Goal: Navigation & Orientation: Go to known website

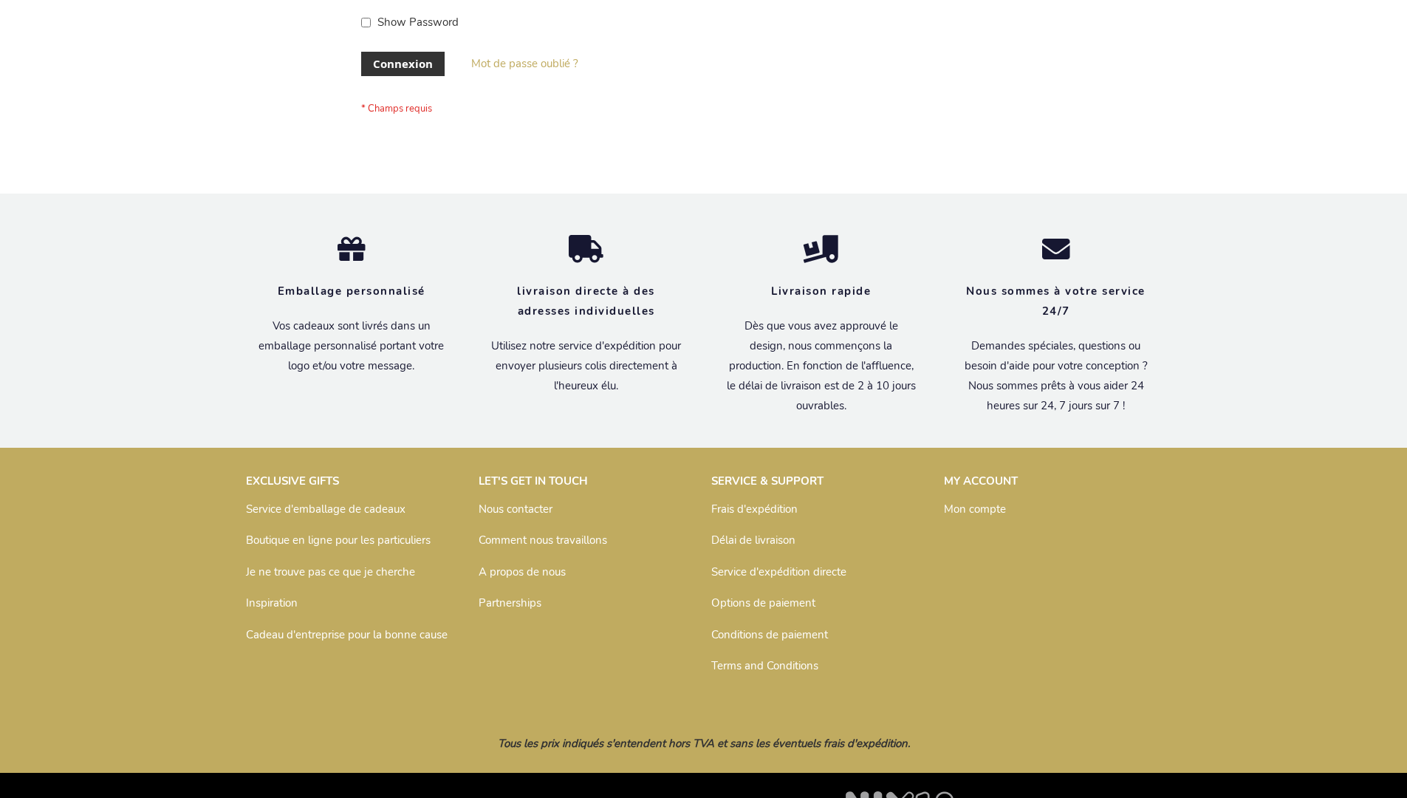
scroll to position [510, 0]
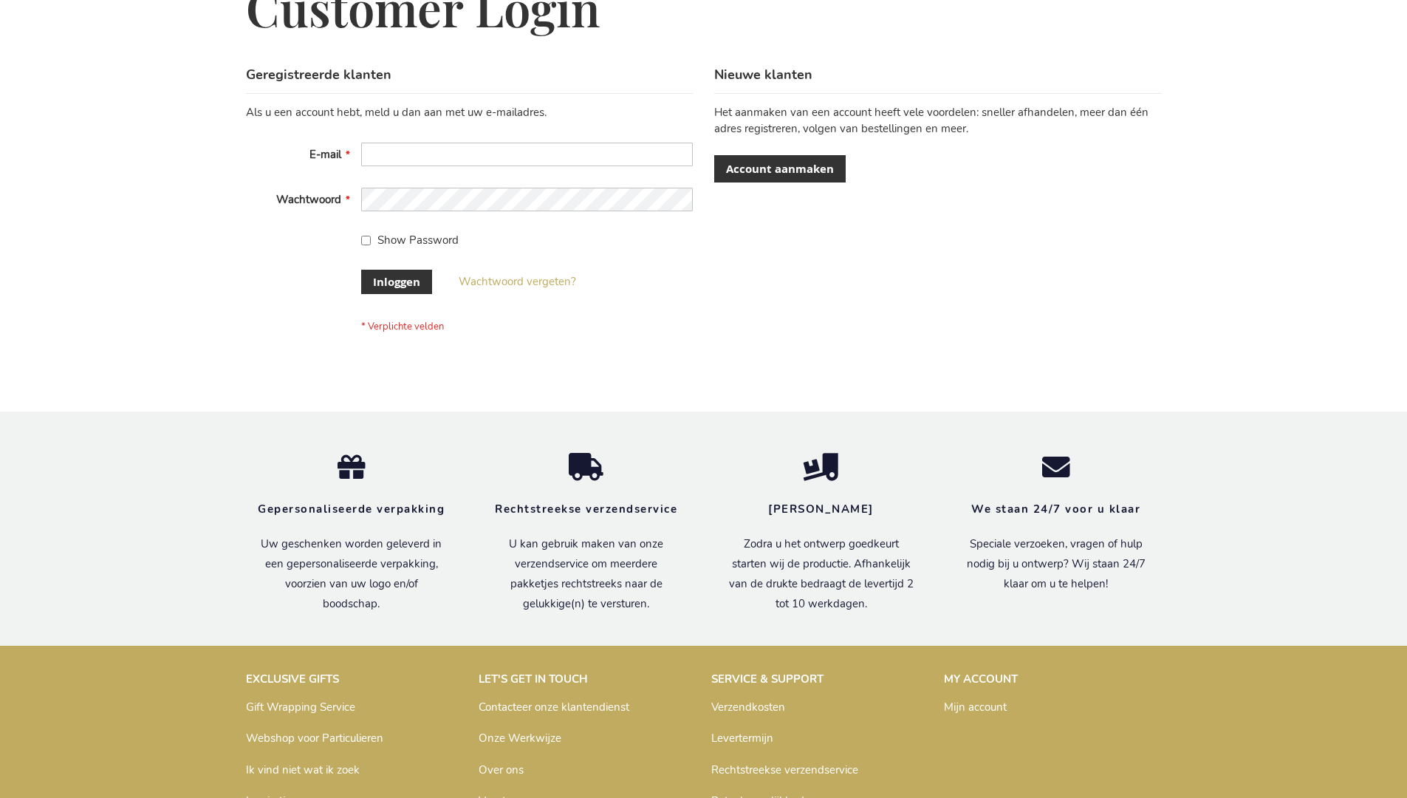
scroll to position [502, 0]
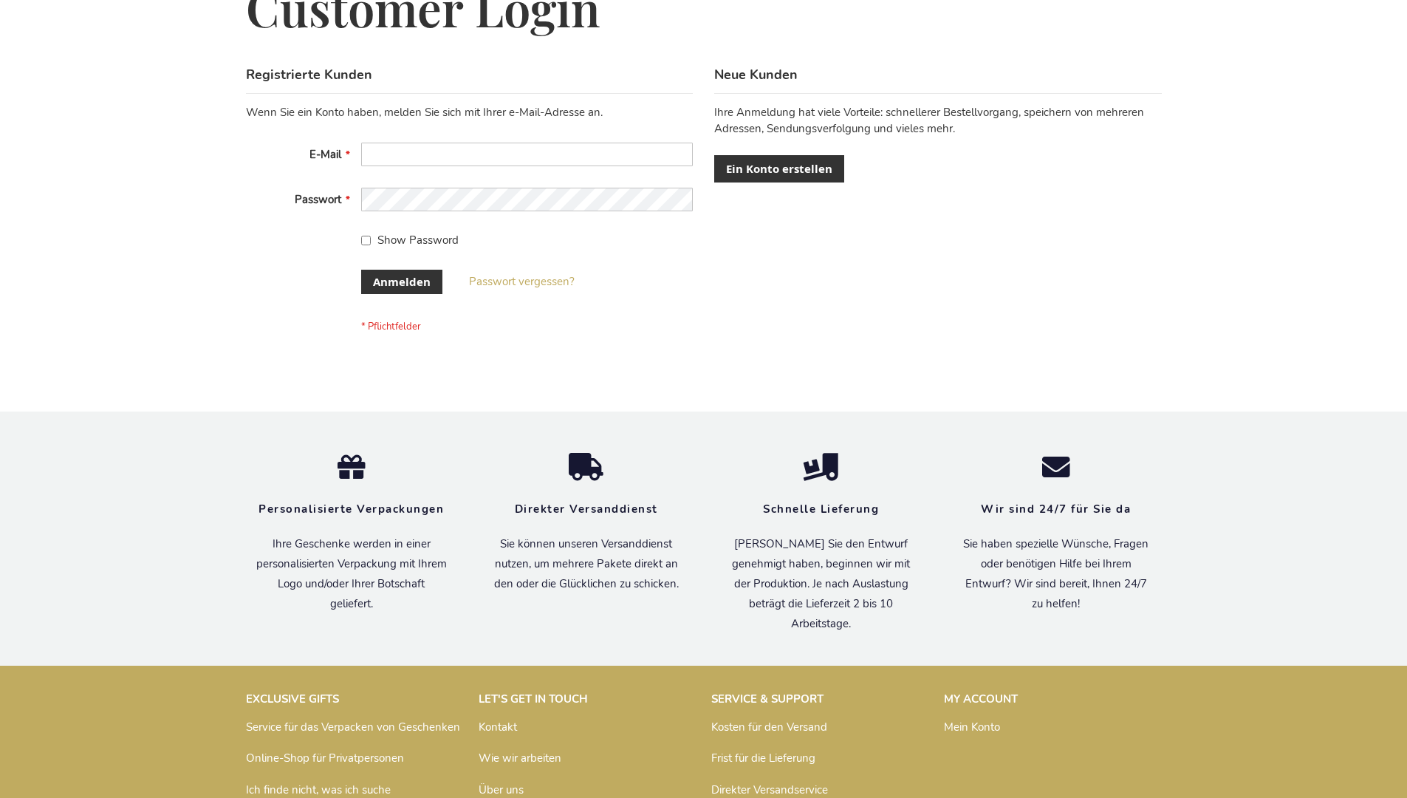
scroll to position [495, 0]
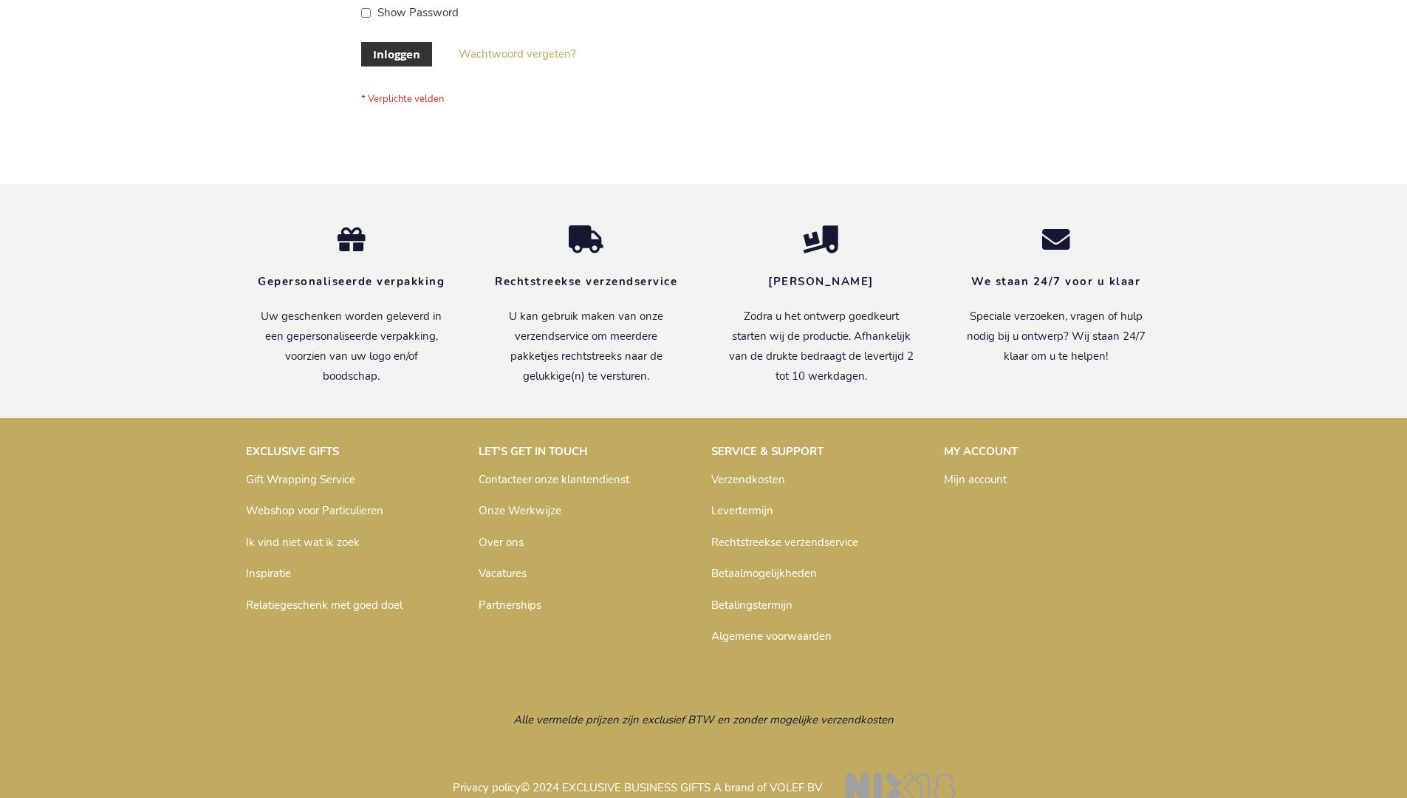
scroll to position [502, 0]
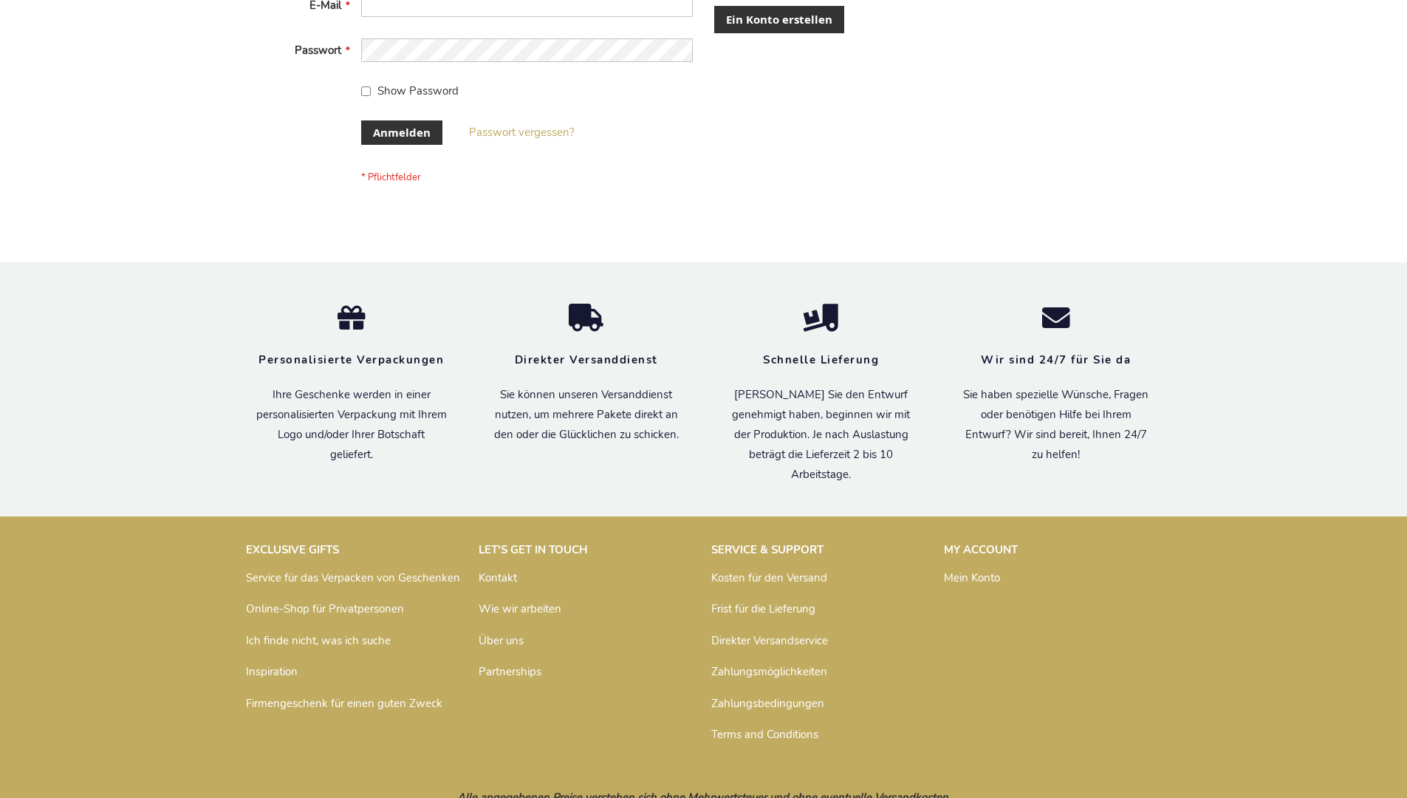
scroll to position [495, 0]
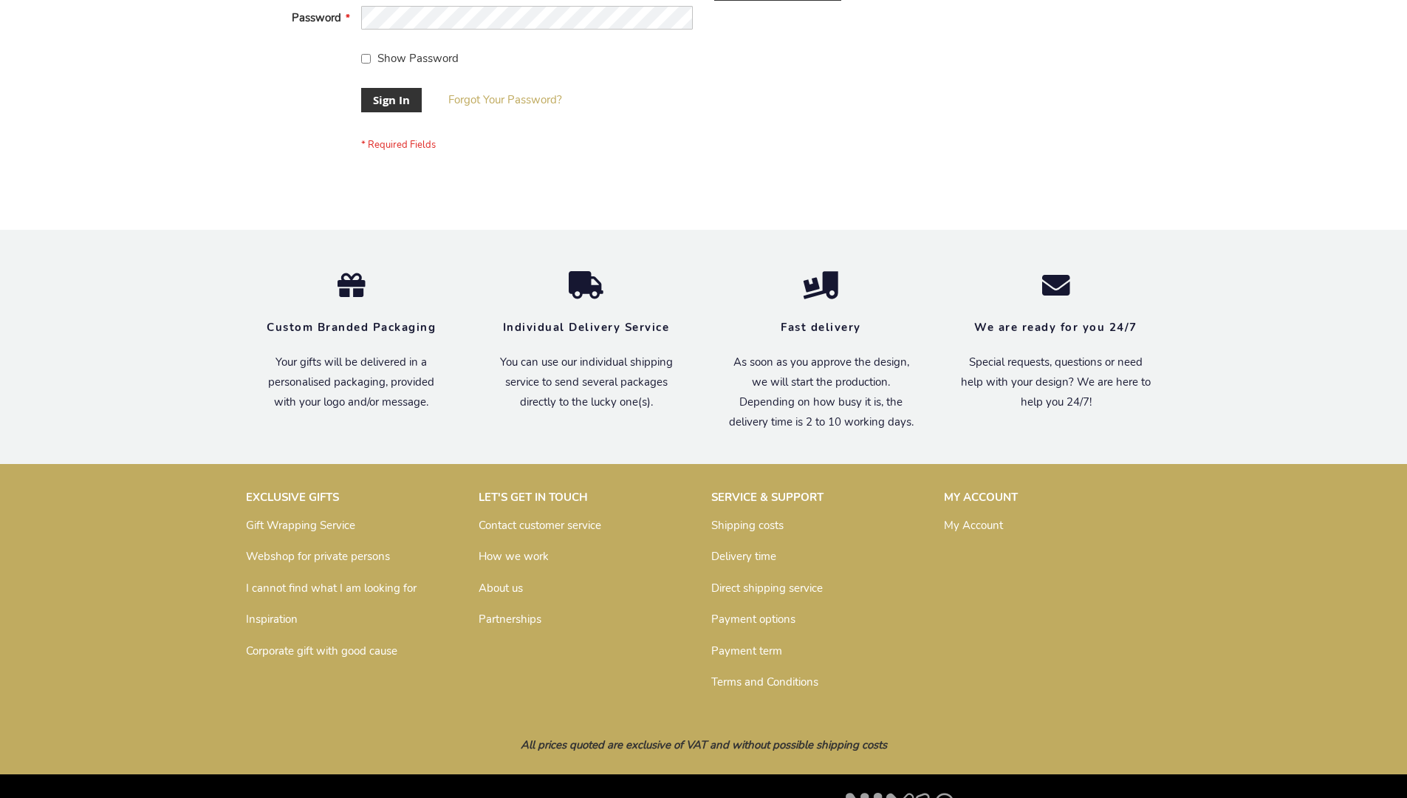
scroll to position [475, 0]
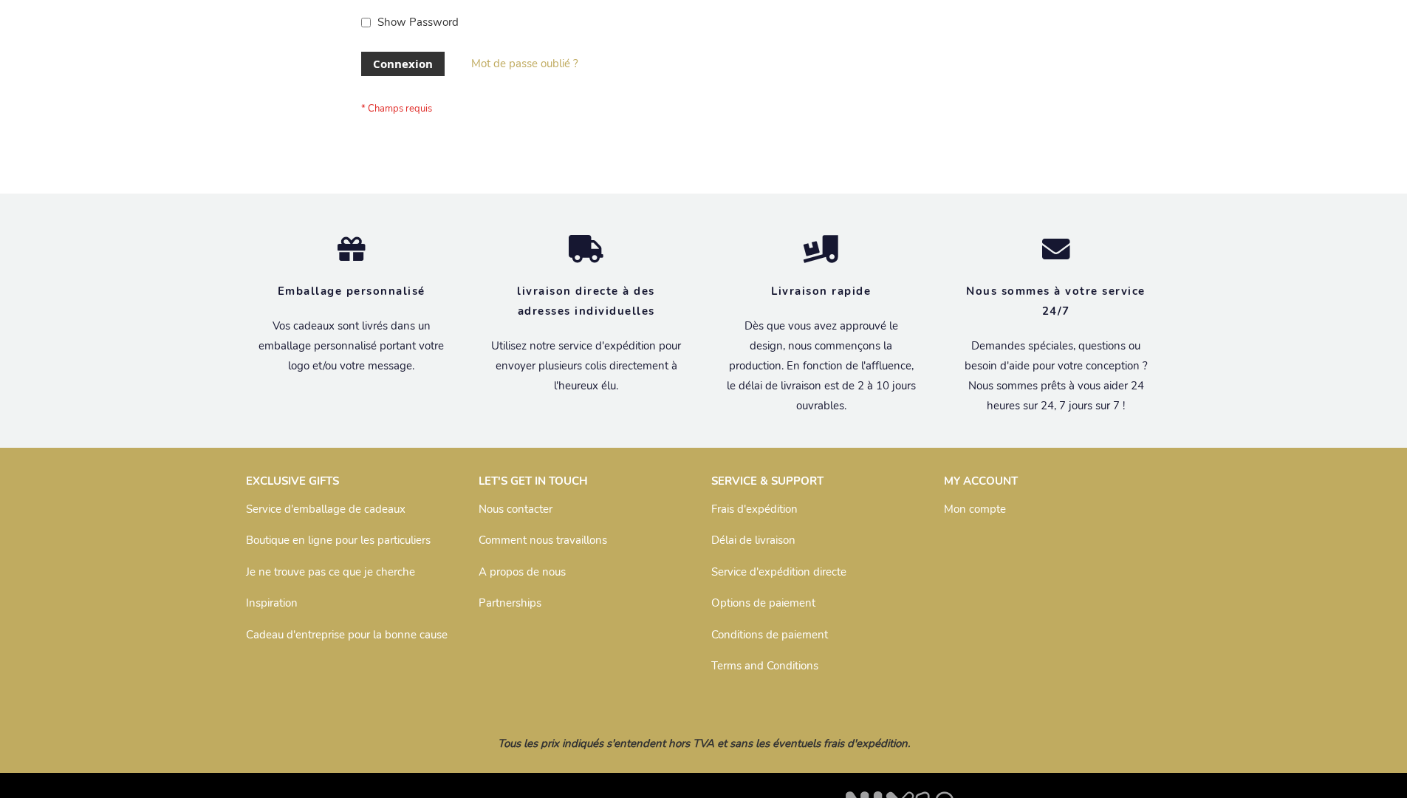
scroll to position [510, 0]
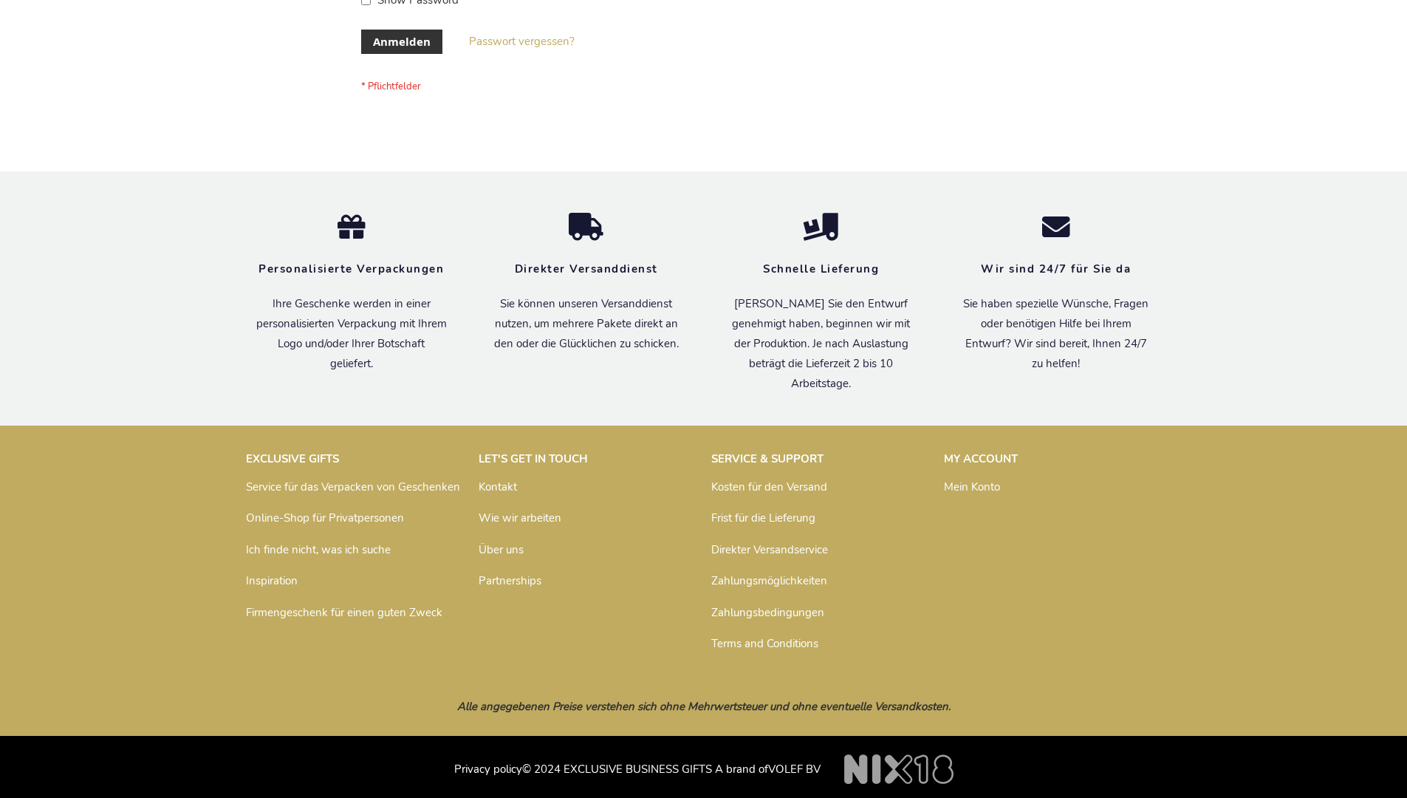
scroll to position [495, 0]
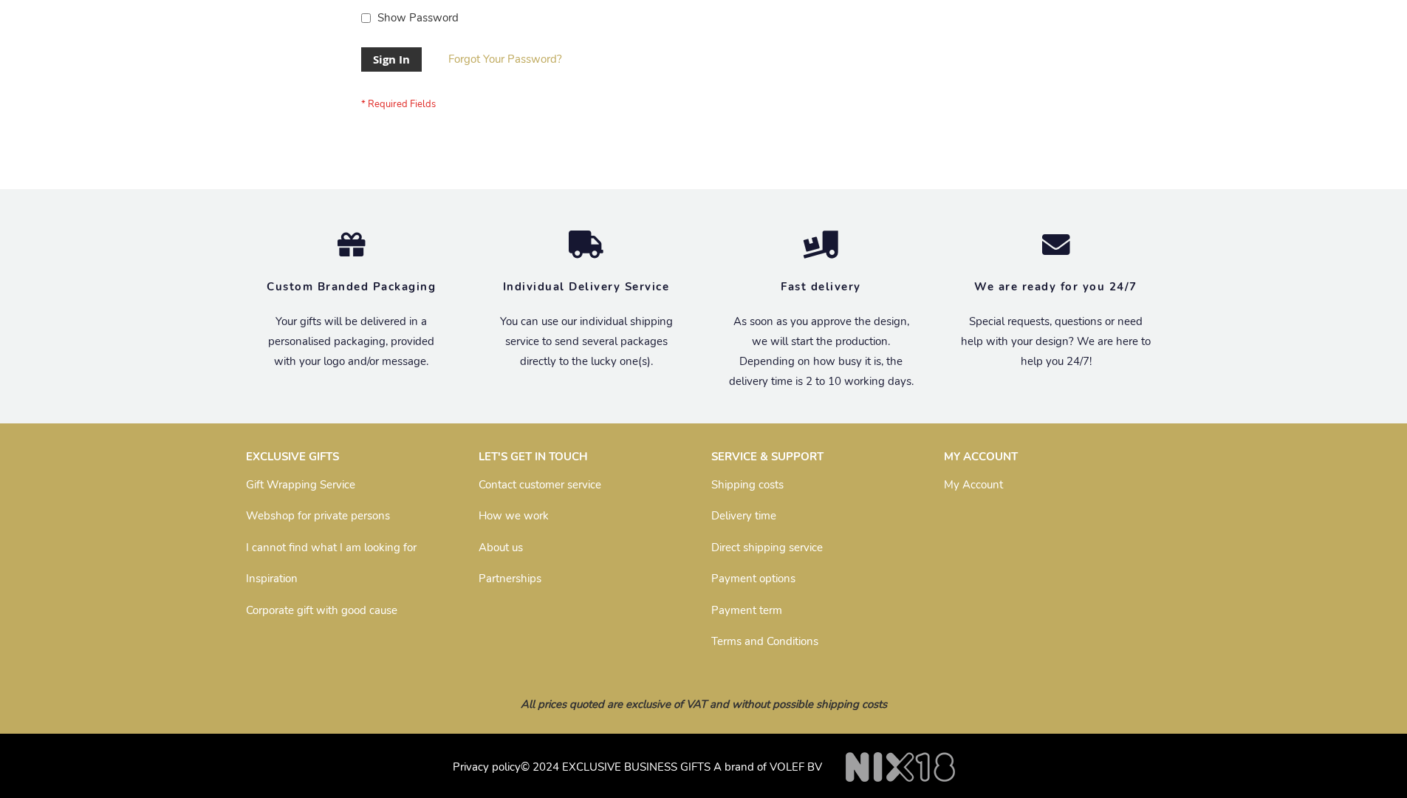
scroll to position [475, 0]
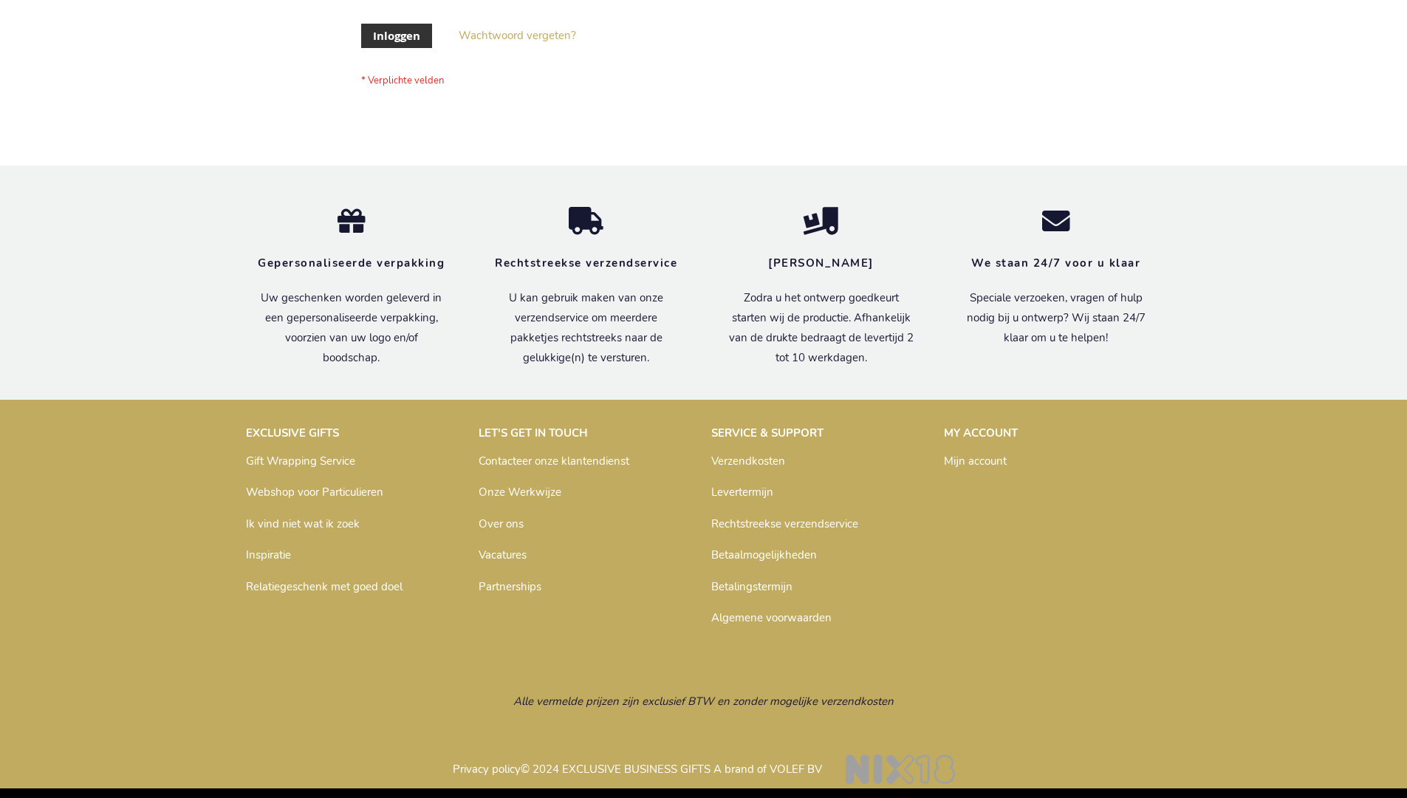
scroll to position [502, 0]
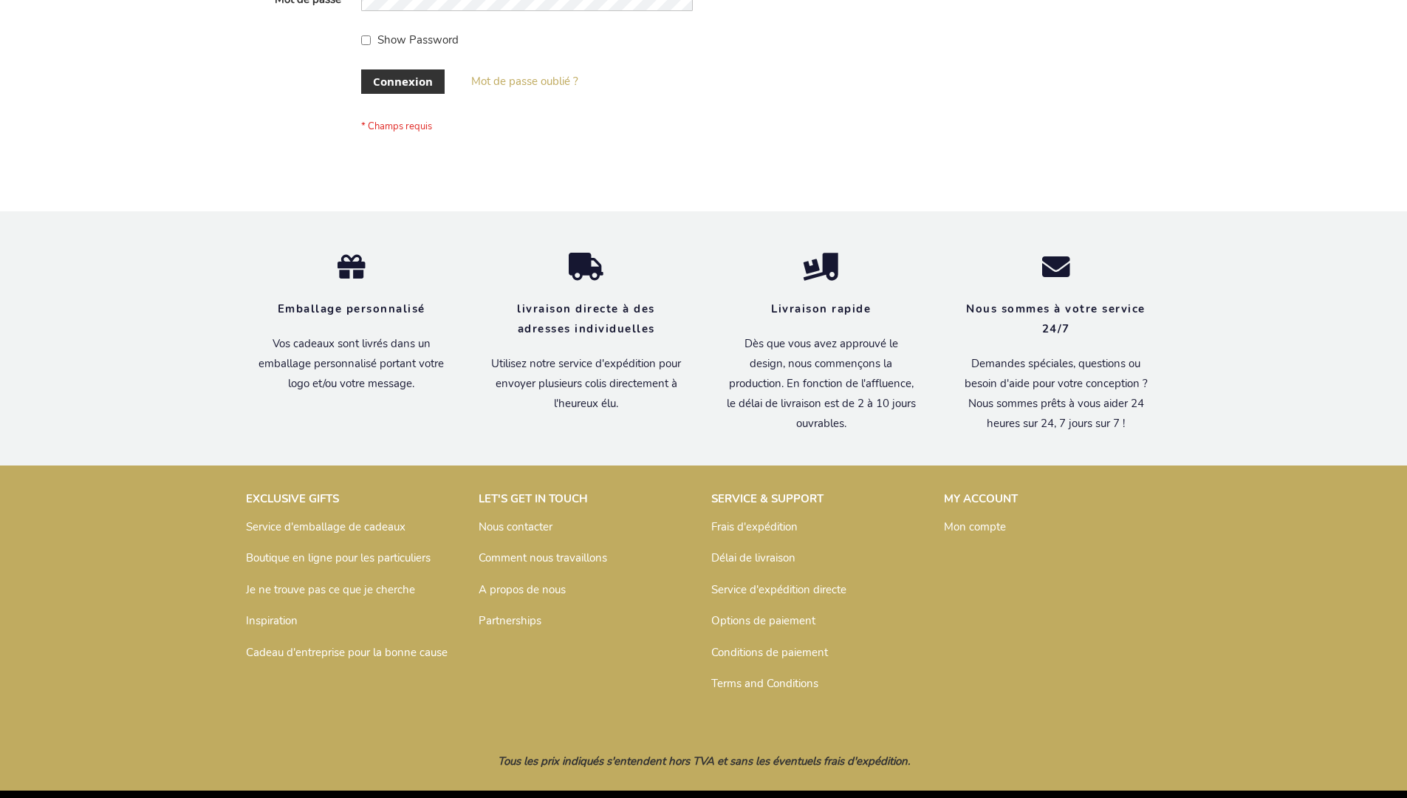
scroll to position [510, 0]
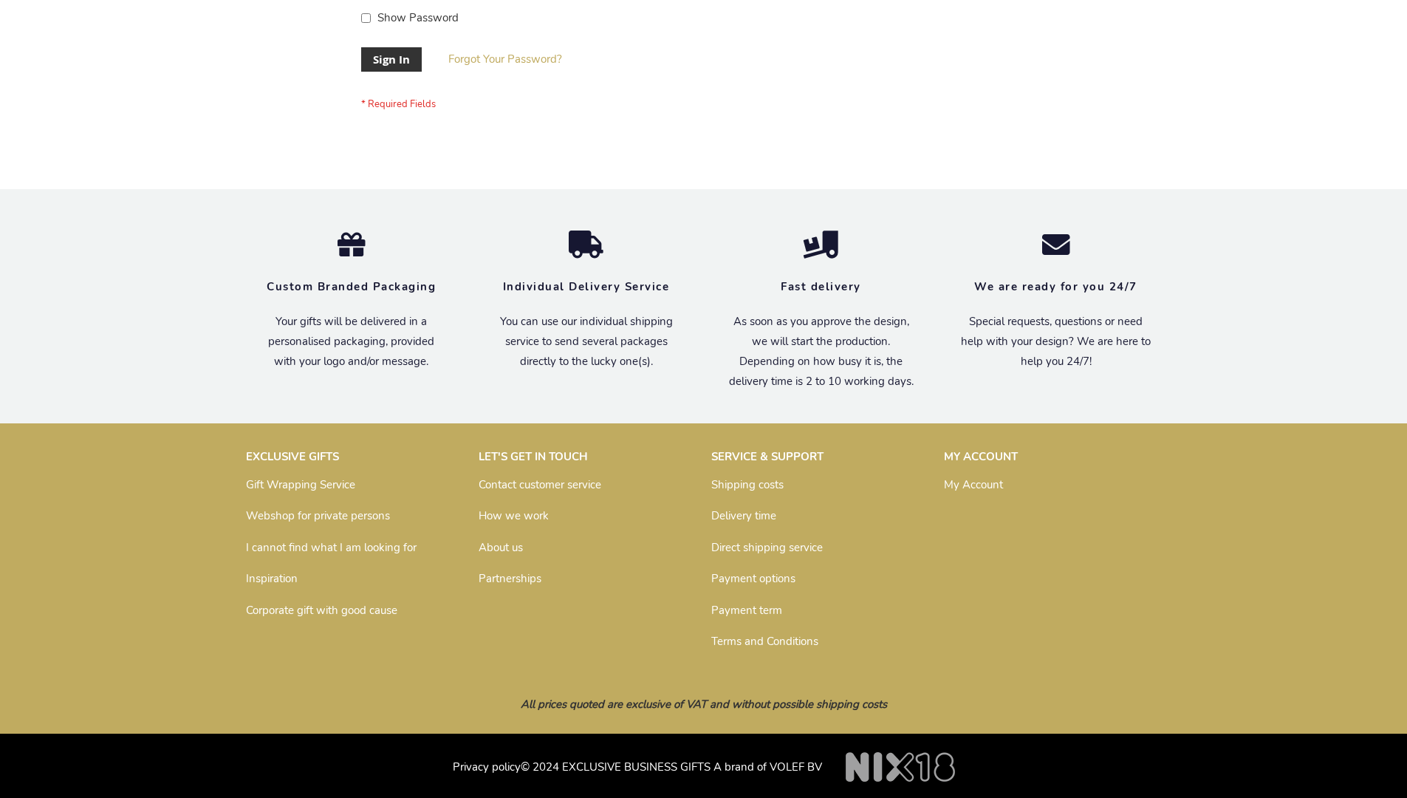
scroll to position [475, 0]
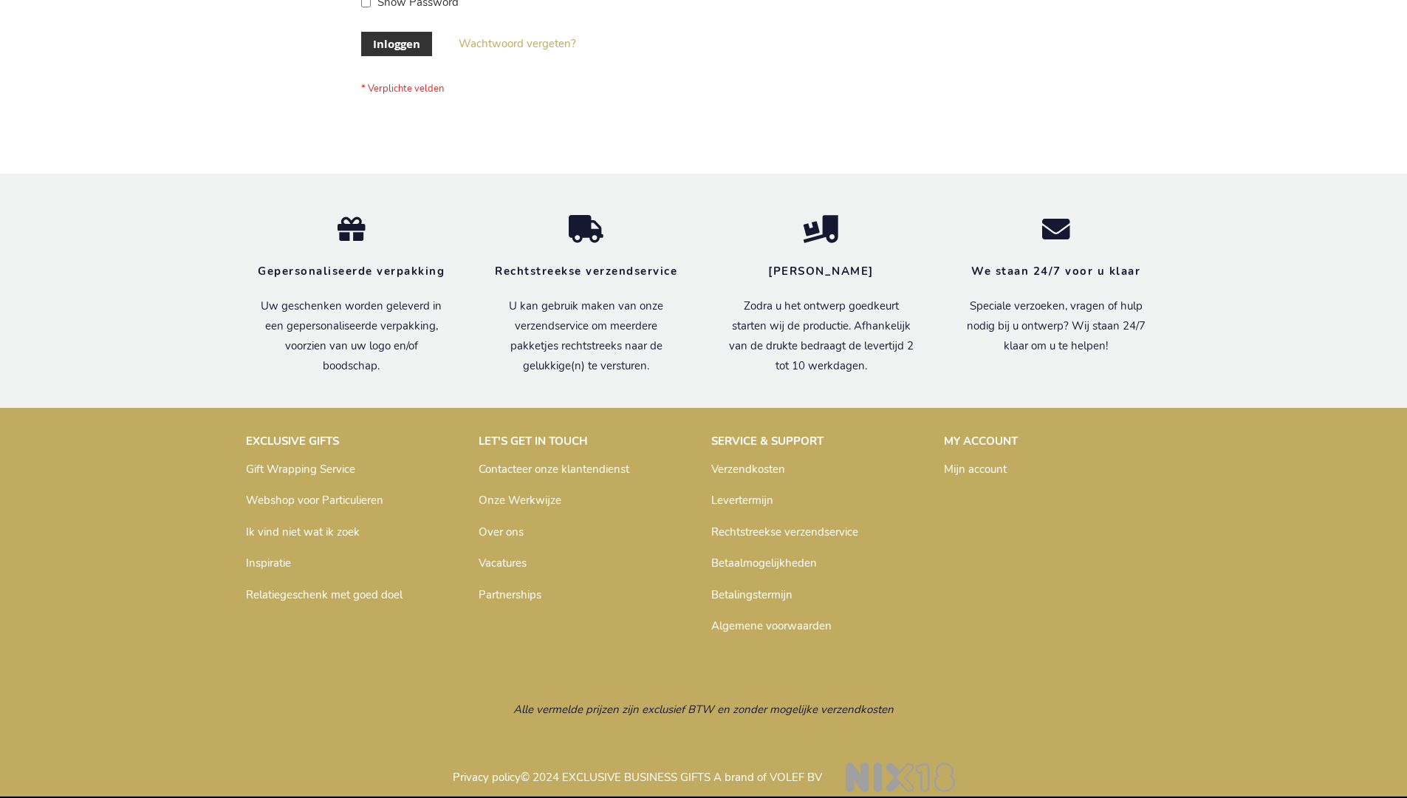
scroll to position [502, 0]
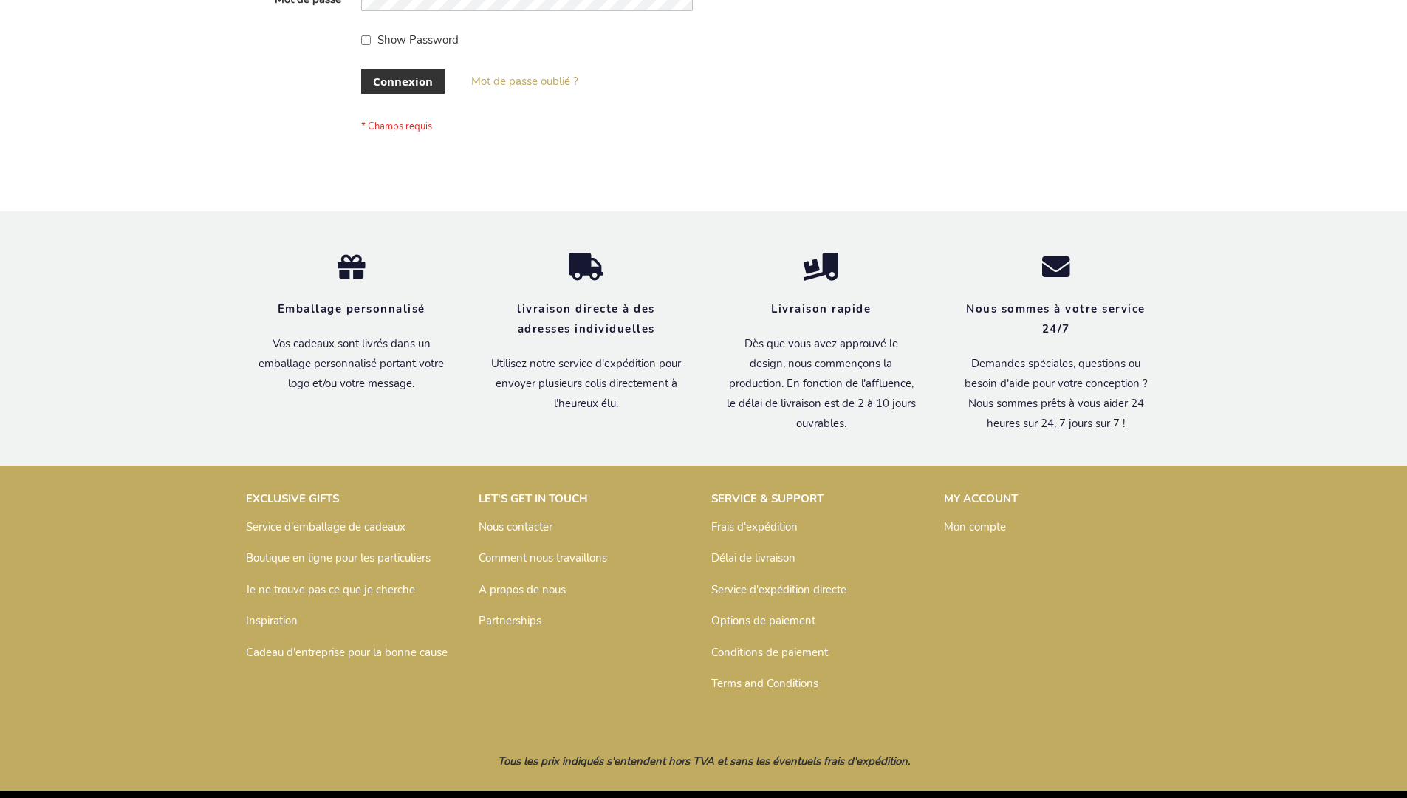
scroll to position [510, 0]
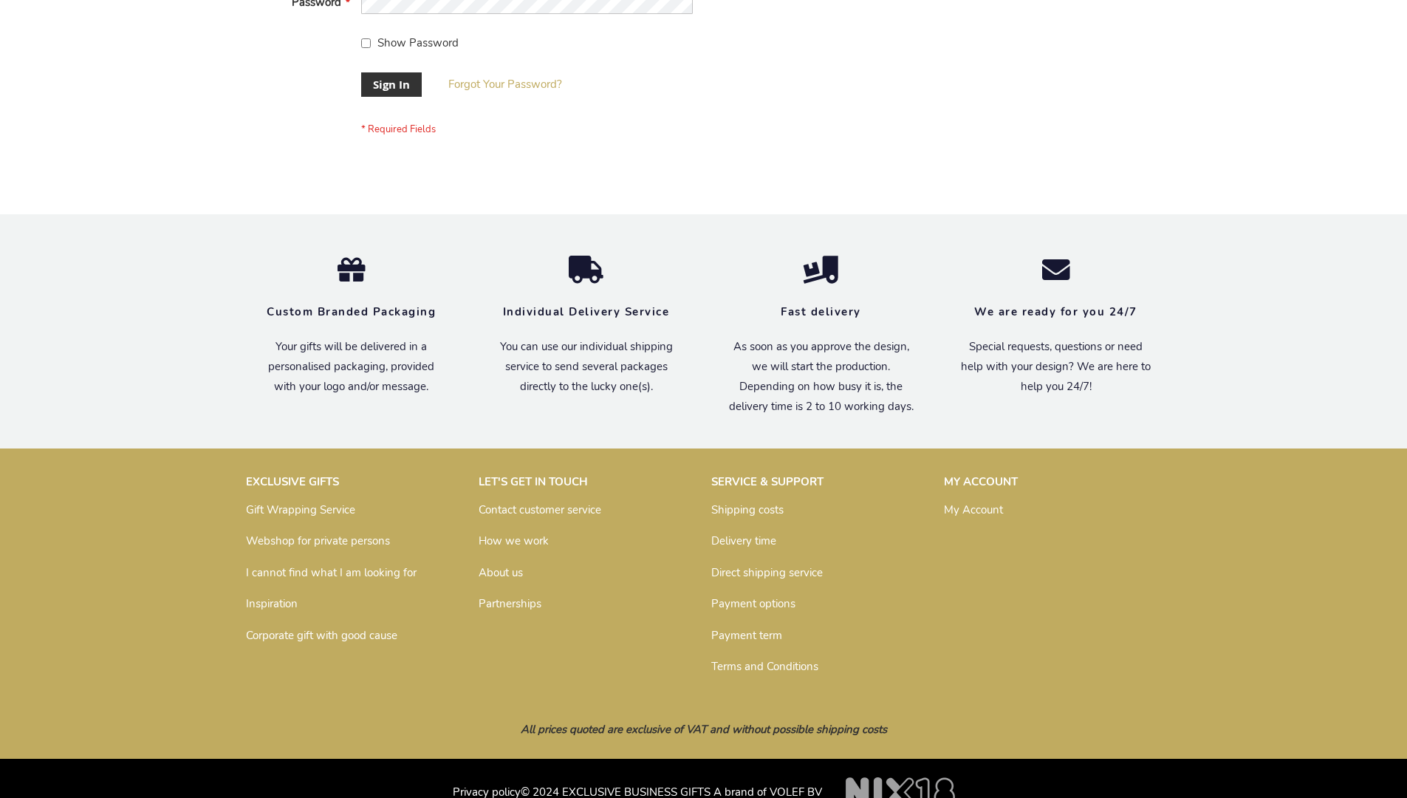
scroll to position [475, 0]
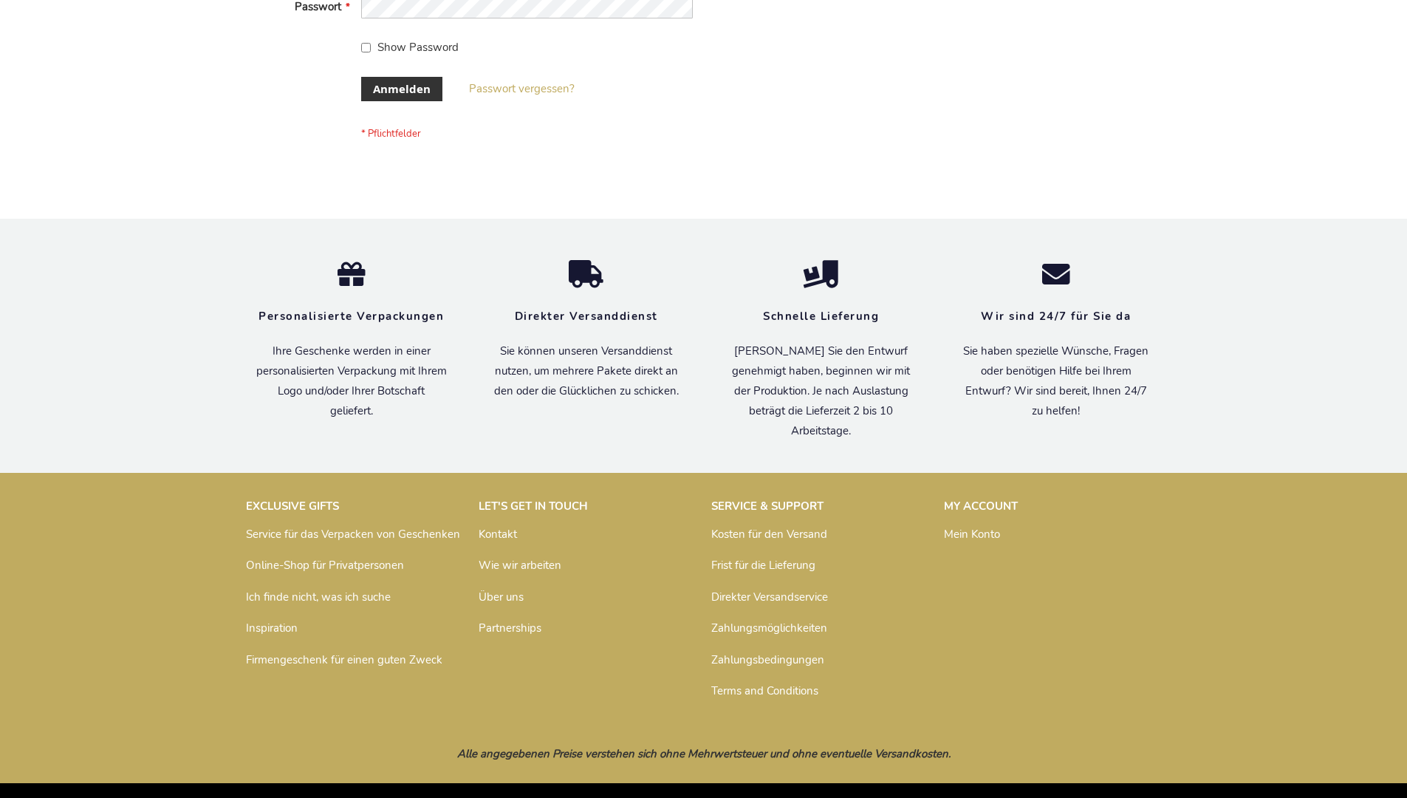
scroll to position [495, 0]
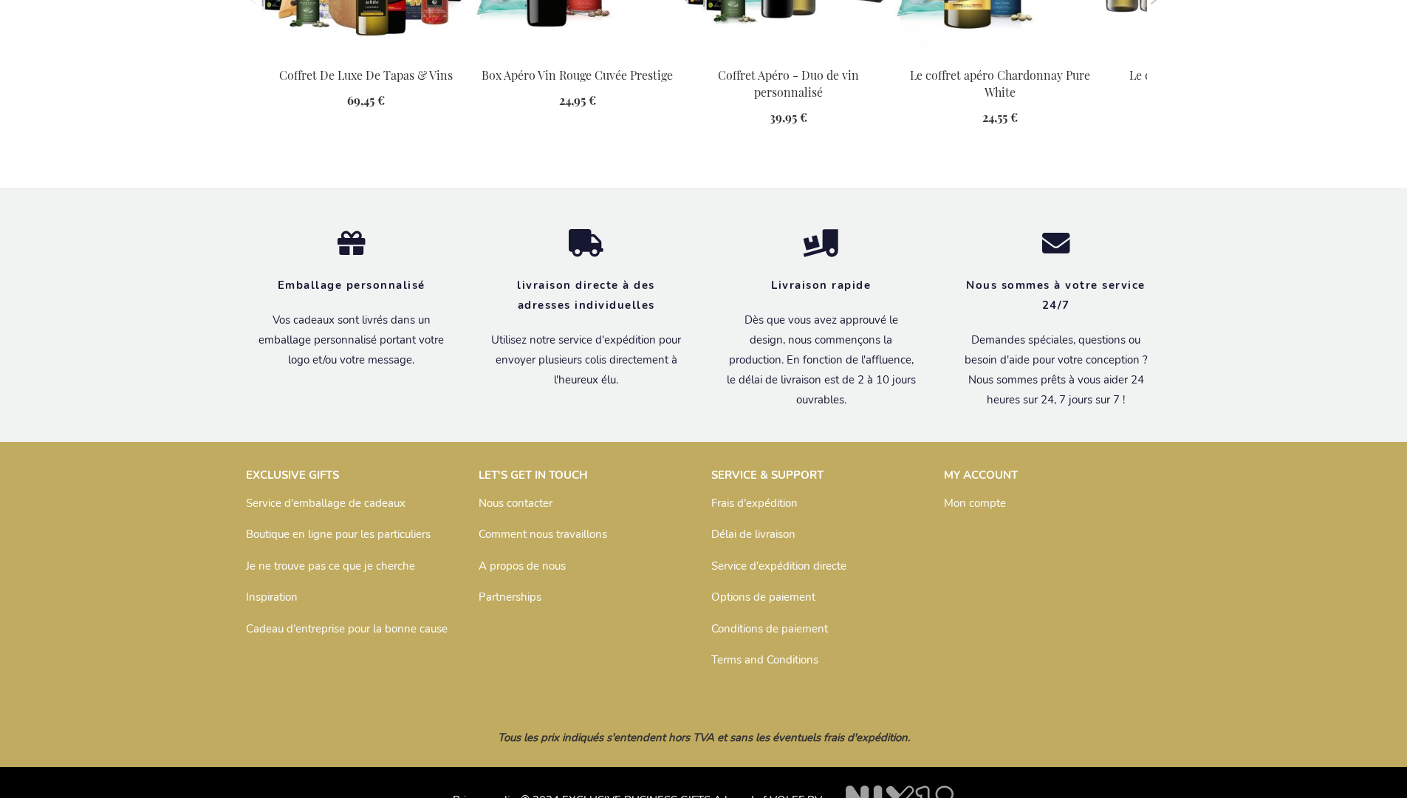
scroll to position [2036, 0]
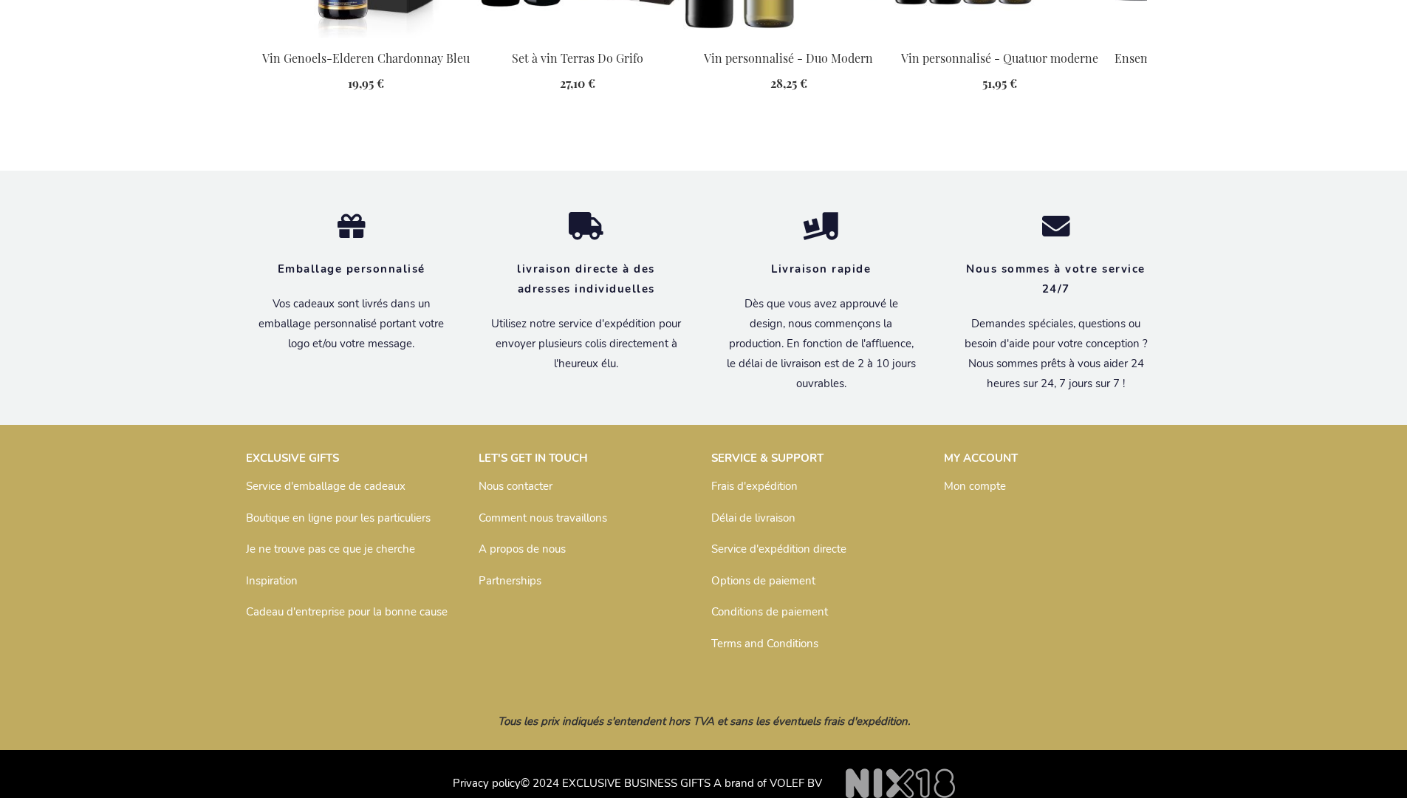
scroll to position [1940, 0]
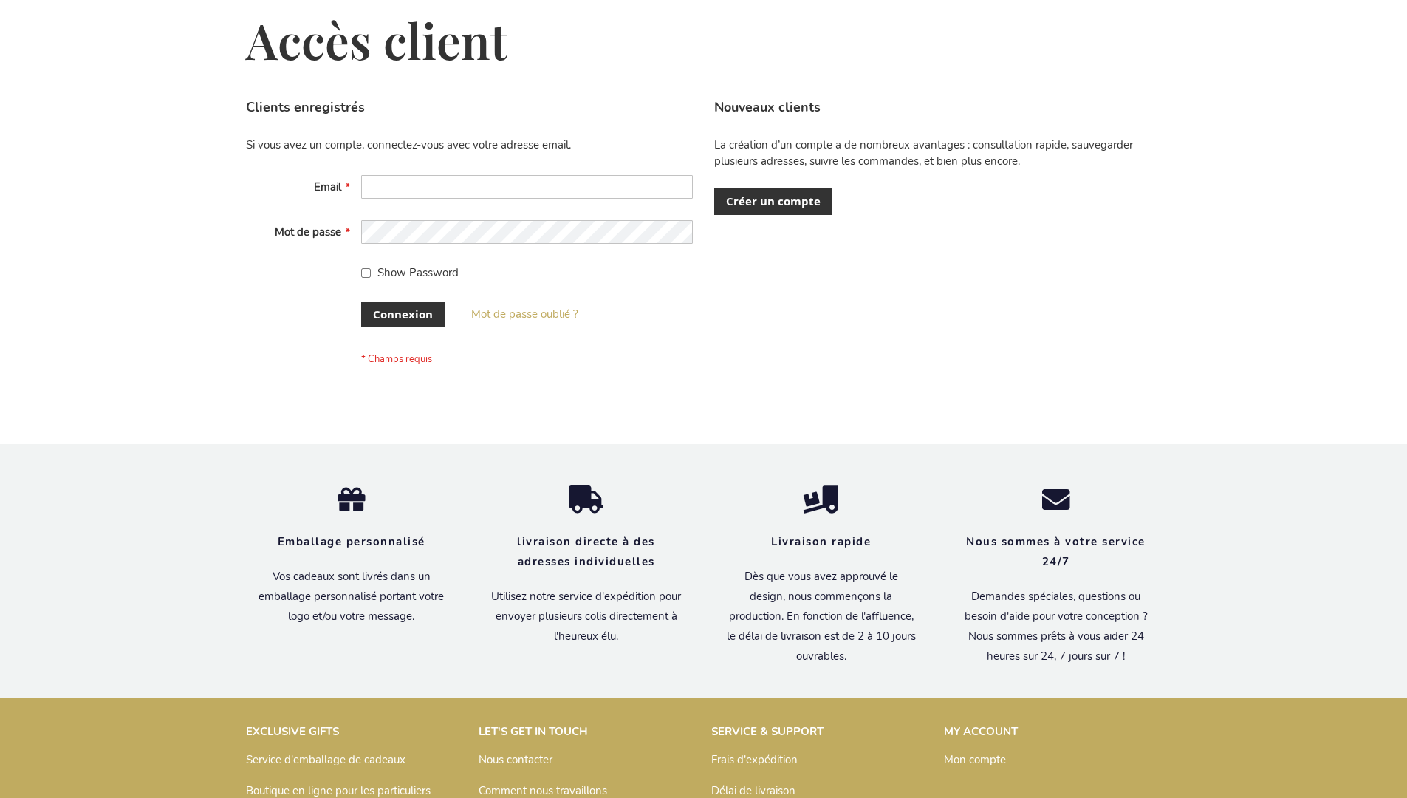
scroll to position [510, 0]
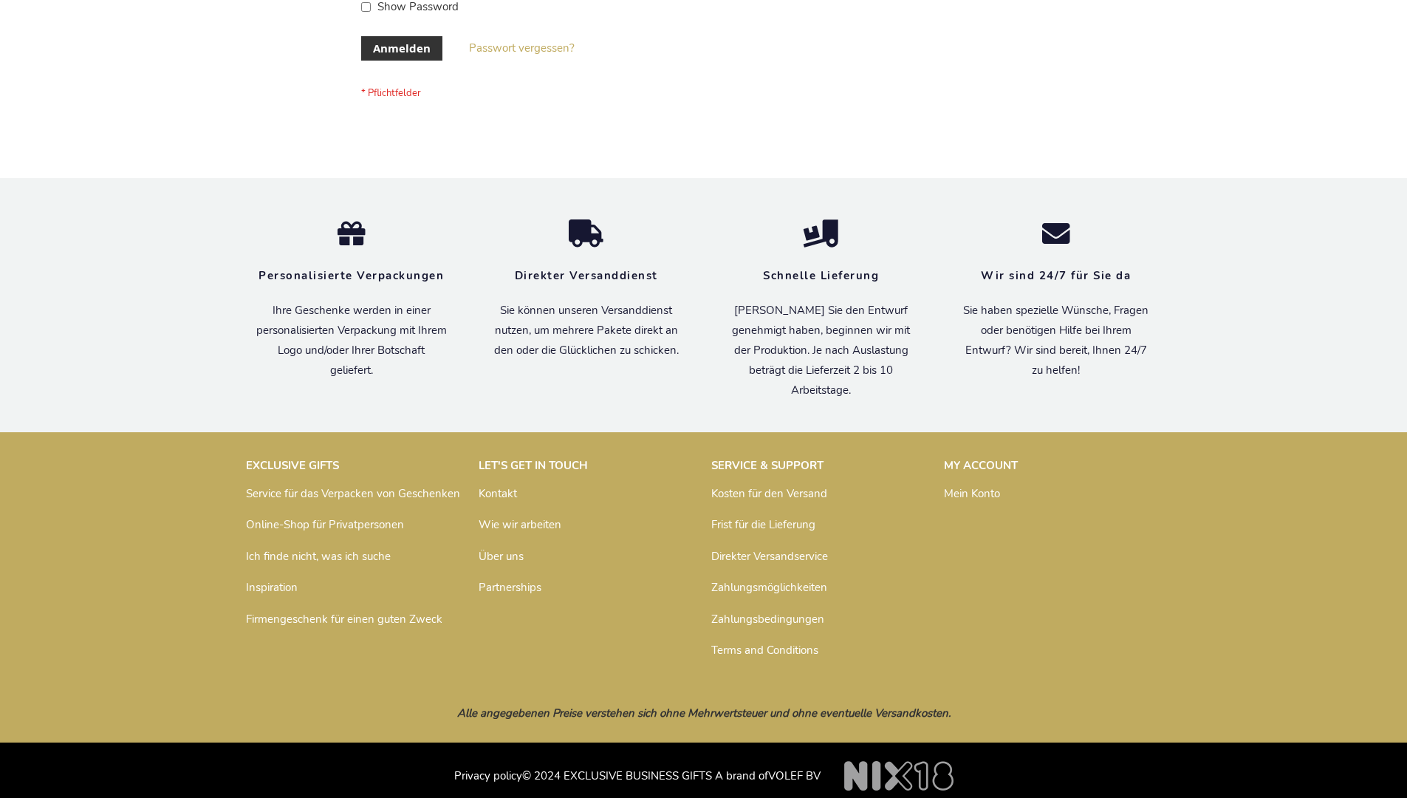
scroll to position [495, 0]
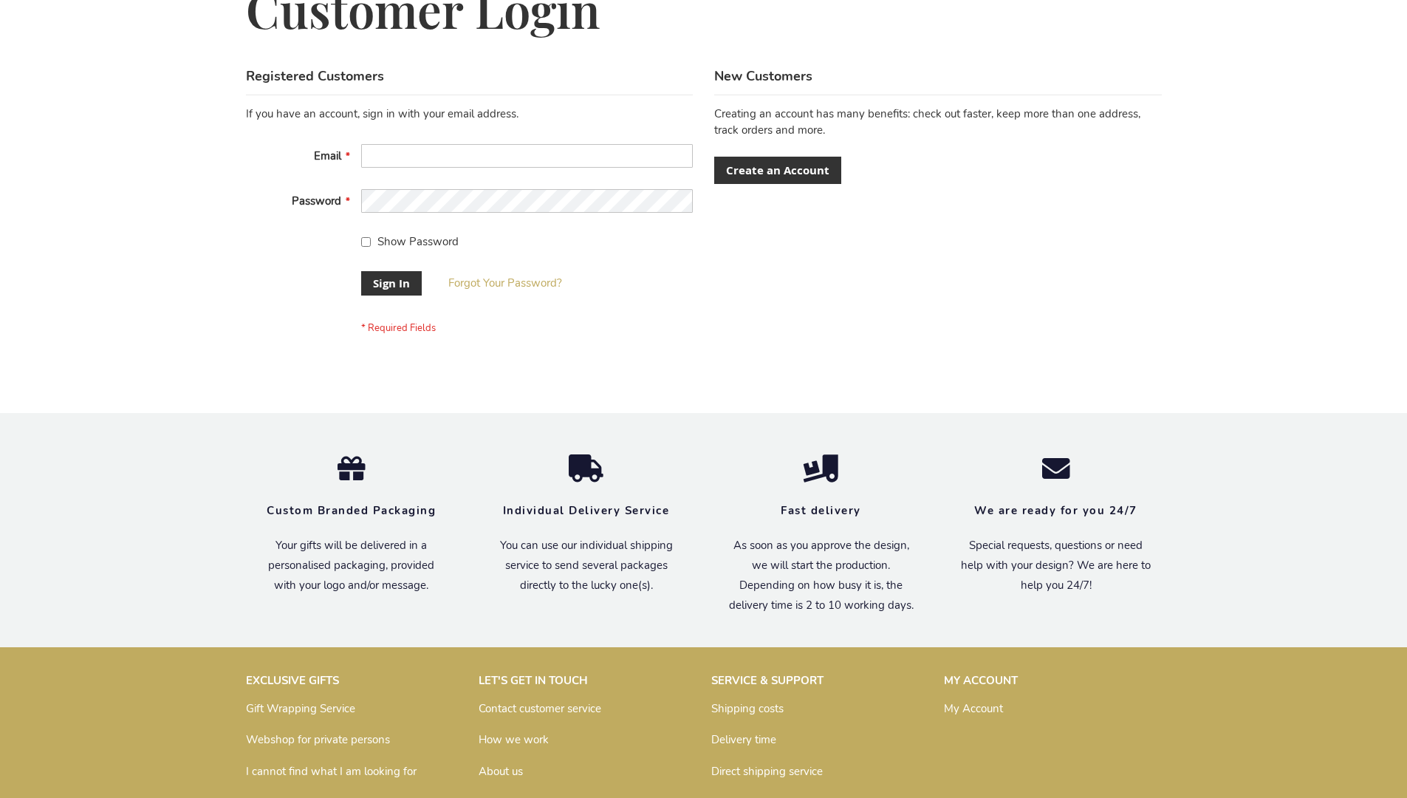
scroll to position [475, 0]
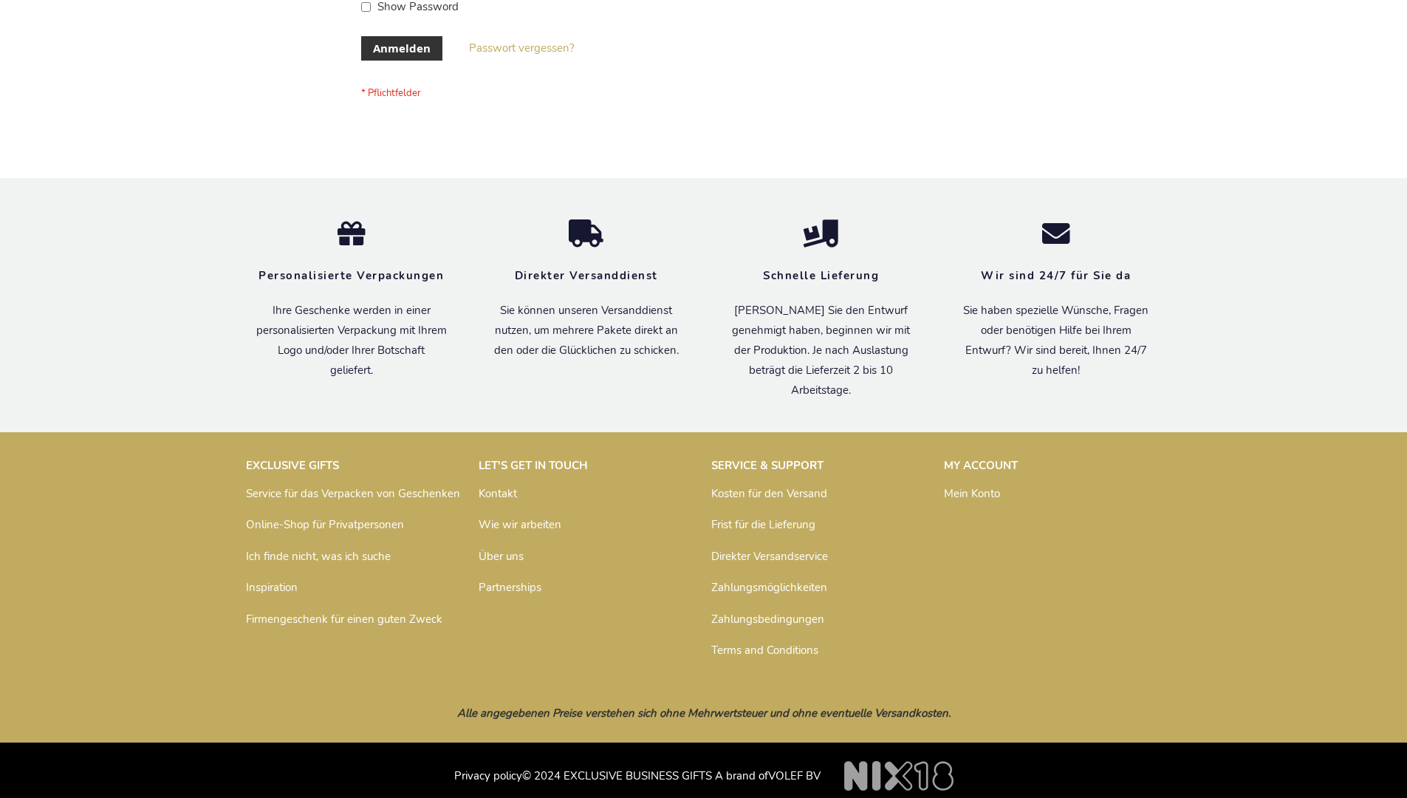
scroll to position [495, 0]
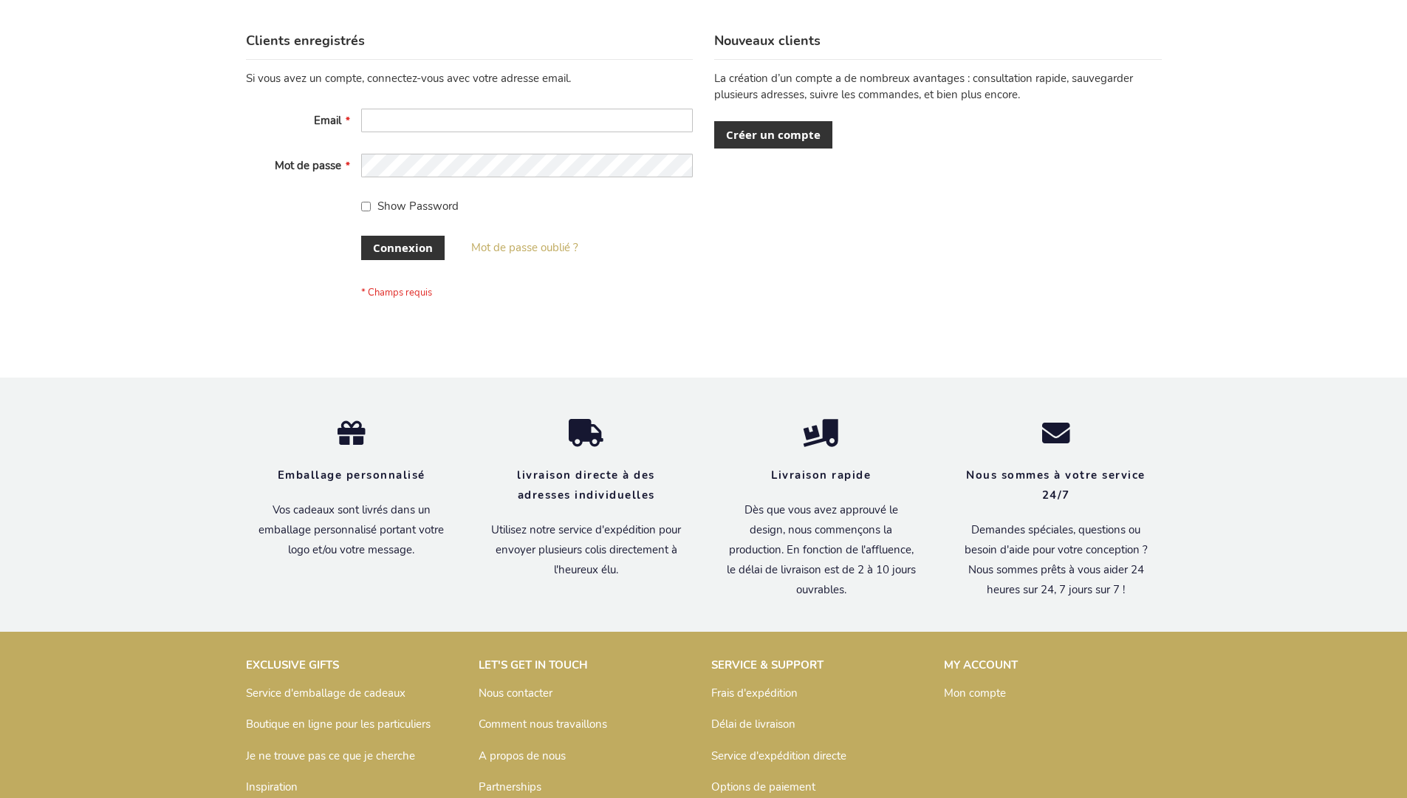
scroll to position [510, 0]
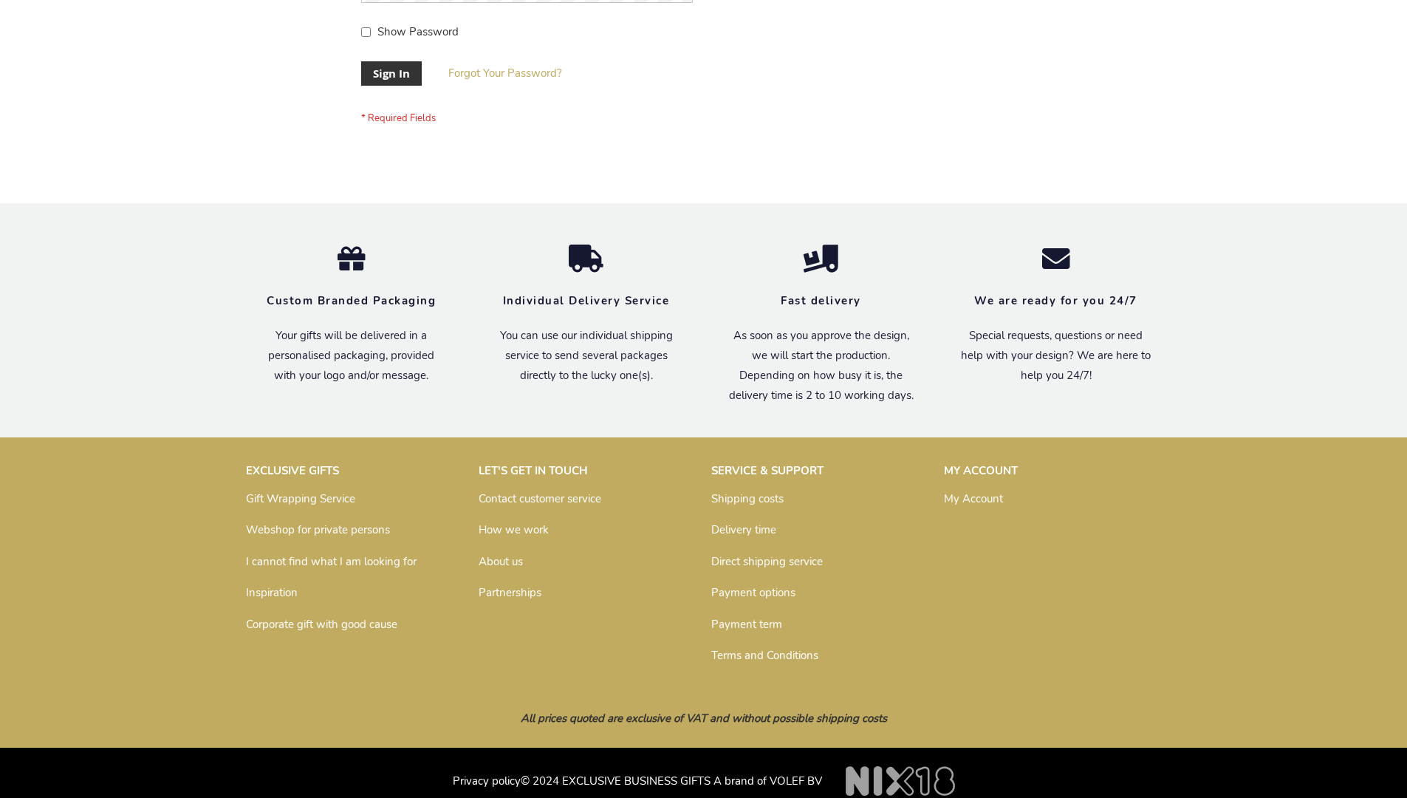
scroll to position [475, 0]
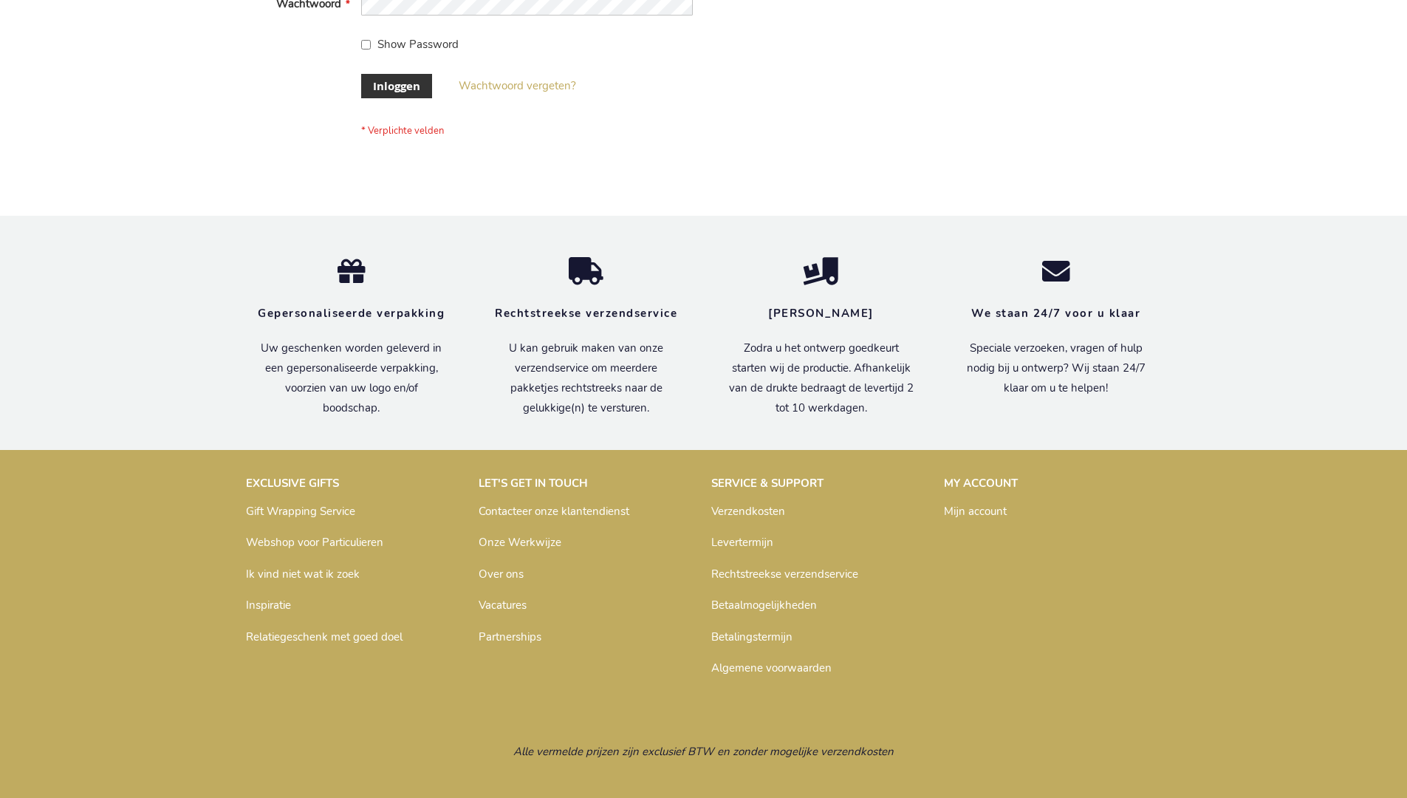
scroll to position [502, 0]
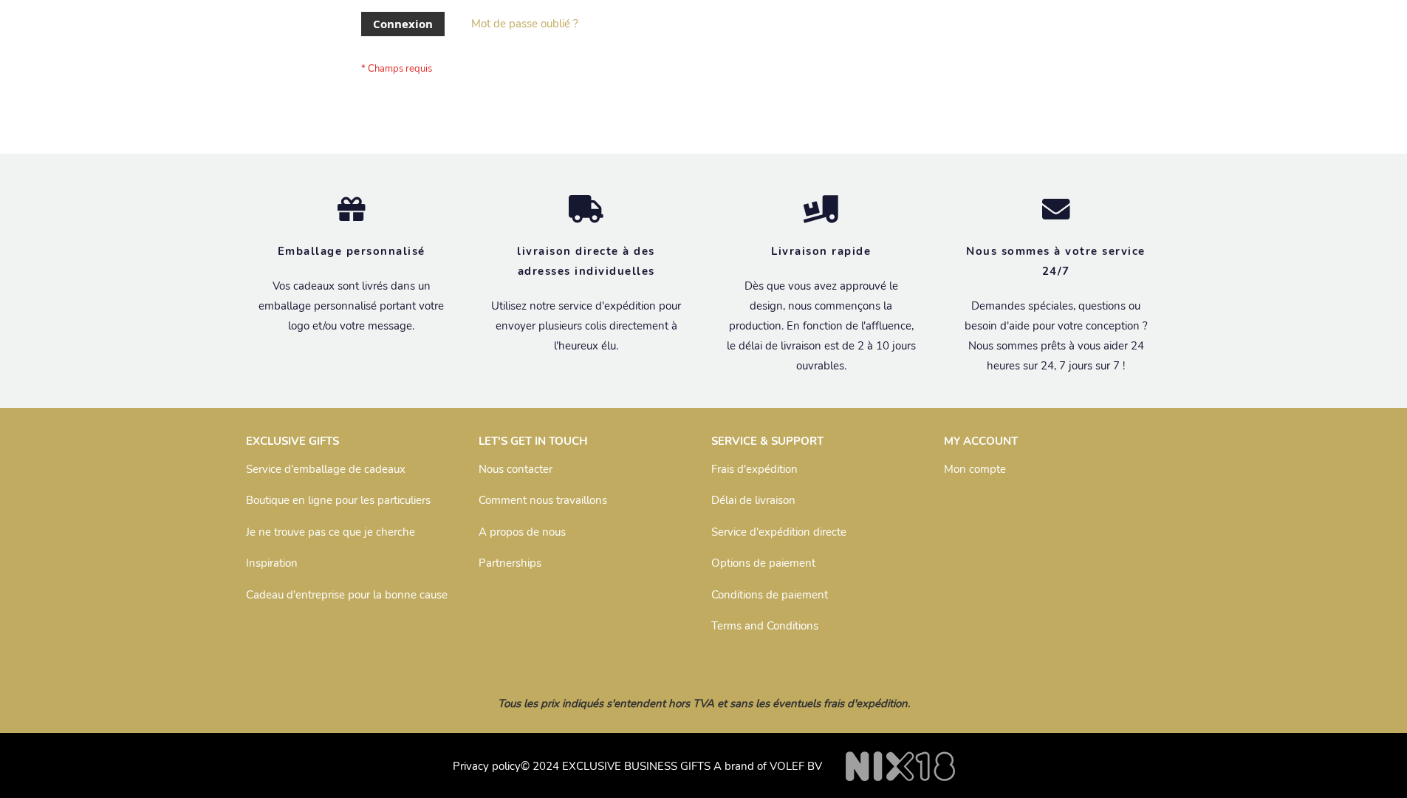
scroll to position [510, 0]
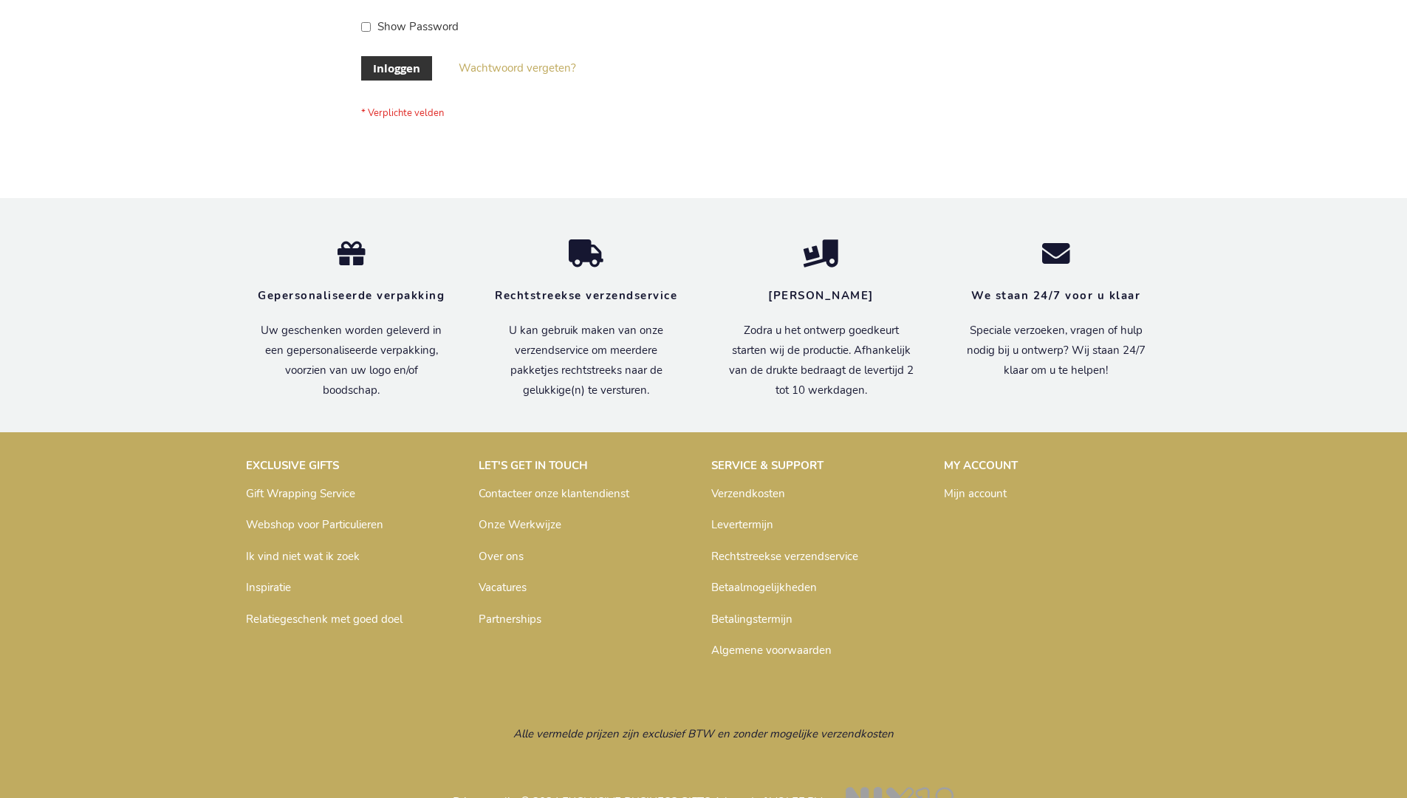
scroll to position [502, 0]
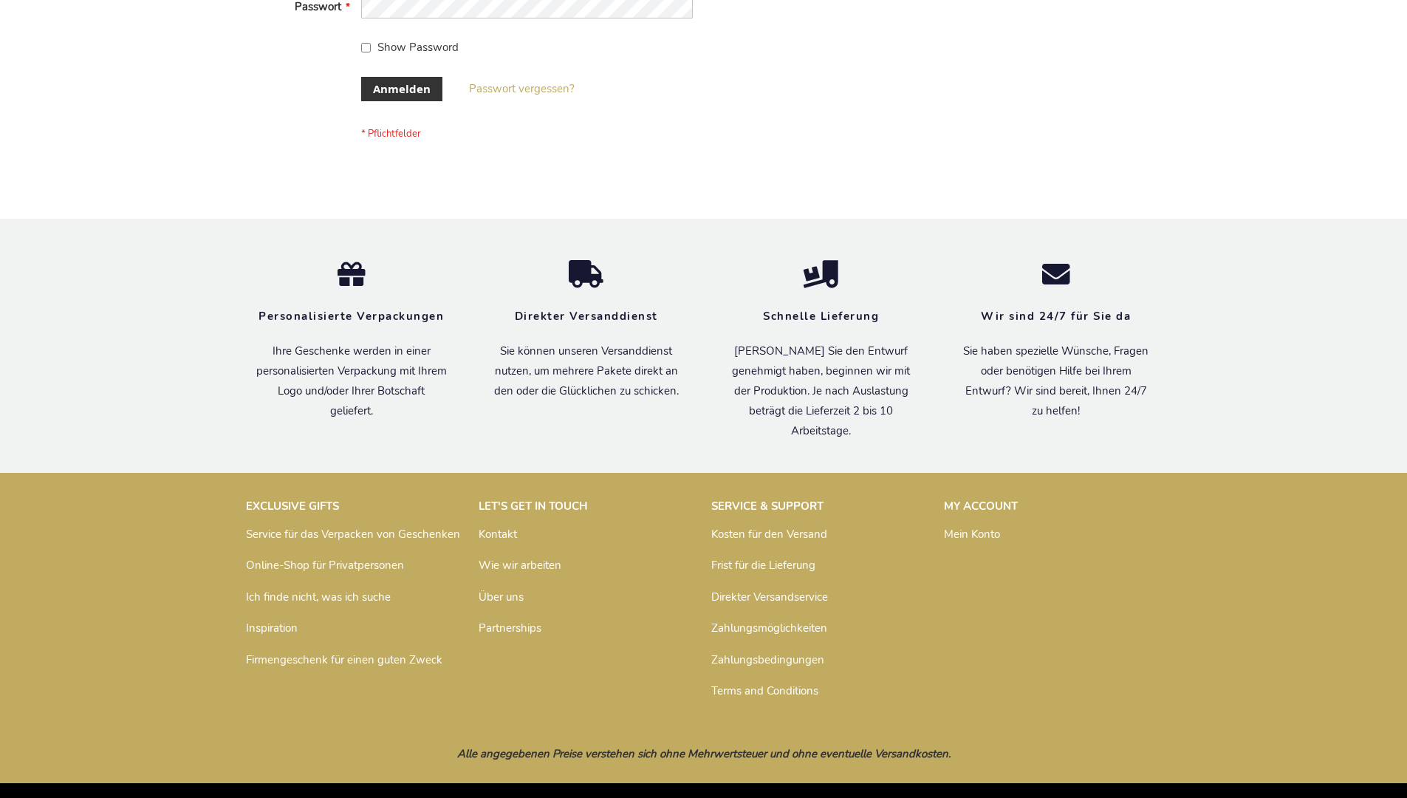
scroll to position [495, 0]
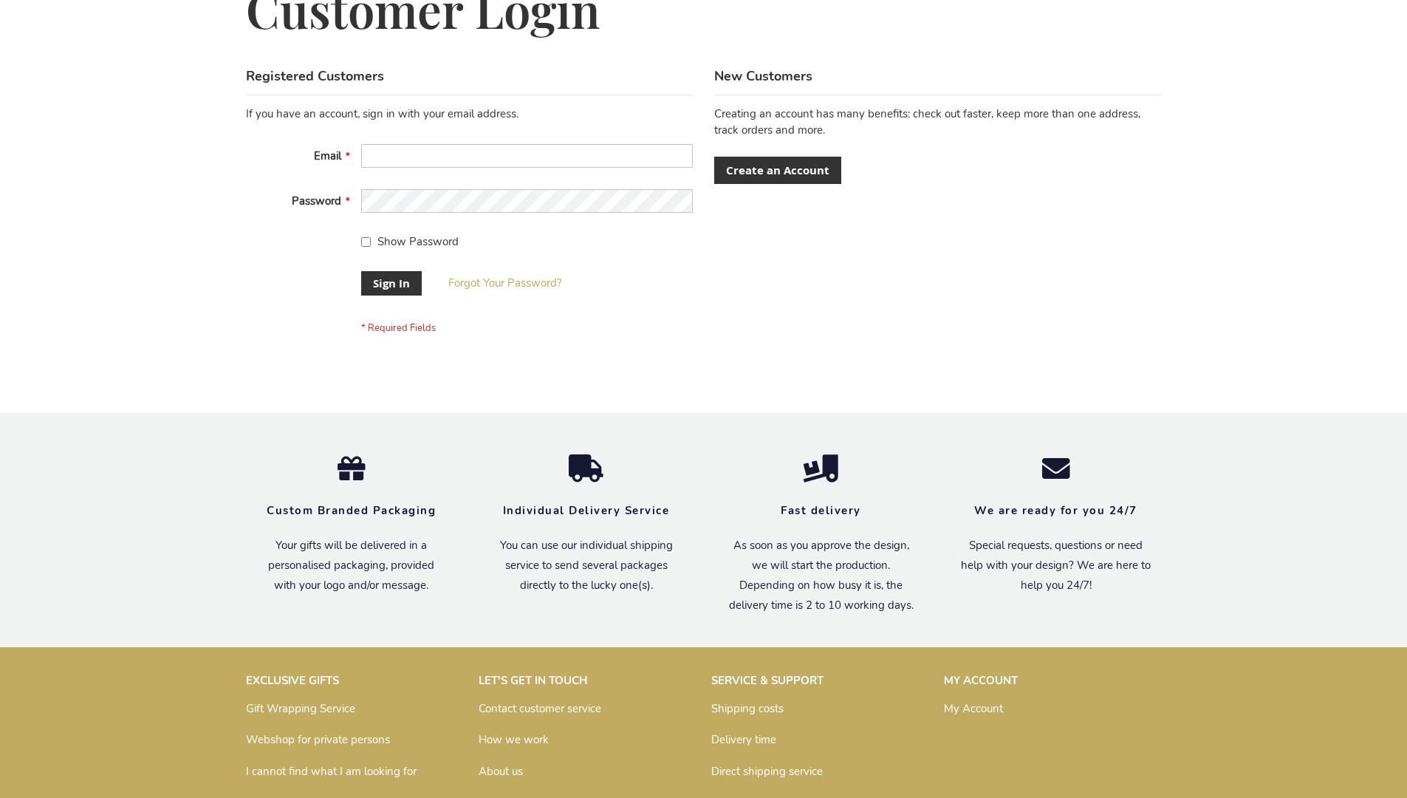
scroll to position [475, 0]
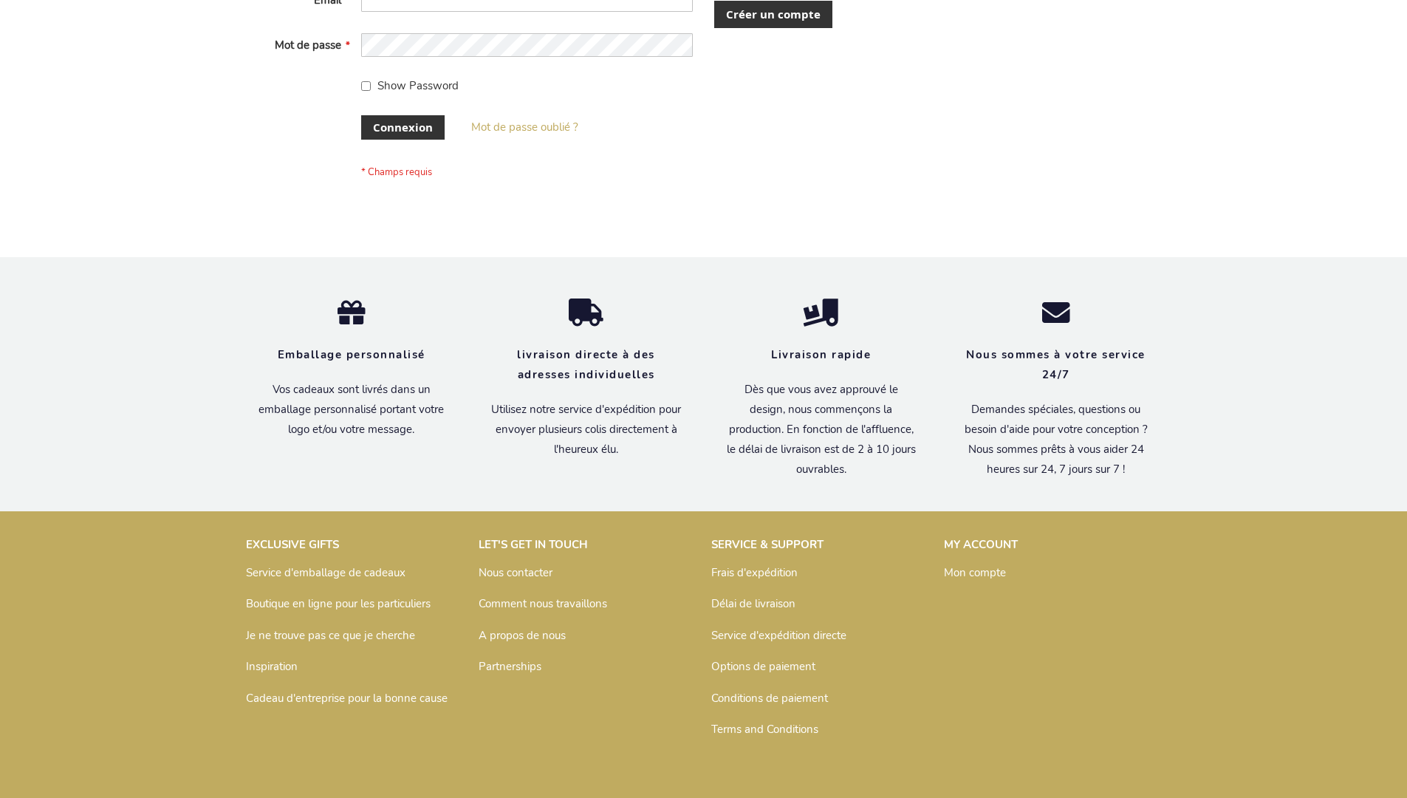
scroll to position [510, 0]
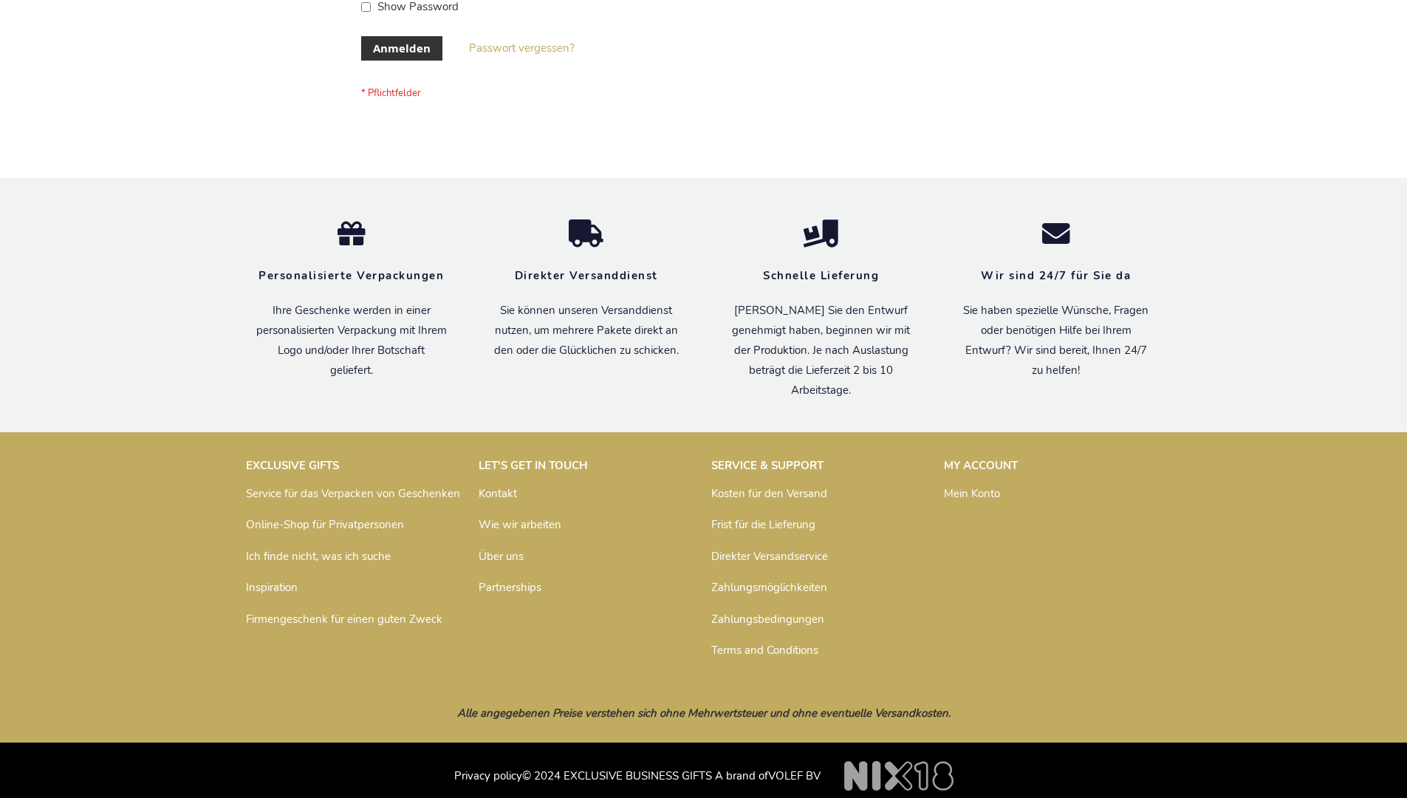
scroll to position [495, 0]
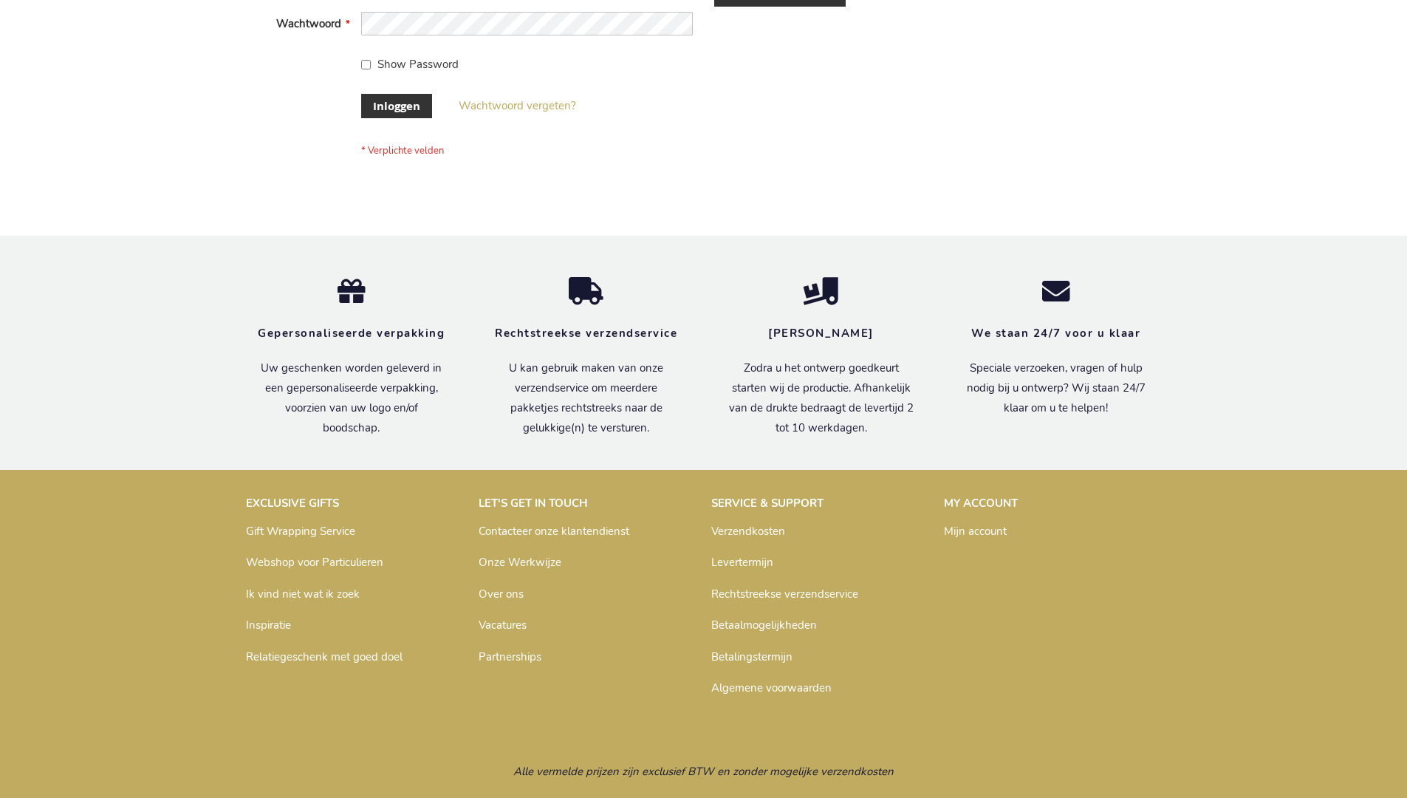
scroll to position [502, 0]
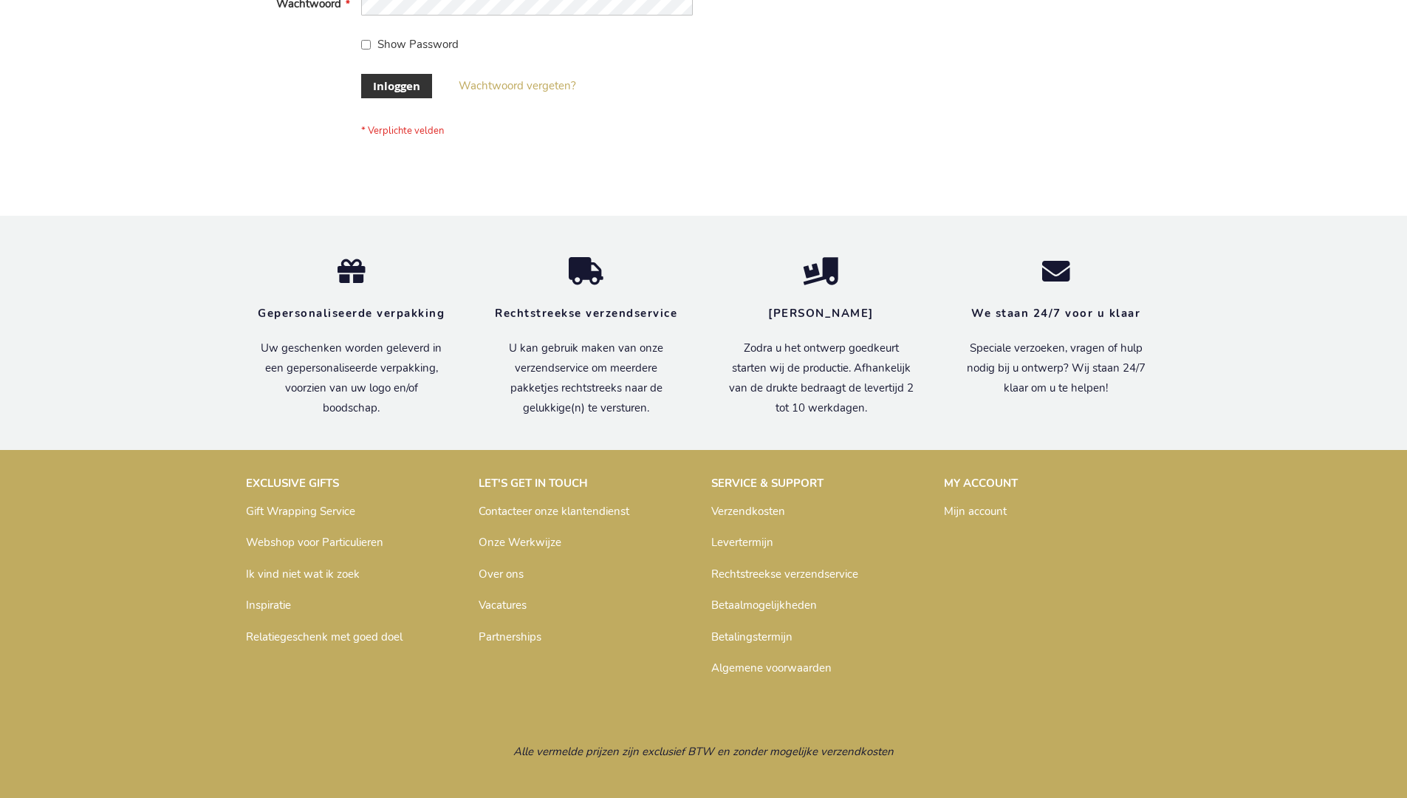
scroll to position [502, 0]
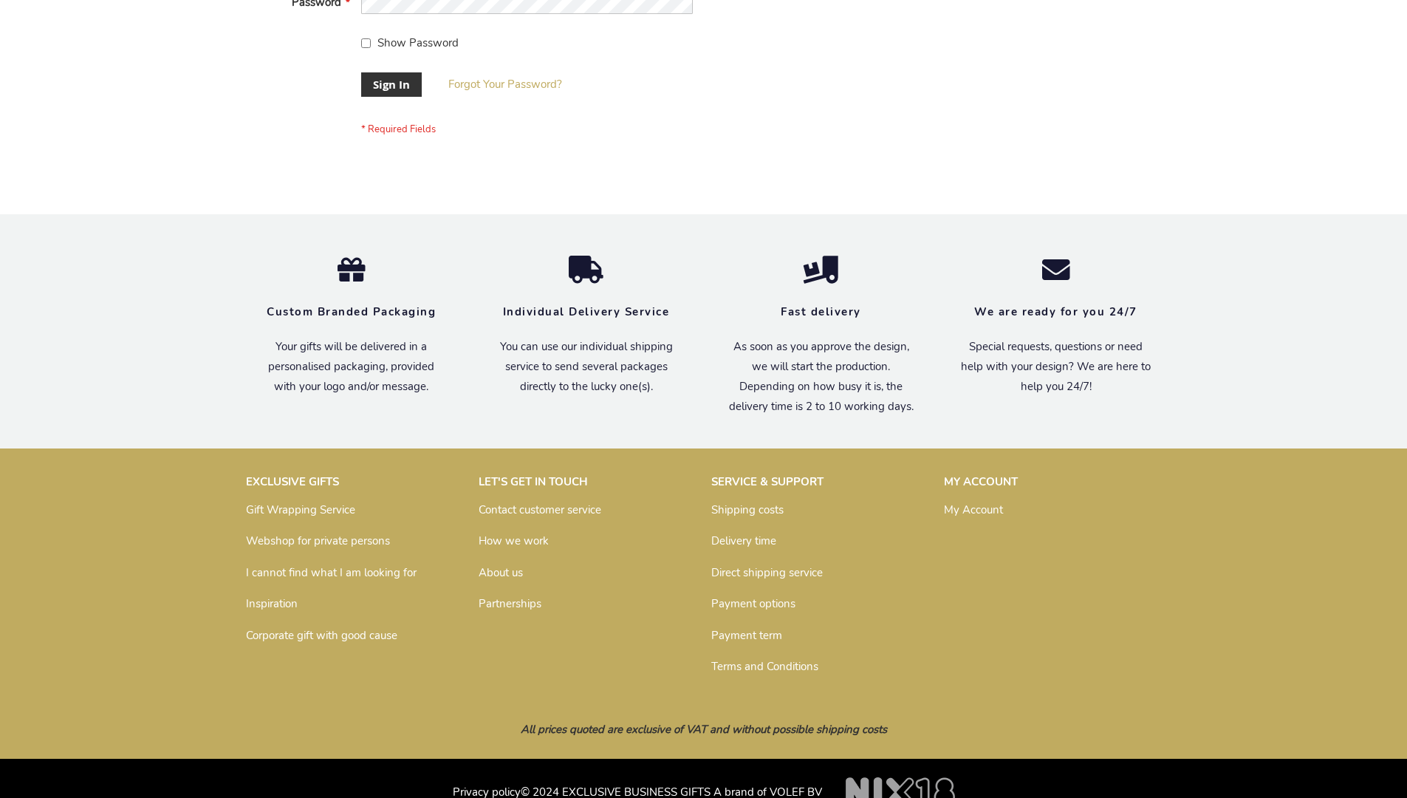
scroll to position [475, 0]
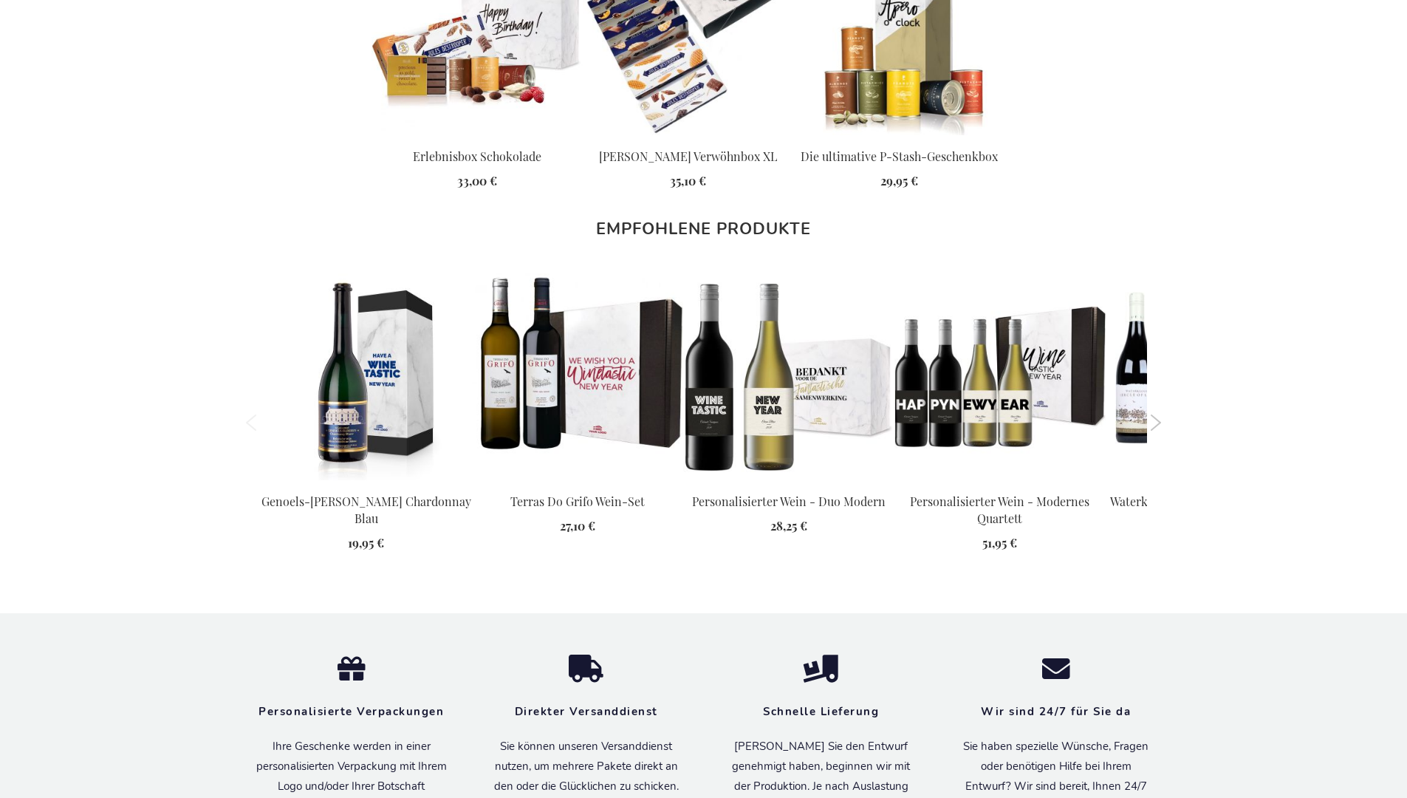
scroll to position [1928, 0]
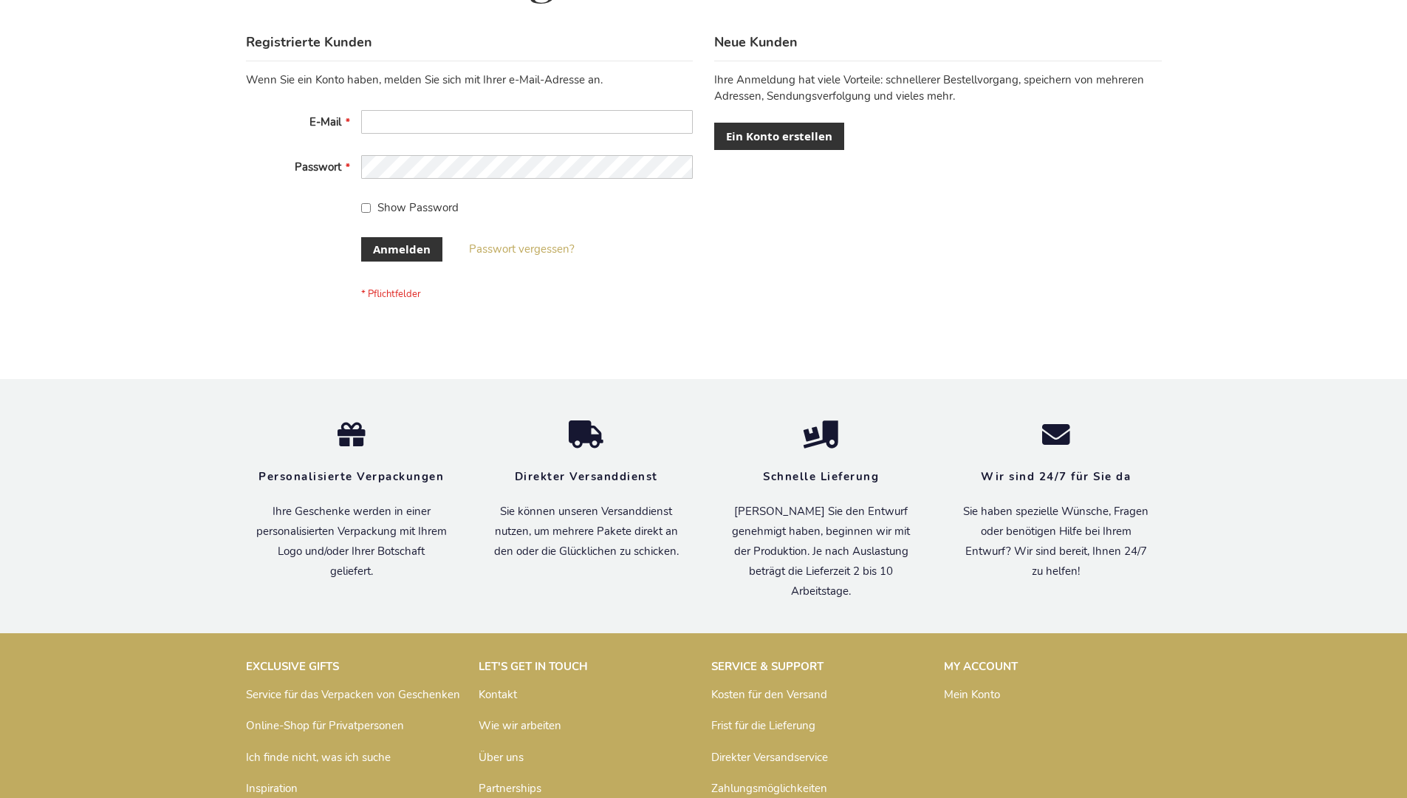
scroll to position [495, 0]
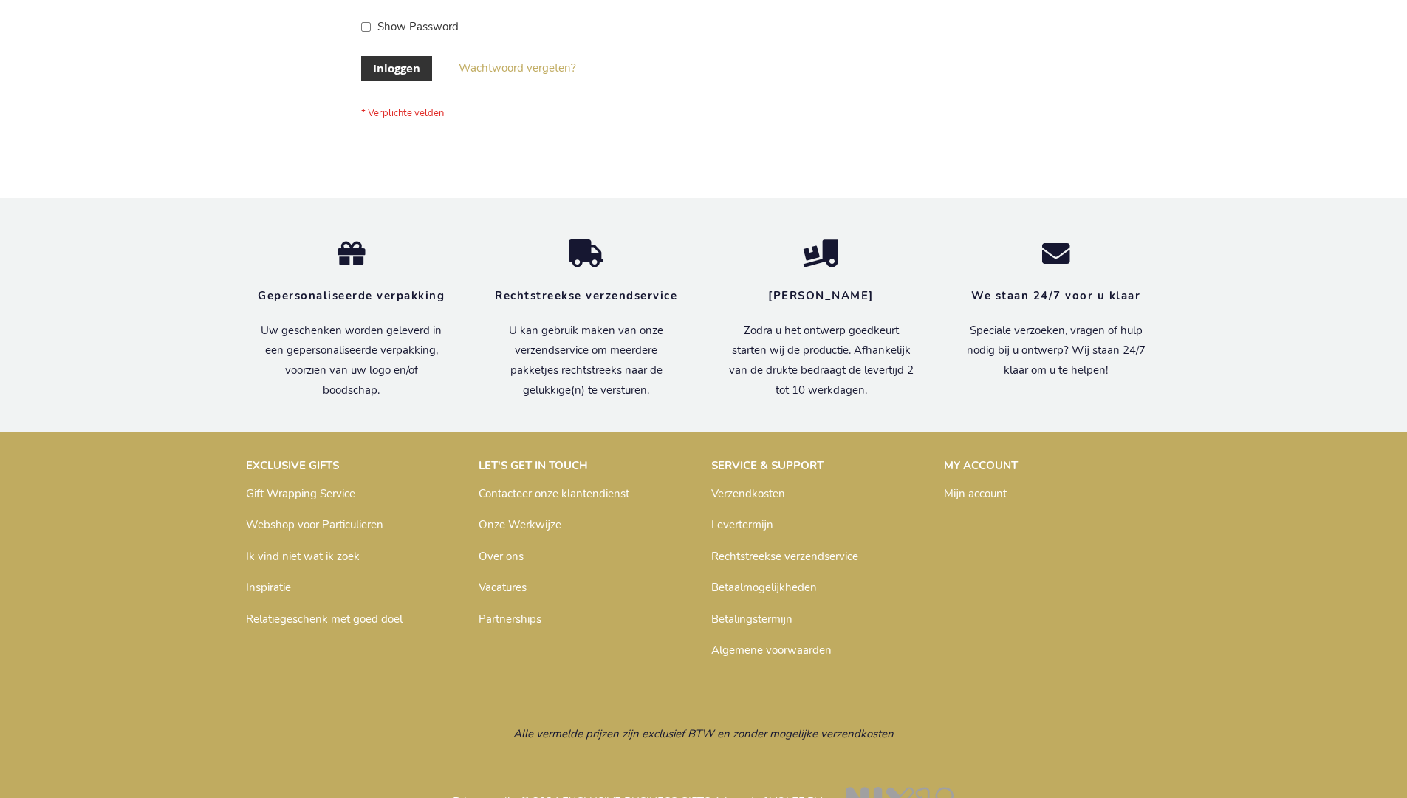
scroll to position [502, 0]
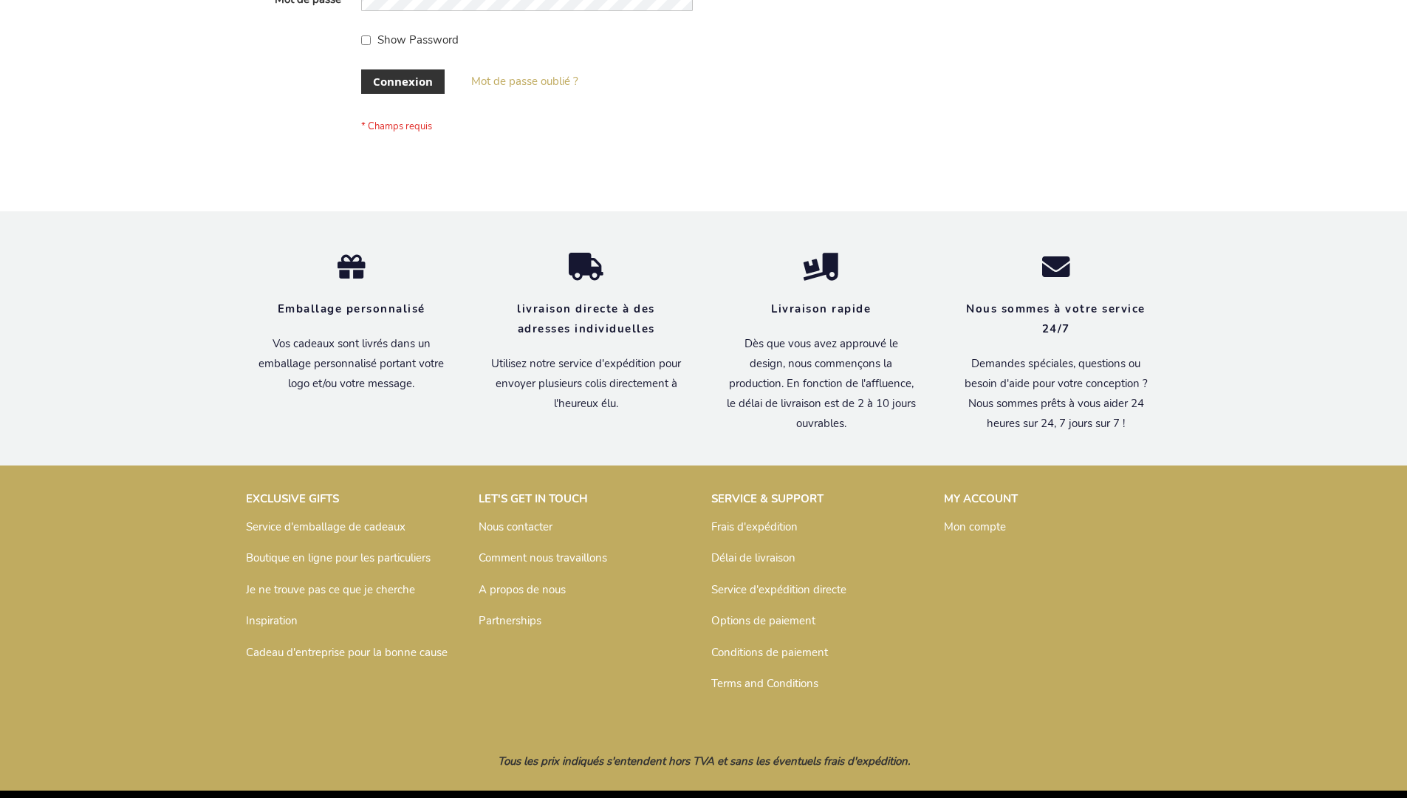
scroll to position [510, 0]
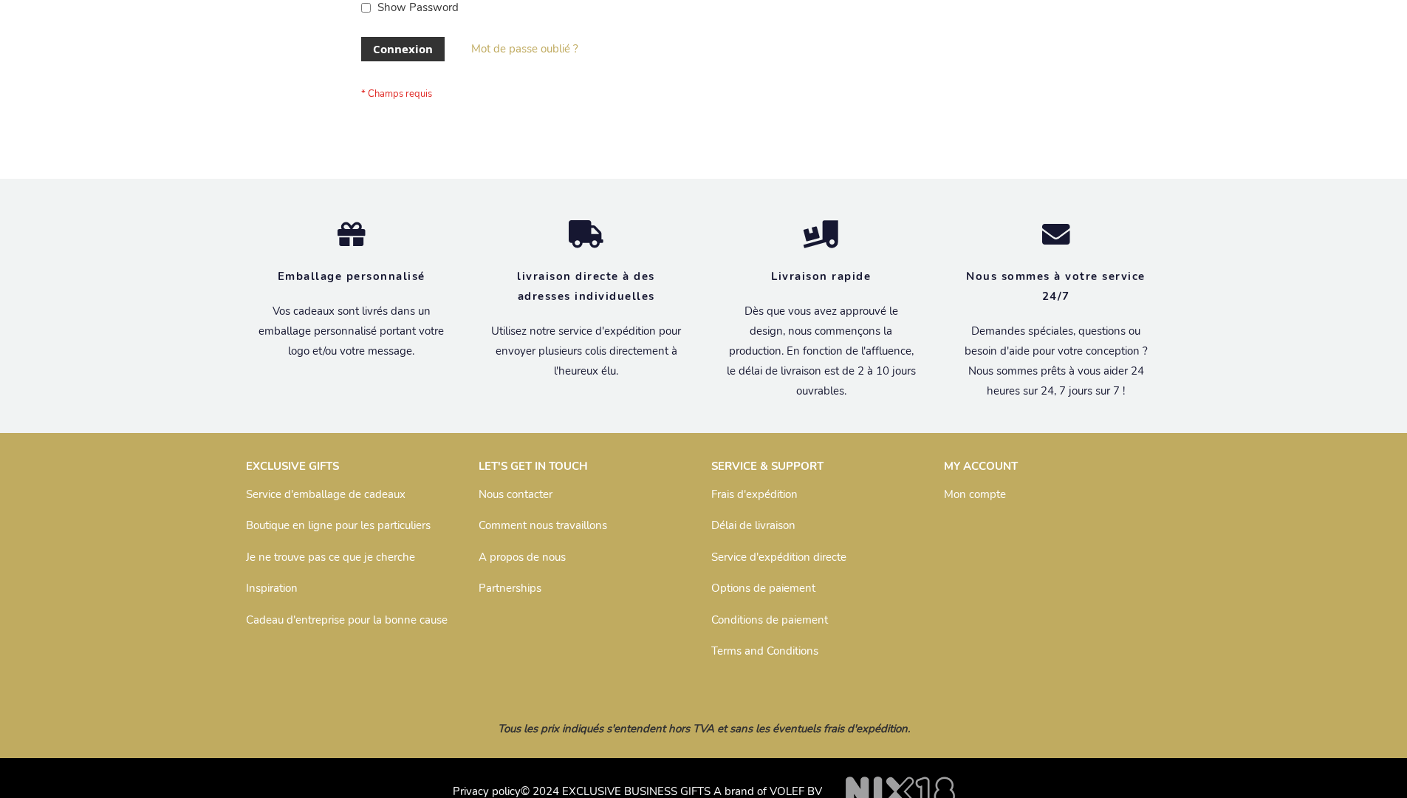
scroll to position [510, 0]
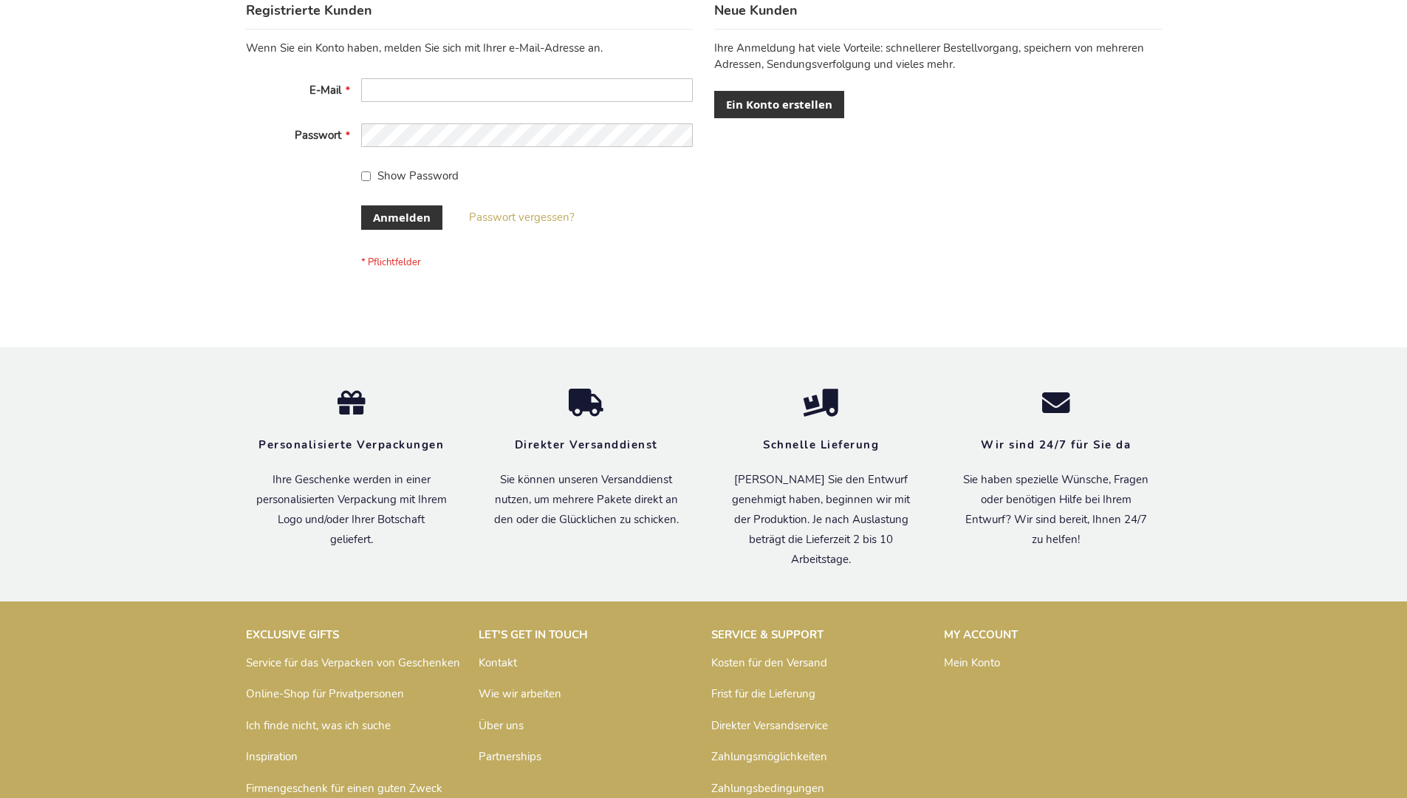
scroll to position [495, 0]
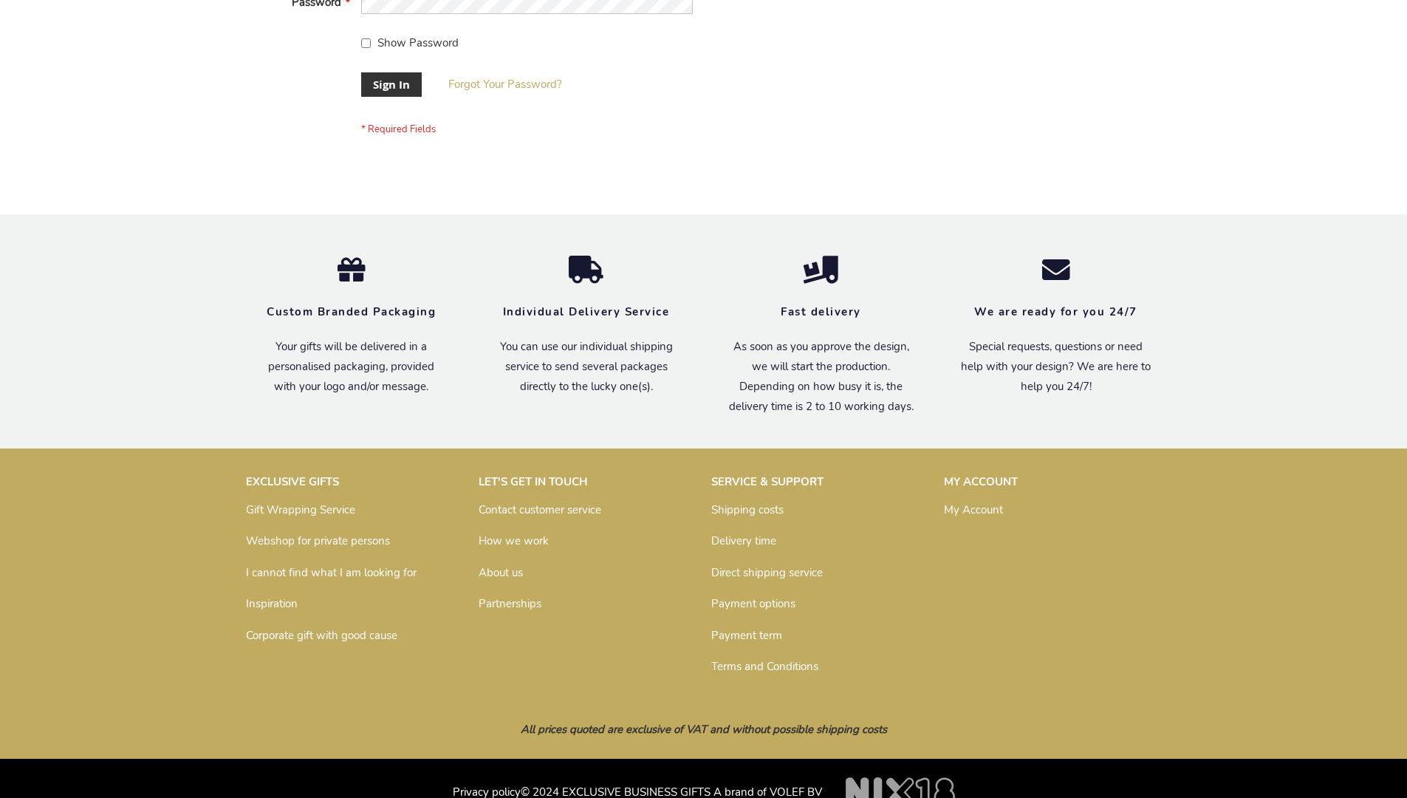
scroll to position [475, 0]
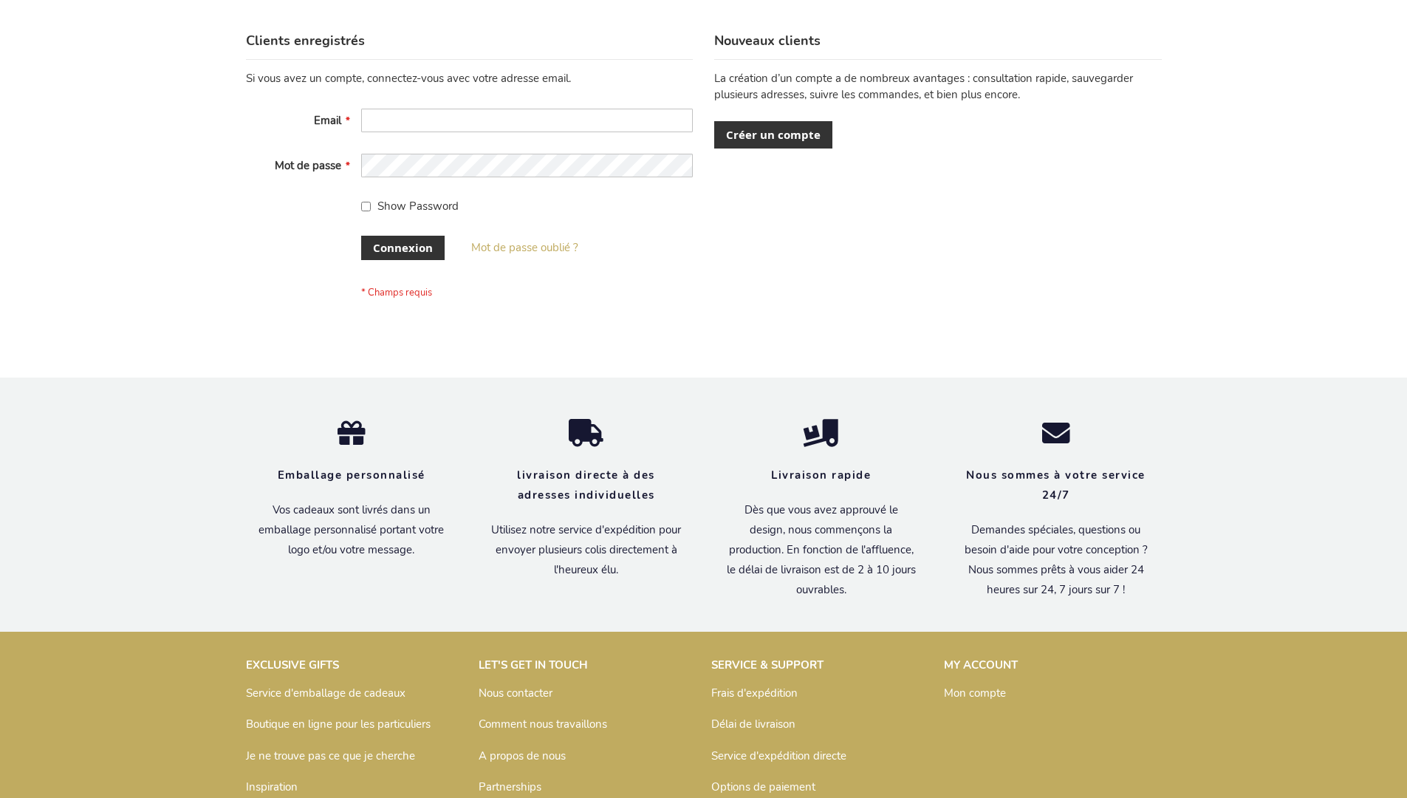
scroll to position [510, 0]
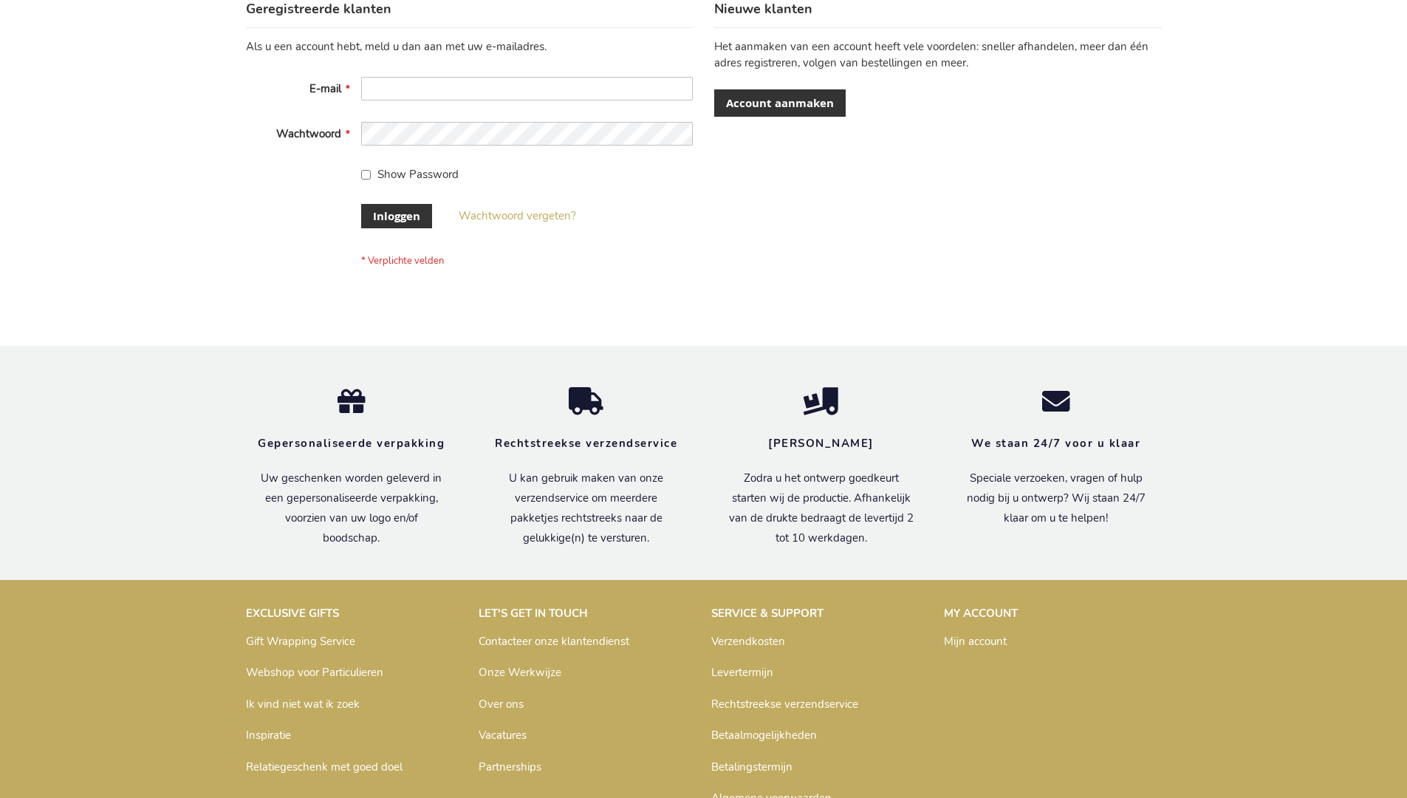
scroll to position [502, 0]
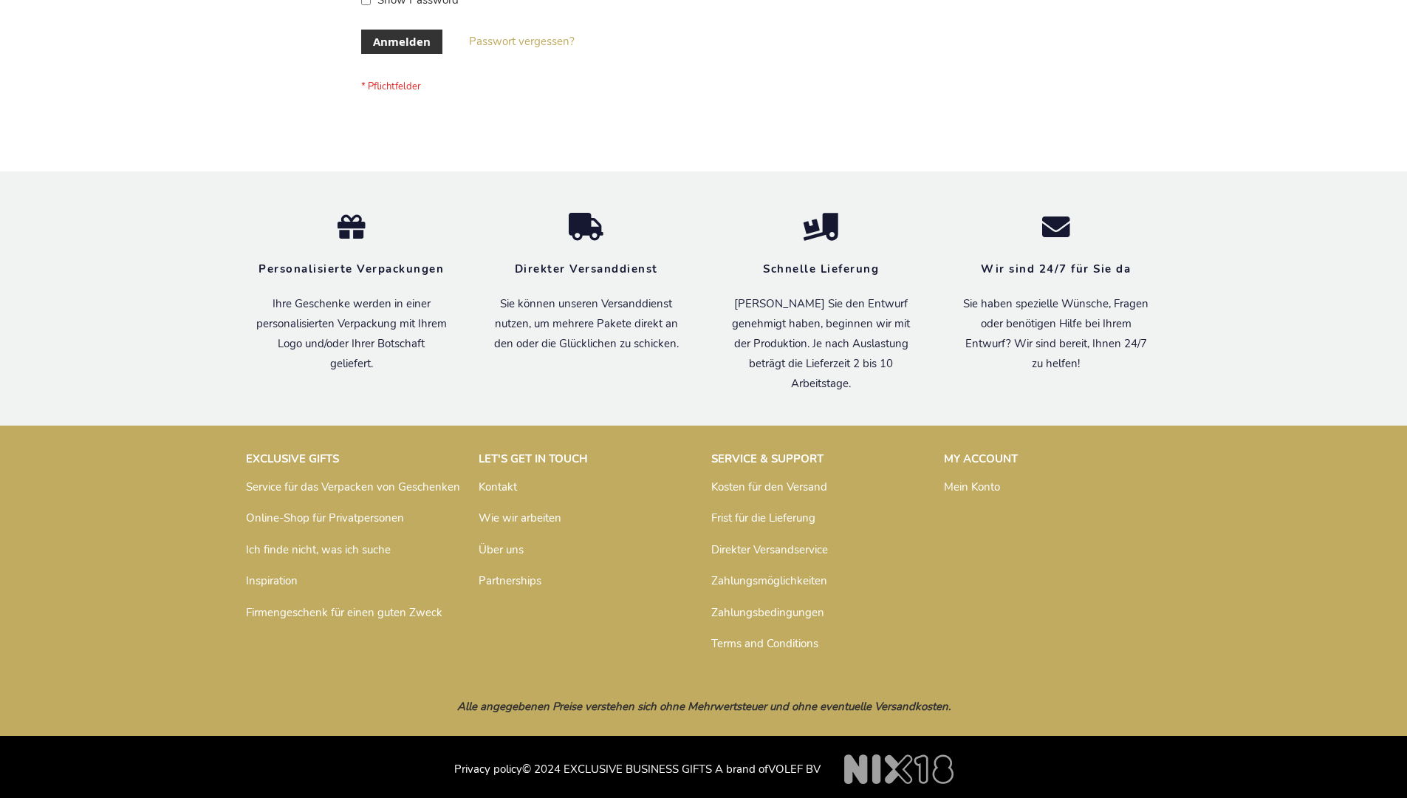
scroll to position [495, 0]
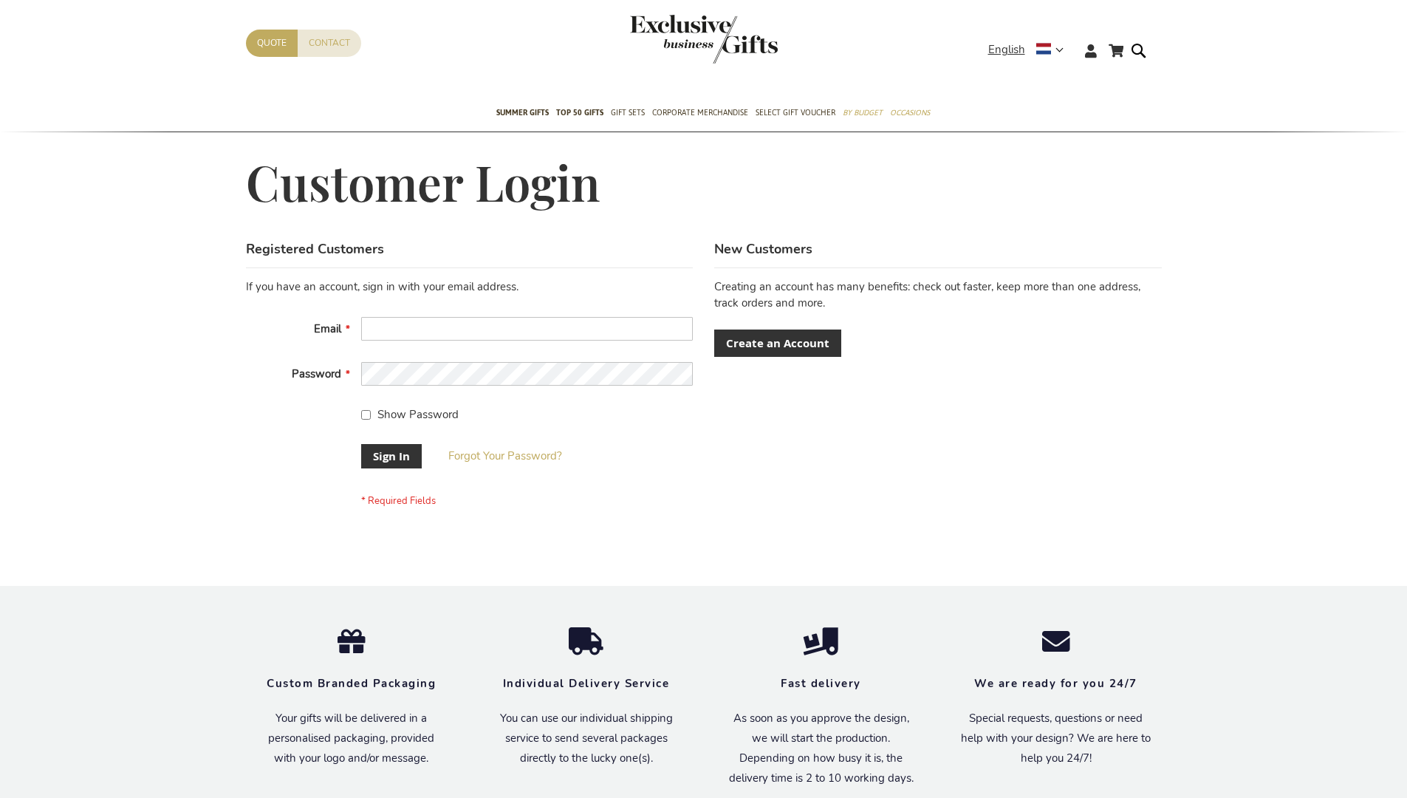
scroll to position [475, 0]
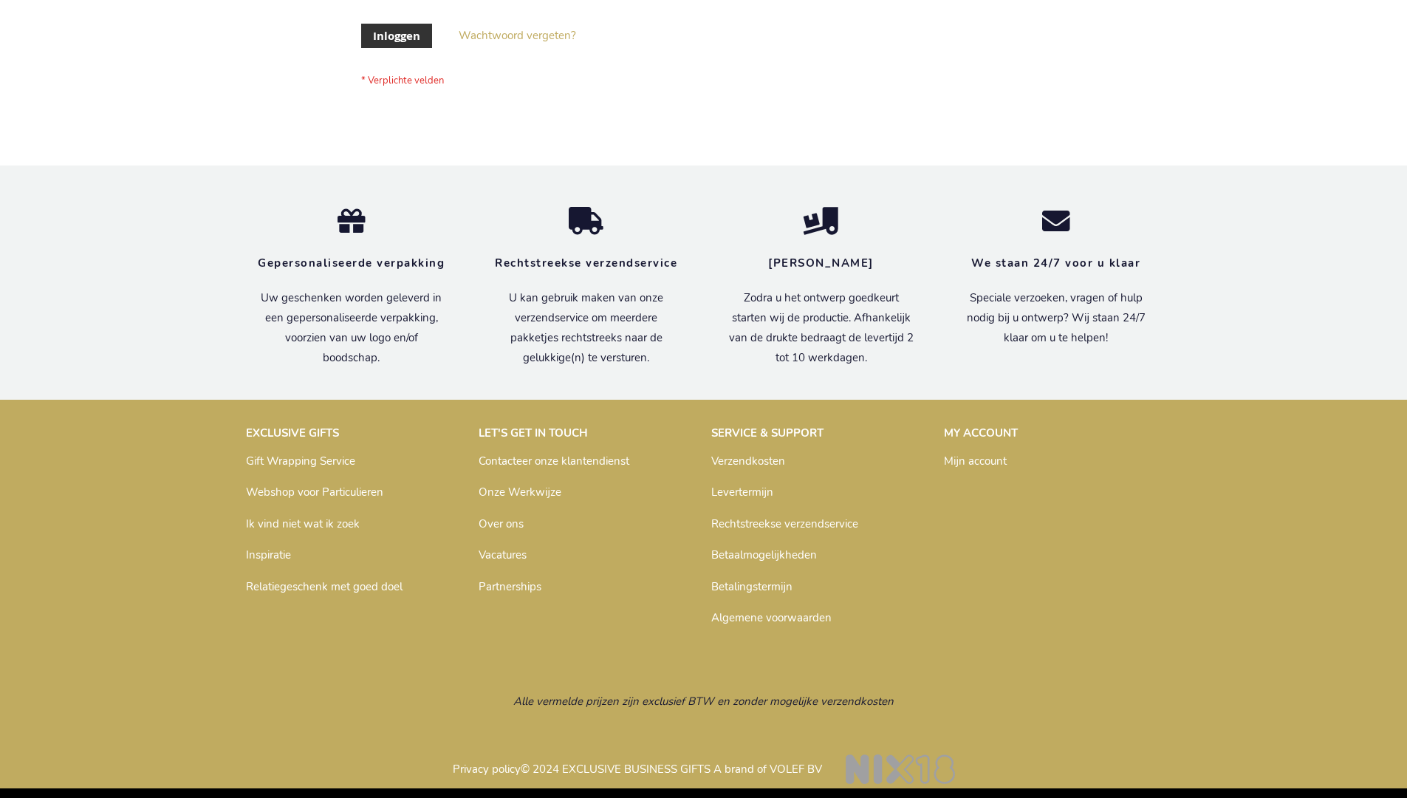
scroll to position [502, 0]
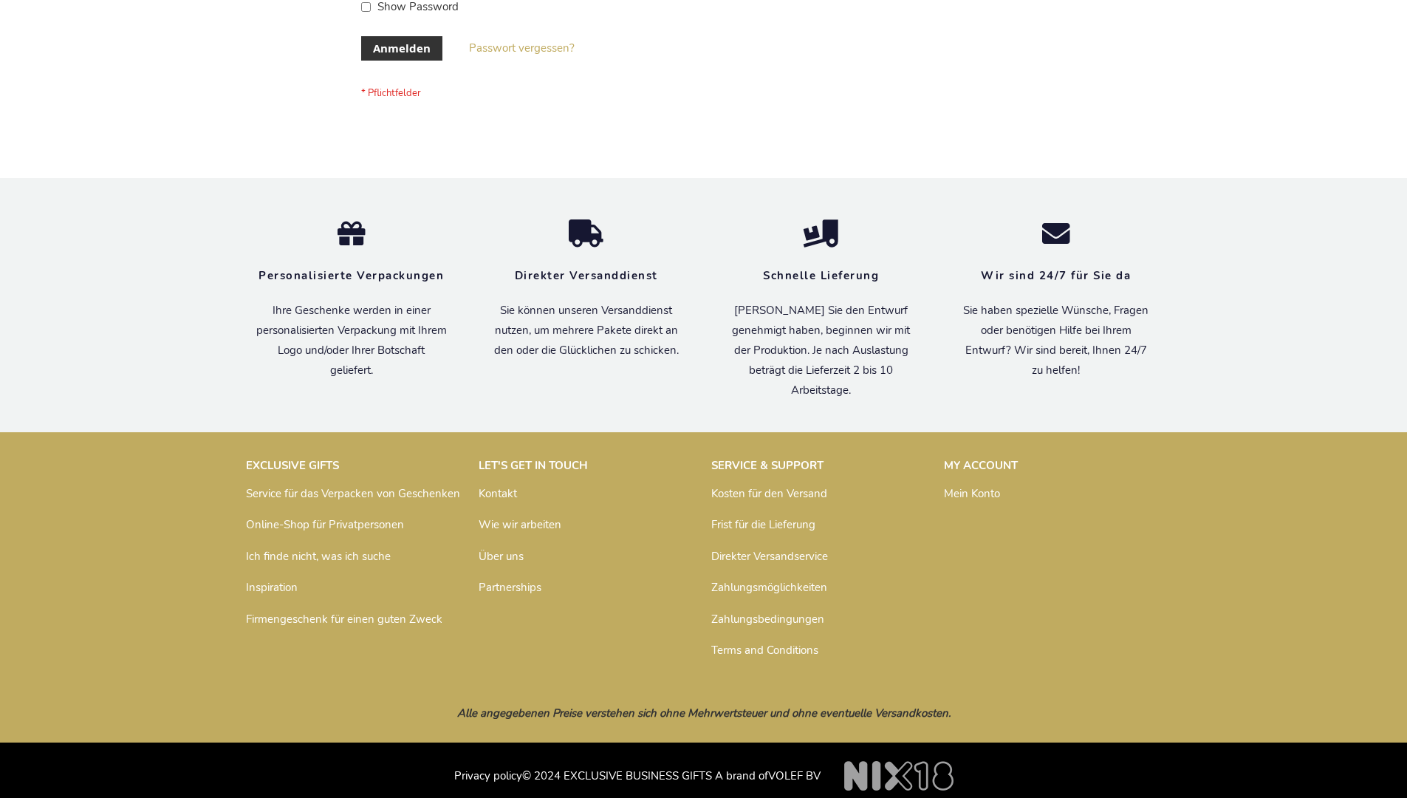
scroll to position [495, 0]
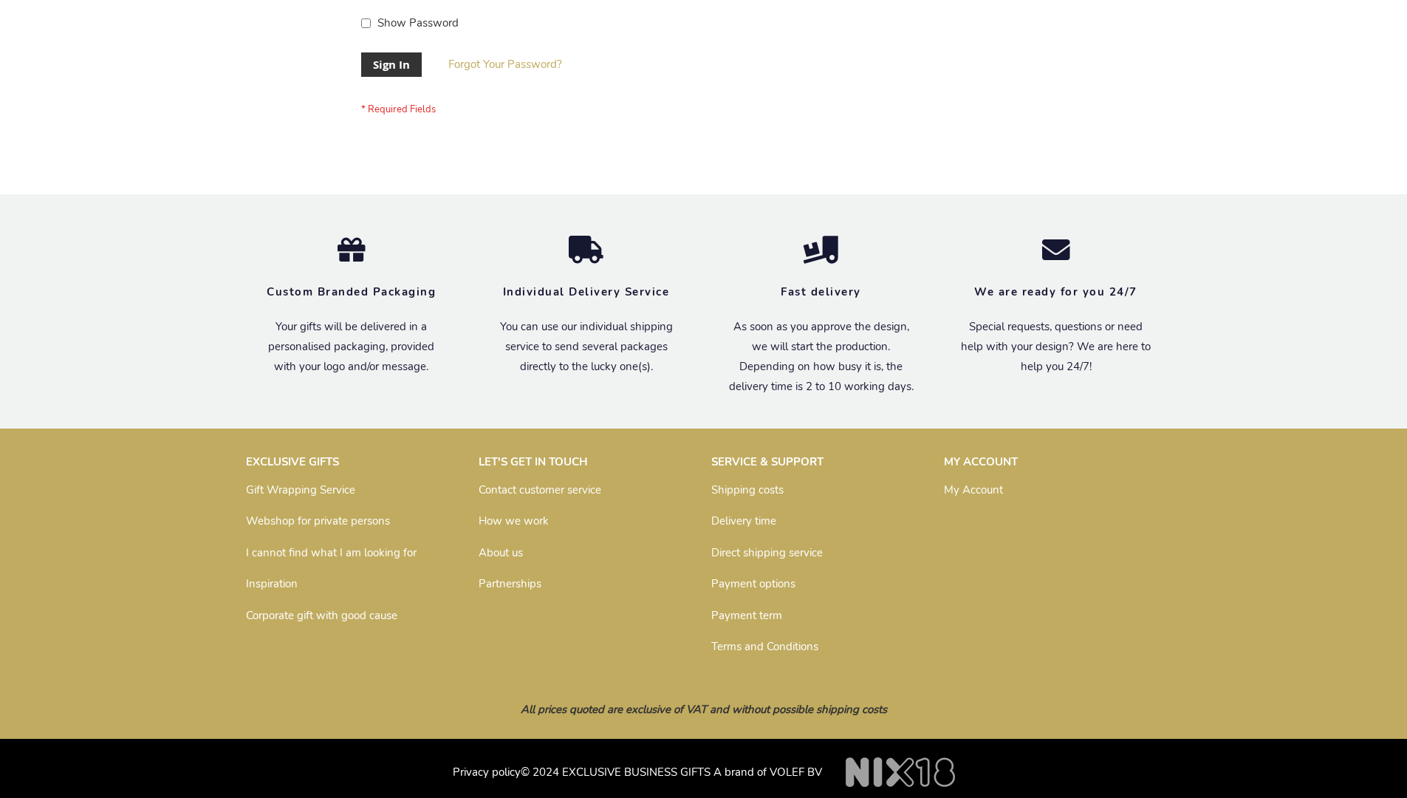
scroll to position [475, 0]
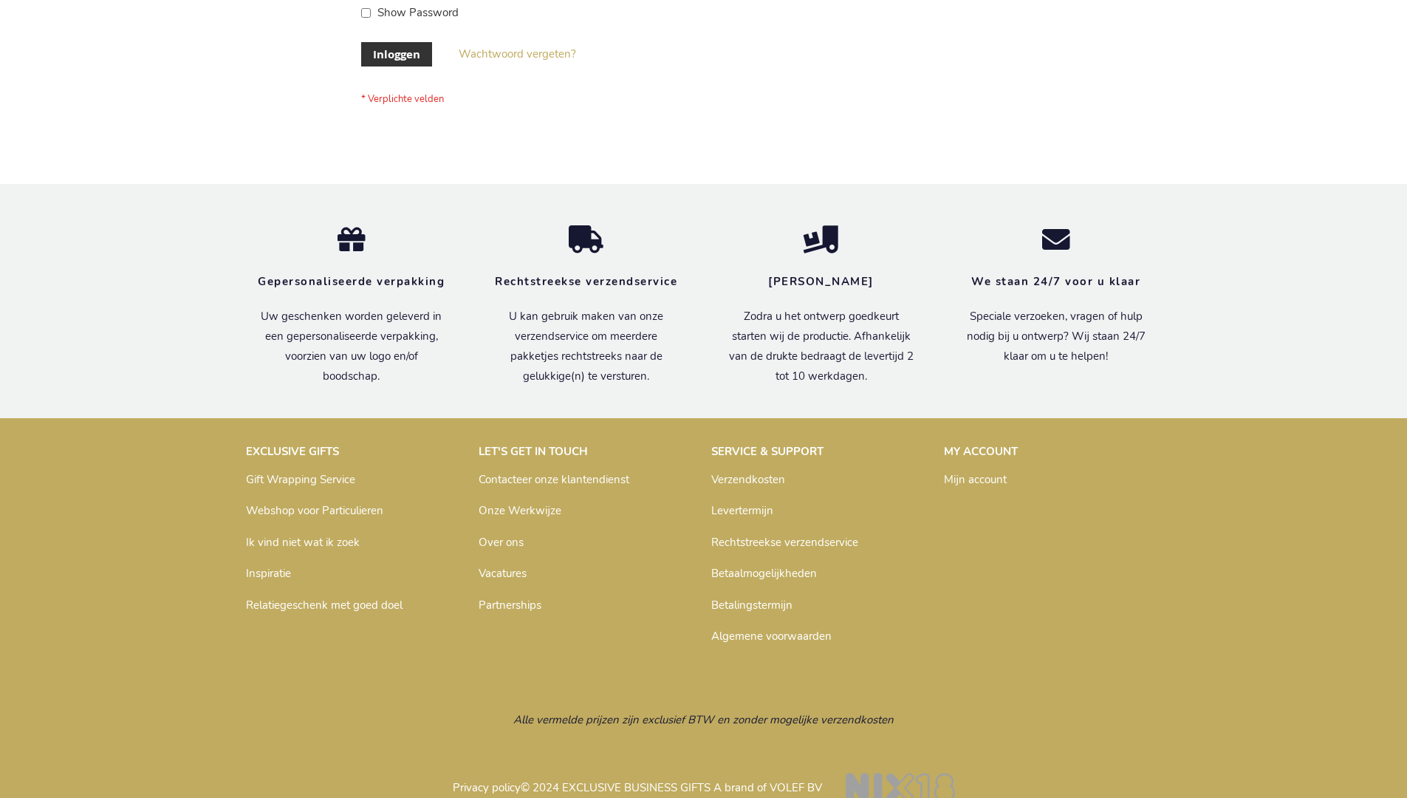
scroll to position [502, 0]
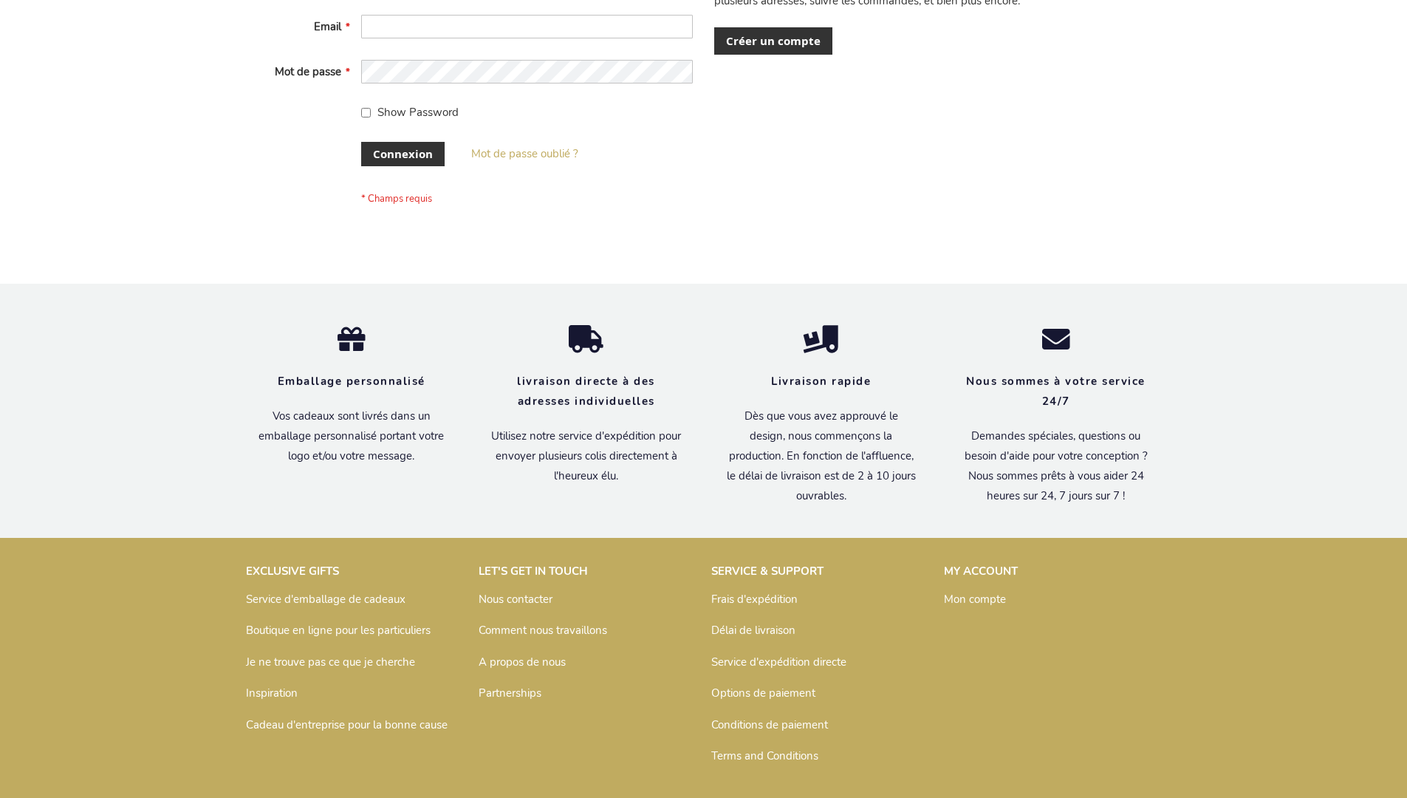
scroll to position [510, 0]
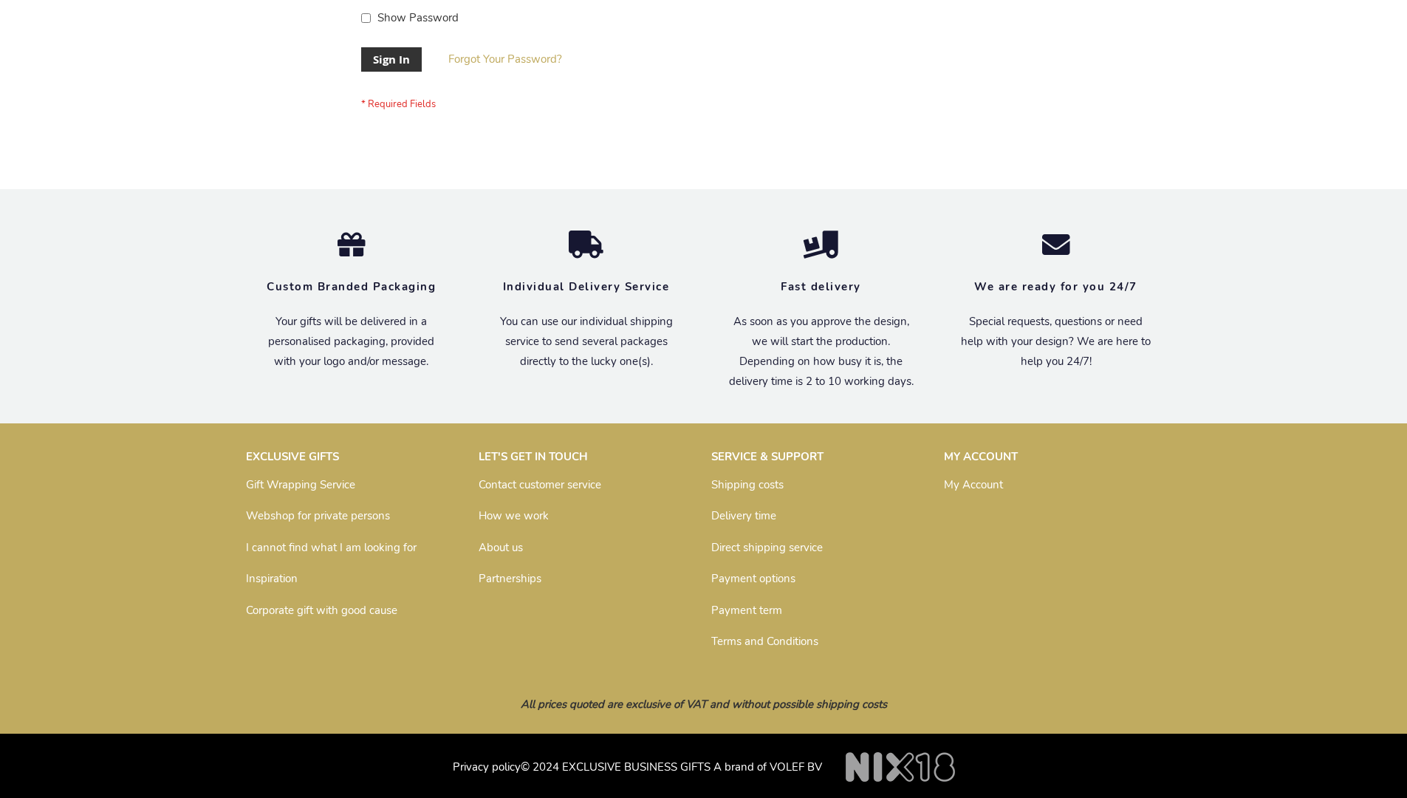
scroll to position [475, 0]
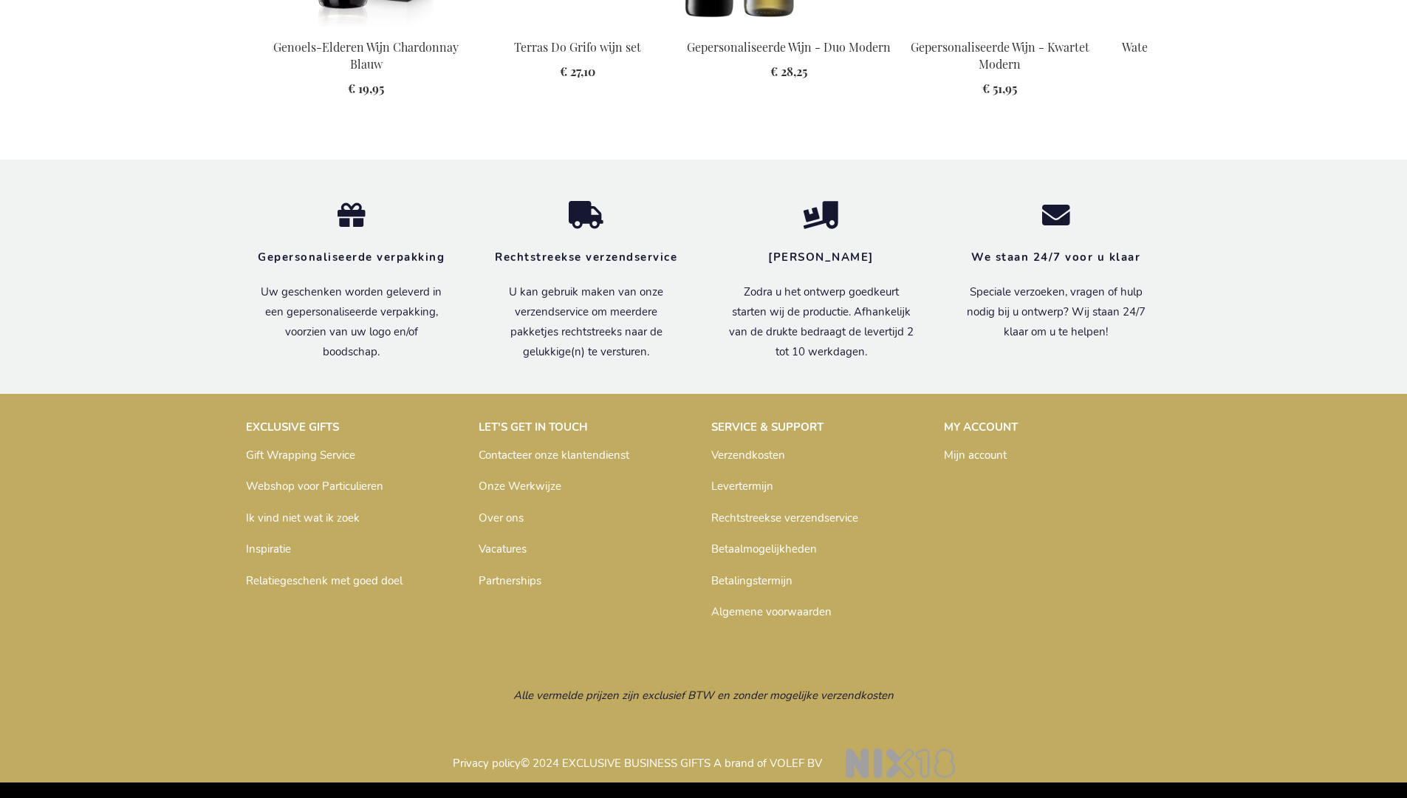
scroll to position [1920, 0]
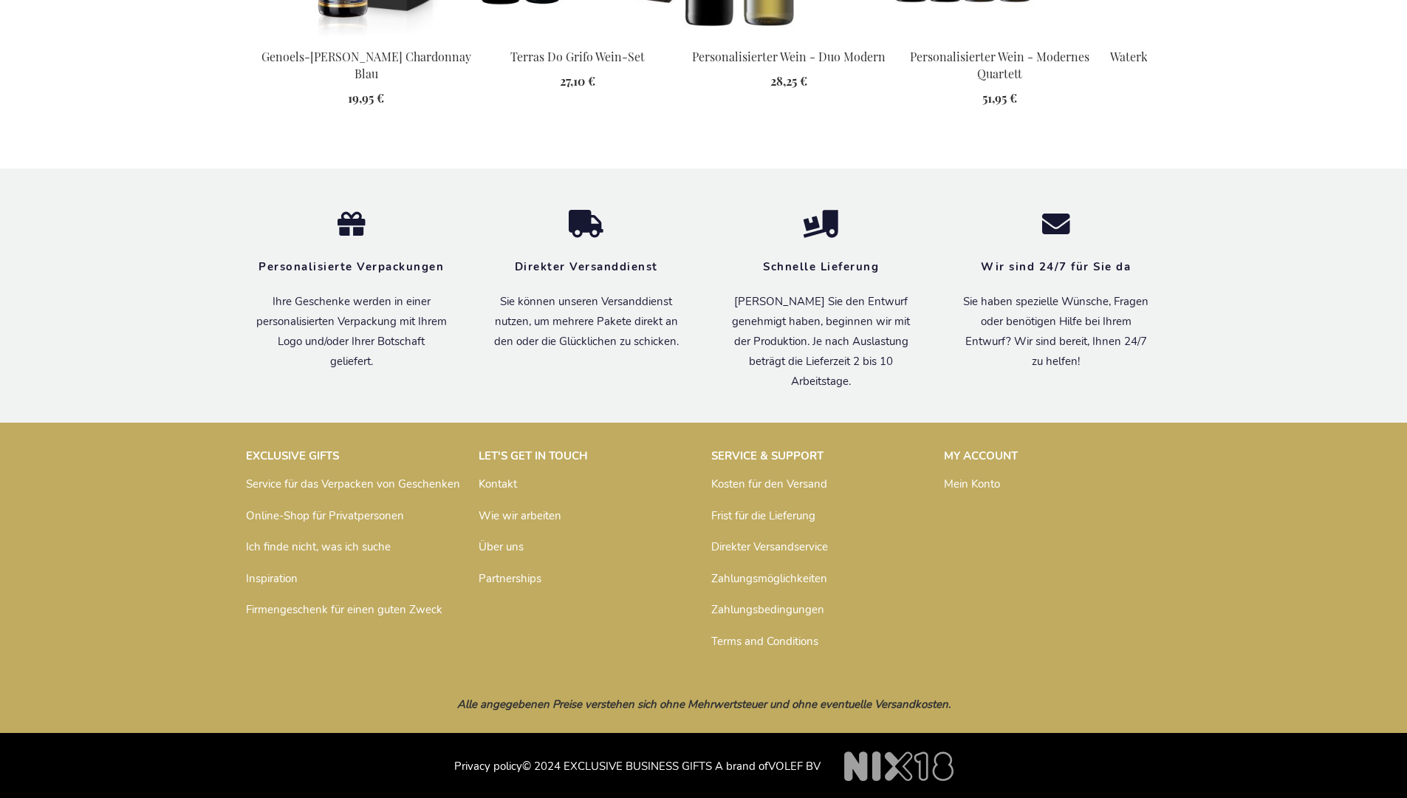
scroll to position [1928, 0]
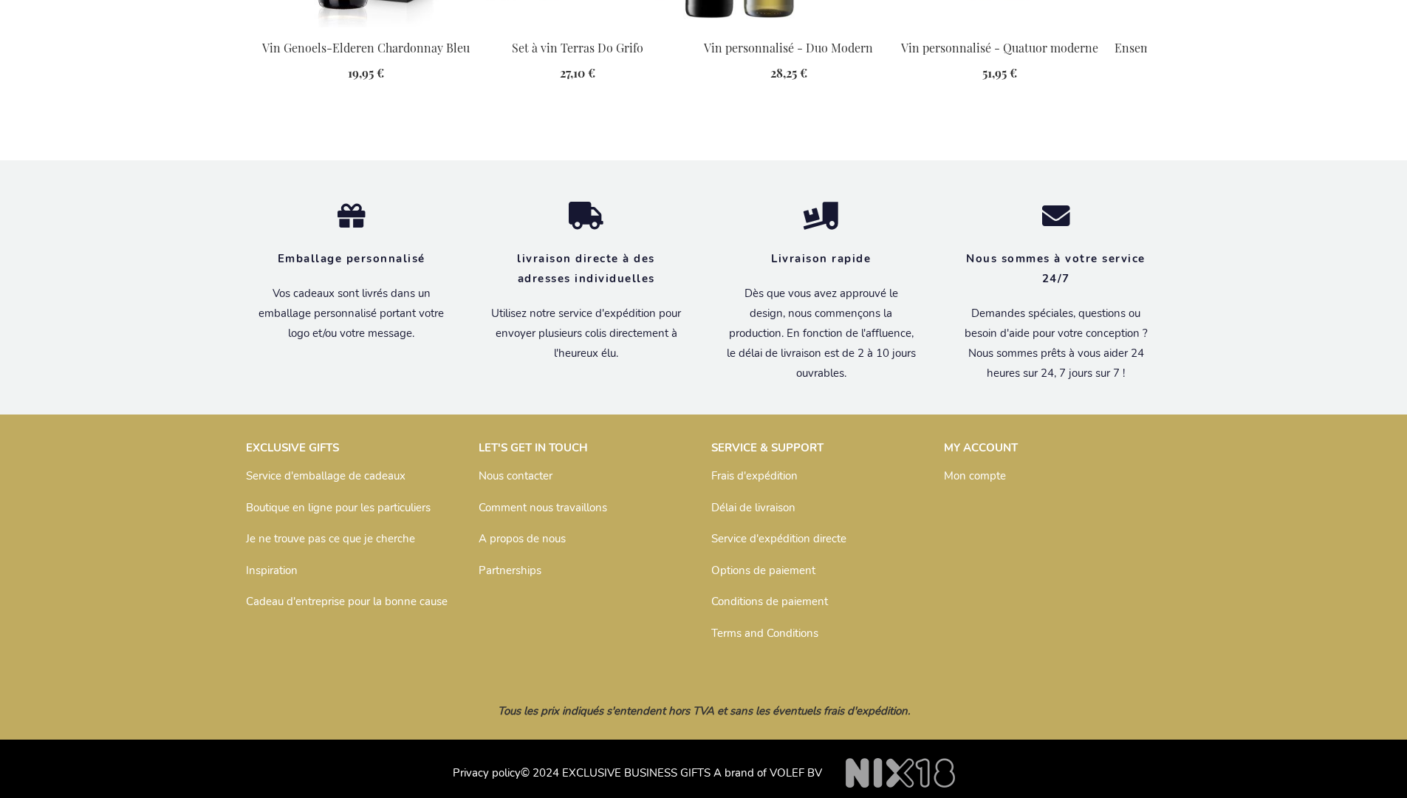
scroll to position [1940, 0]
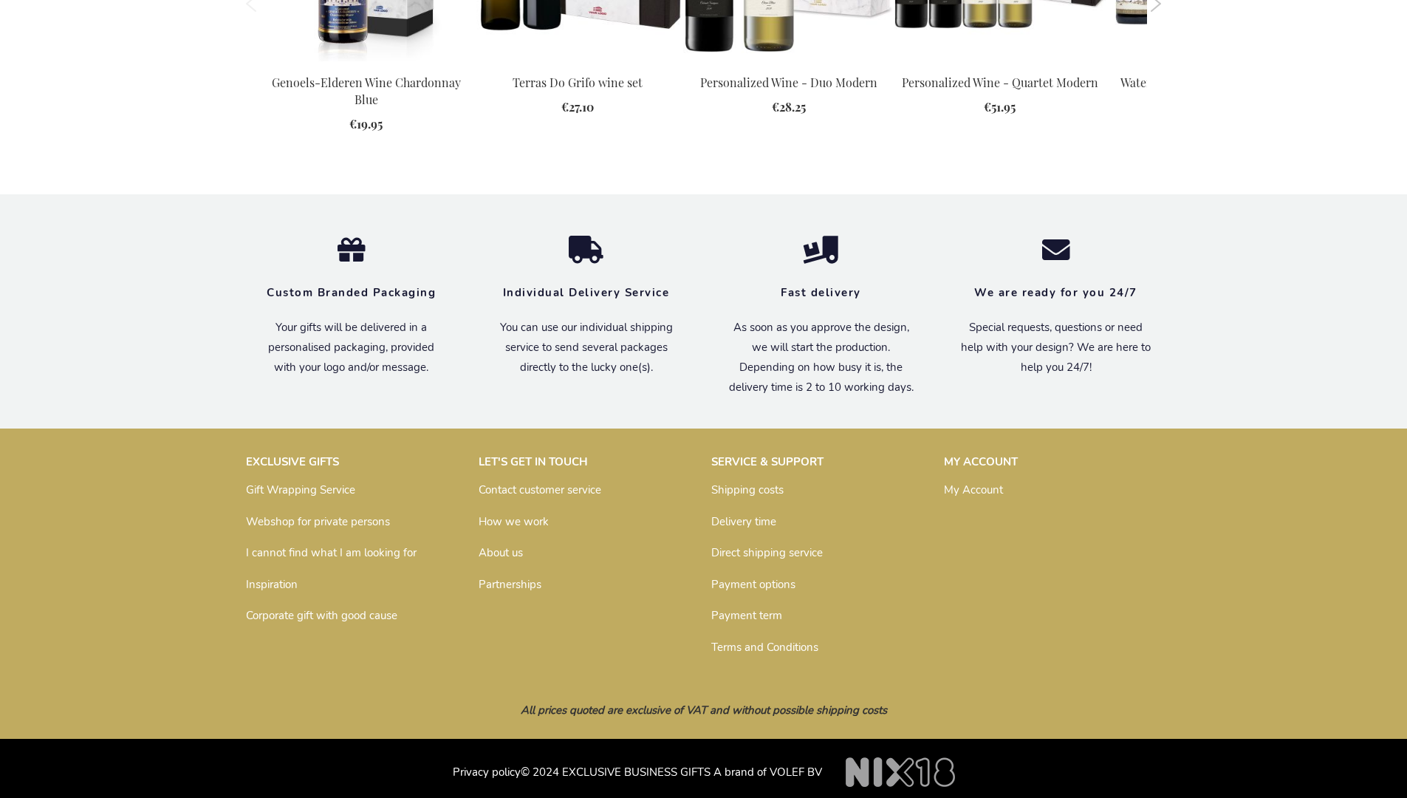
scroll to position [1873, 0]
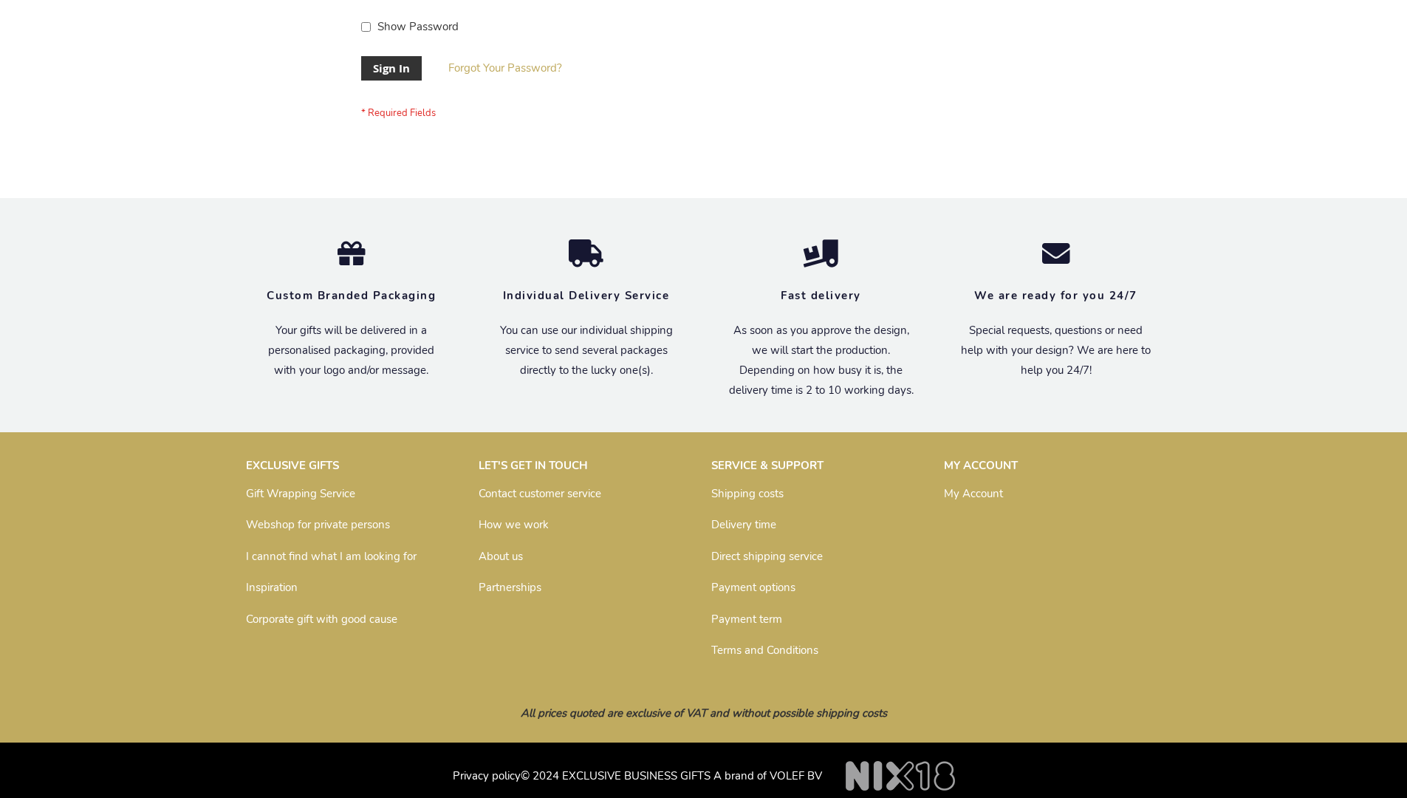
scroll to position [465, 0]
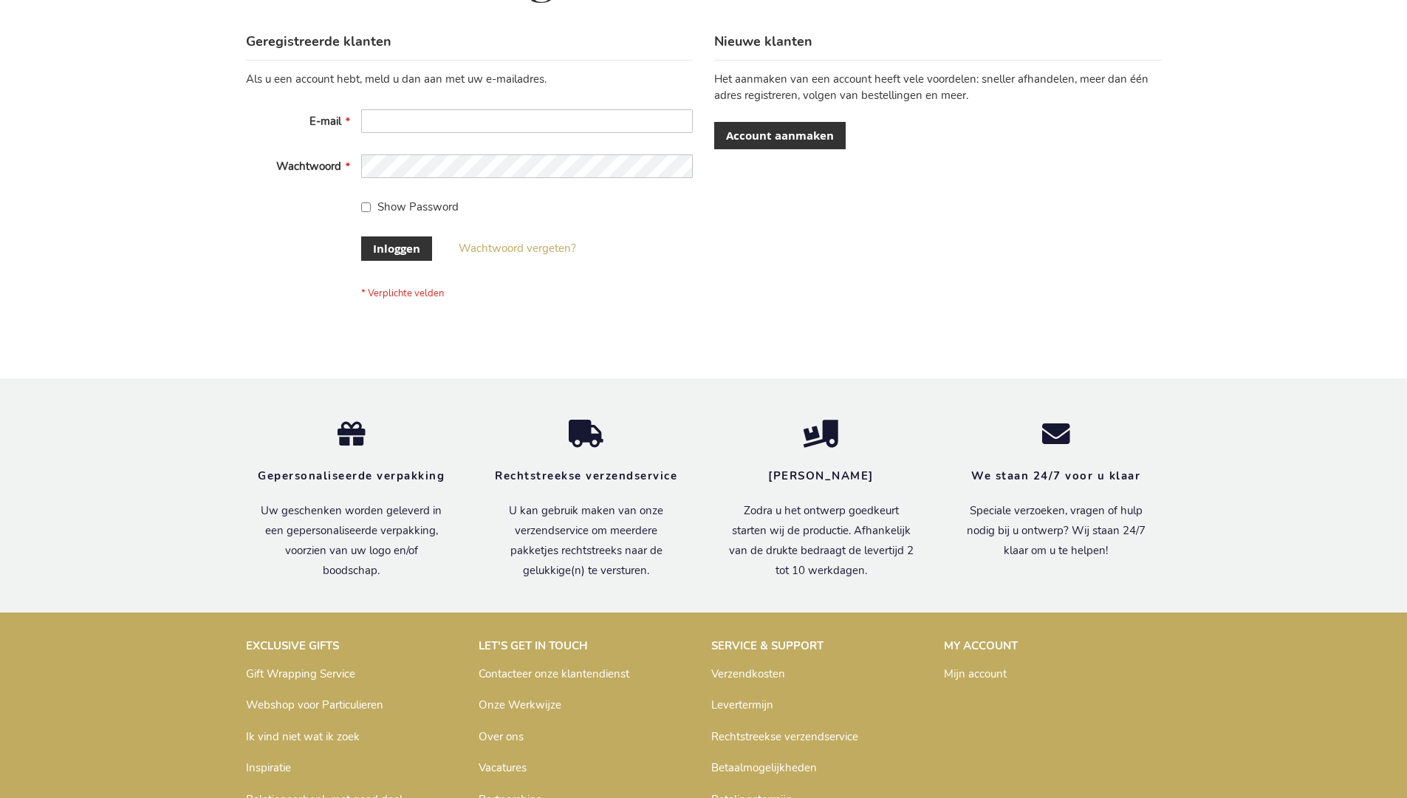
scroll to position [502, 0]
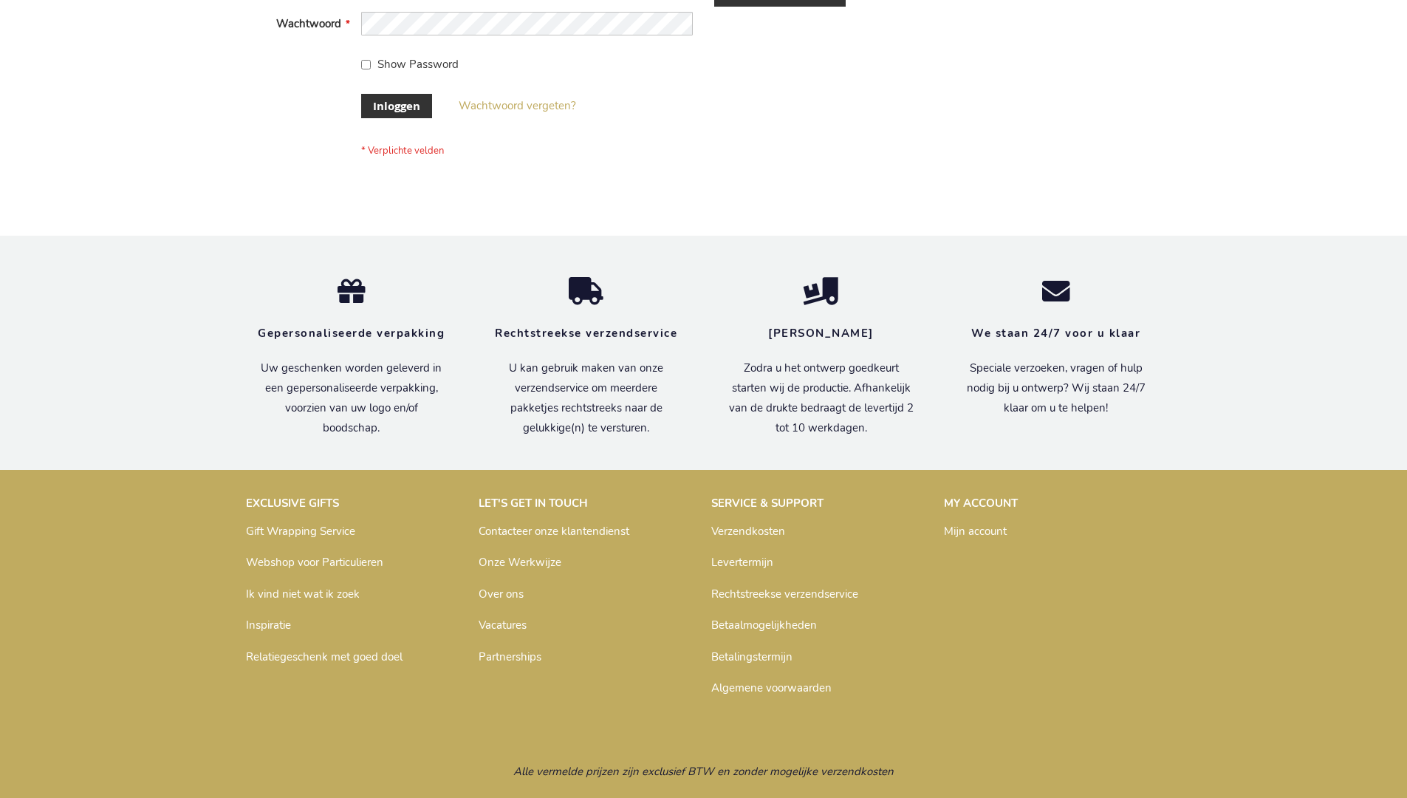
scroll to position [502, 0]
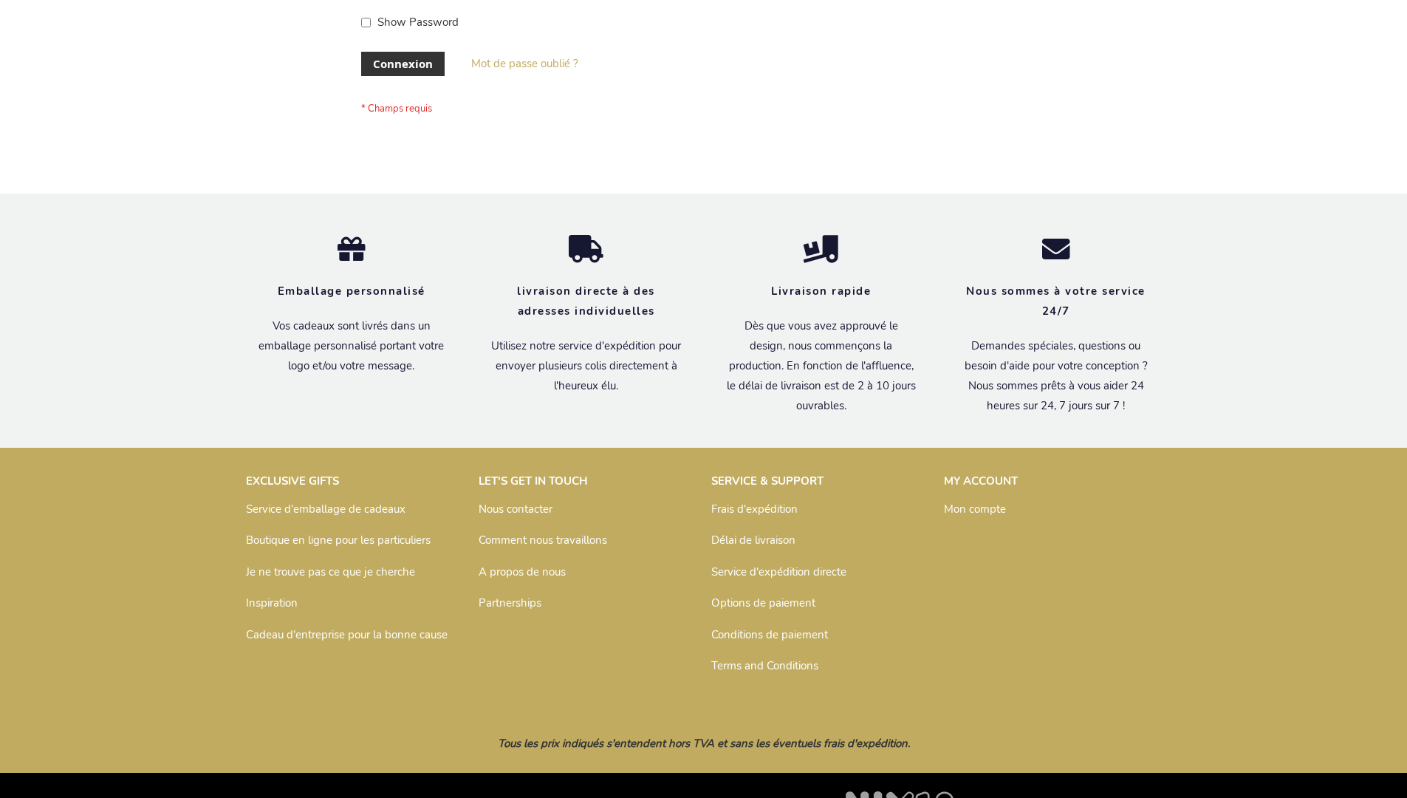
scroll to position [510, 0]
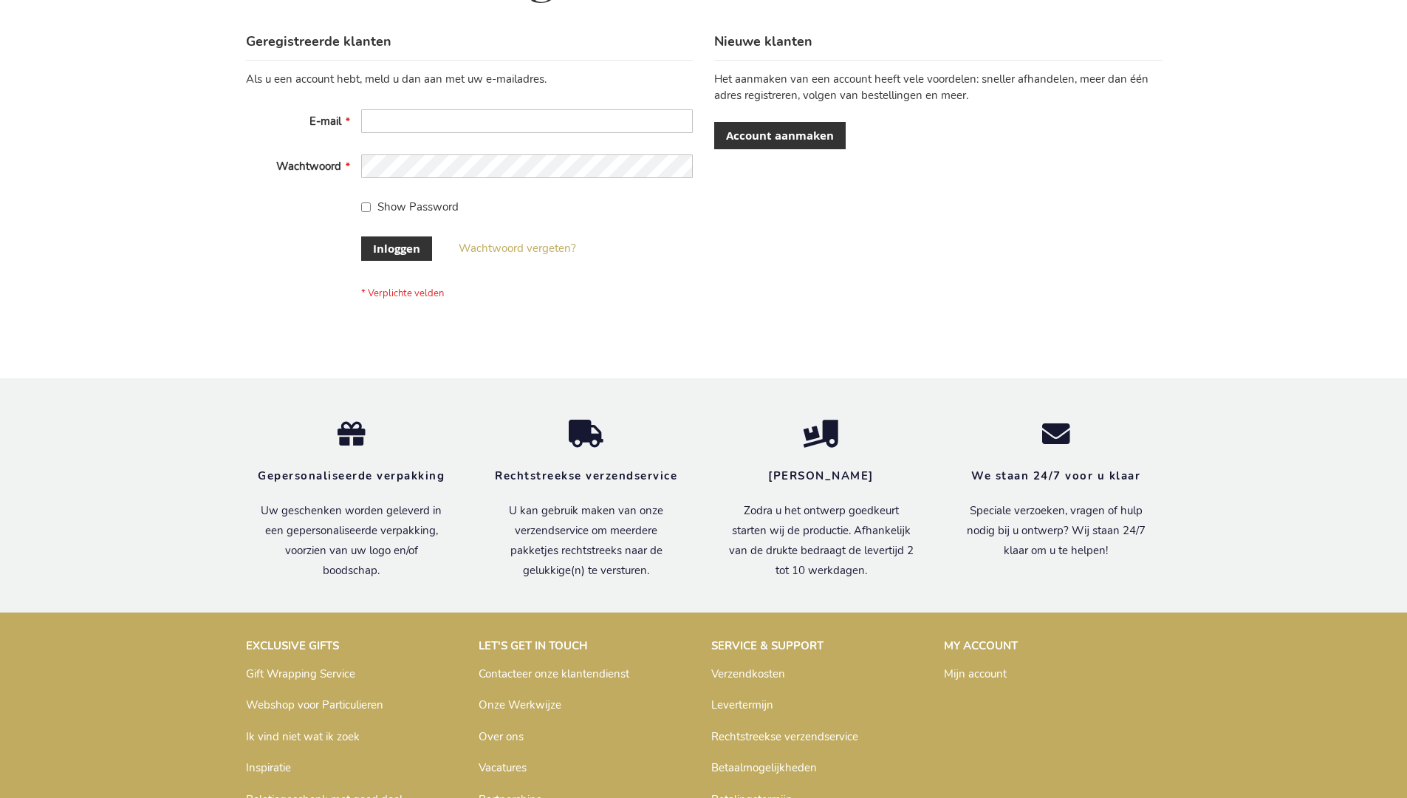
scroll to position [502, 0]
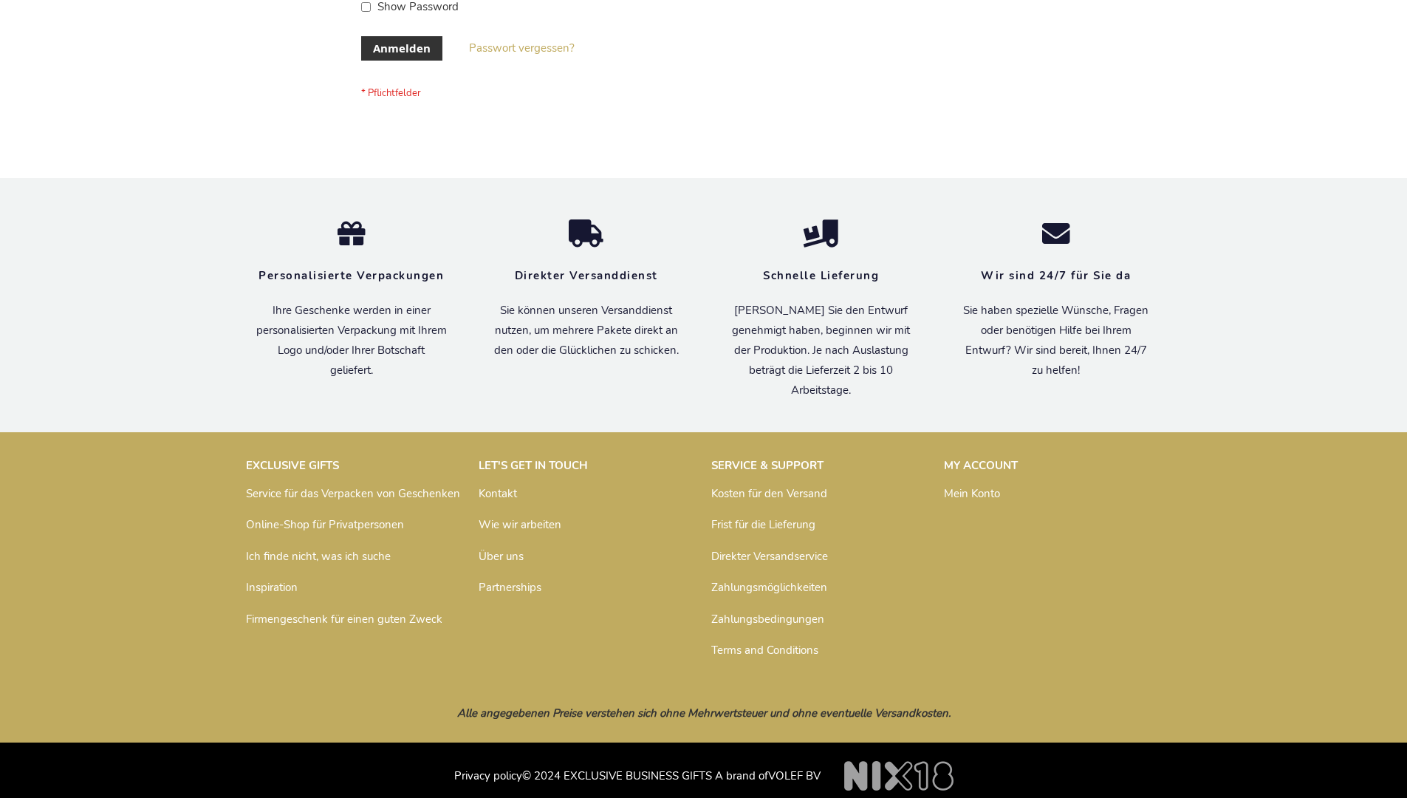
scroll to position [495, 0]
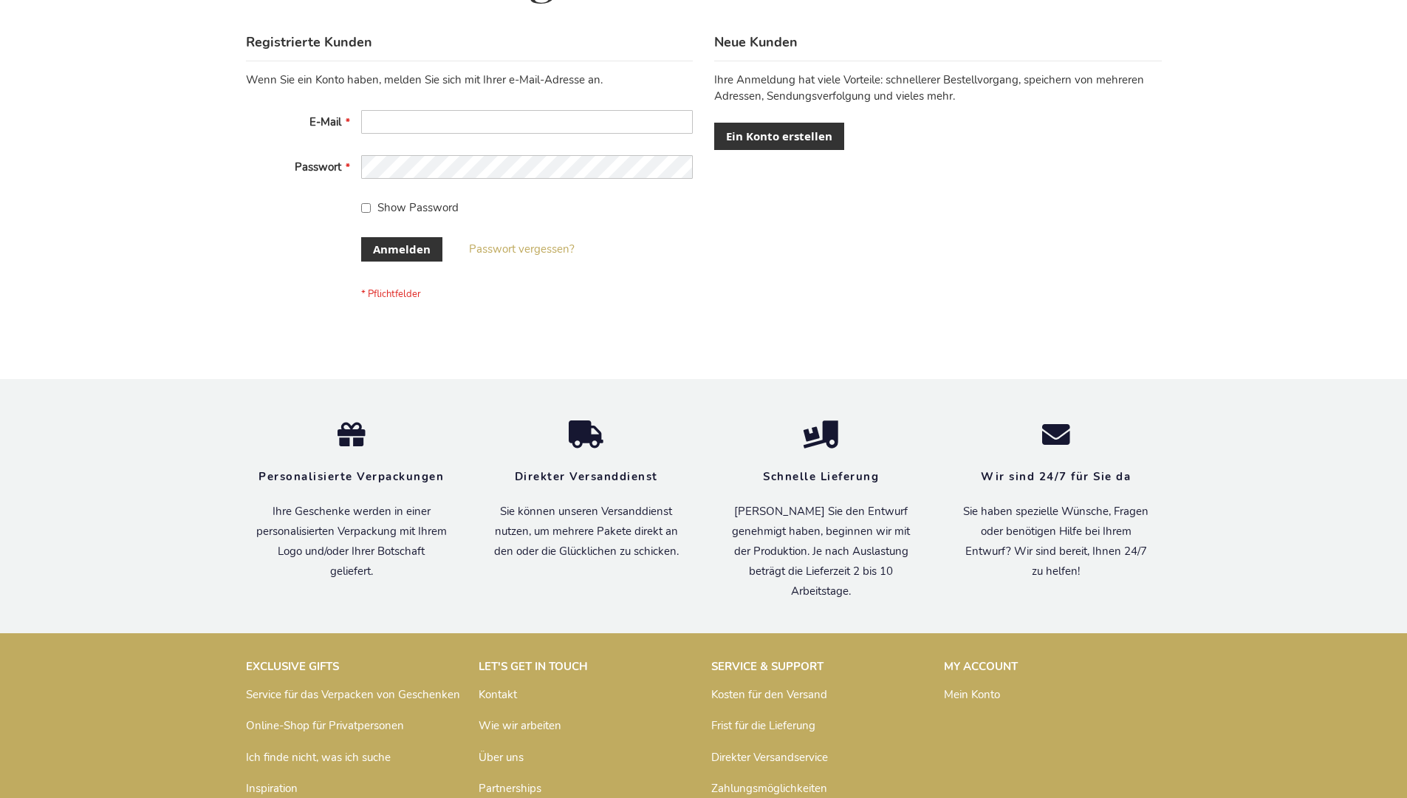
scroll to position [495, 0]
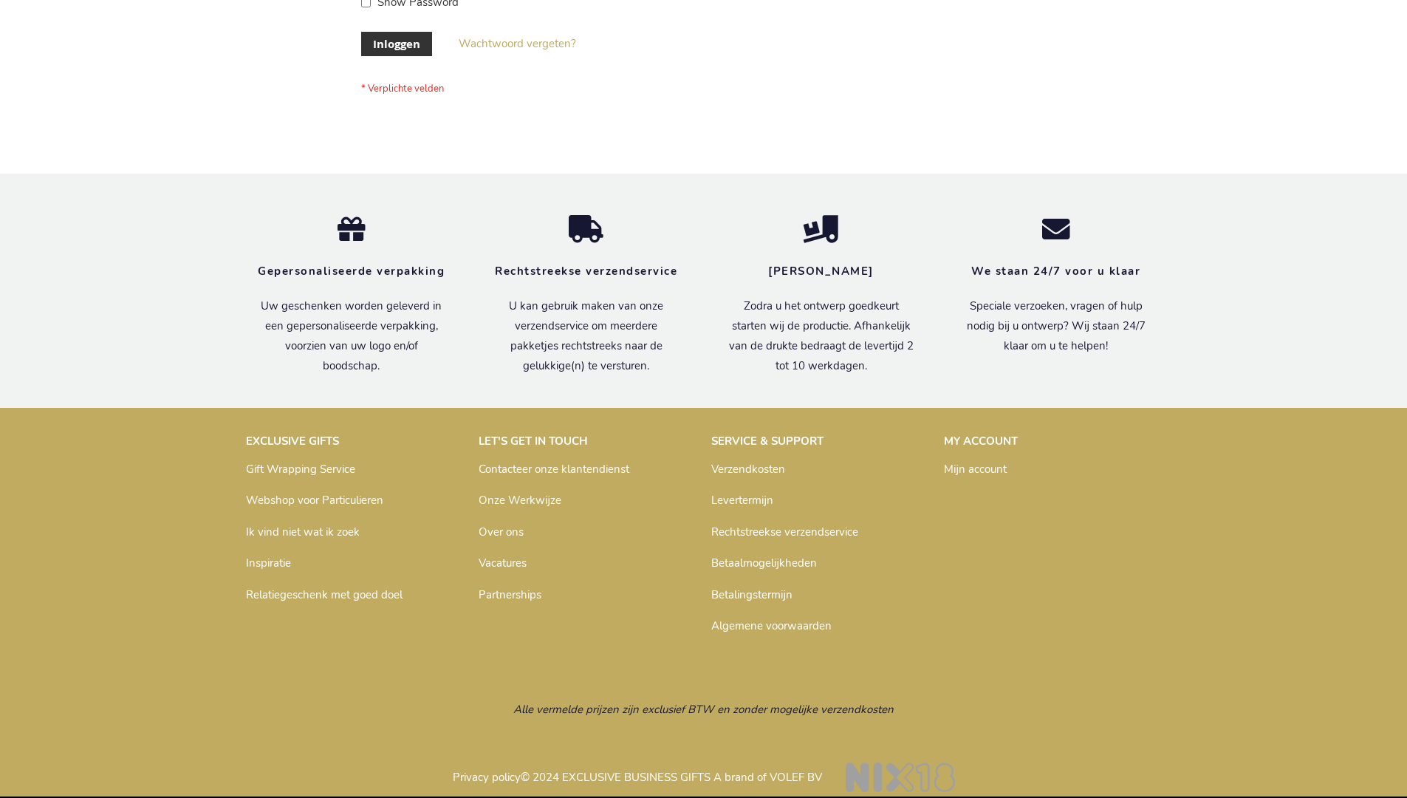
scroll to position [502, 0]
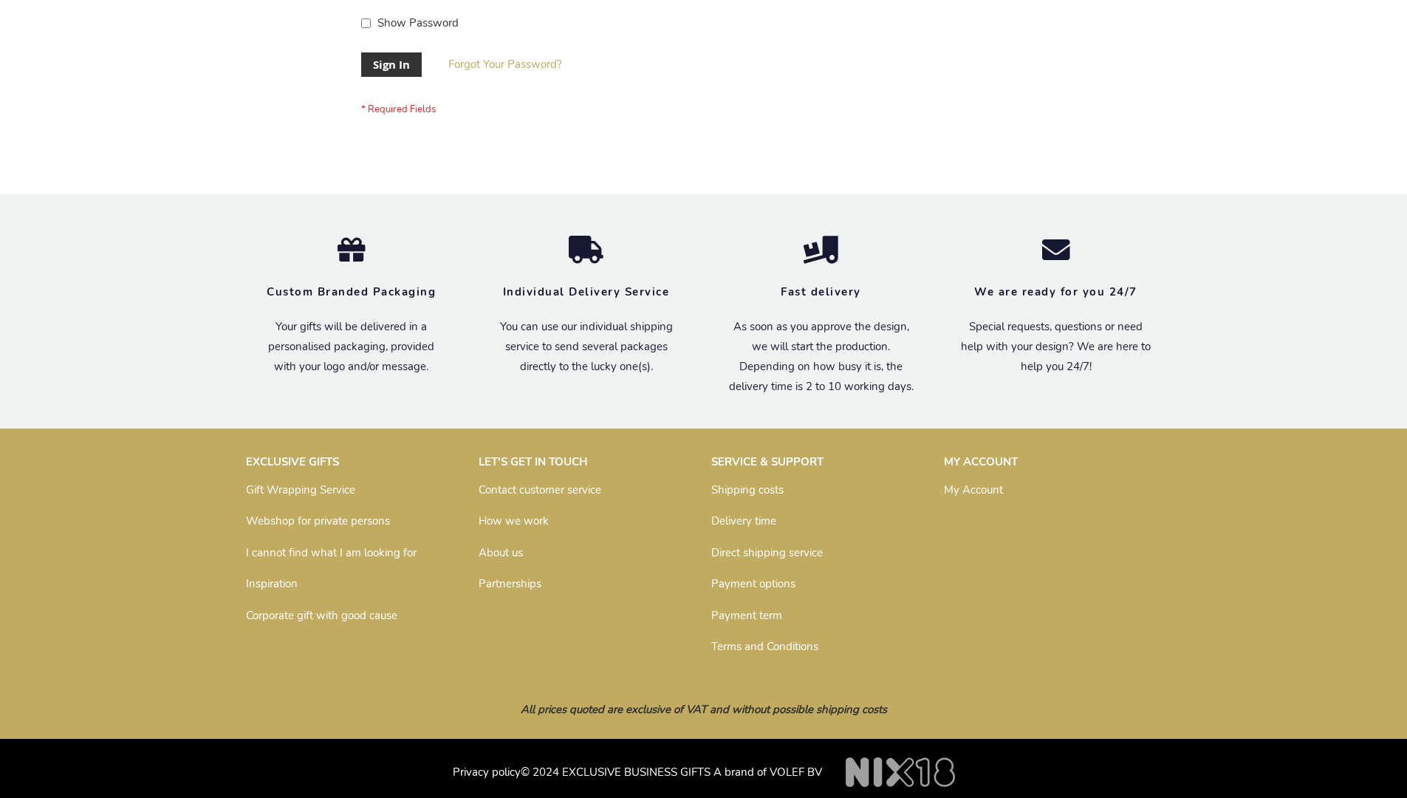
scroll to position [475, 0]
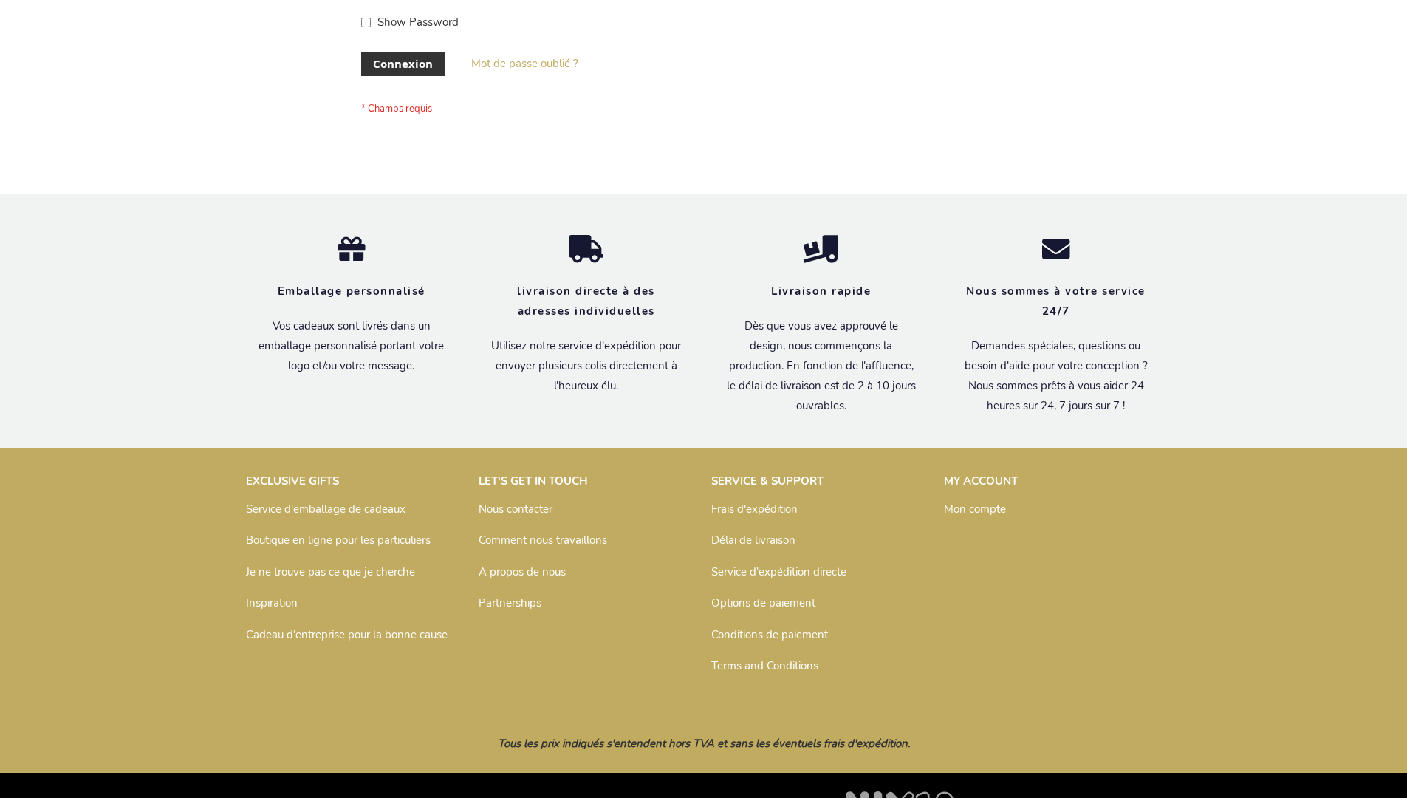
scroll to position [510, 0]
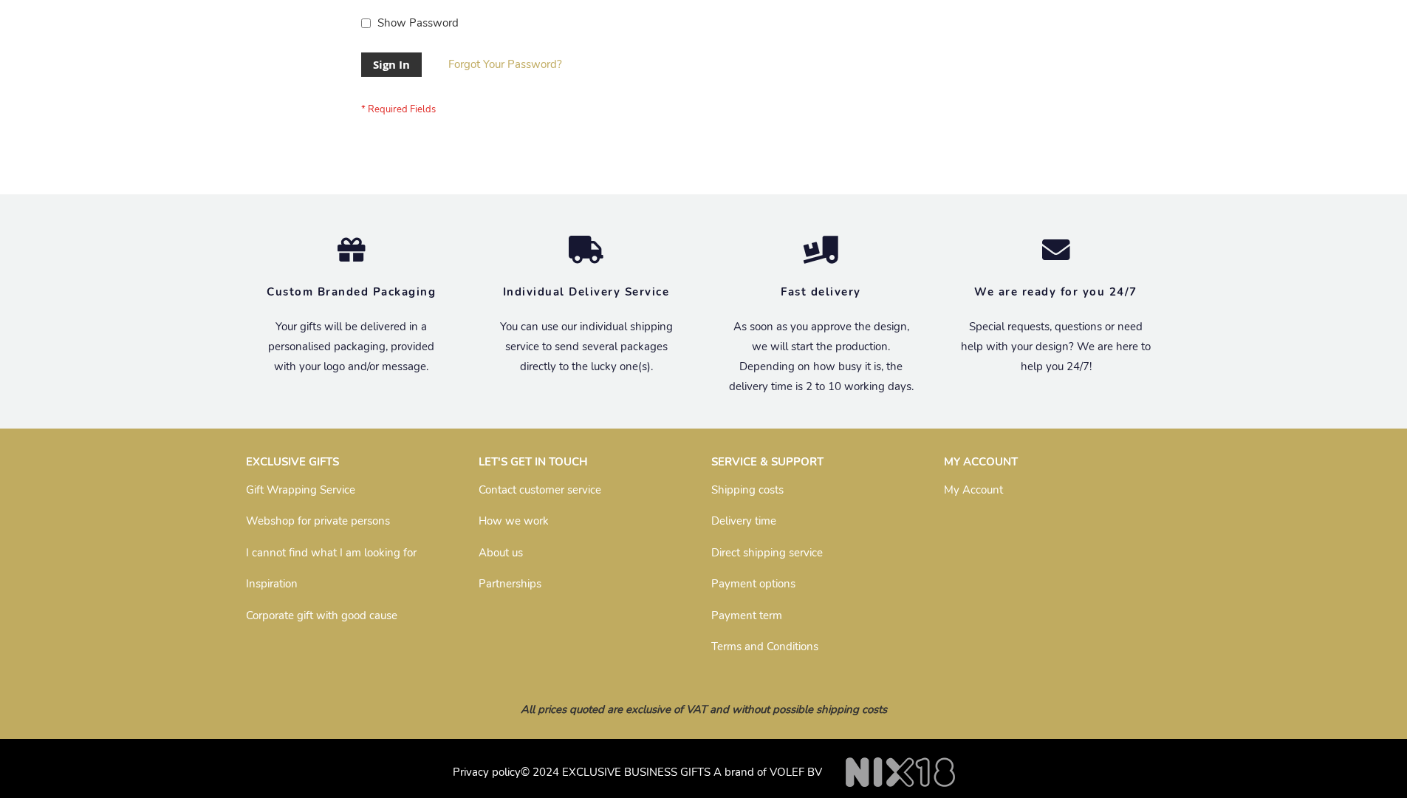
scroll to position [475, 0]
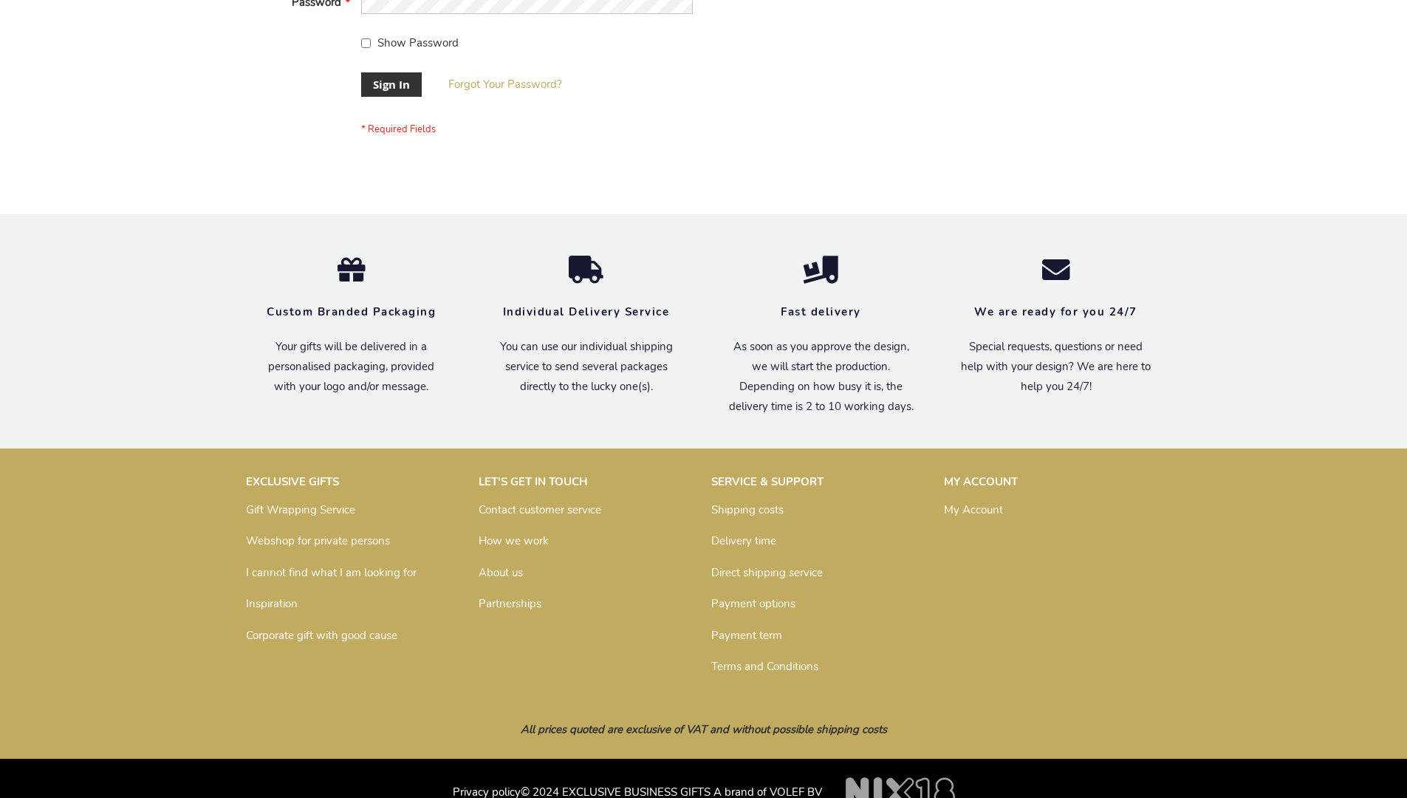
scroll to position [475, 0]
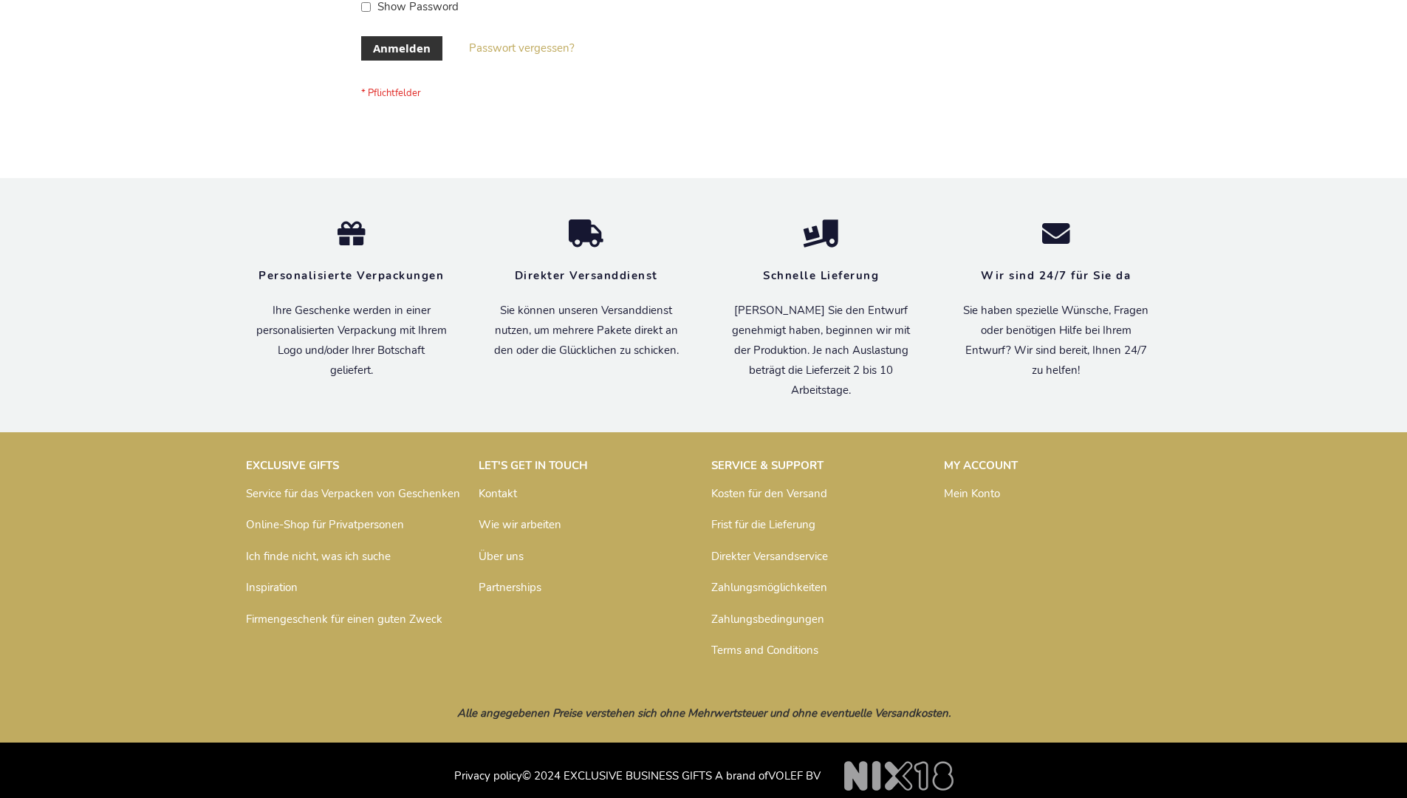
scroll to position [495, 0]
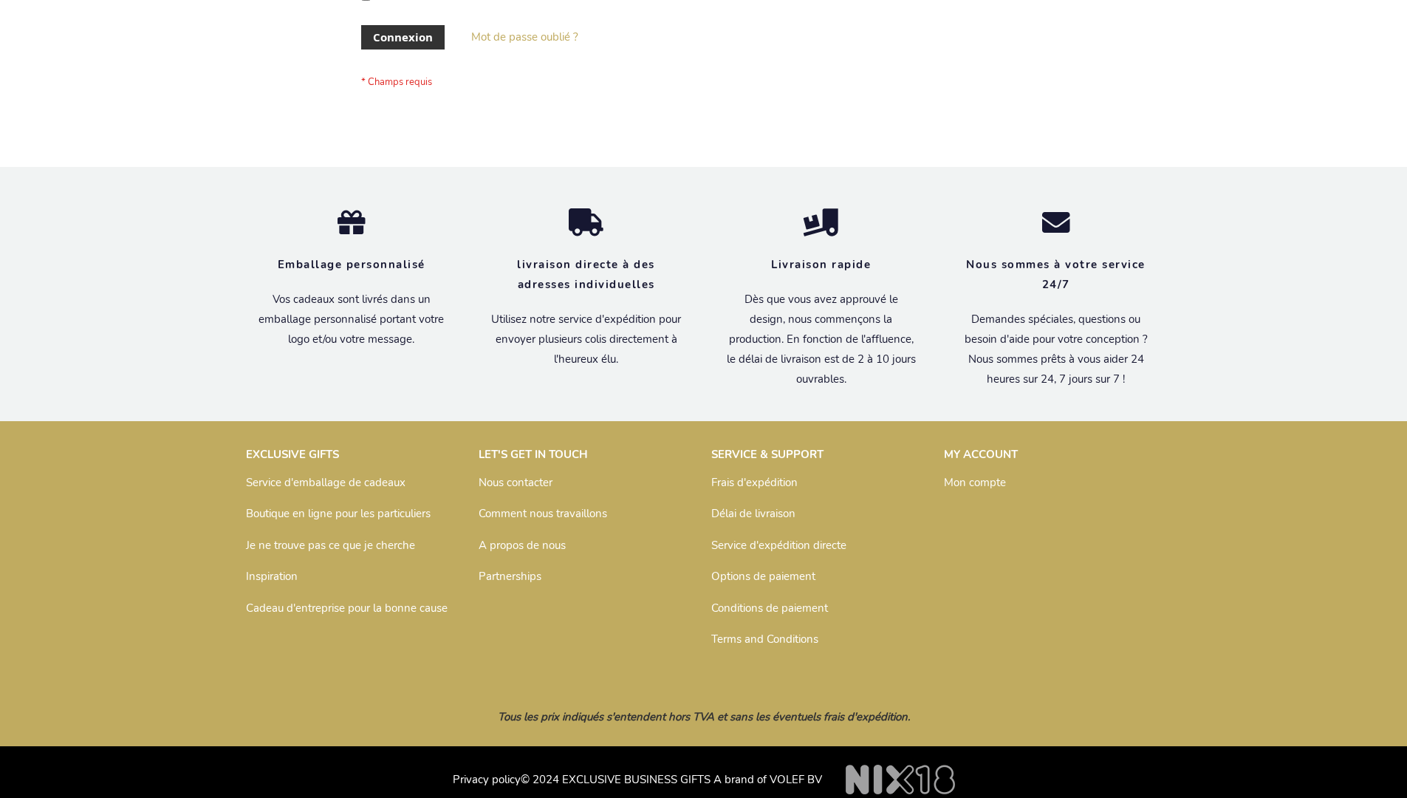
scroll to position [510, 0]
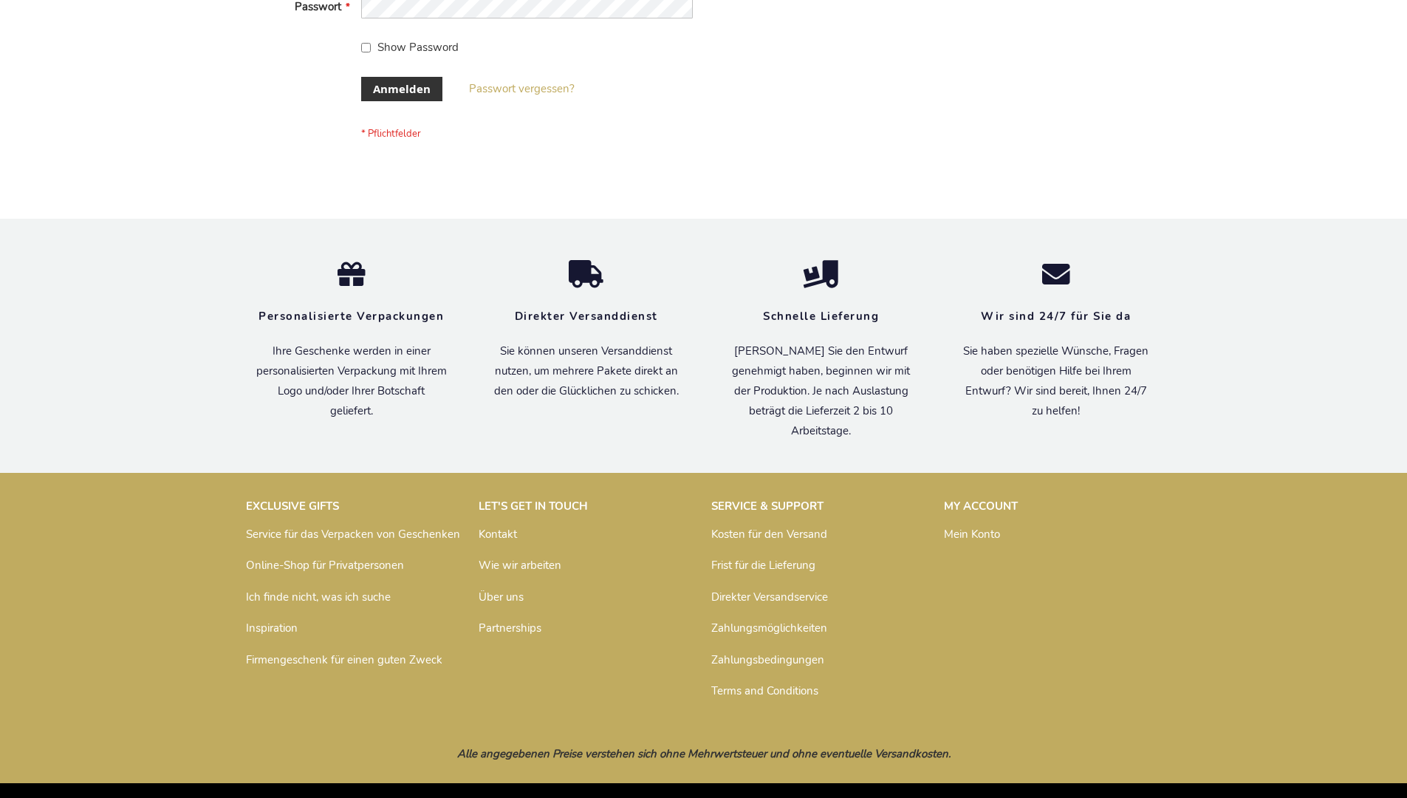
scroll to position [495, 0]
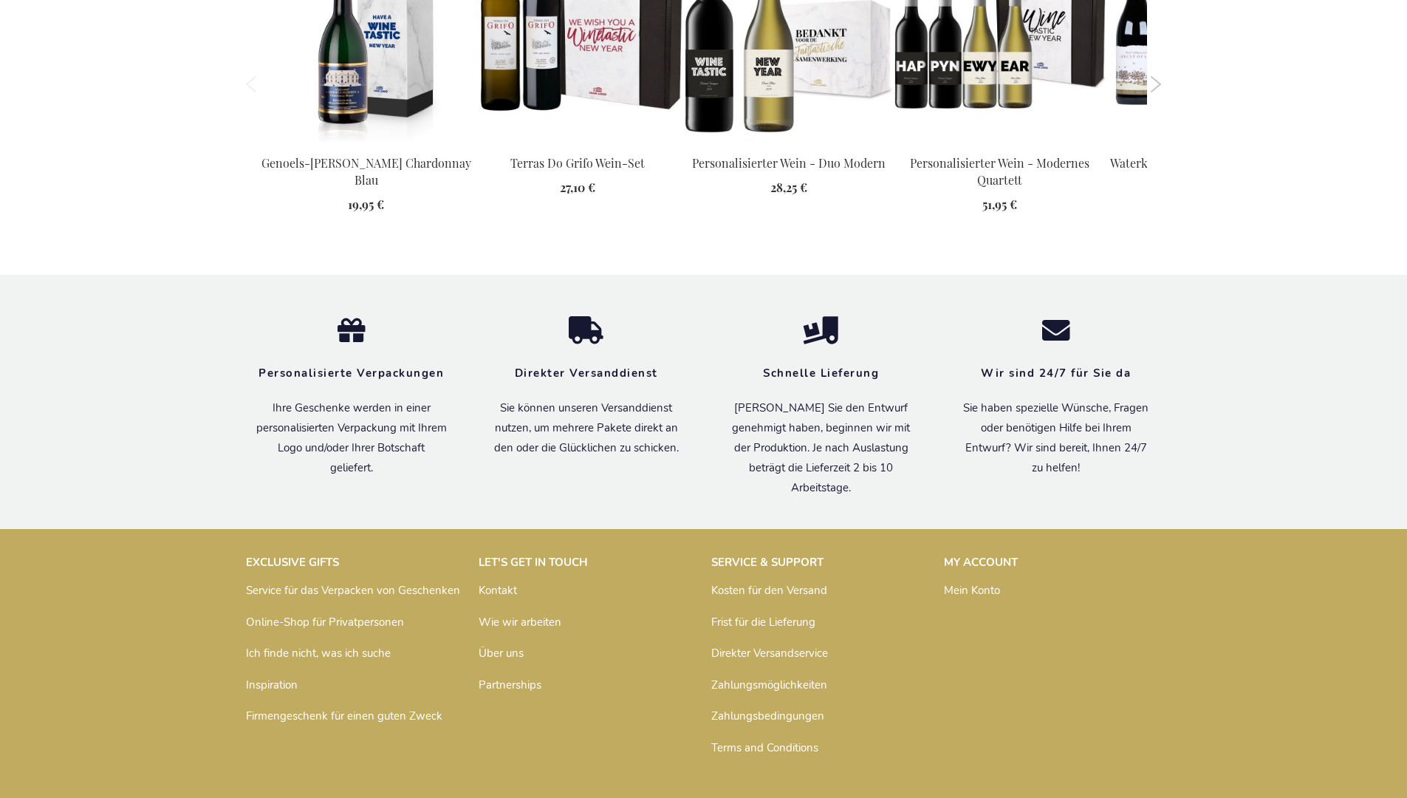
scroll to position [1928, 0]
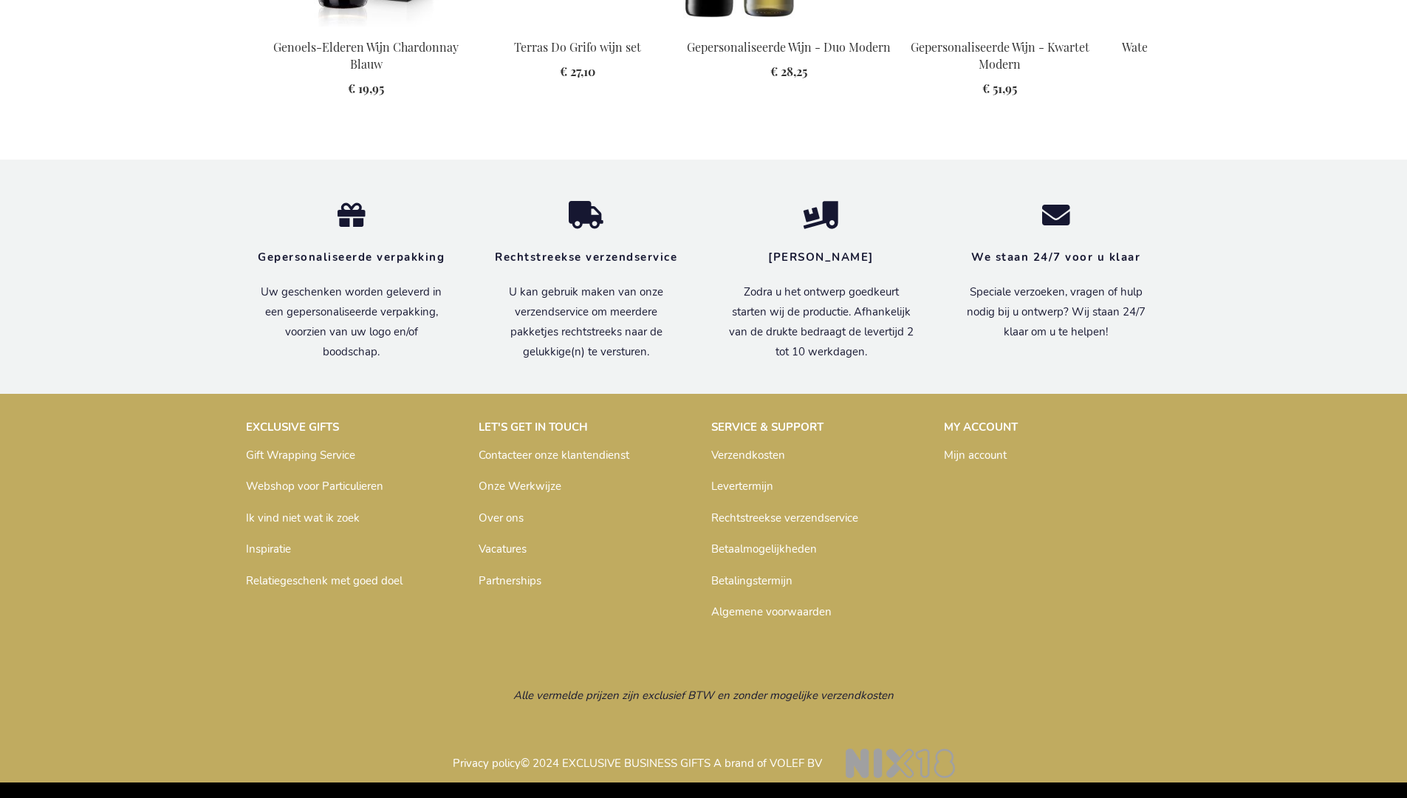
scroll to position [1920, 0]
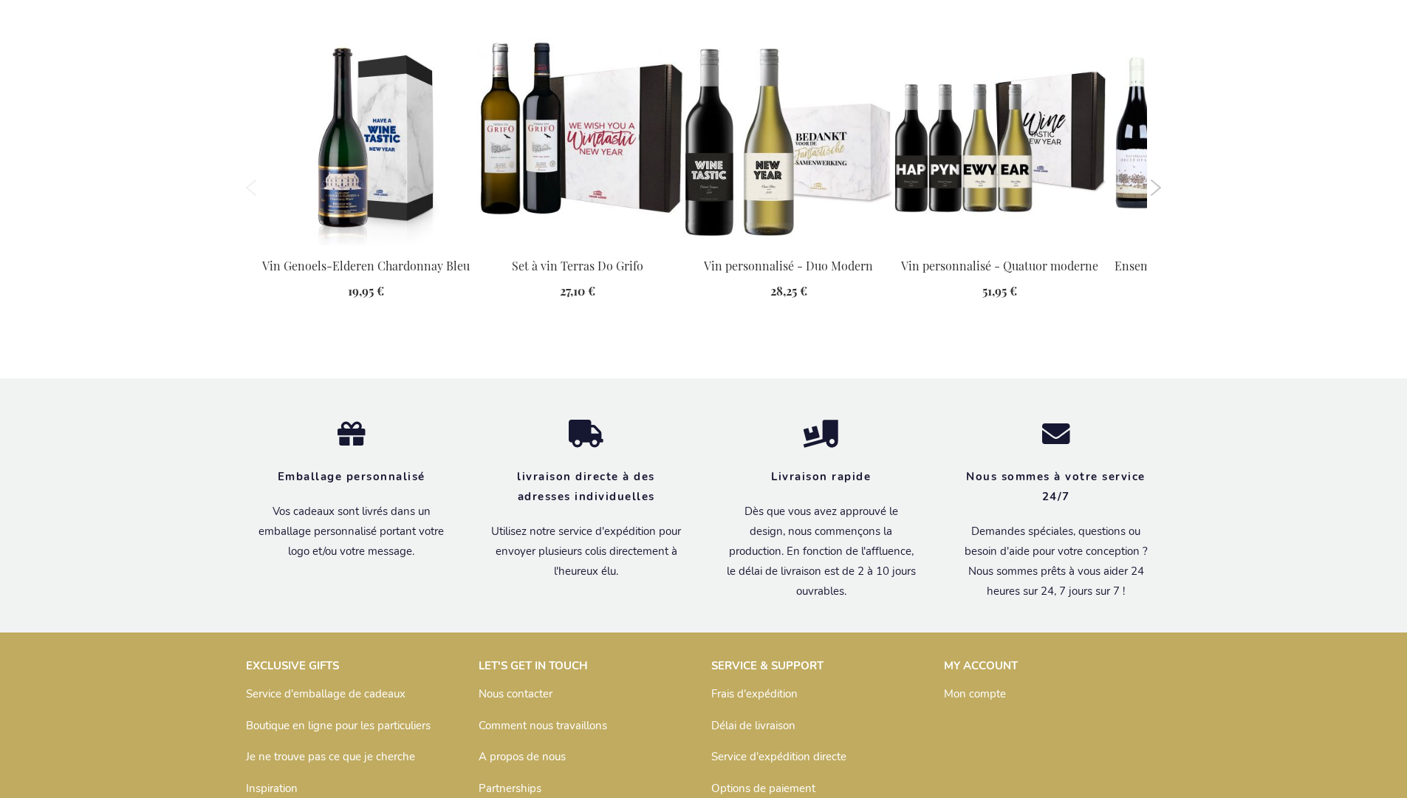
scroll to position [1940, 0]
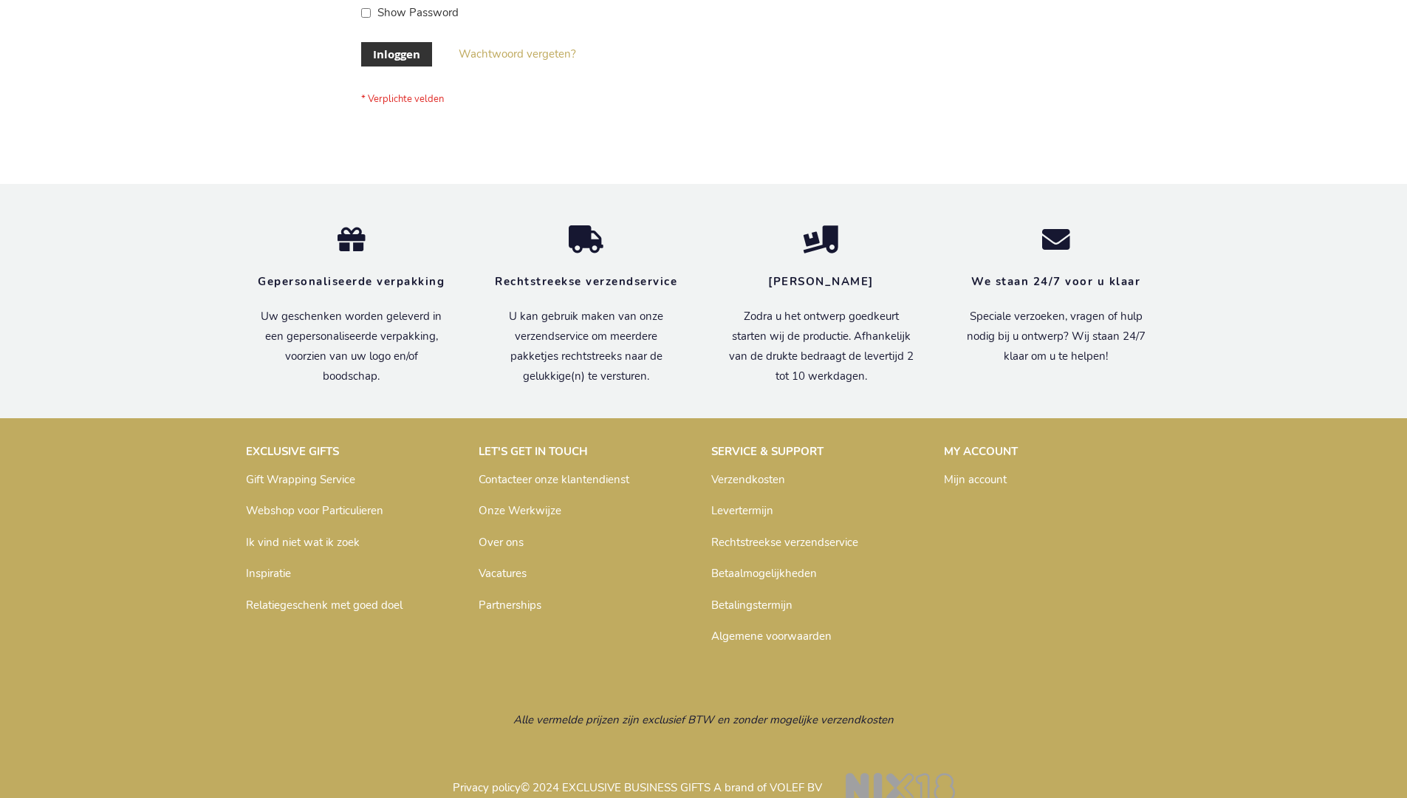
scroll to position [502, 0]
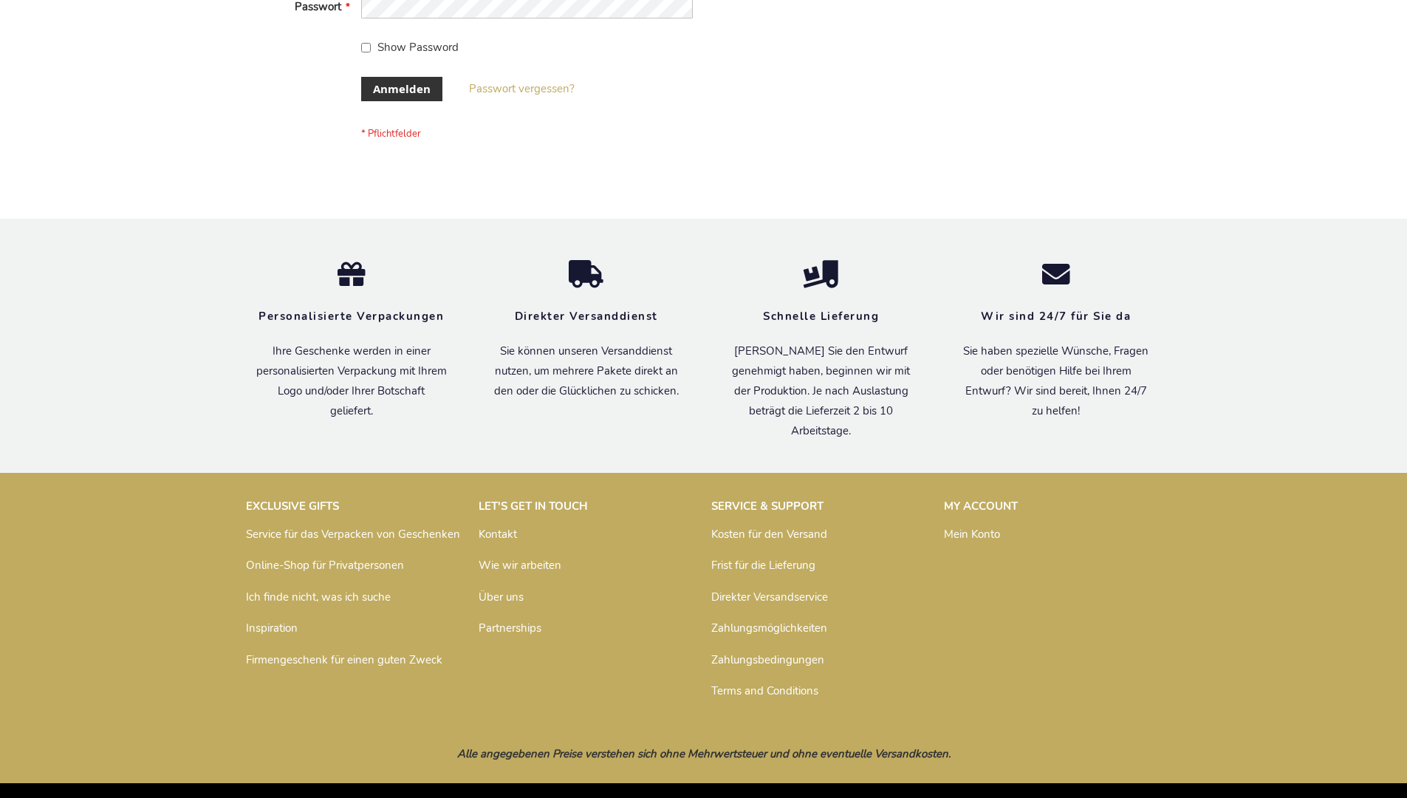
scroll to position [495, 0]
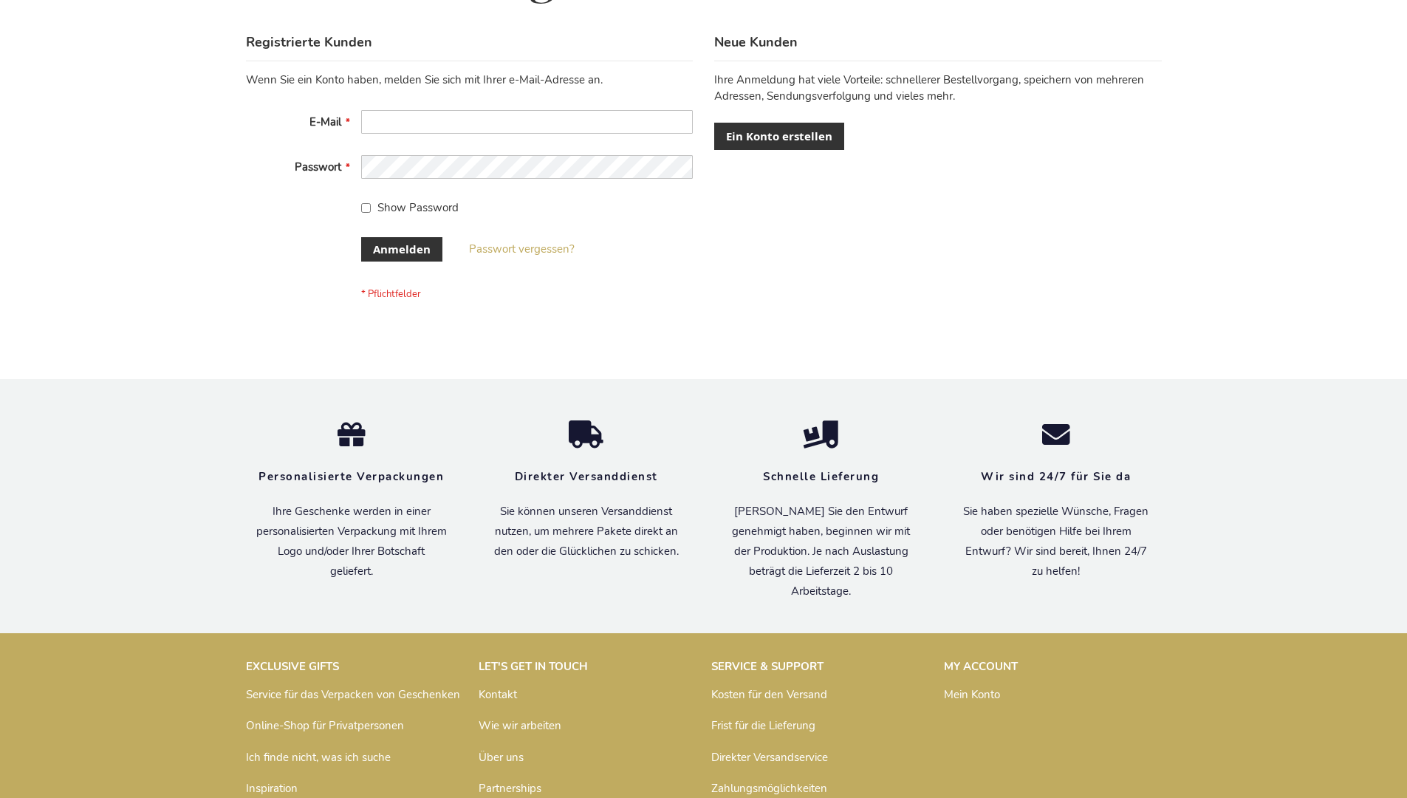
scroll to position [495, 0]
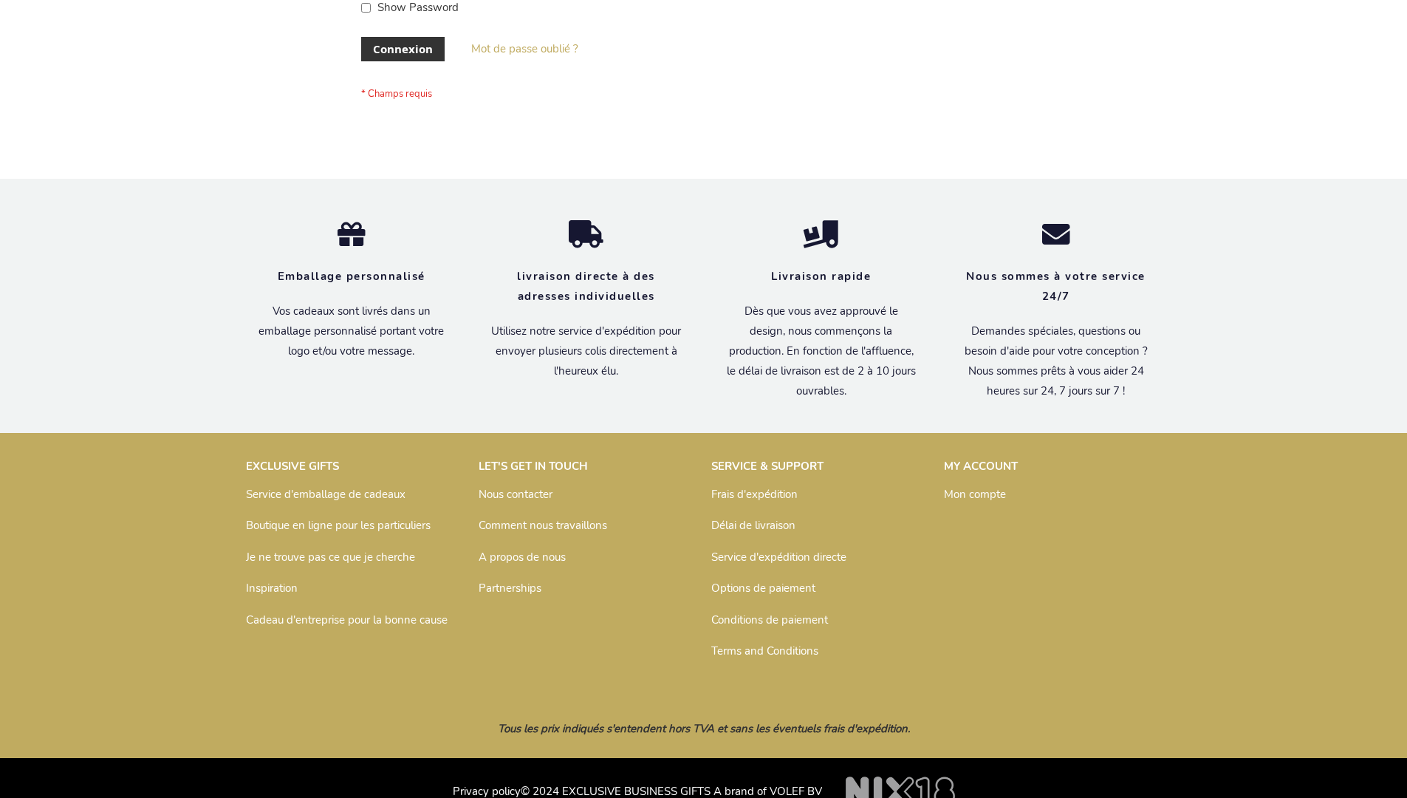
scroll to position [510, 0]
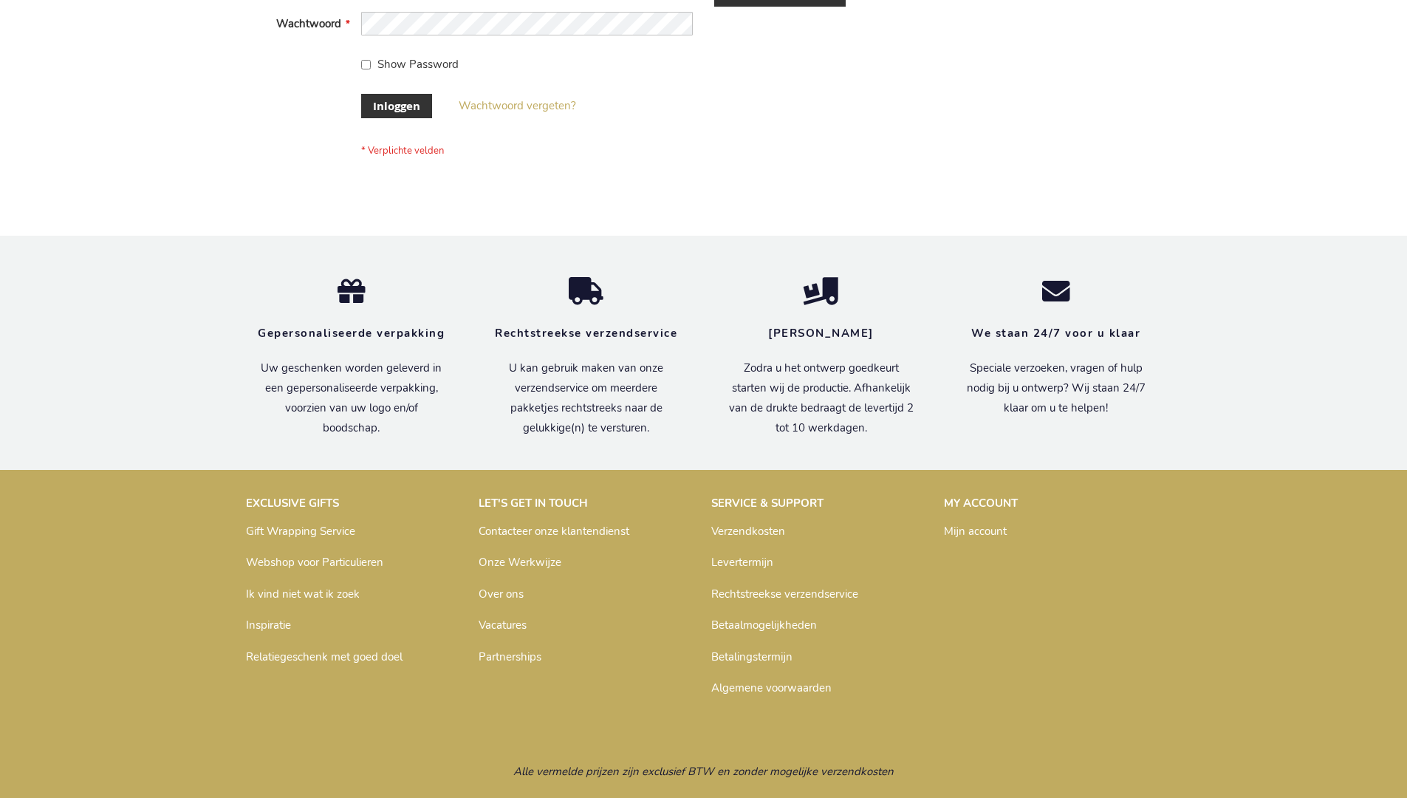
scroll to position [502, 0]
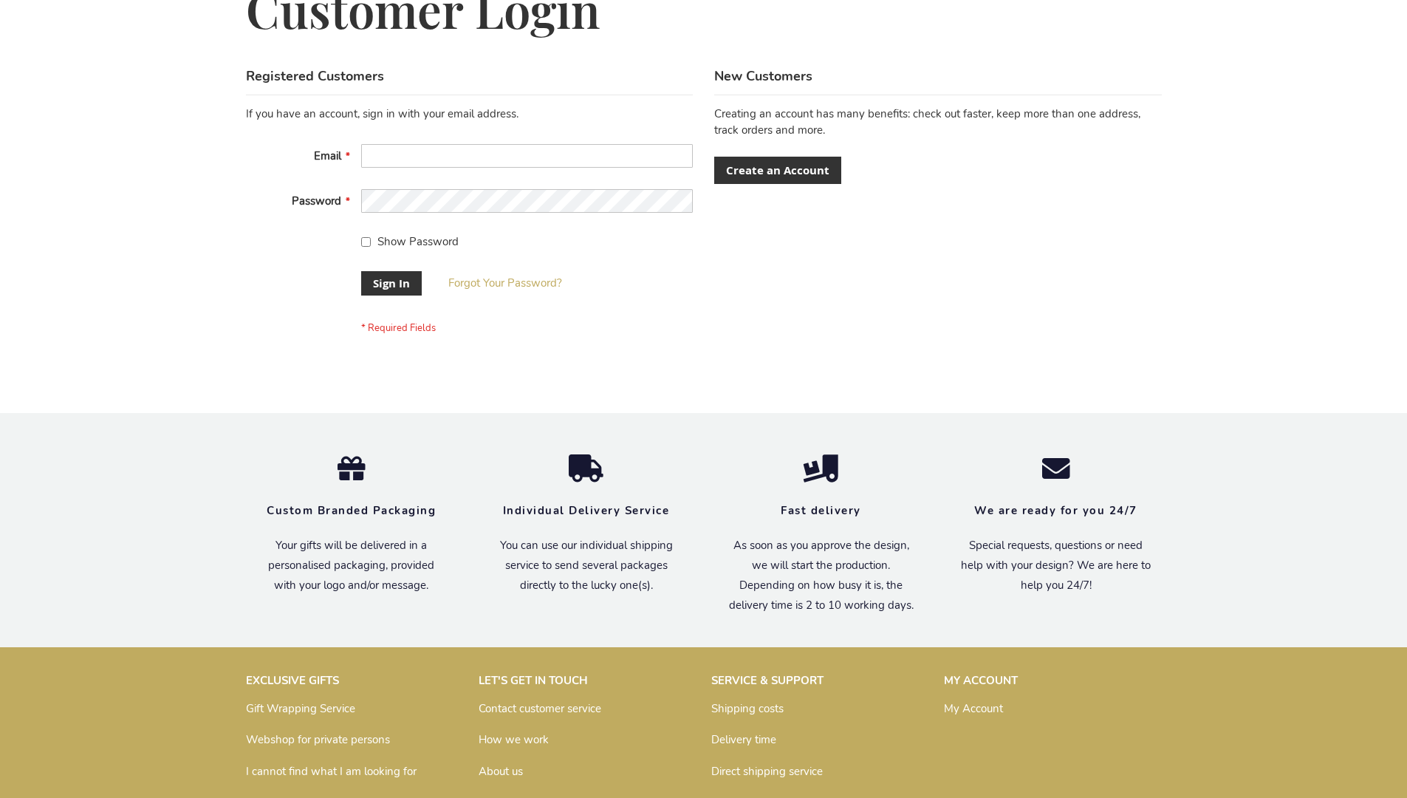
scroll to position [475, 0]
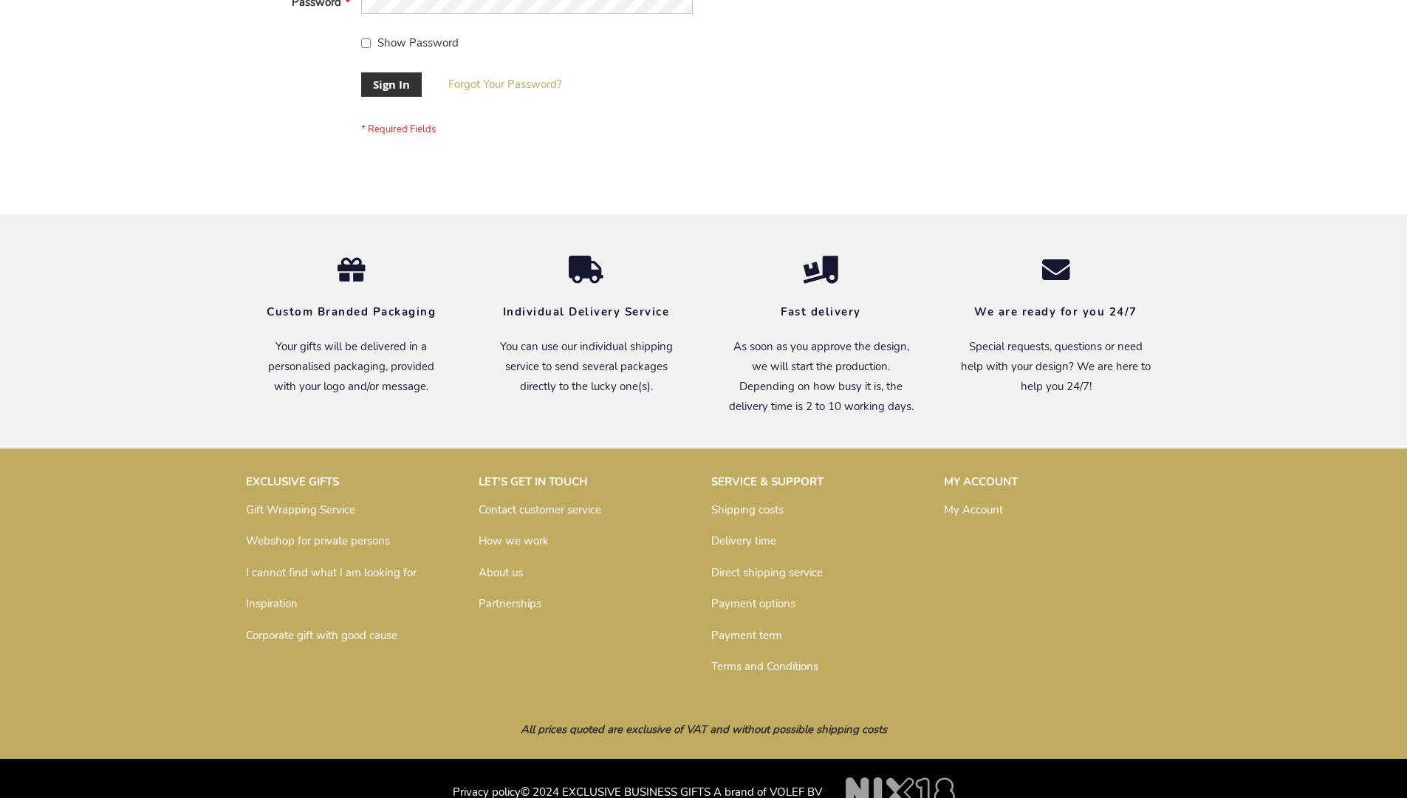
scroll to position [475, 0]
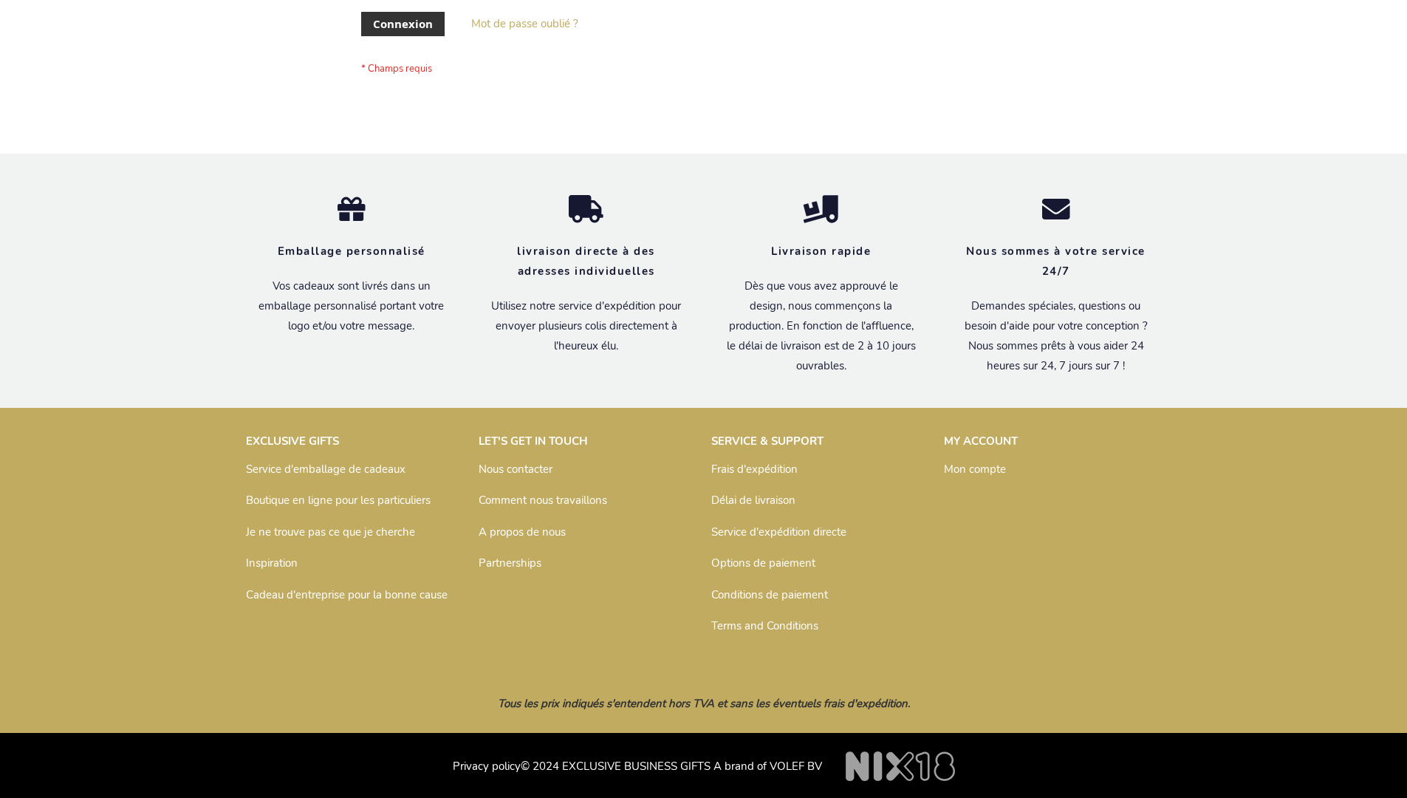
scroll to position [510, 0]
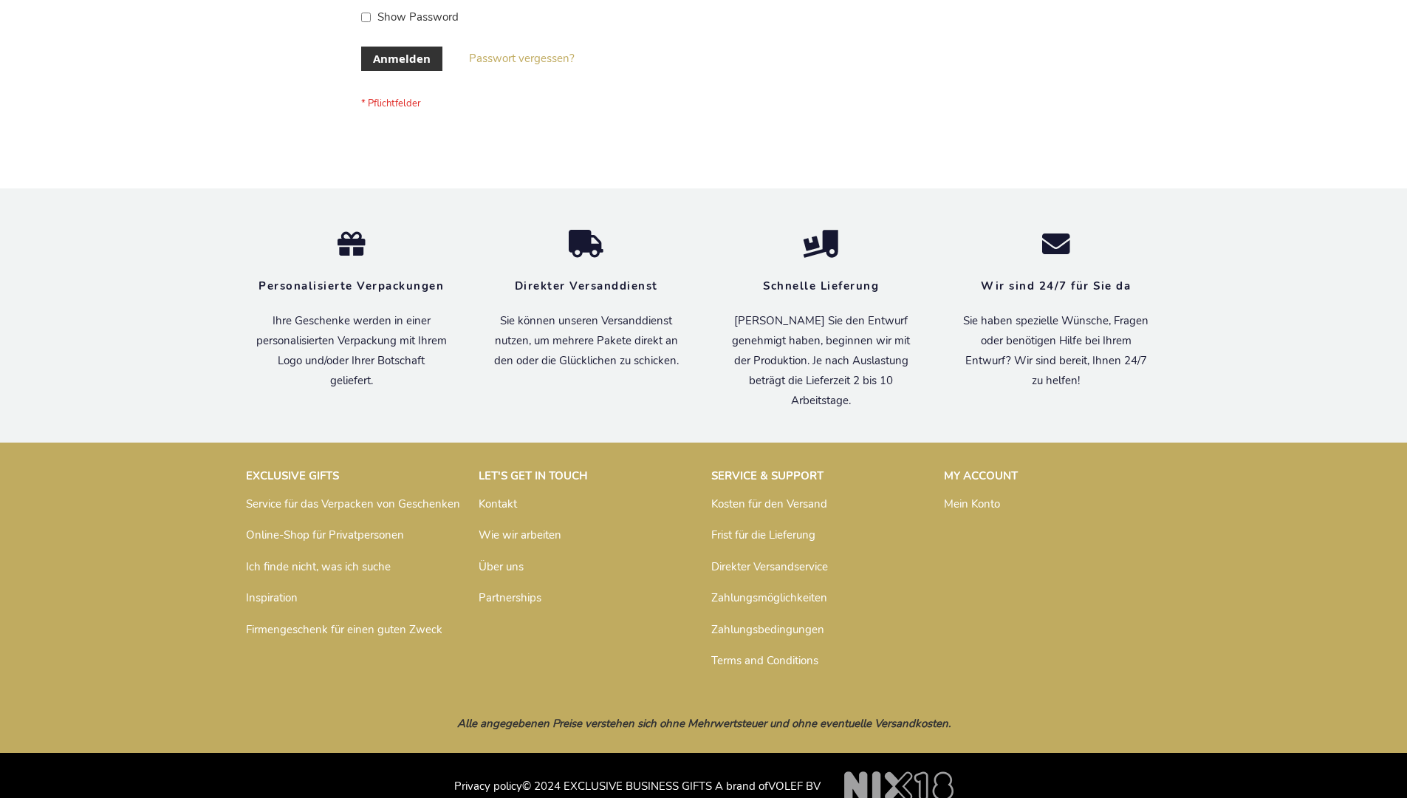
scroll to position [495, 0]
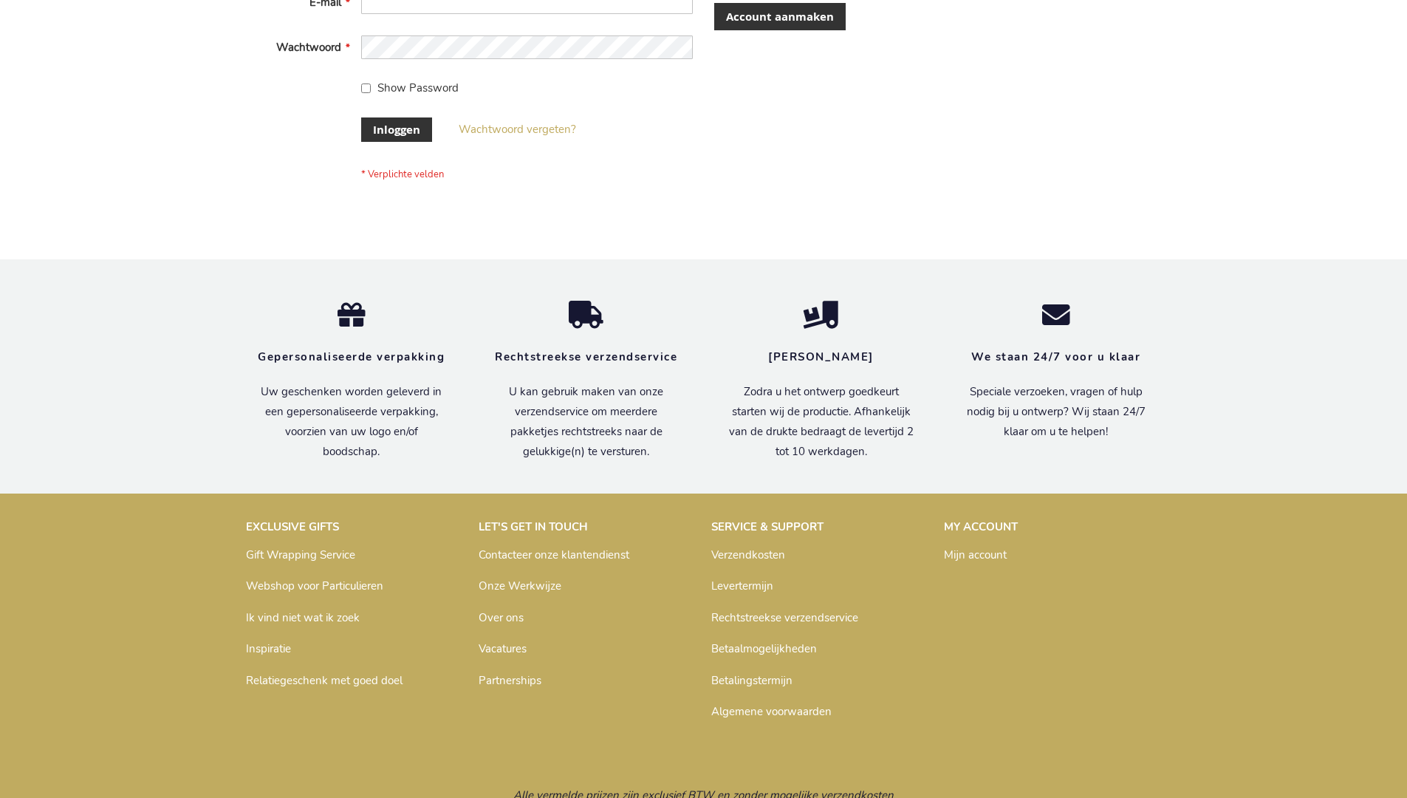
scroll to position [502, 0]
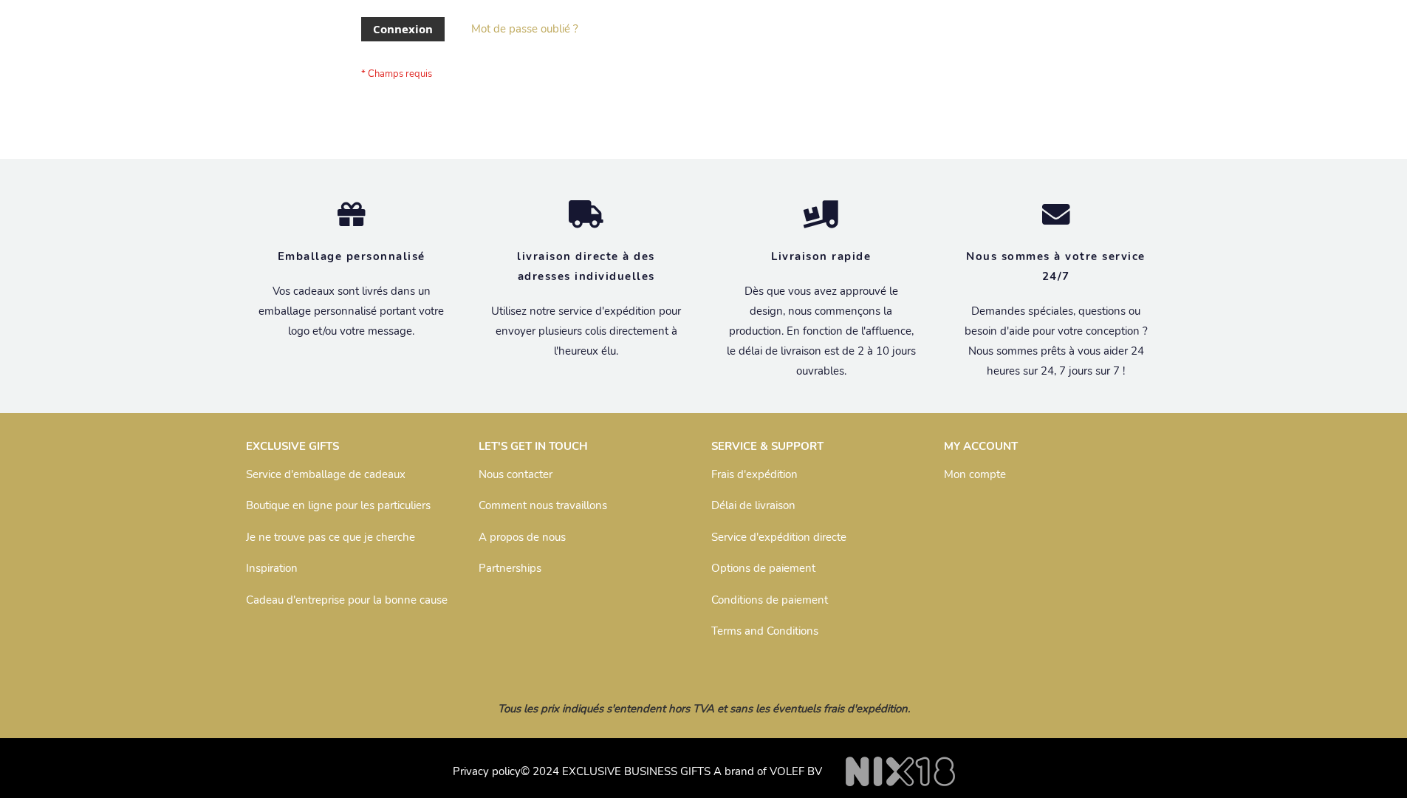
scroll to position [510, 0]
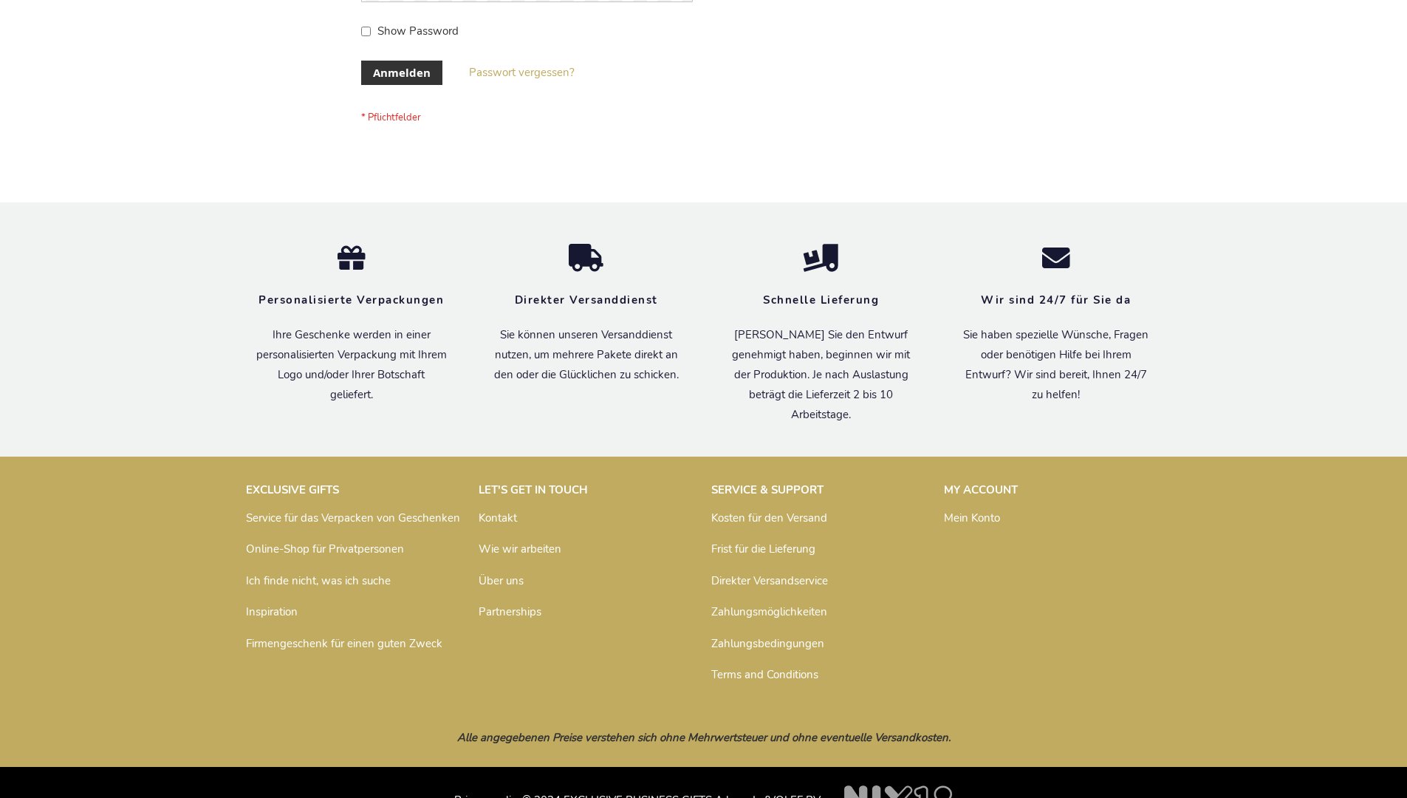
scroll to position [495, 0]
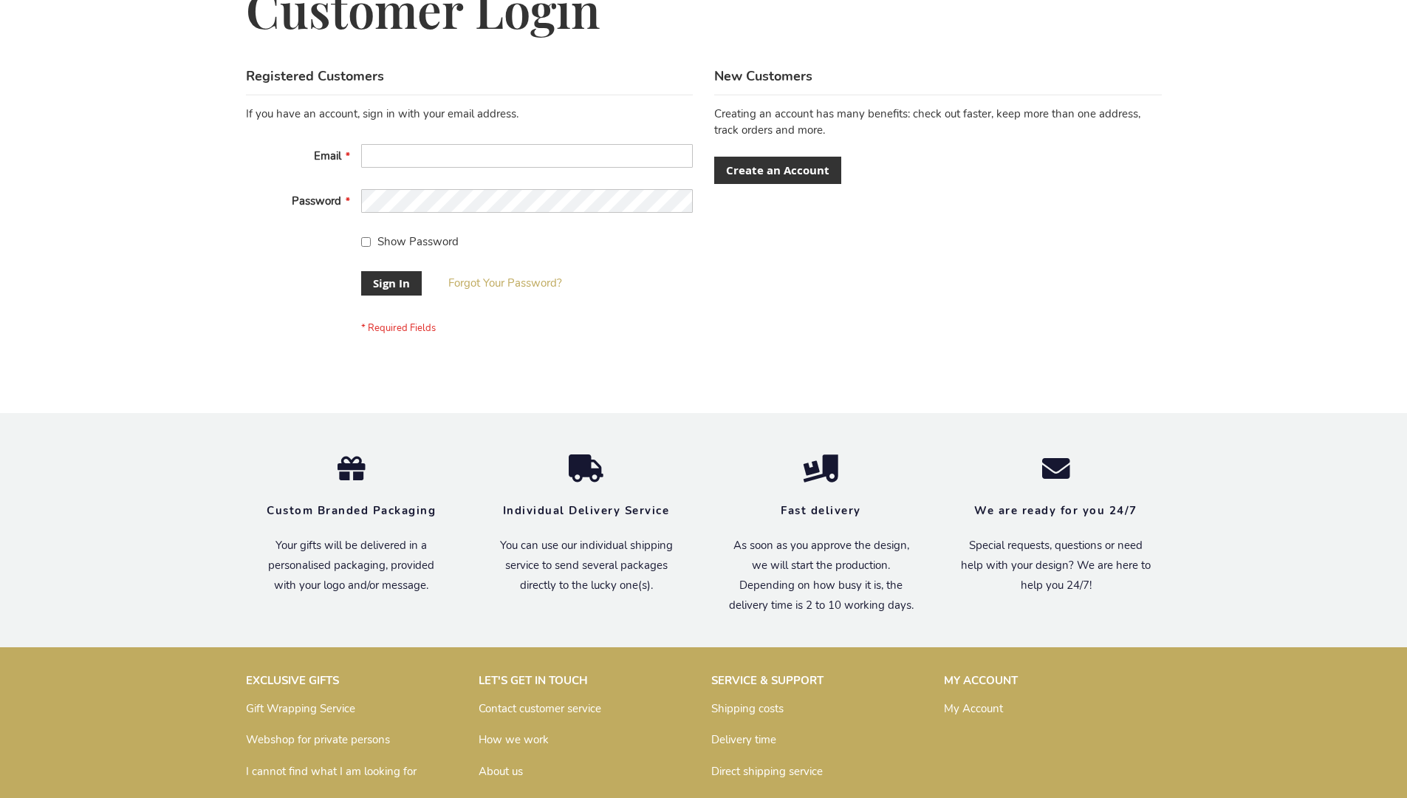
scroll to position [475, 0]
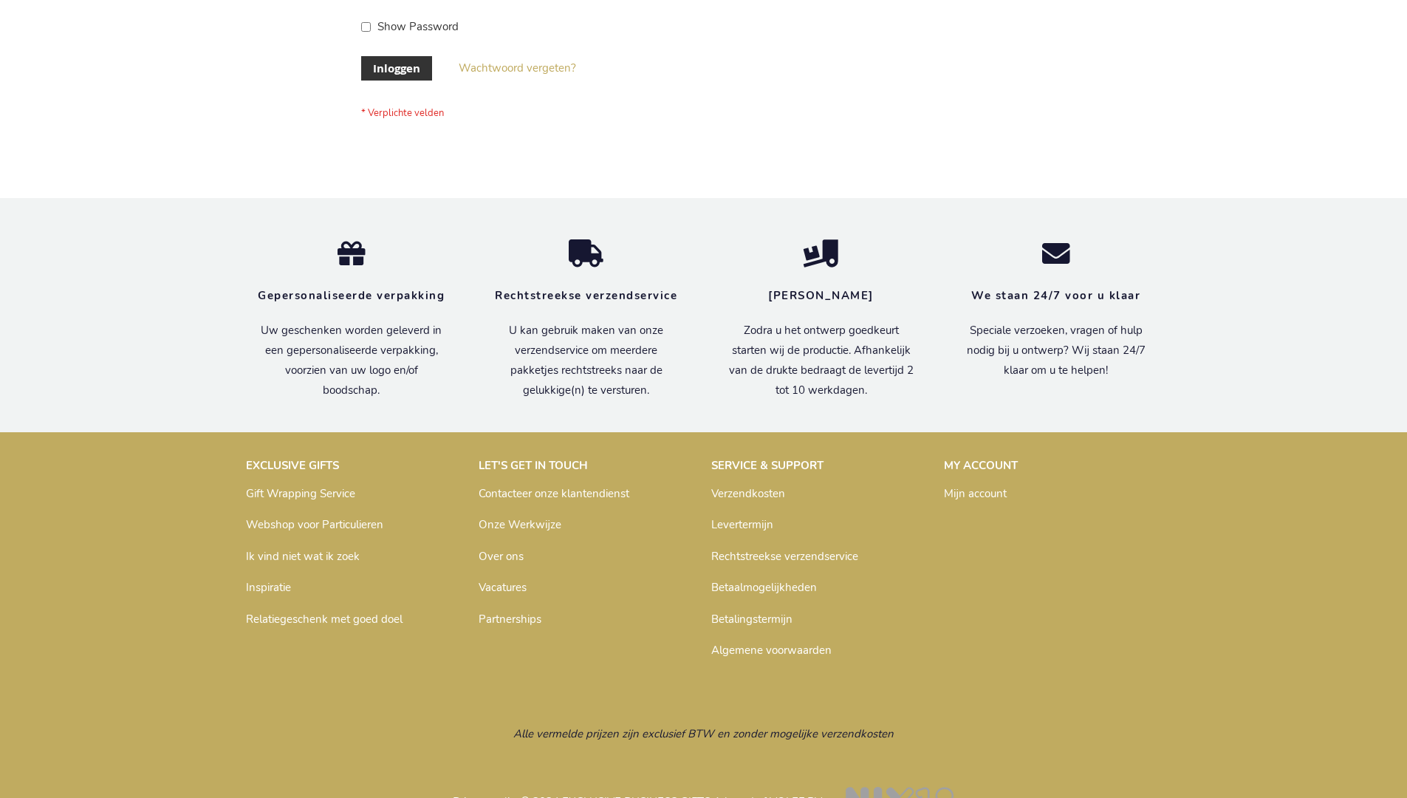
scroll to position [502, 0]
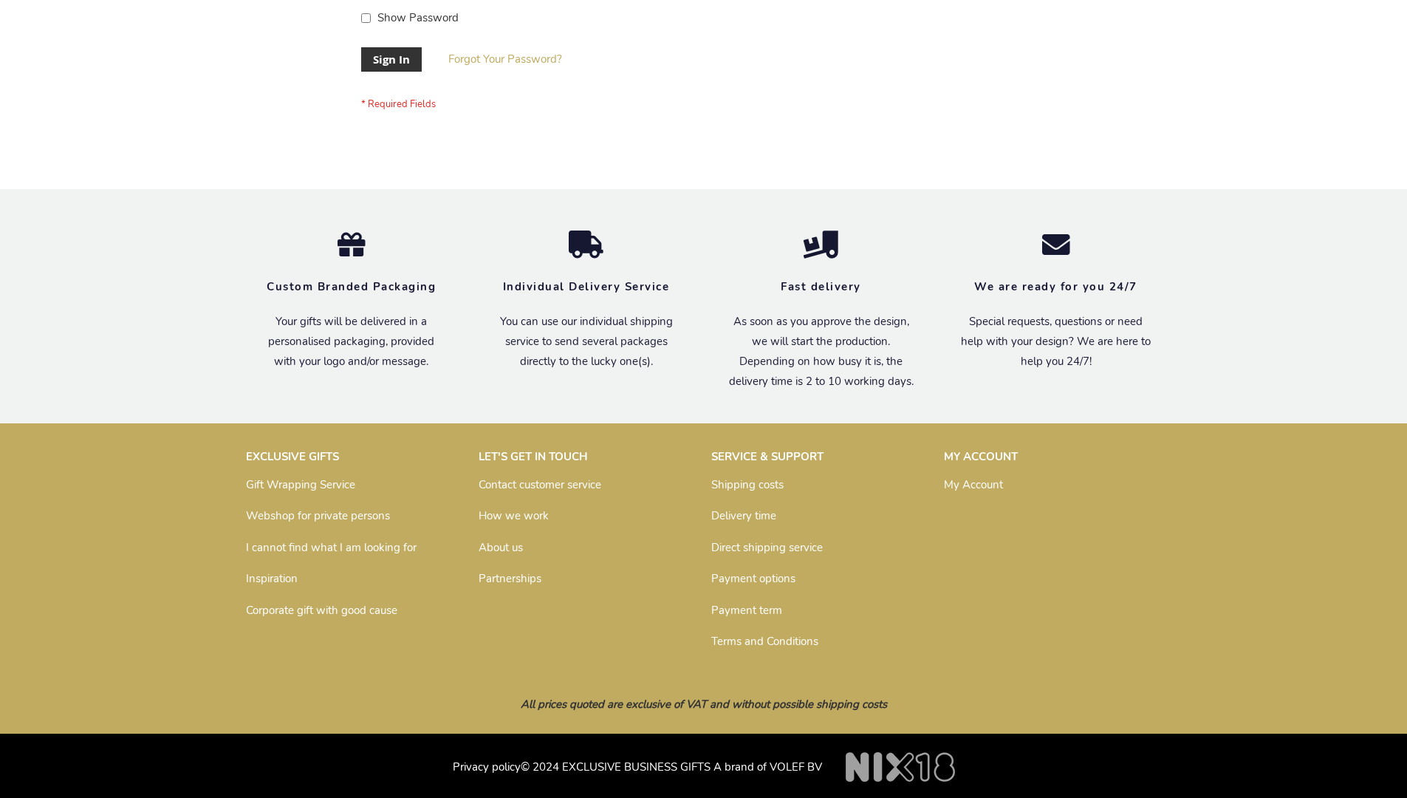
scroll to position [475, 0]
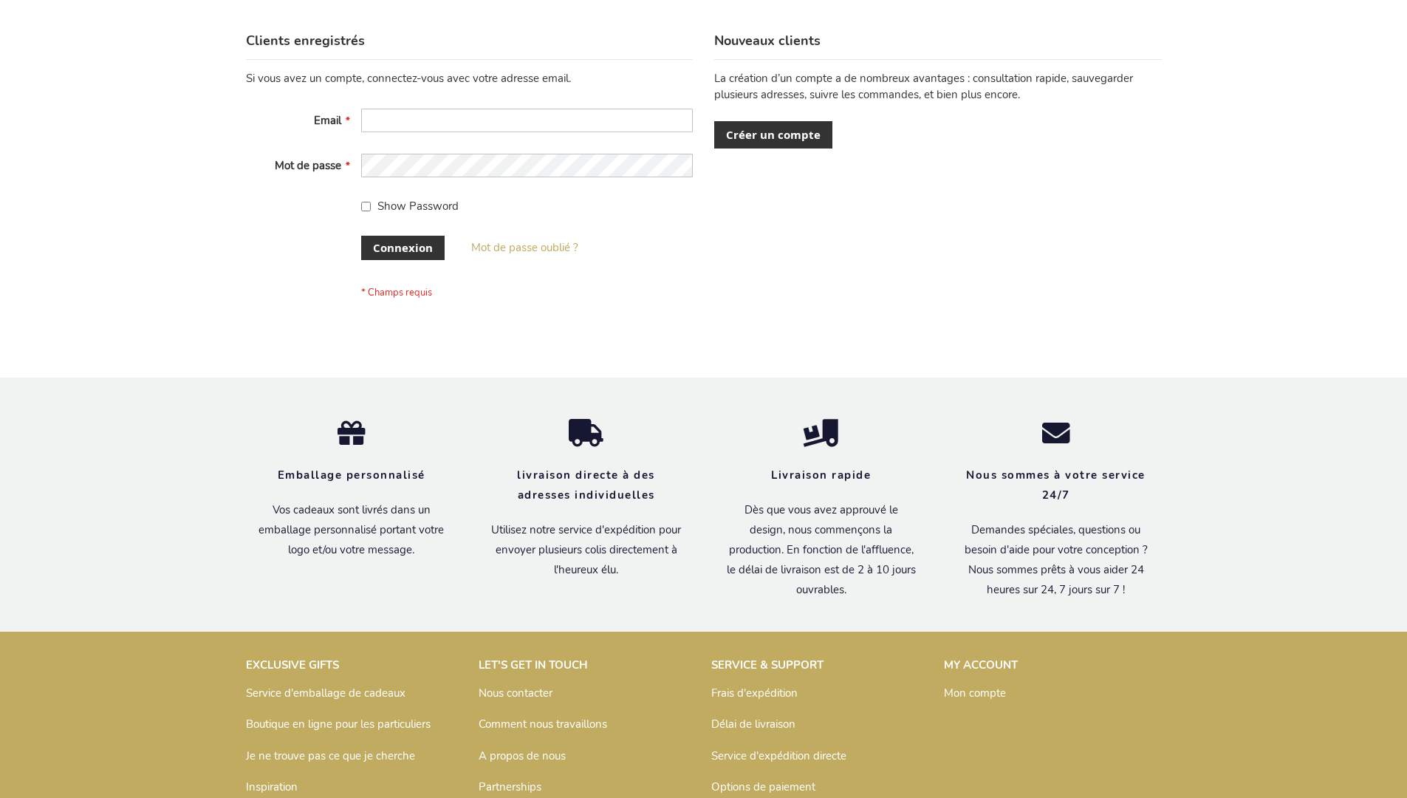
scroll to position [510, 0]
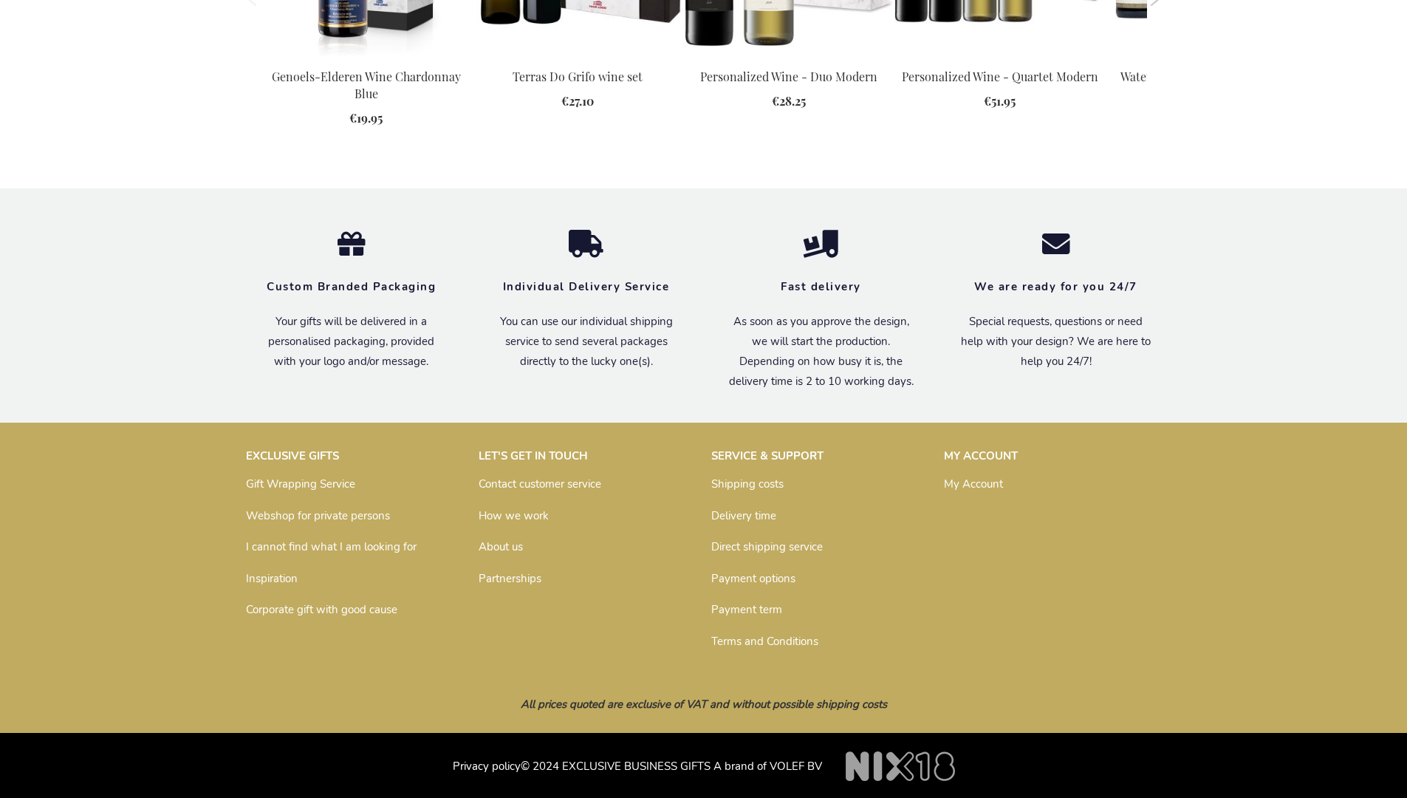
scroll to position [1873, 0]
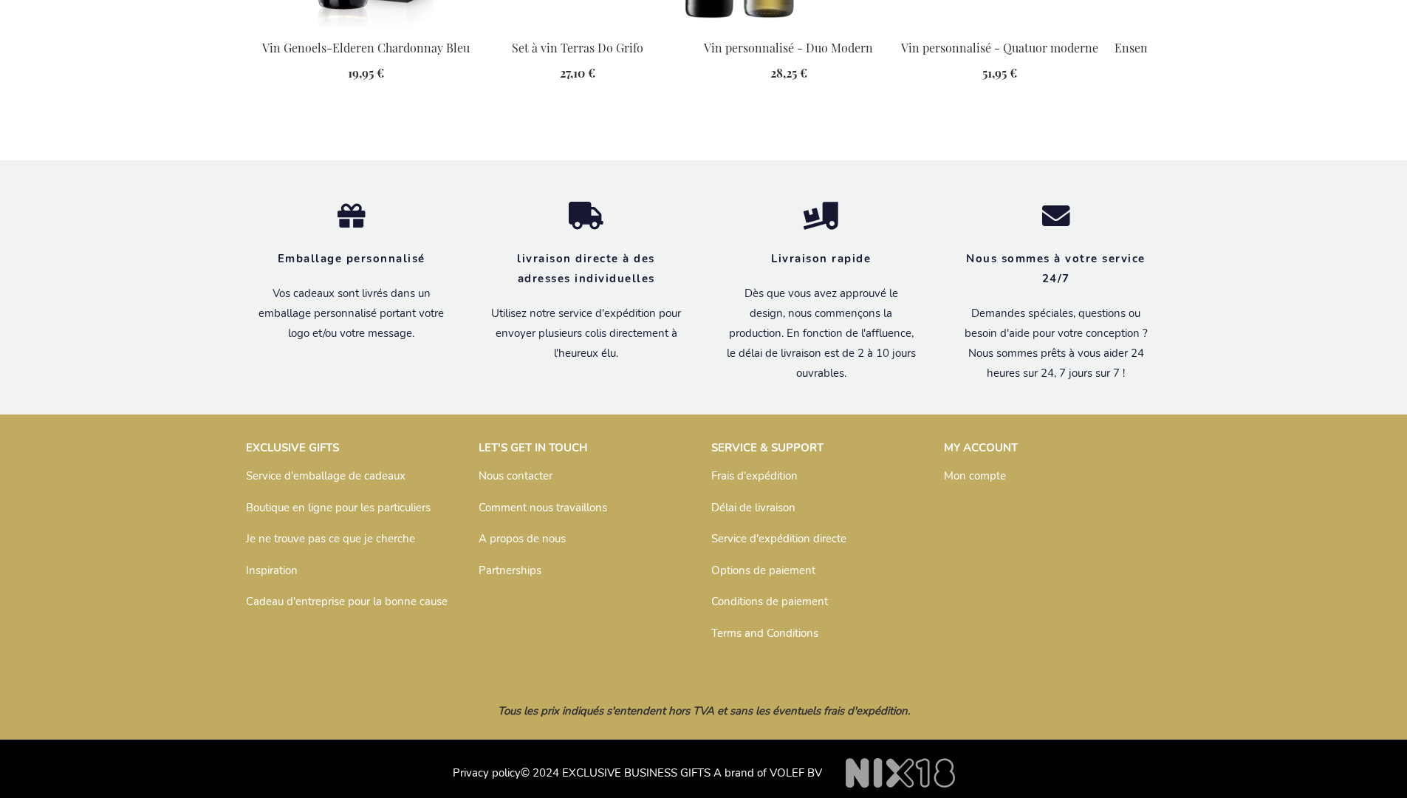
scroll to position [1940, 0]
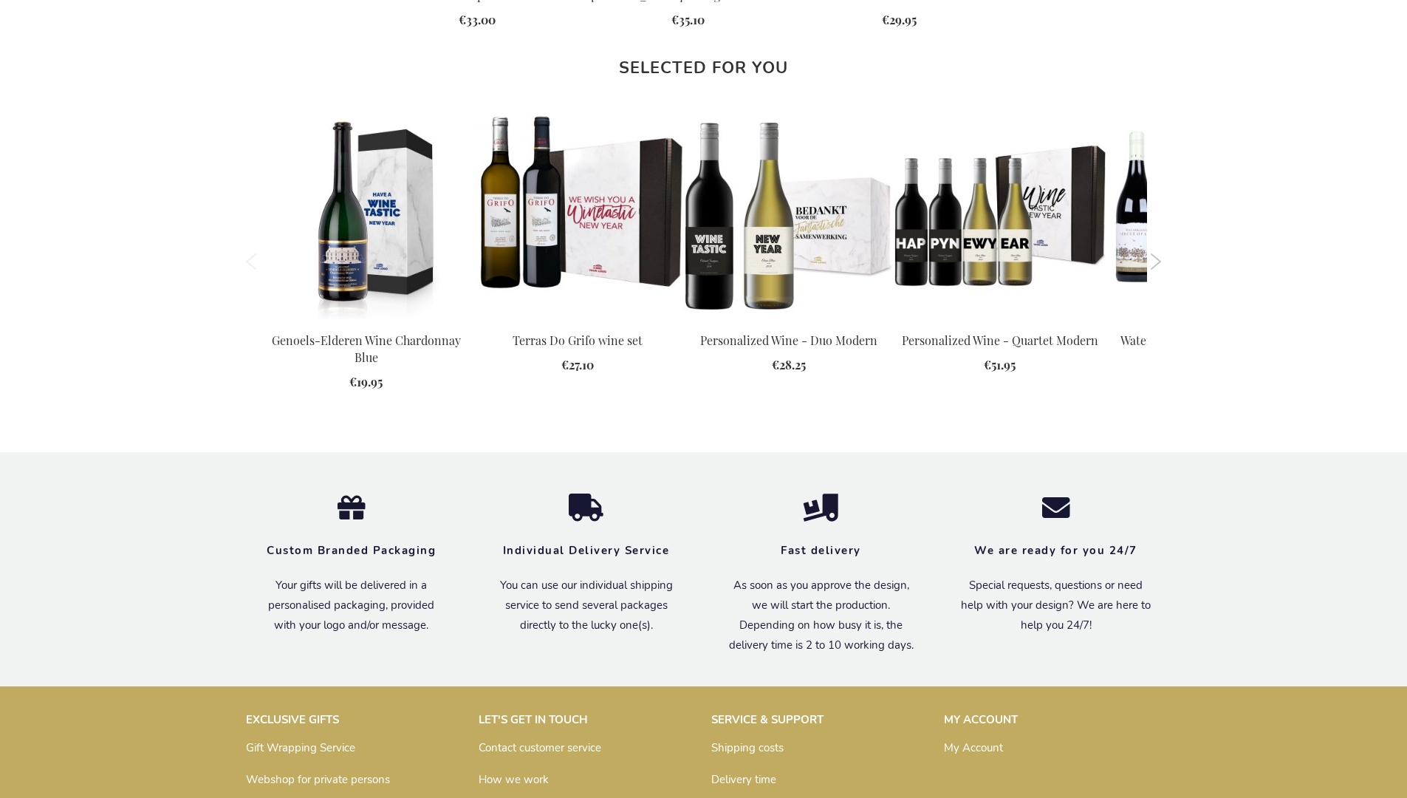
scroll to position [1873, 0]
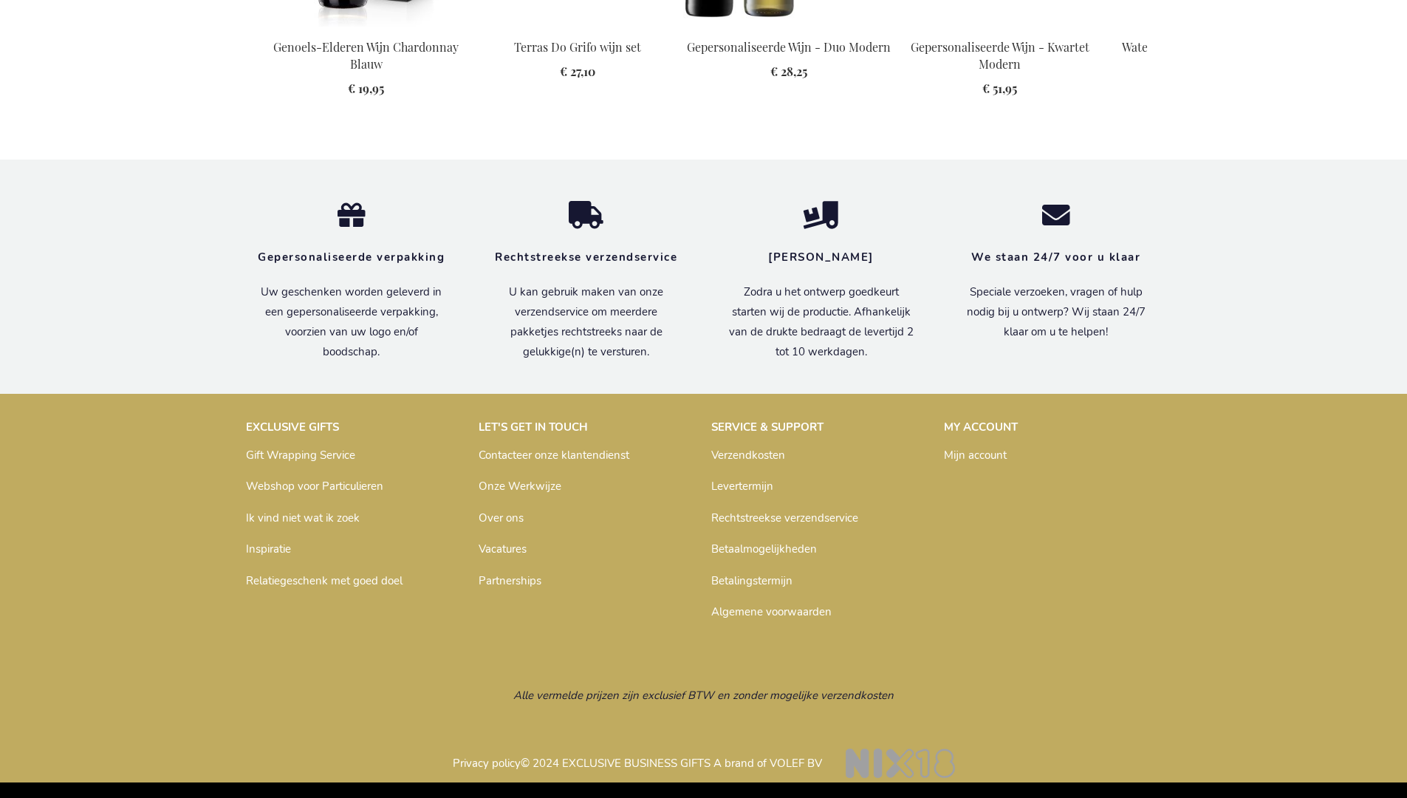
scroll to position [1920, 0]
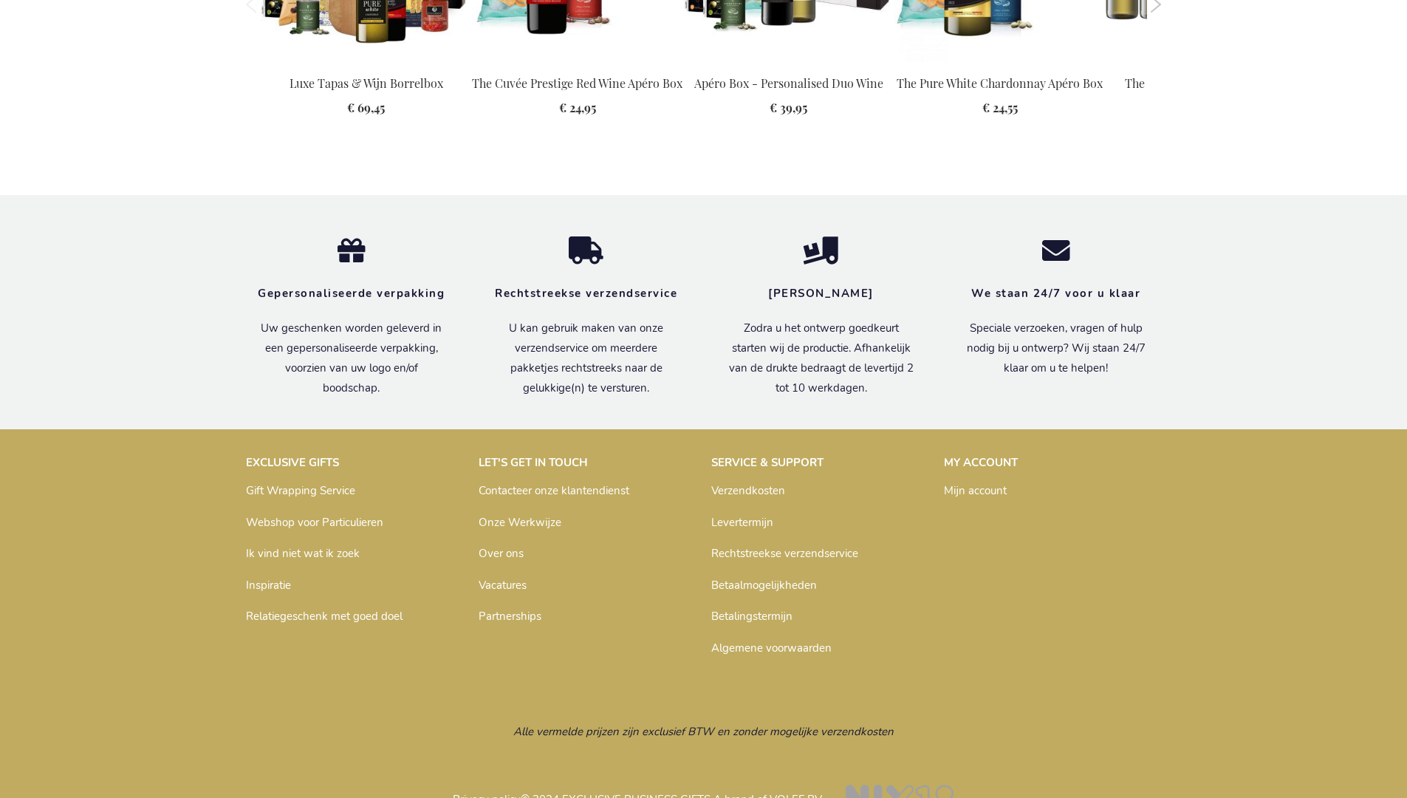
scroll to position [2012, 0]
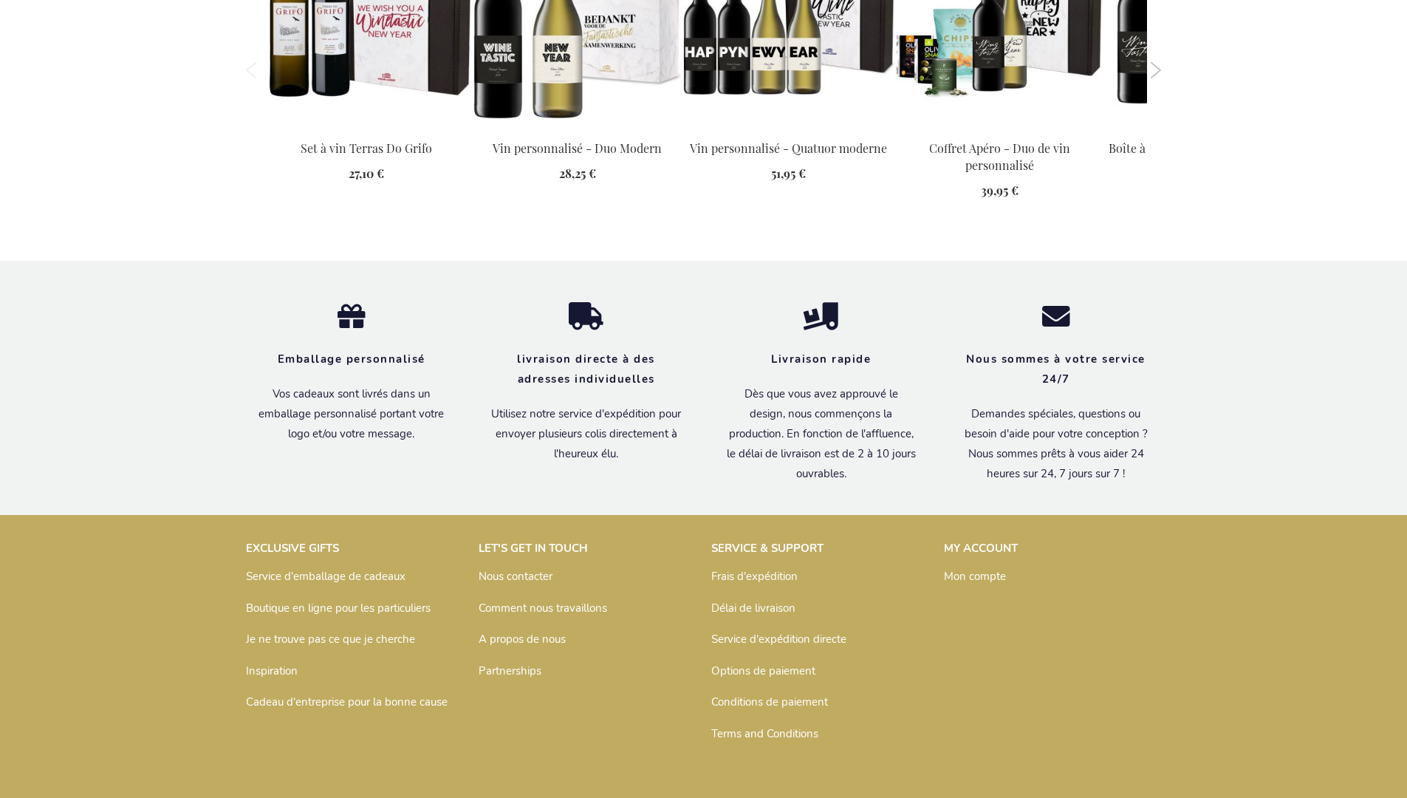
scroll to position [1940, 0]
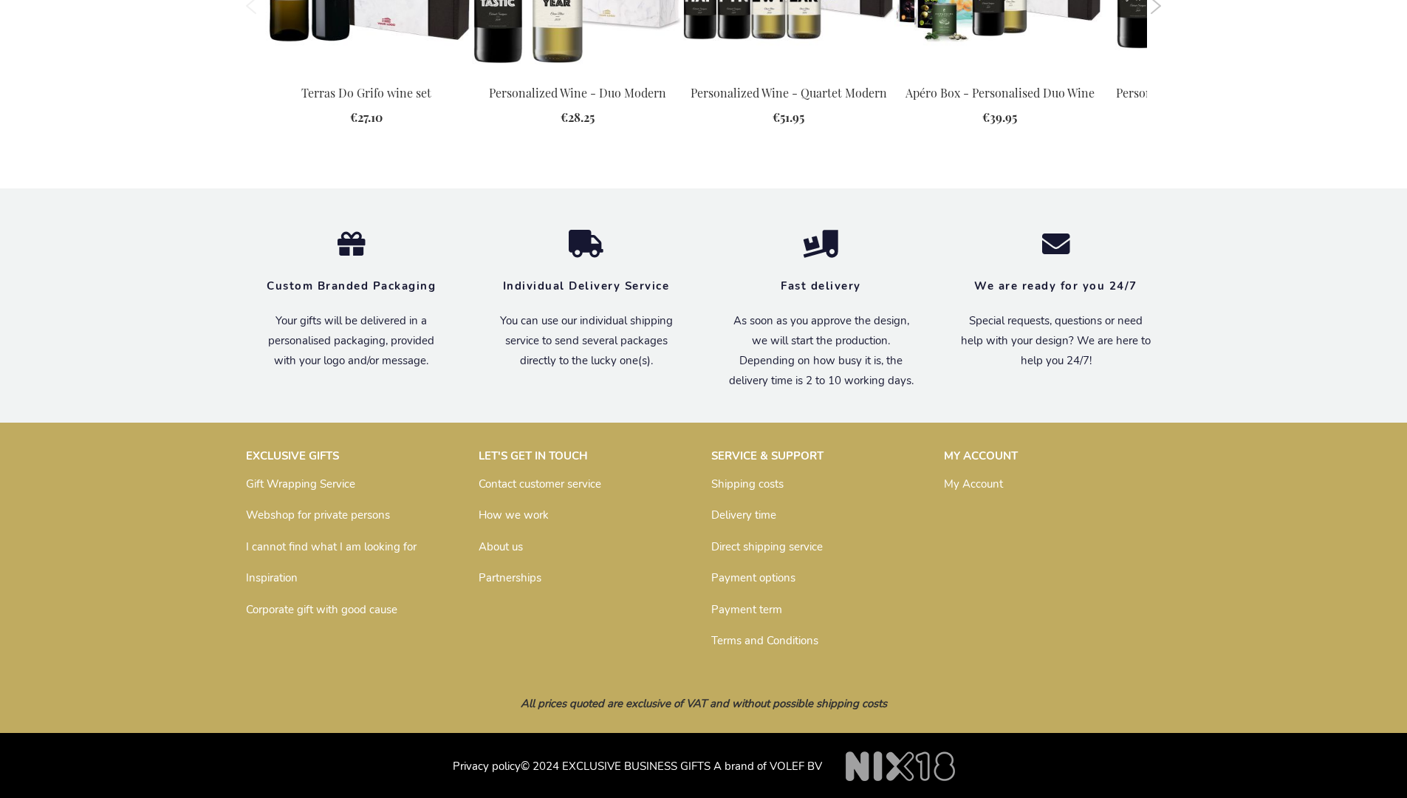
scroll to position [1872, 0]
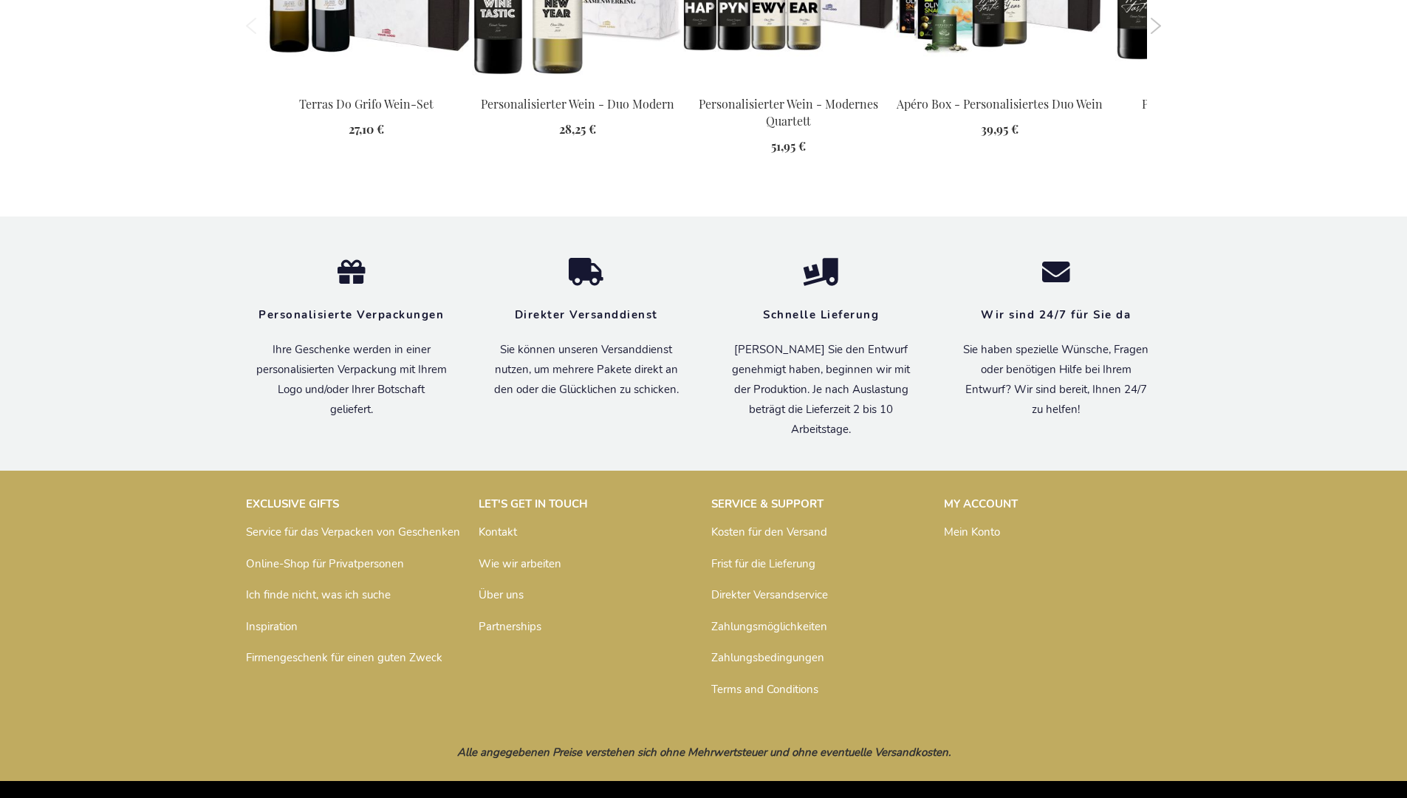
scroll to position [1926, 0]
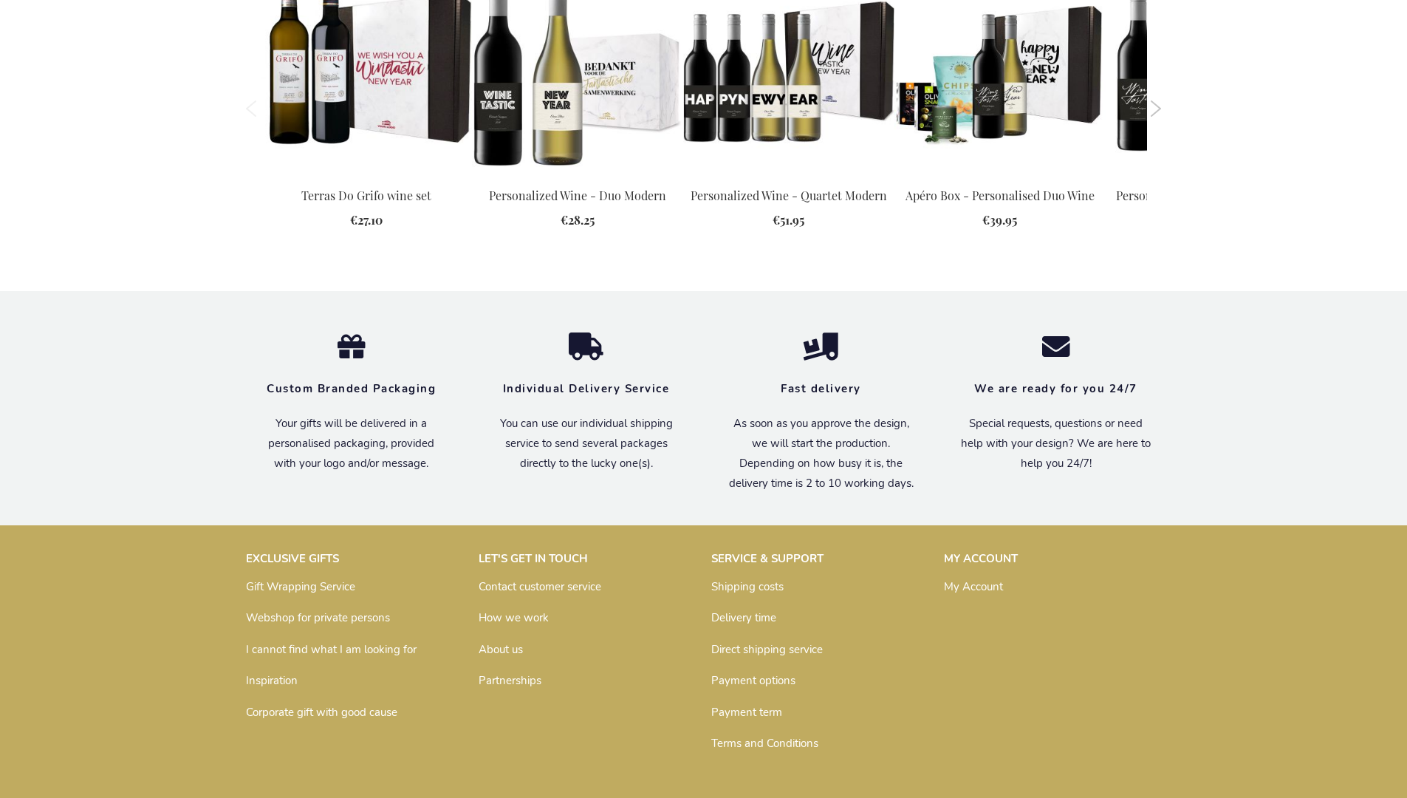
scroll to position [1872, 0]
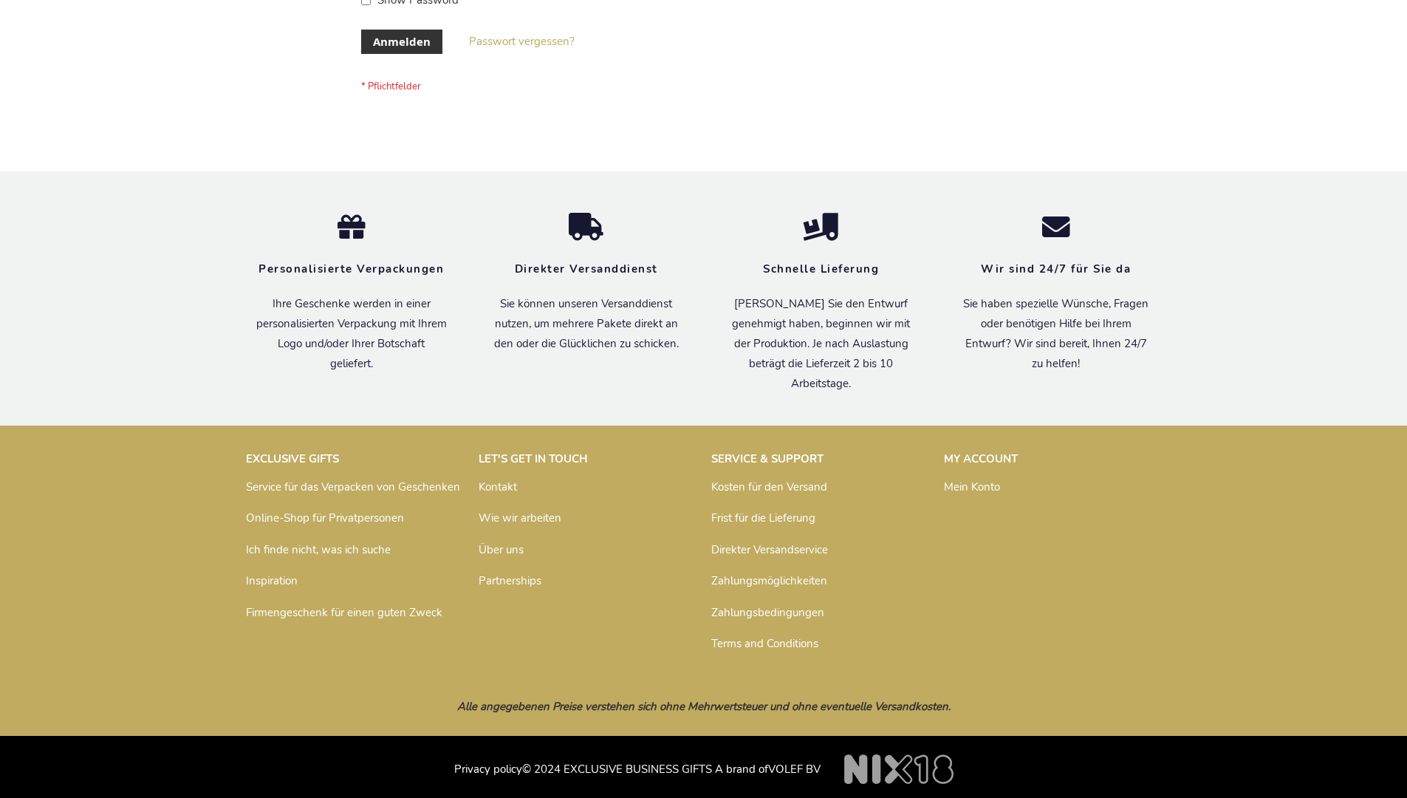
scroll to position [495, 0]
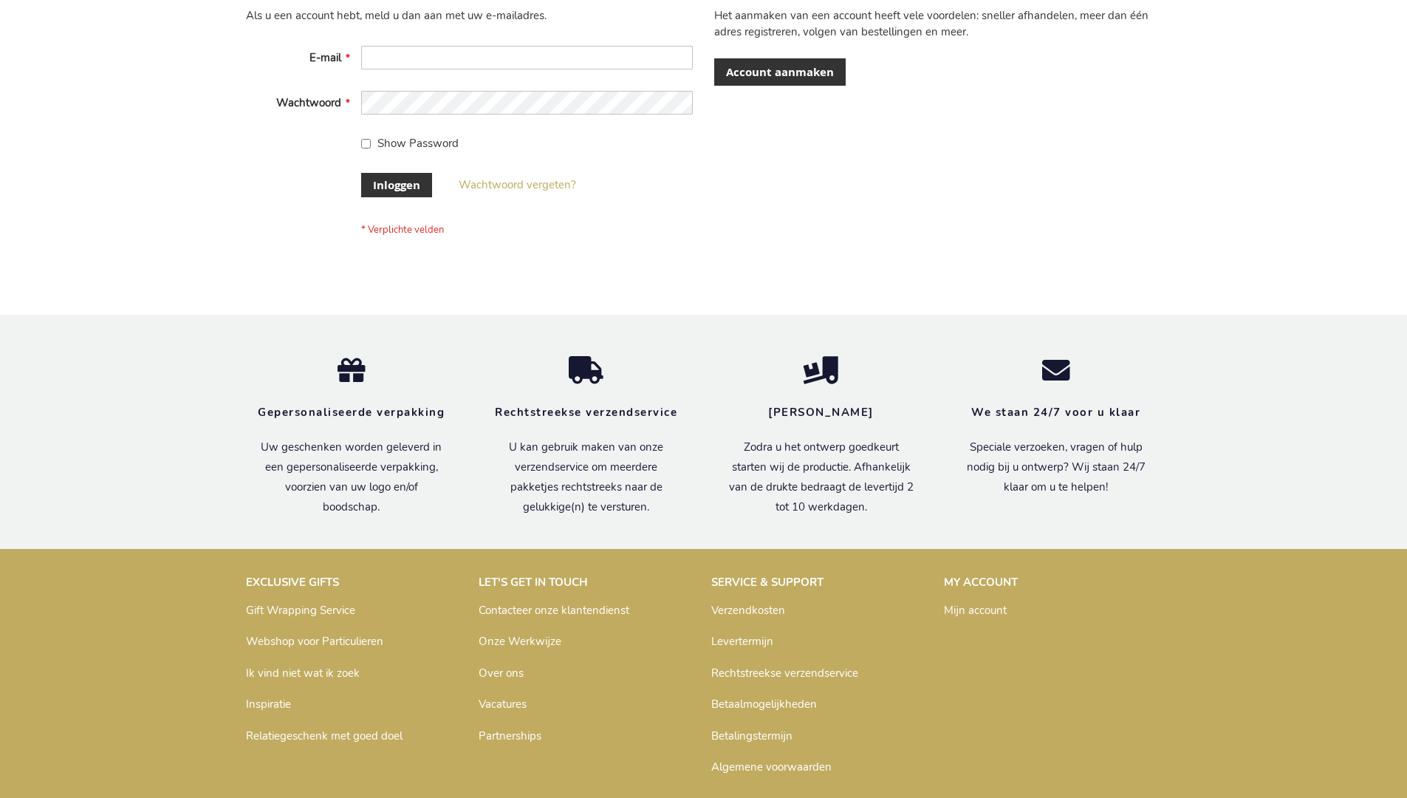
scroll to position [502, 0]
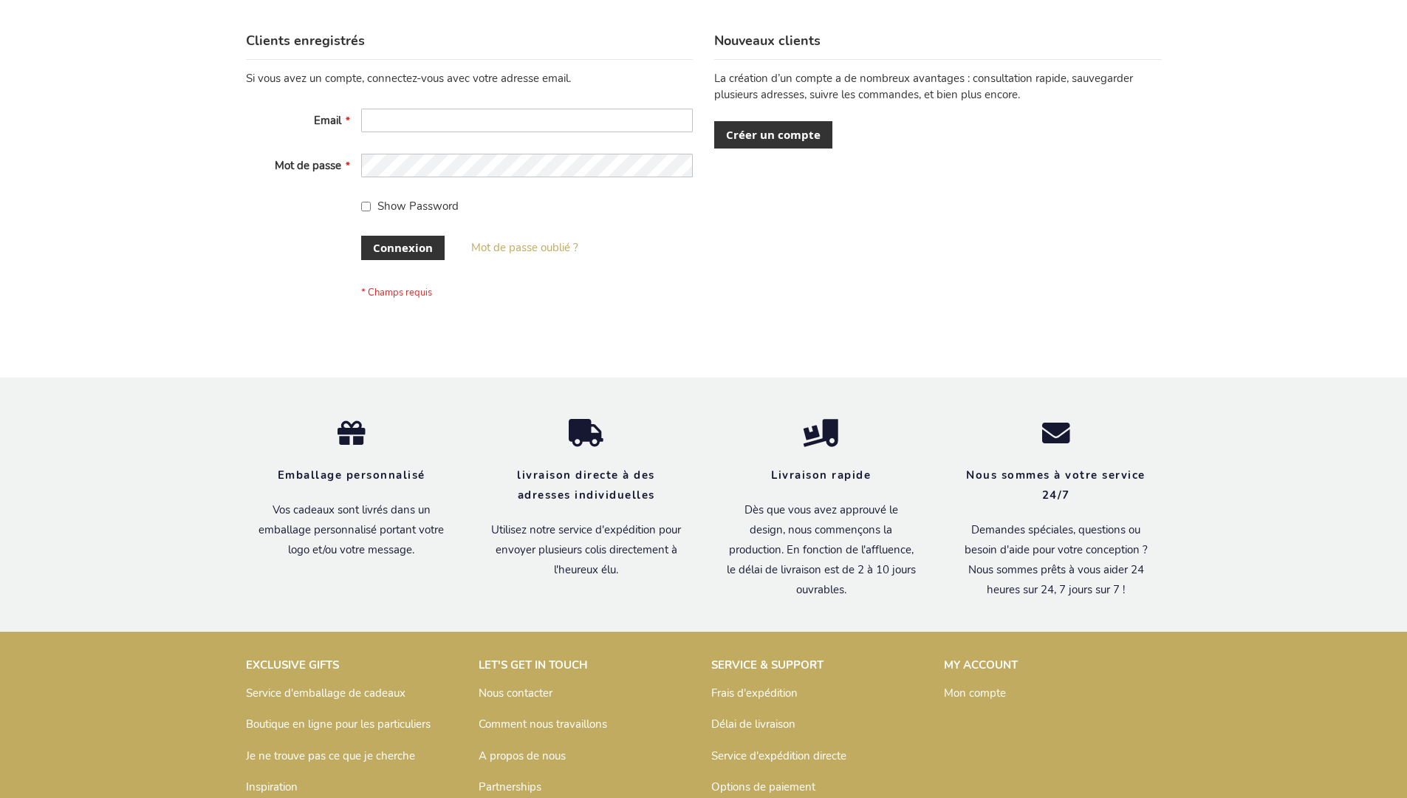
scroll to position [510, 0]
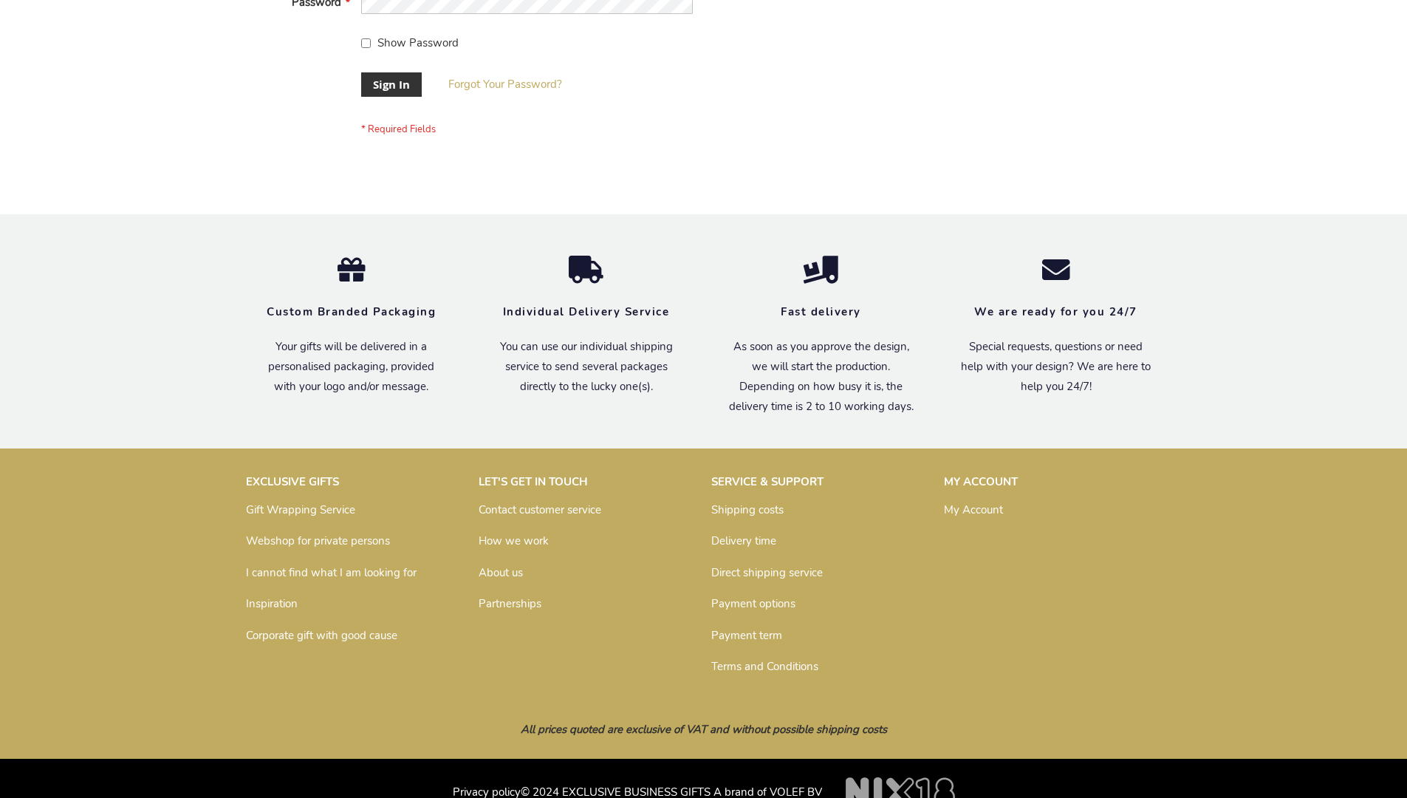
scroll to position [475, 0]
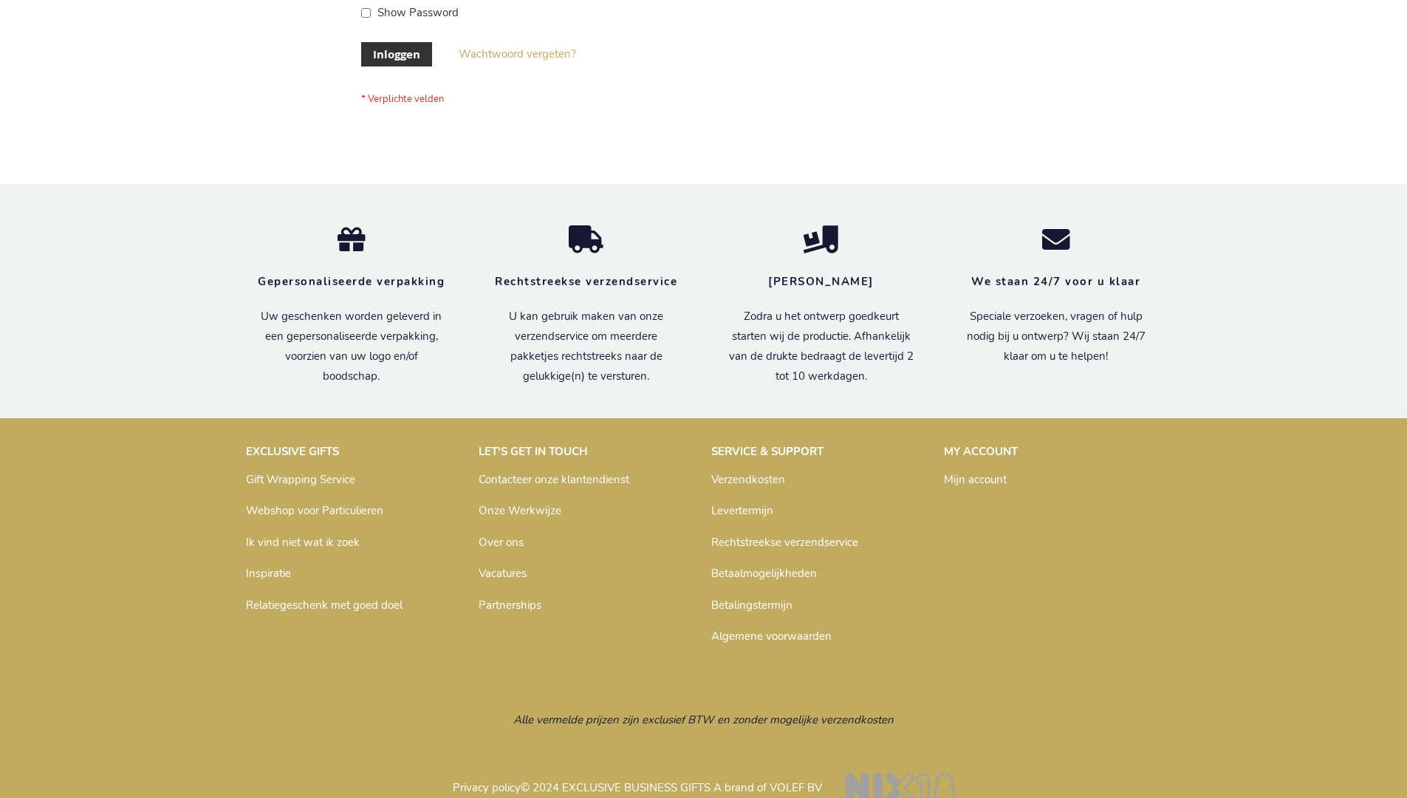
scroll to position [502, 0]
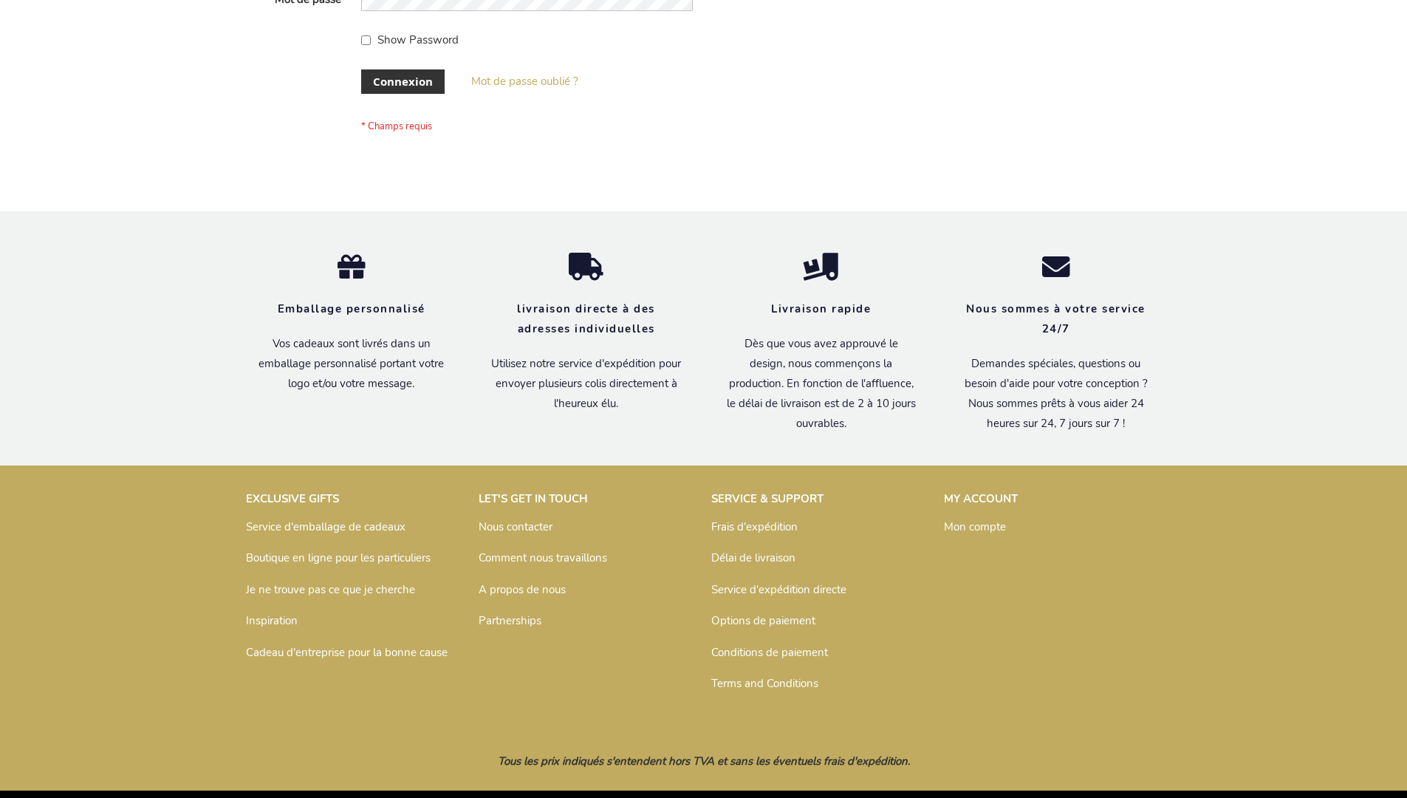
scroll to position [510, 0]
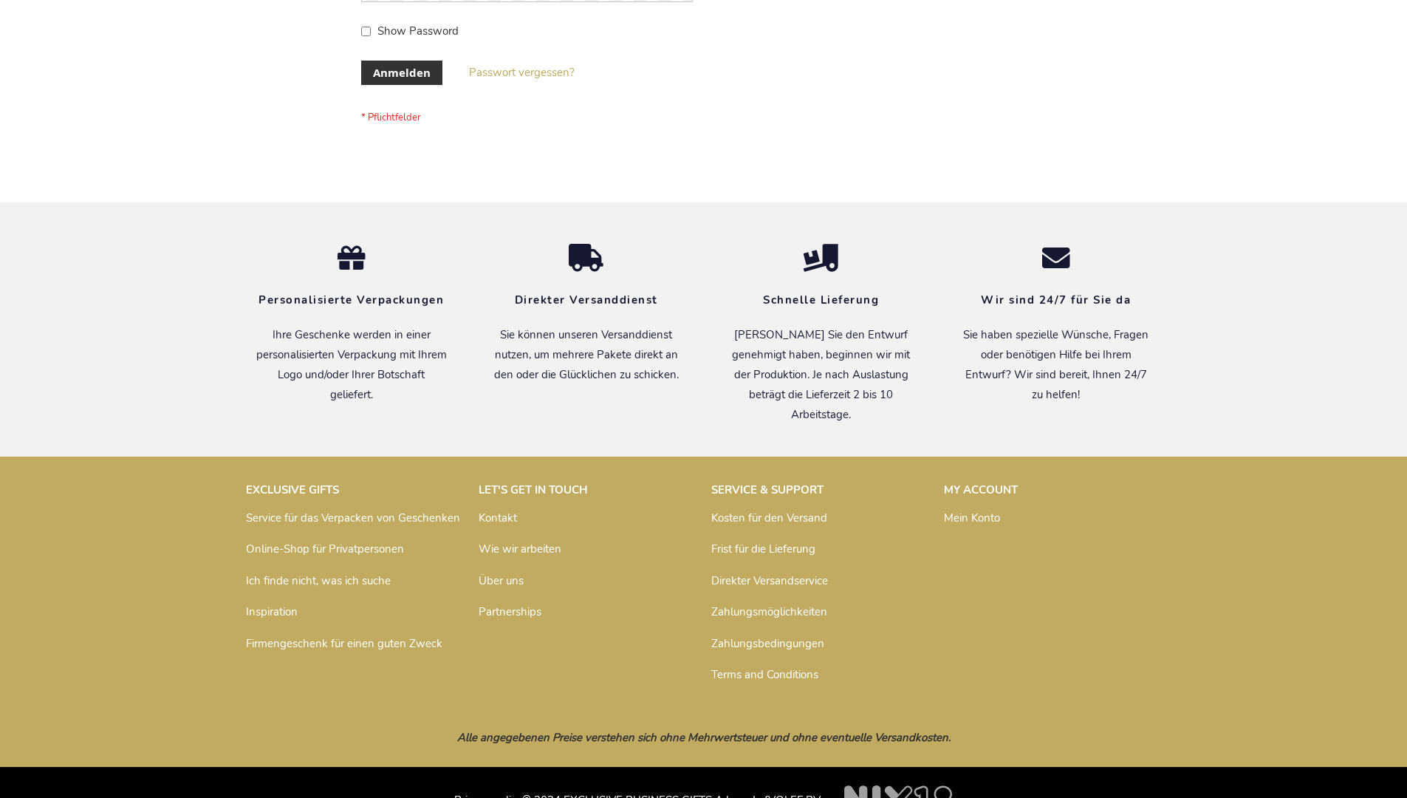
scroll to position [495, 0]
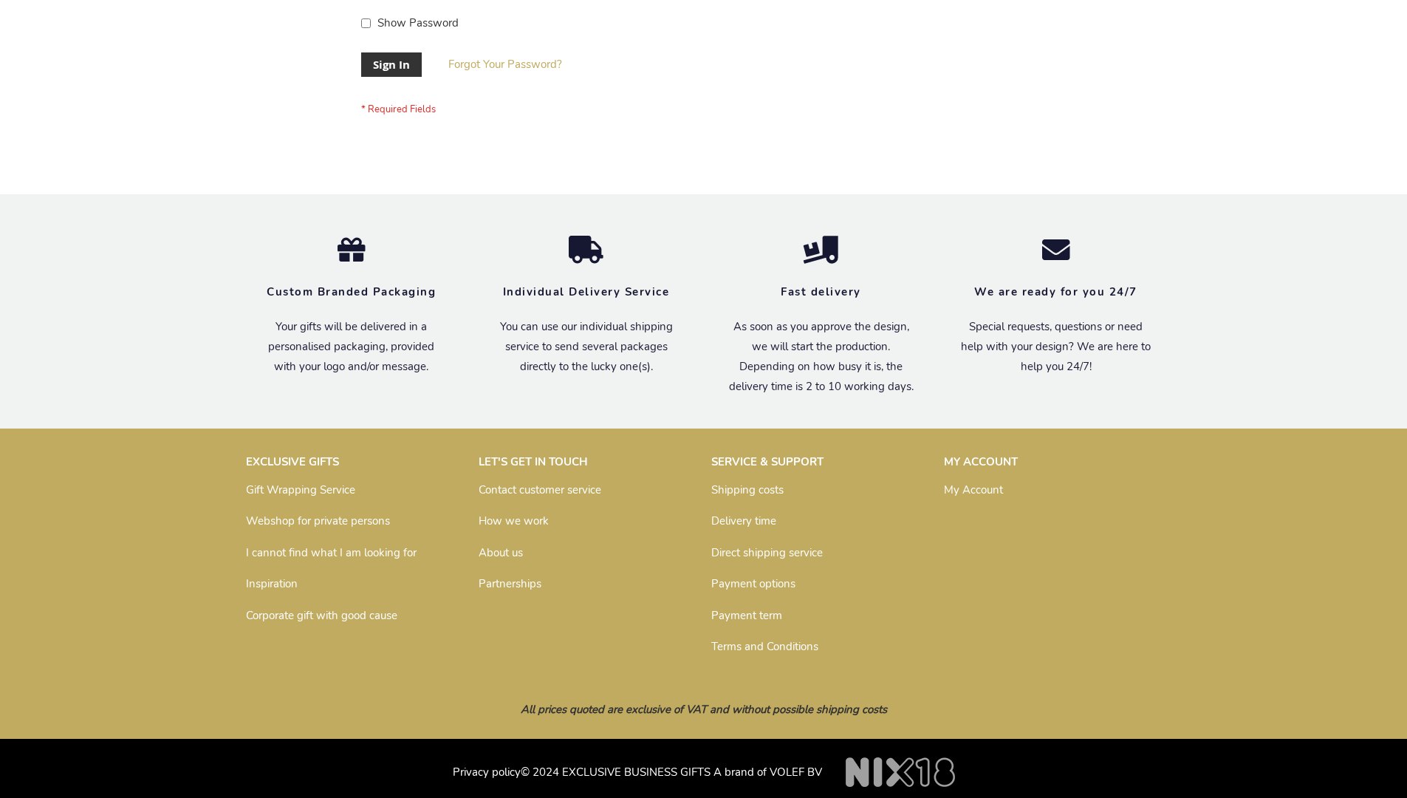
scroll to position [475, 0]
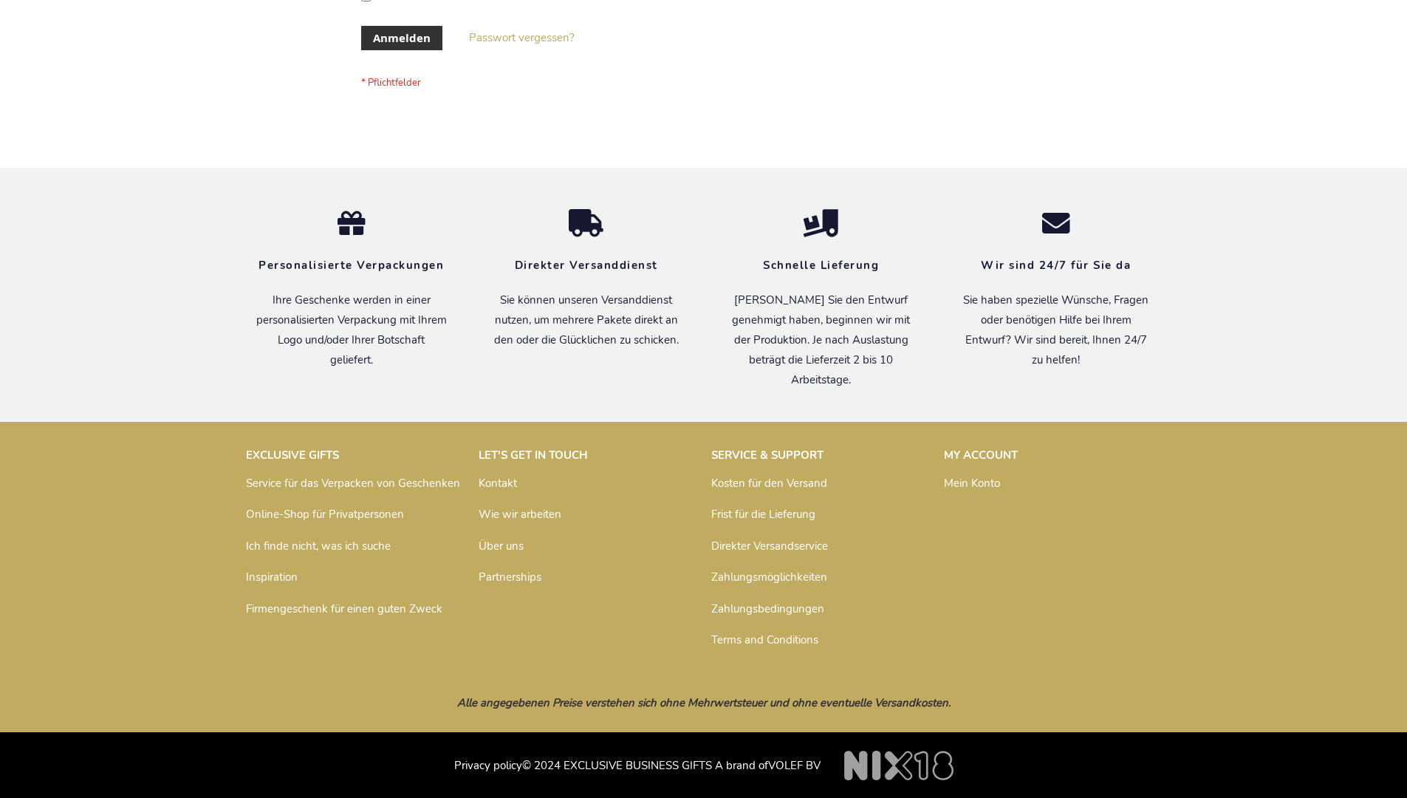
scroll to position [495, 0]
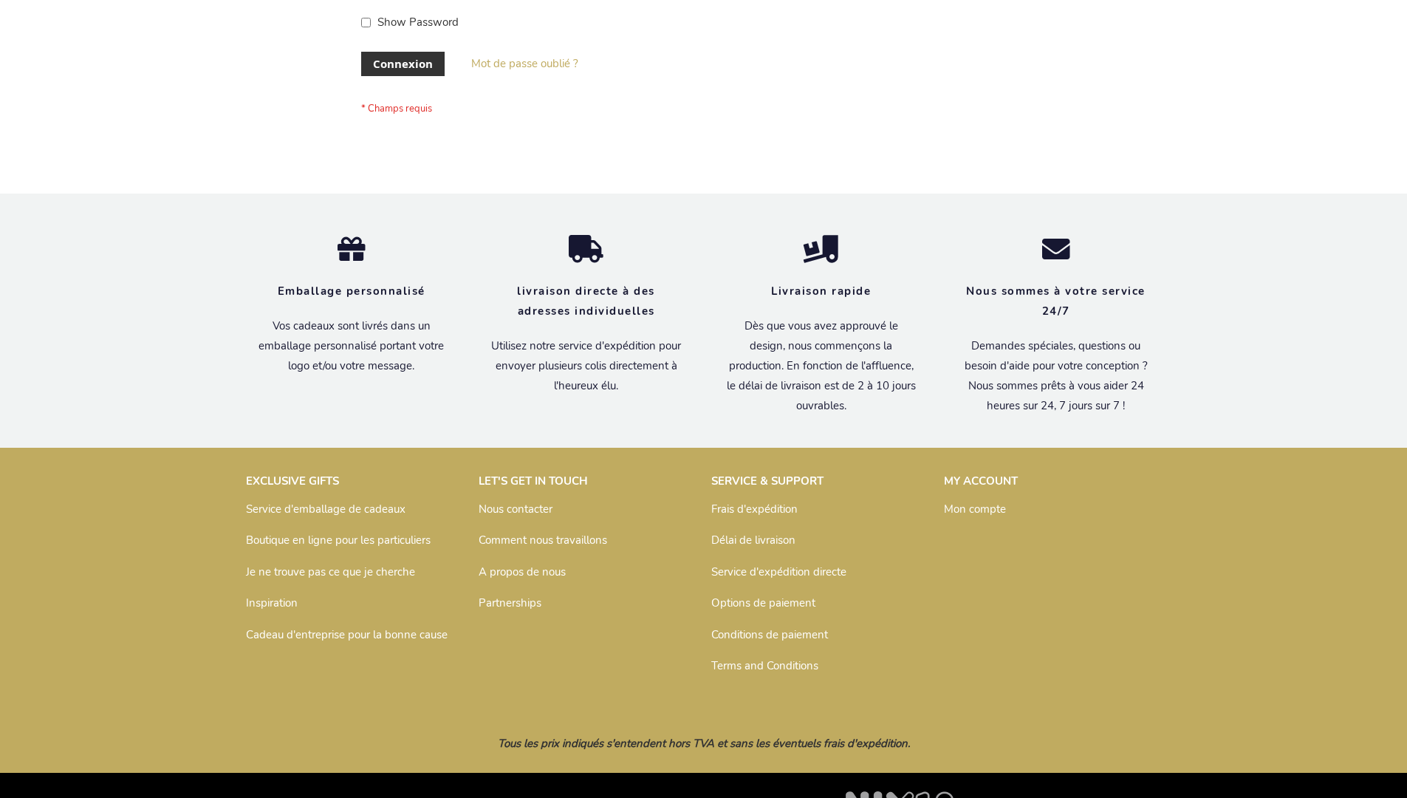
scroll to position [510, 0]
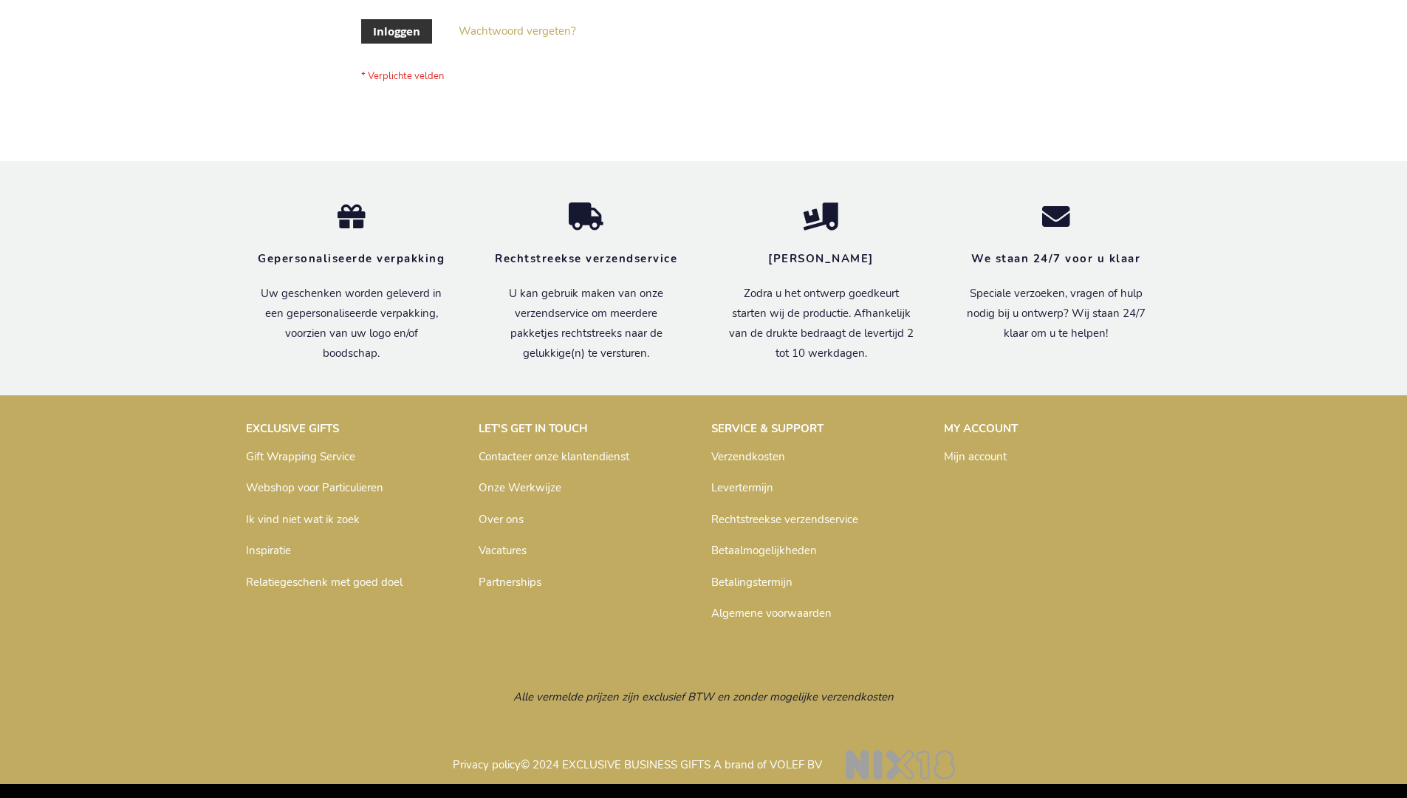
scroll to position [502, 0]
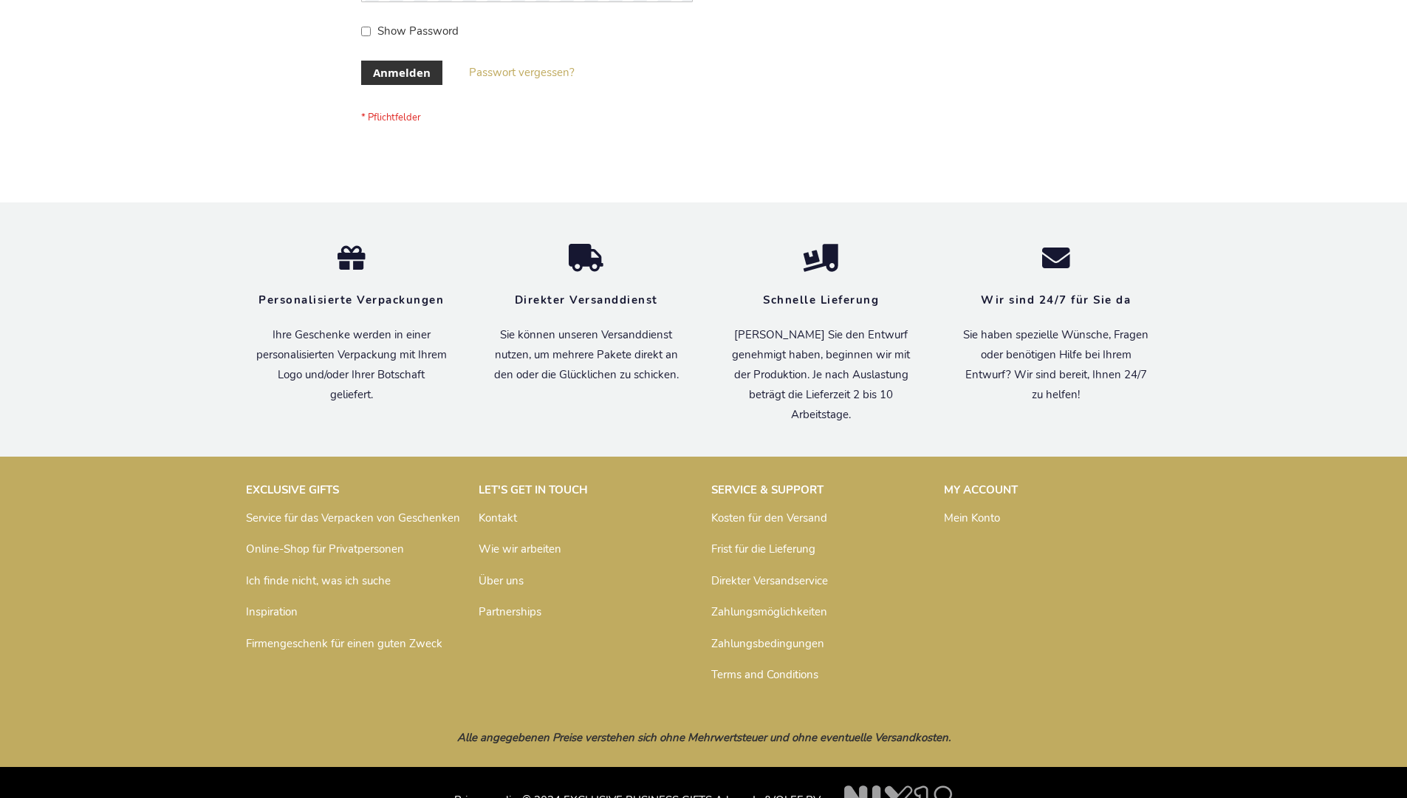
scroll to position [495, 0]
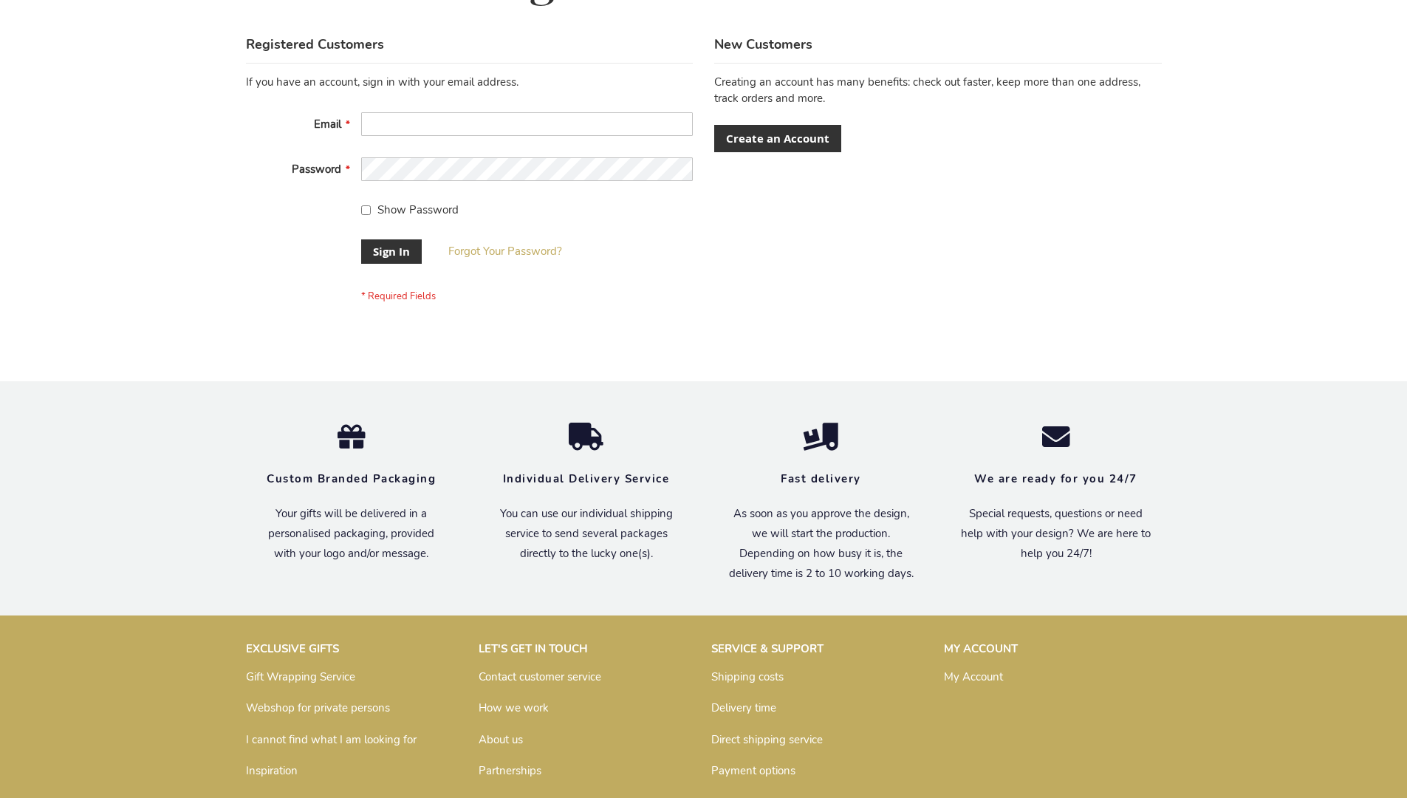
scroll to position [475, 0]
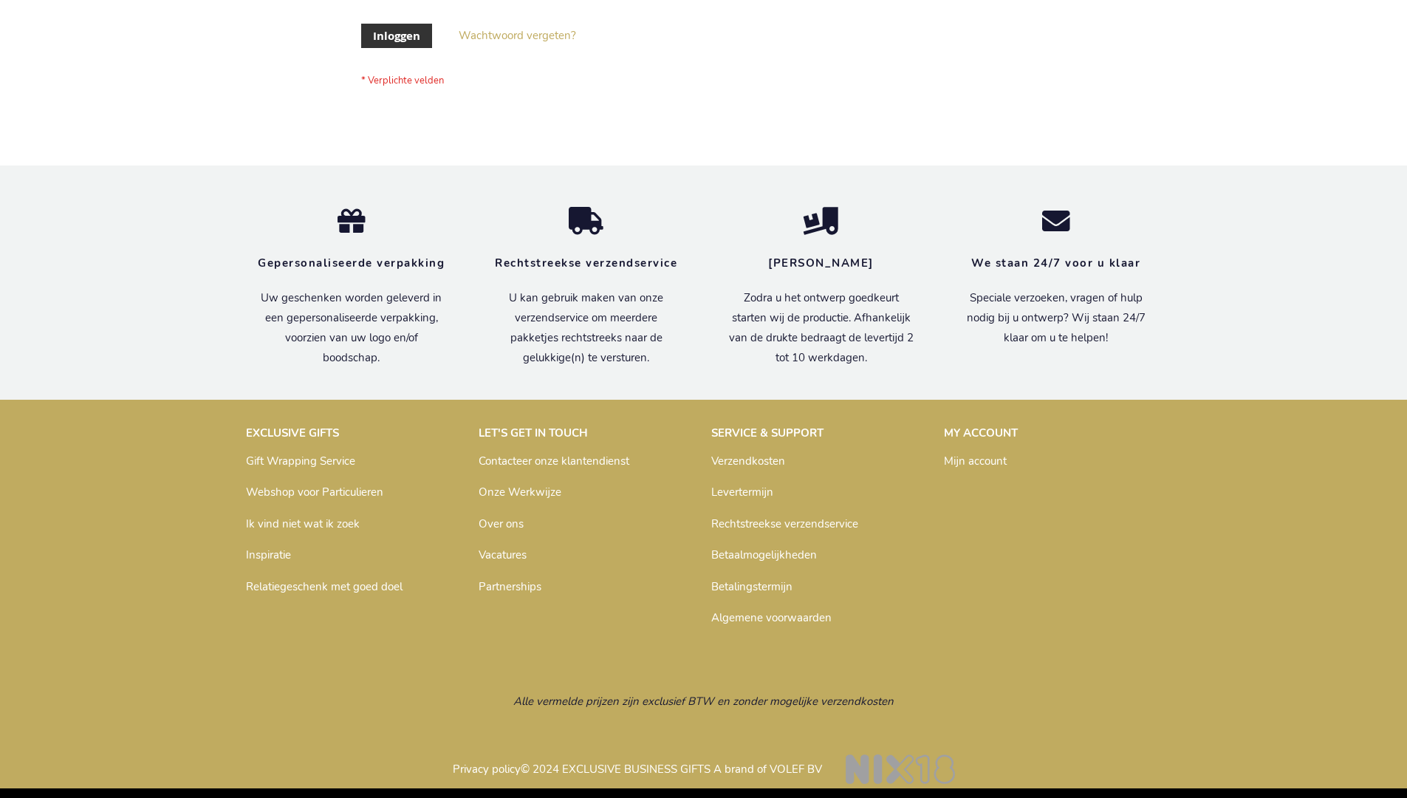
scroll to position [502, 0]
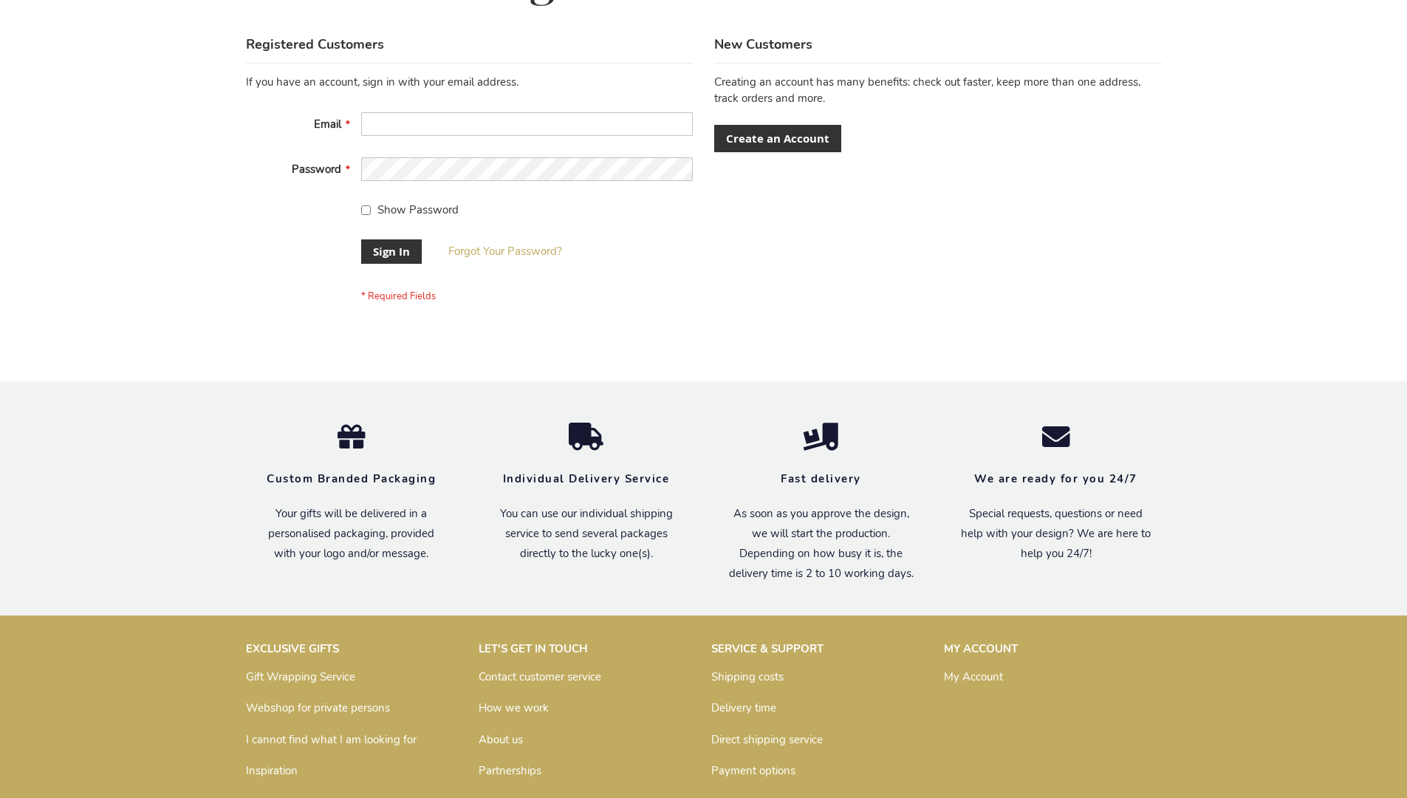
scroll to position [475, 0]
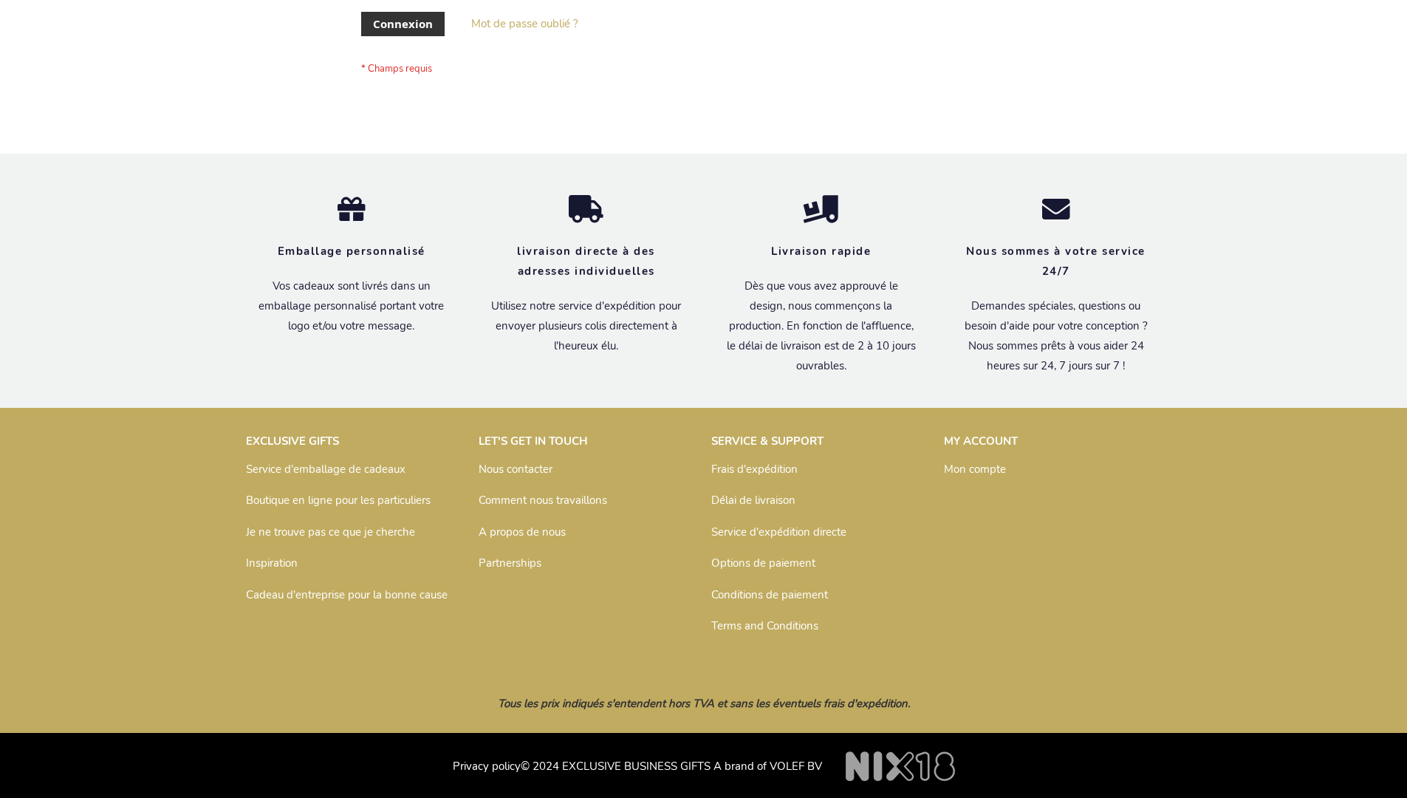
scroll to position [510, 0]
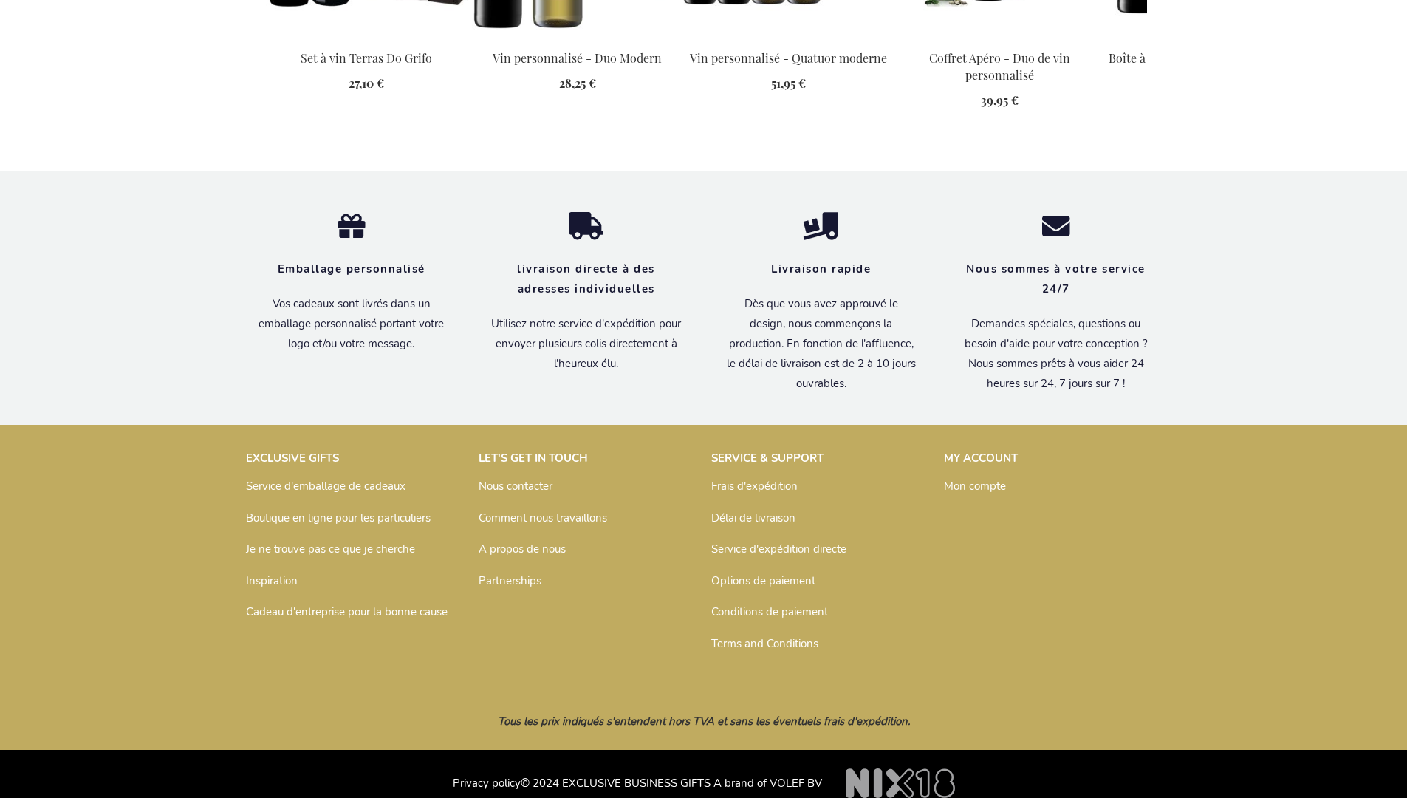
scroll to position [1940, 0]
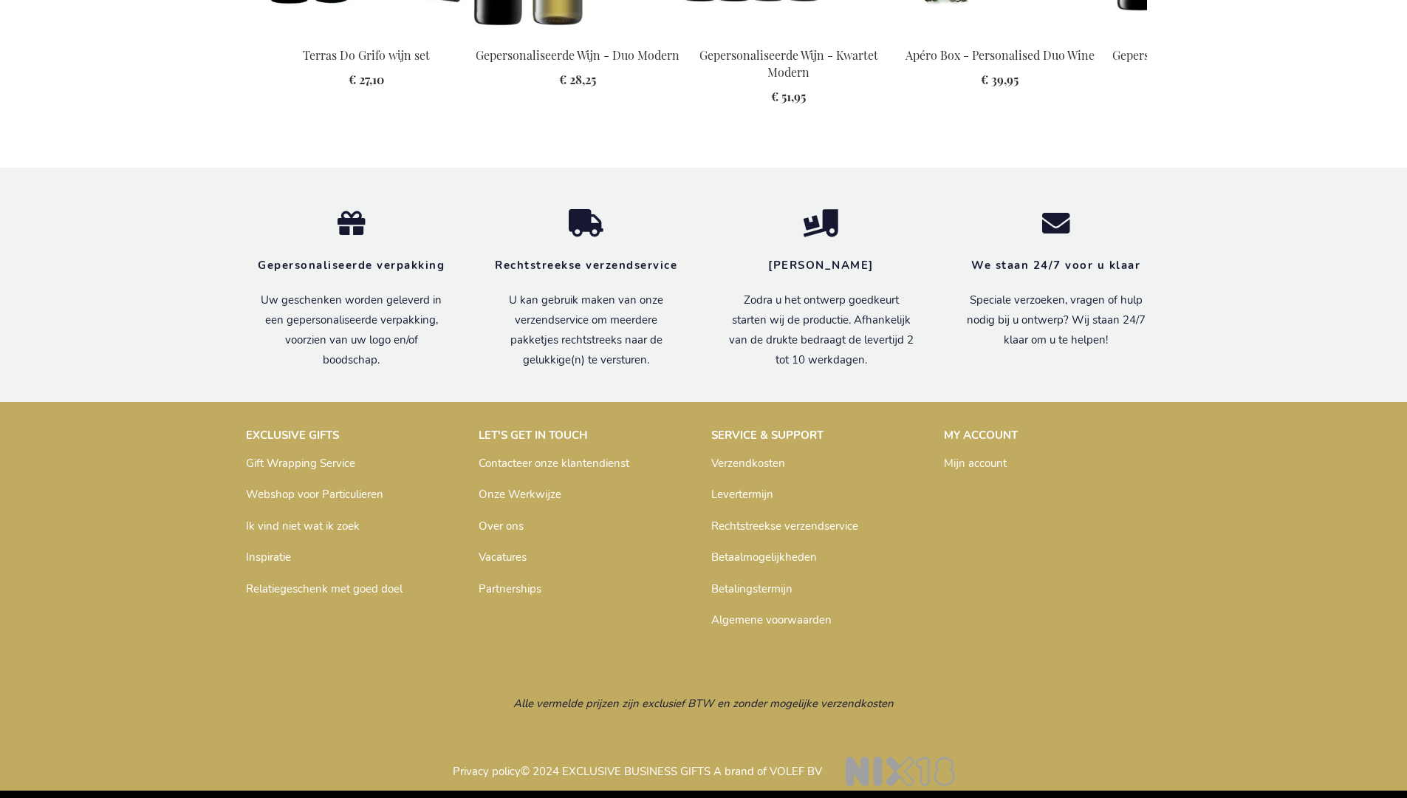
scroll to position [1916, 0]
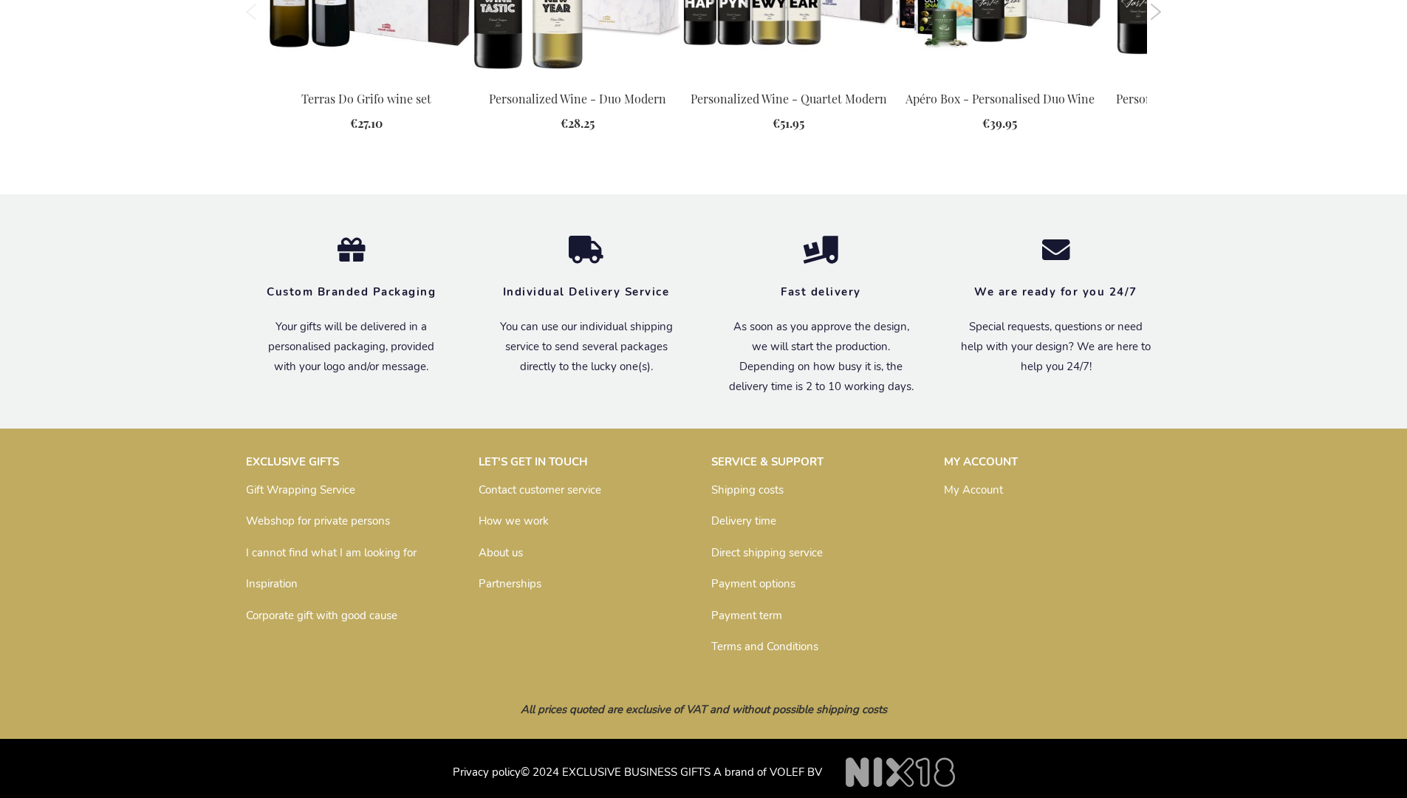
scroll to position [1872, 0]
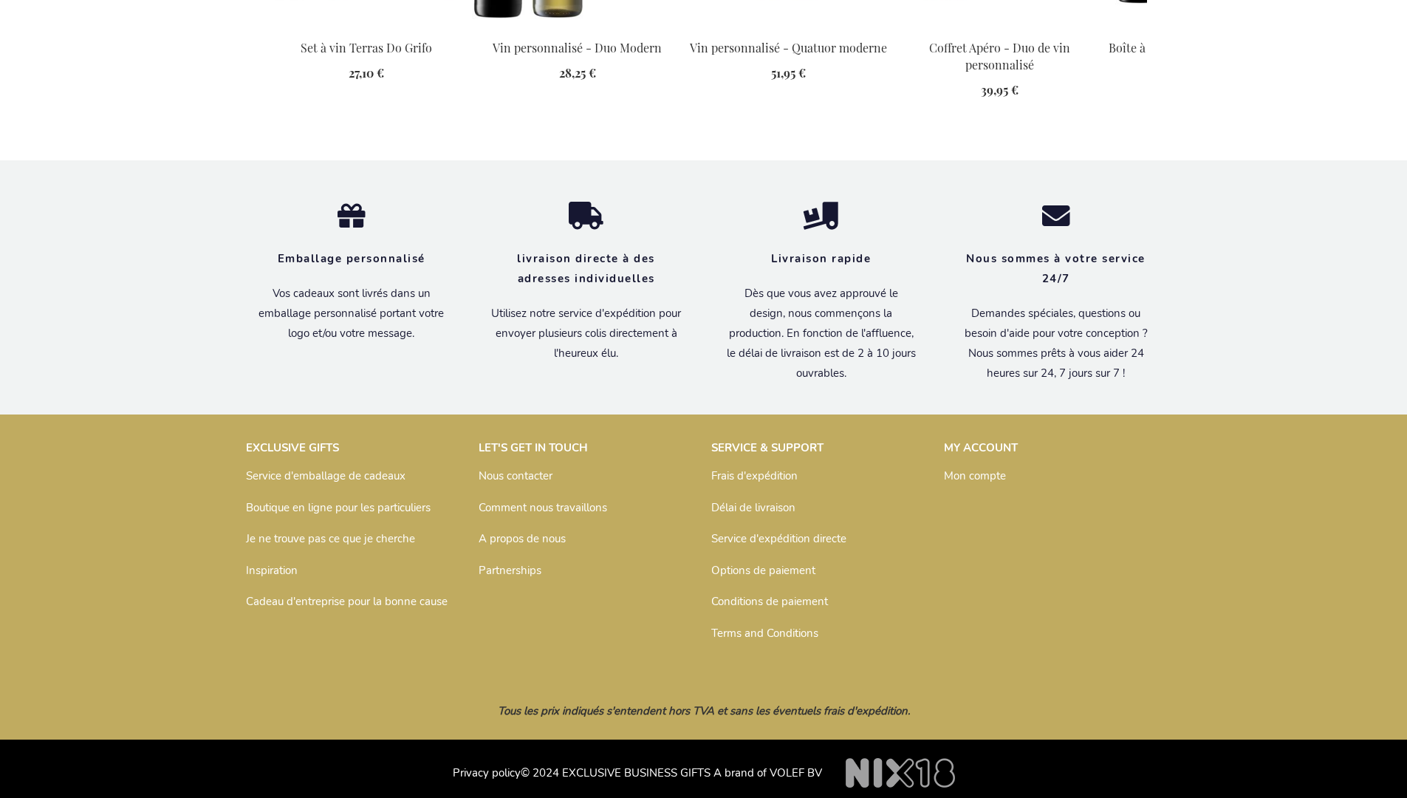
scroll to position [1940, 0]
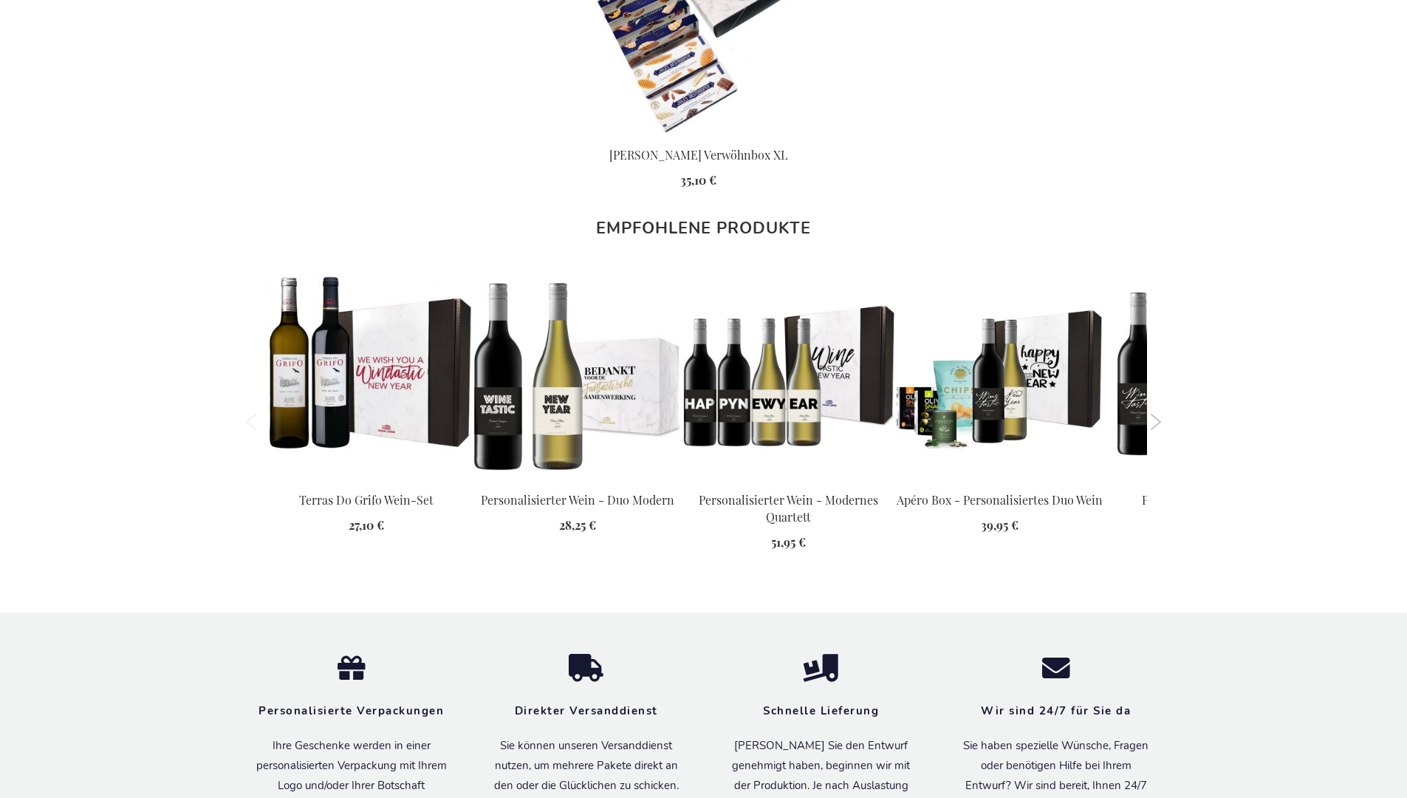
scroll to position [1926, 0]
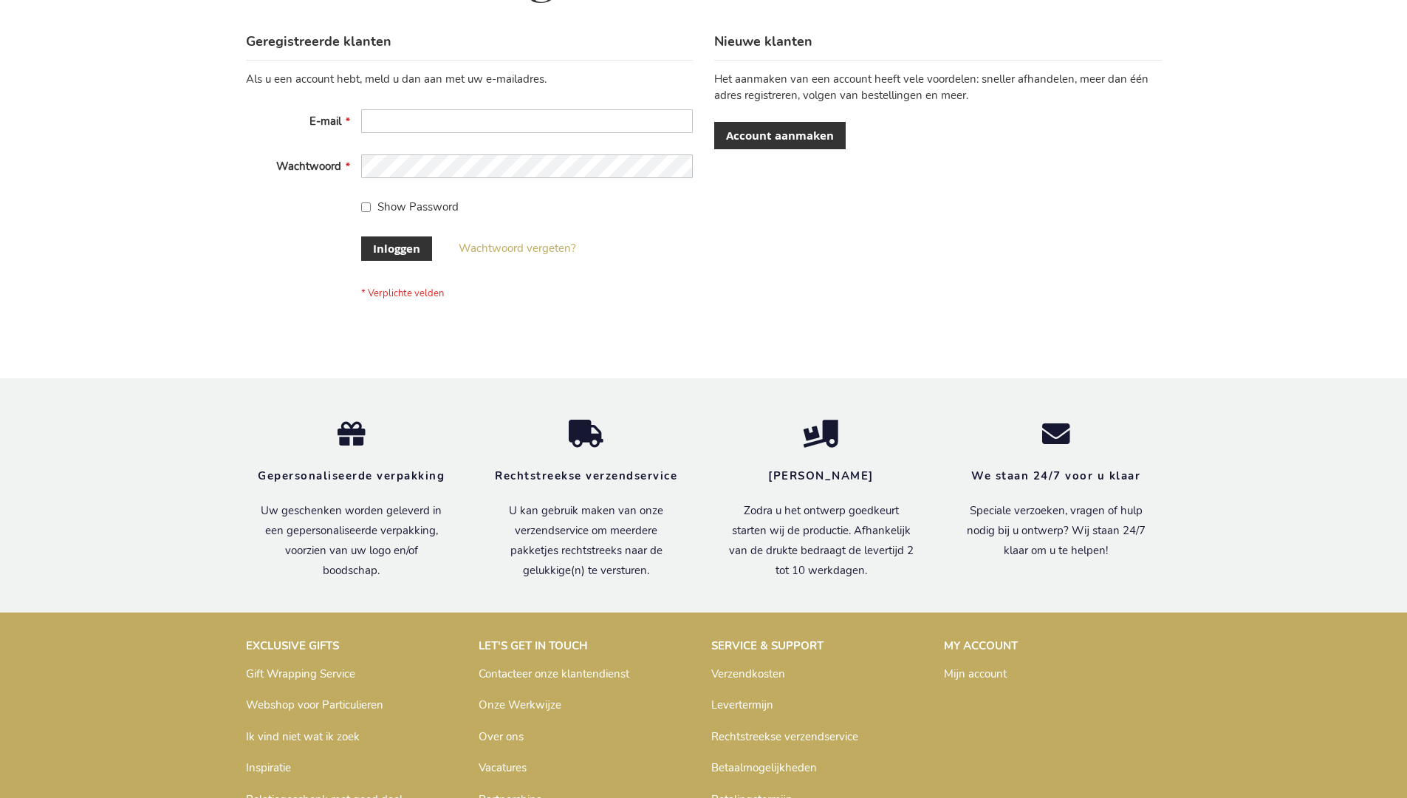
scroll to position [502, 0]
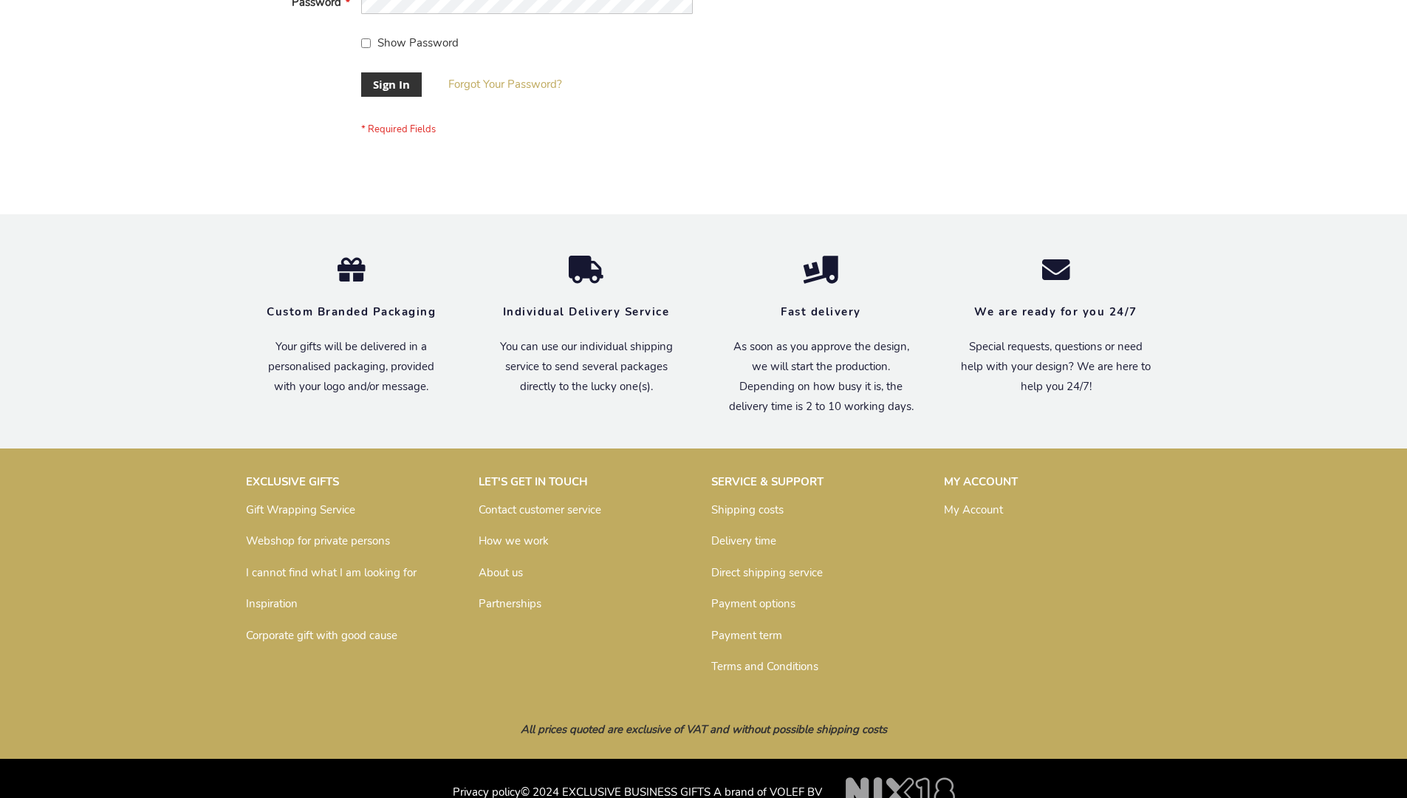
scroll to position [475, 0]
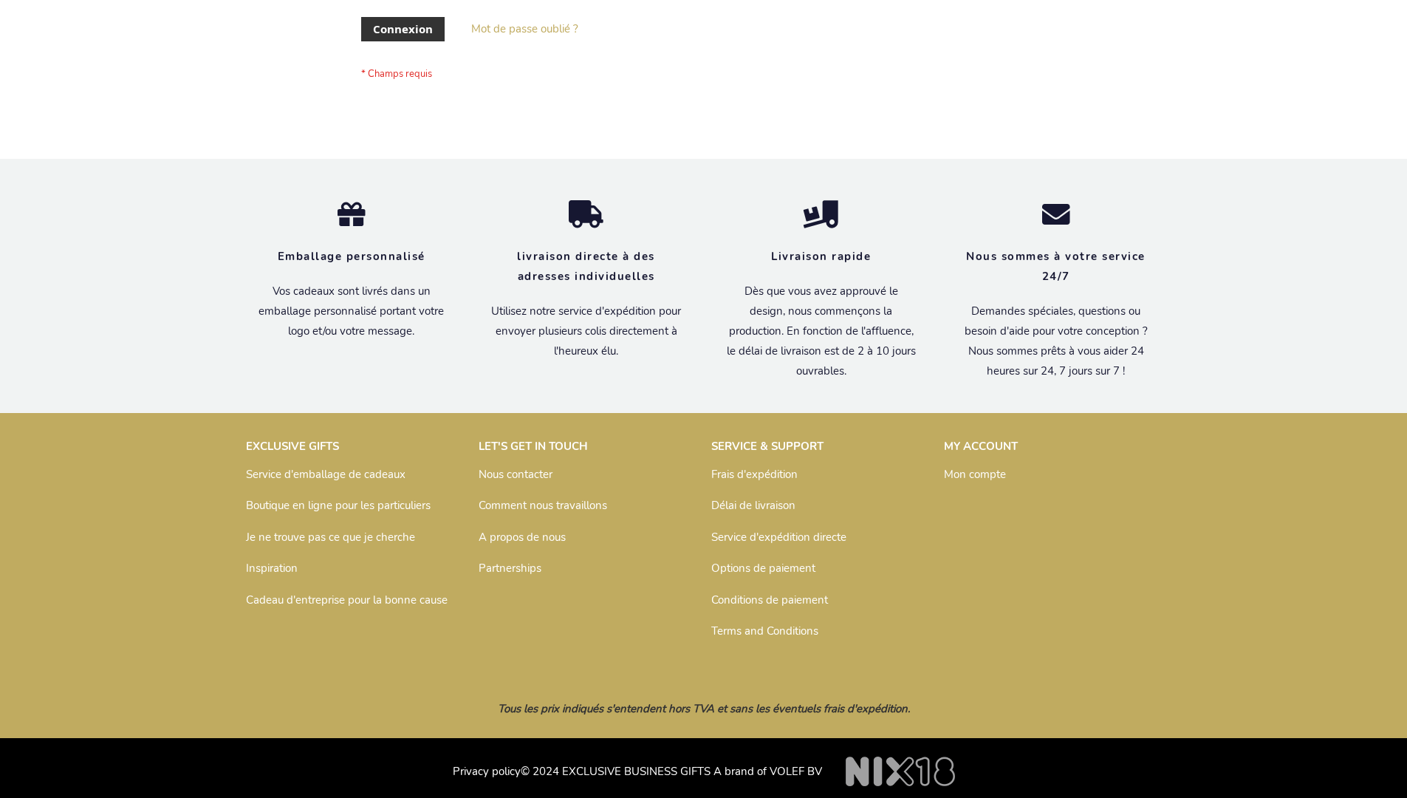
scroll to position [510, 0]
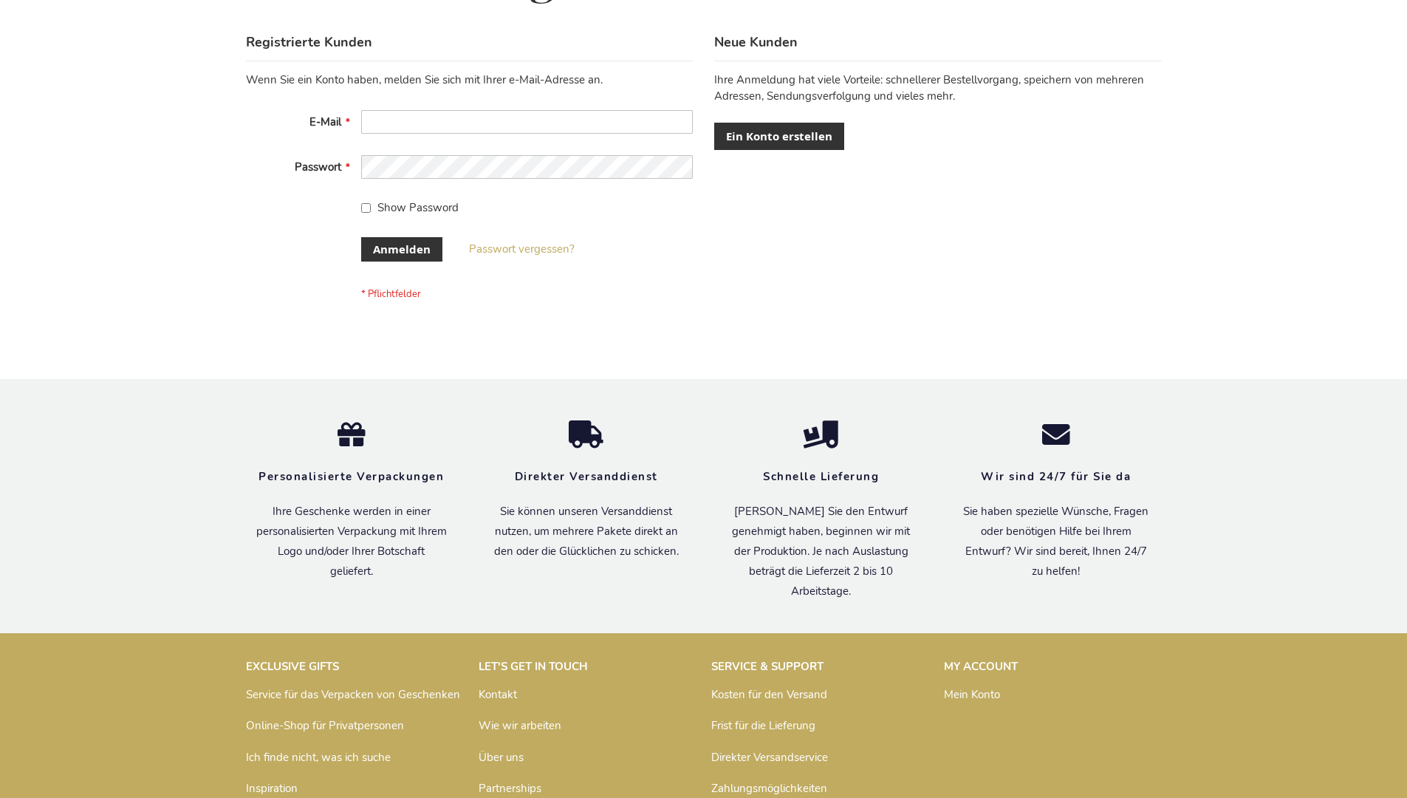
scroll to position [495, 0]
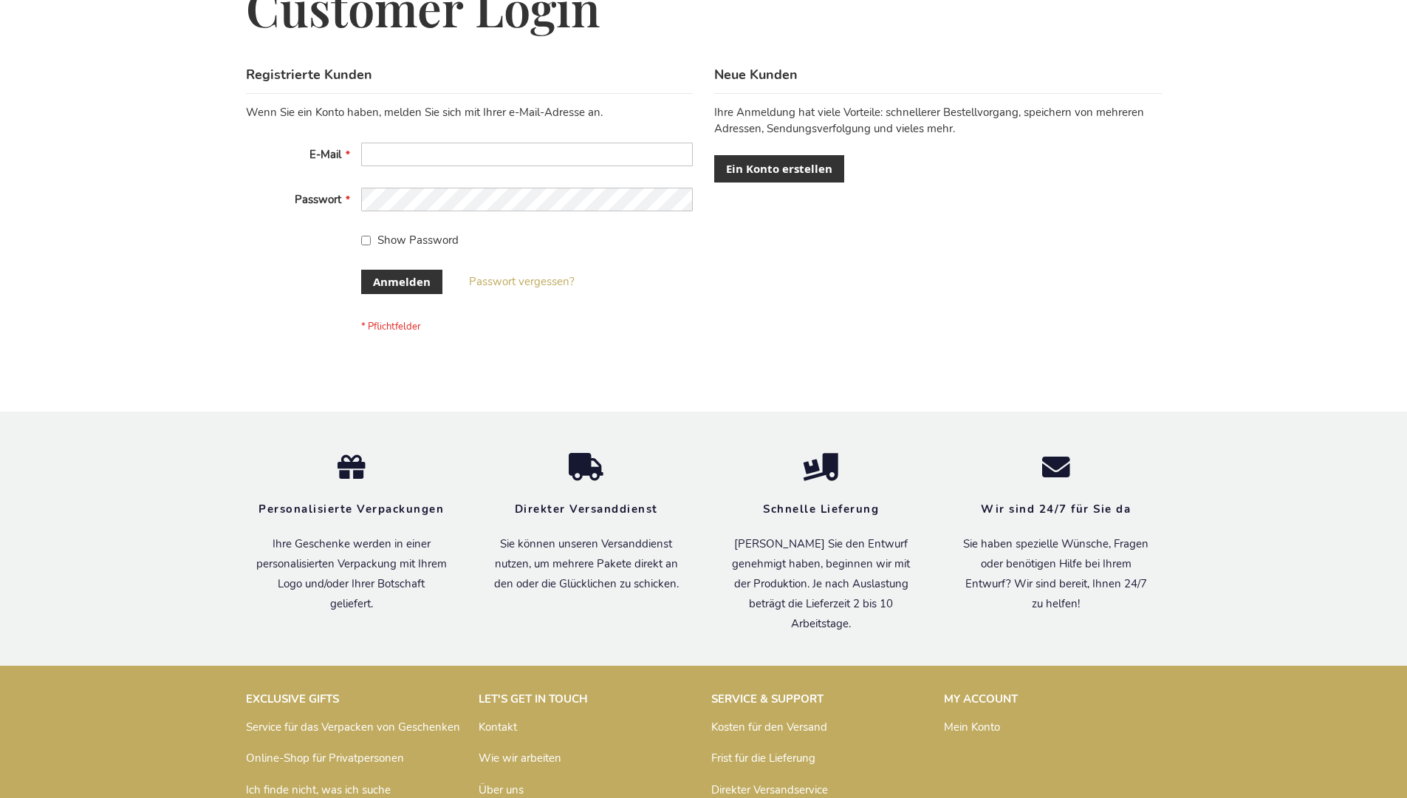
scroll to position [495, 0]
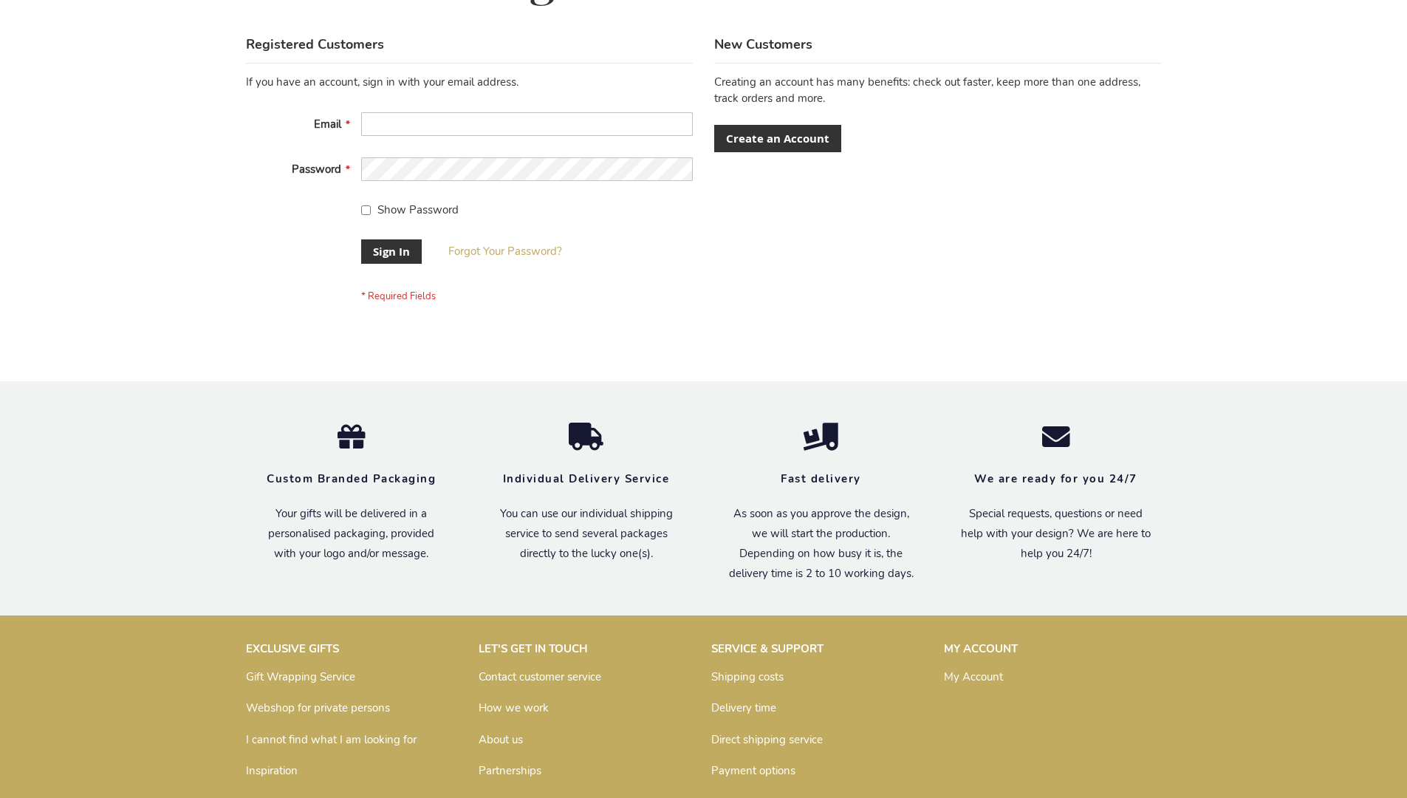
scroll to position [475, 0]
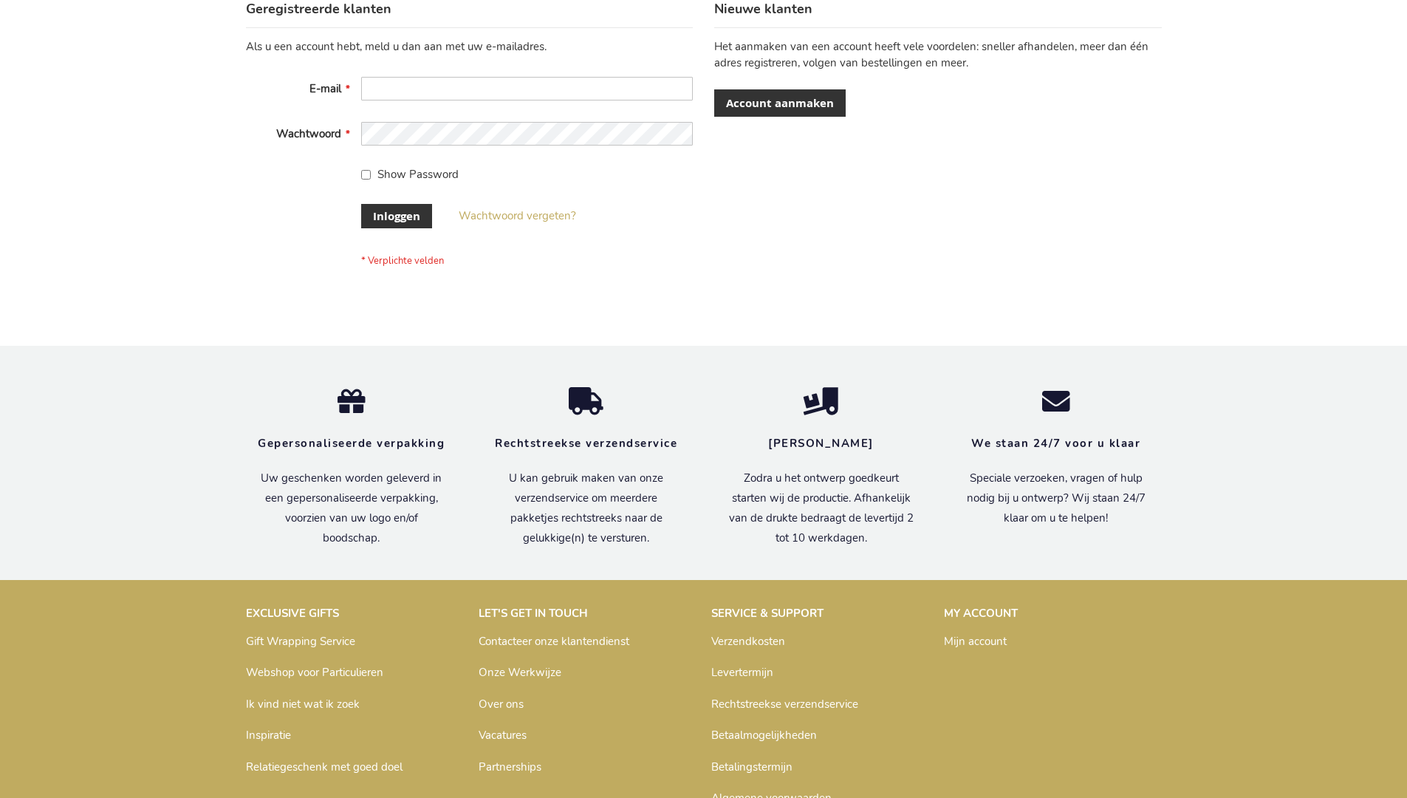
scroll to position [502, 0]
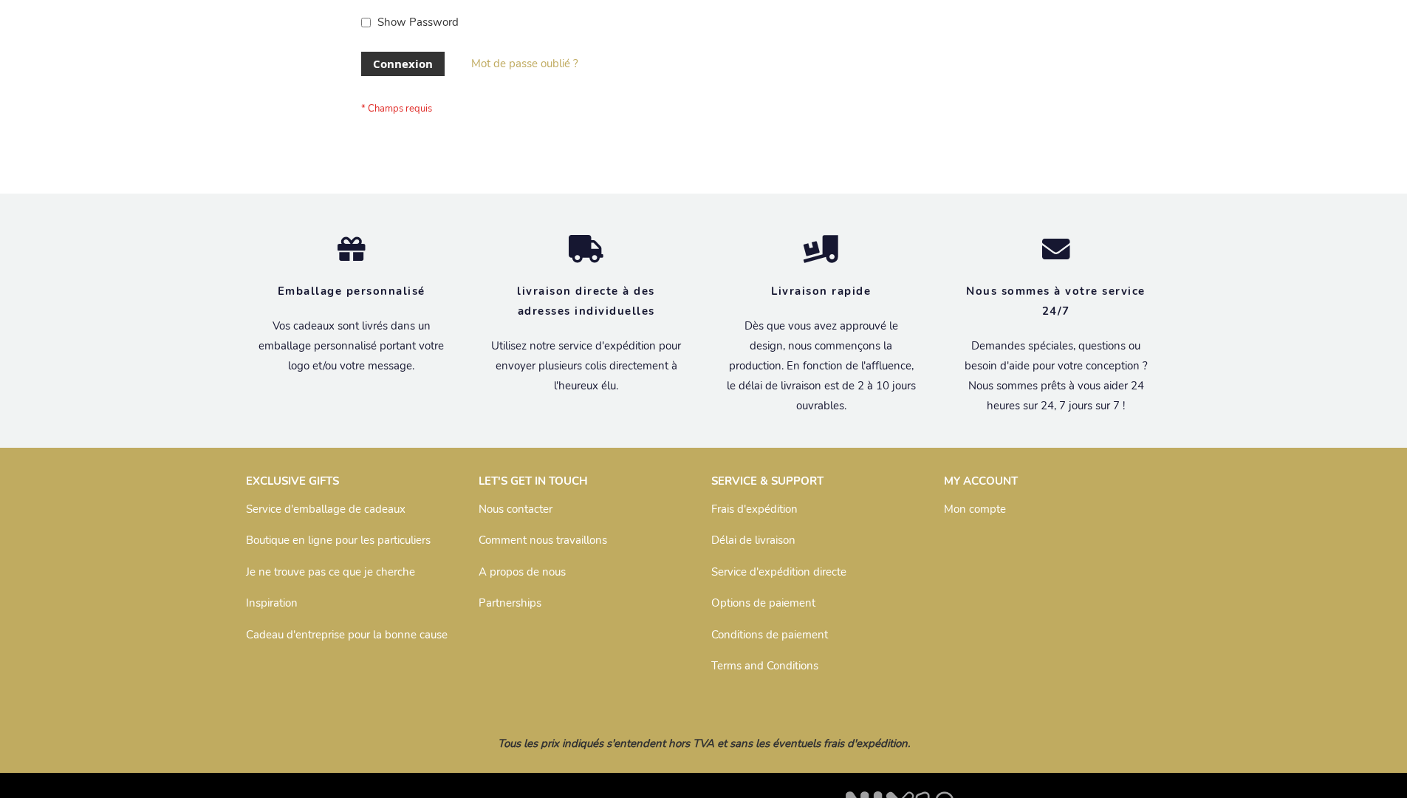
scroll to position [510, 0]
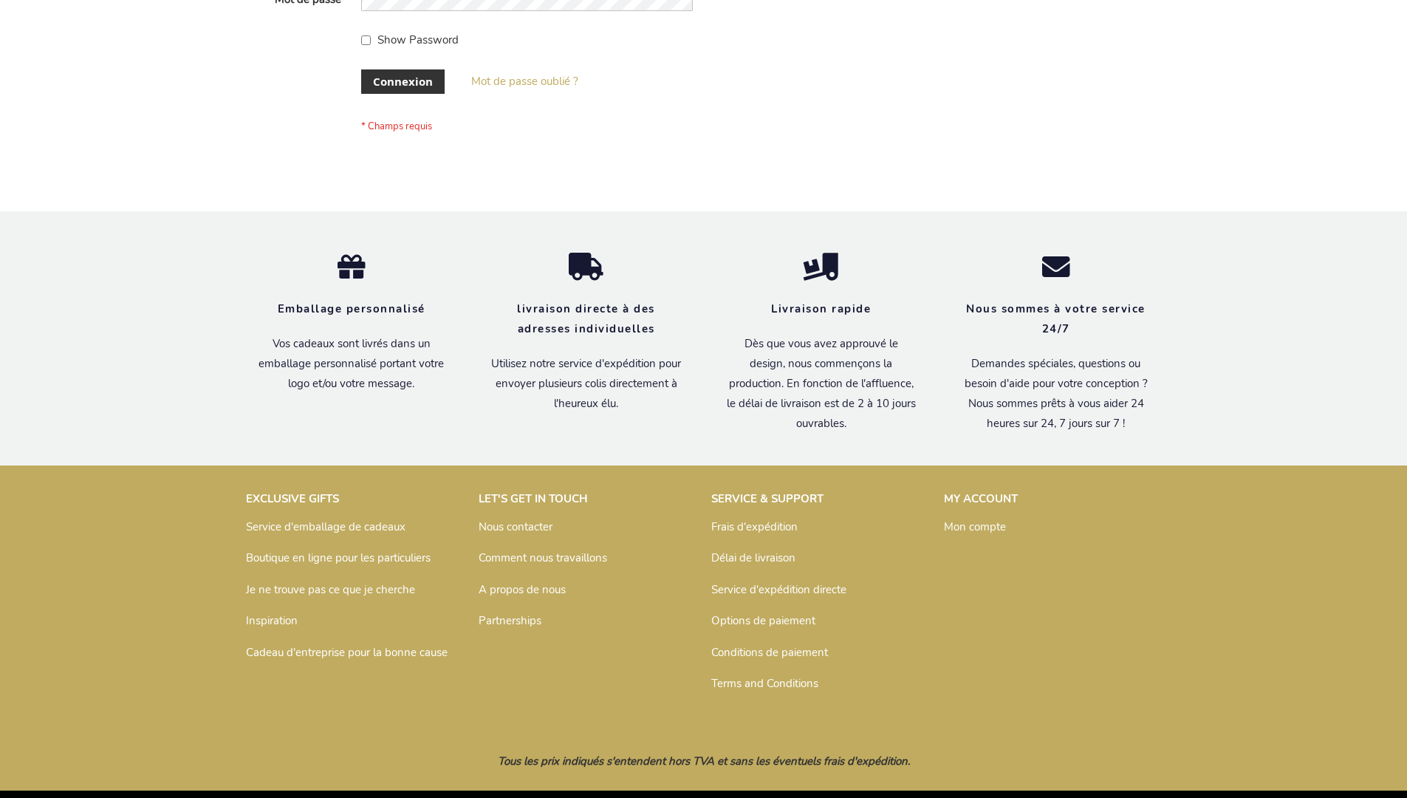
scroll to position [510, 0]
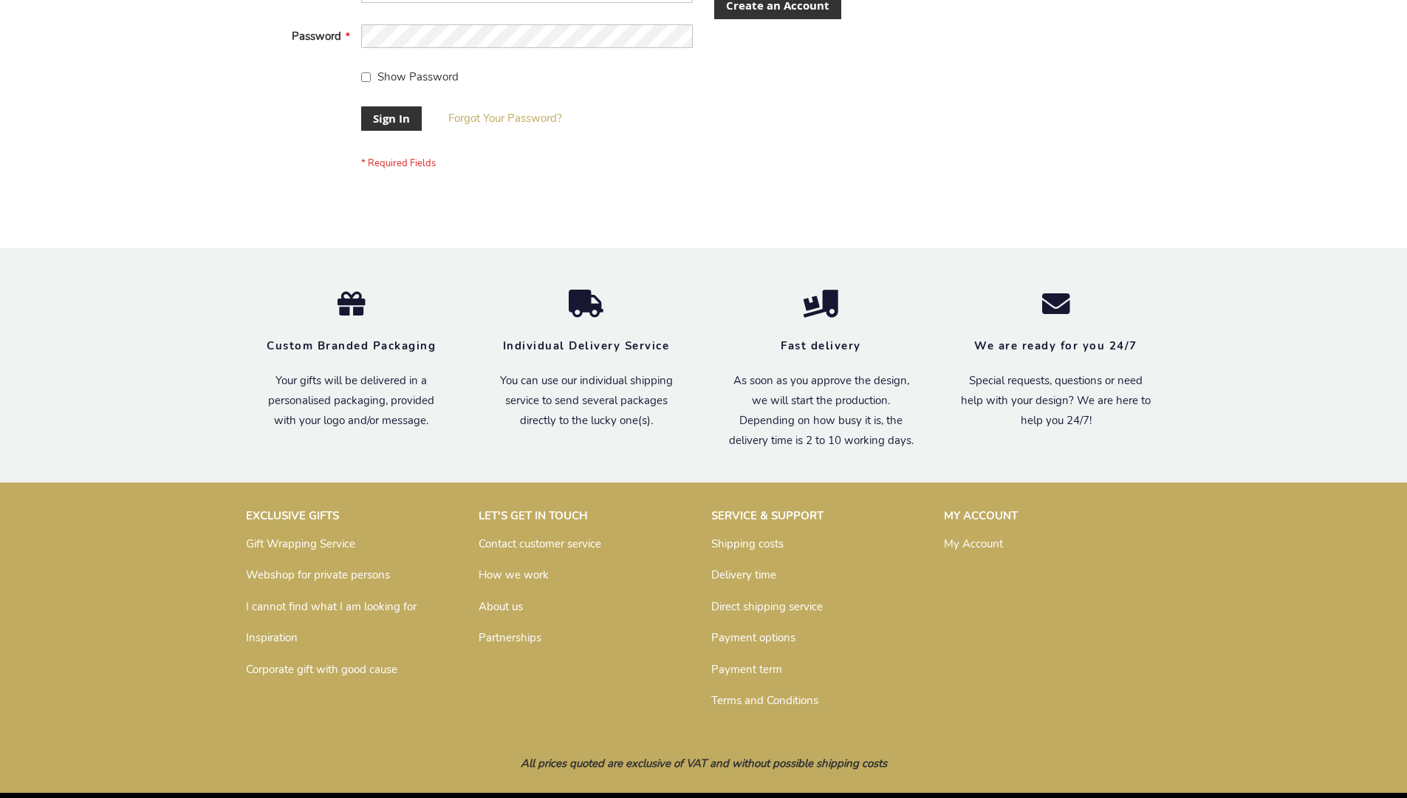
scroll to position [475, 0]
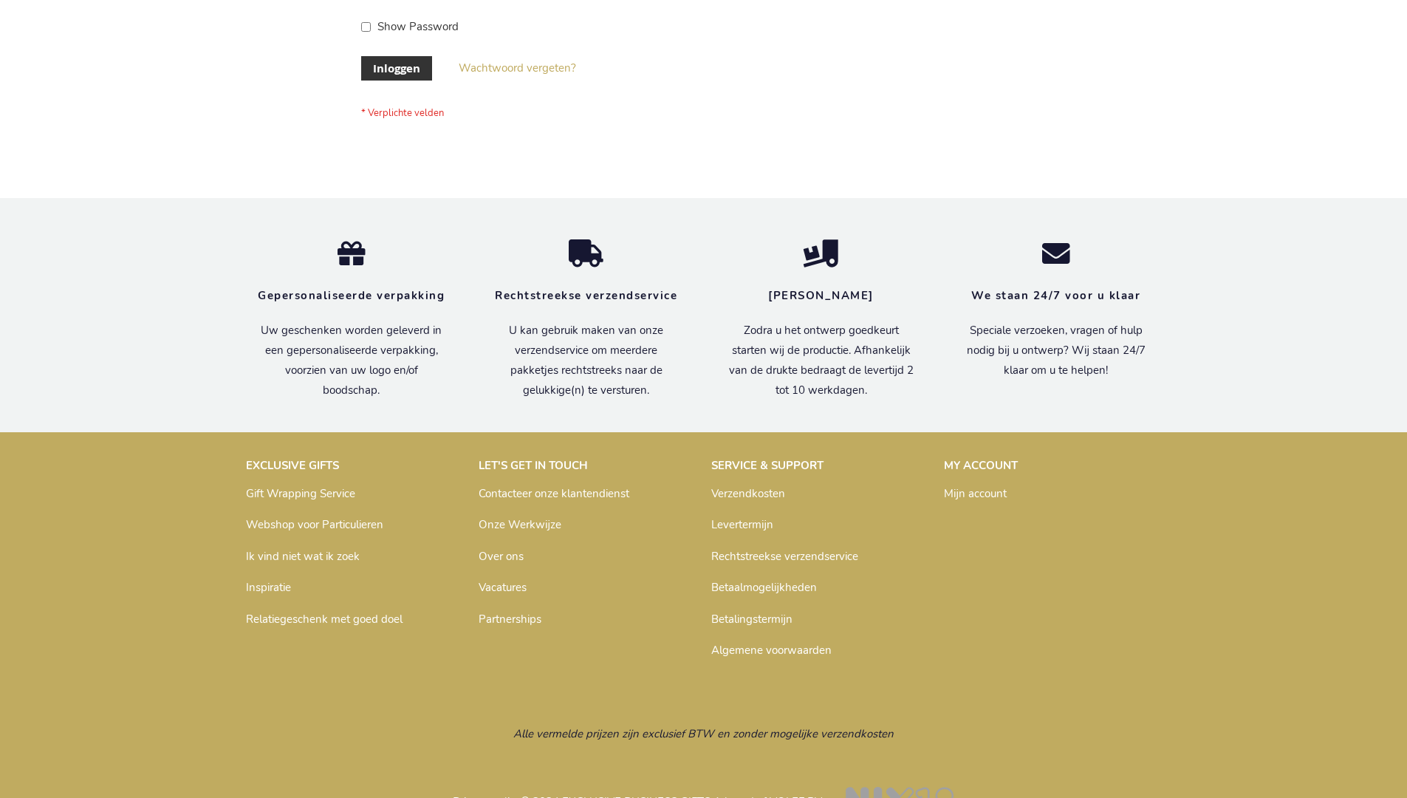
scroll to position [502, 0]
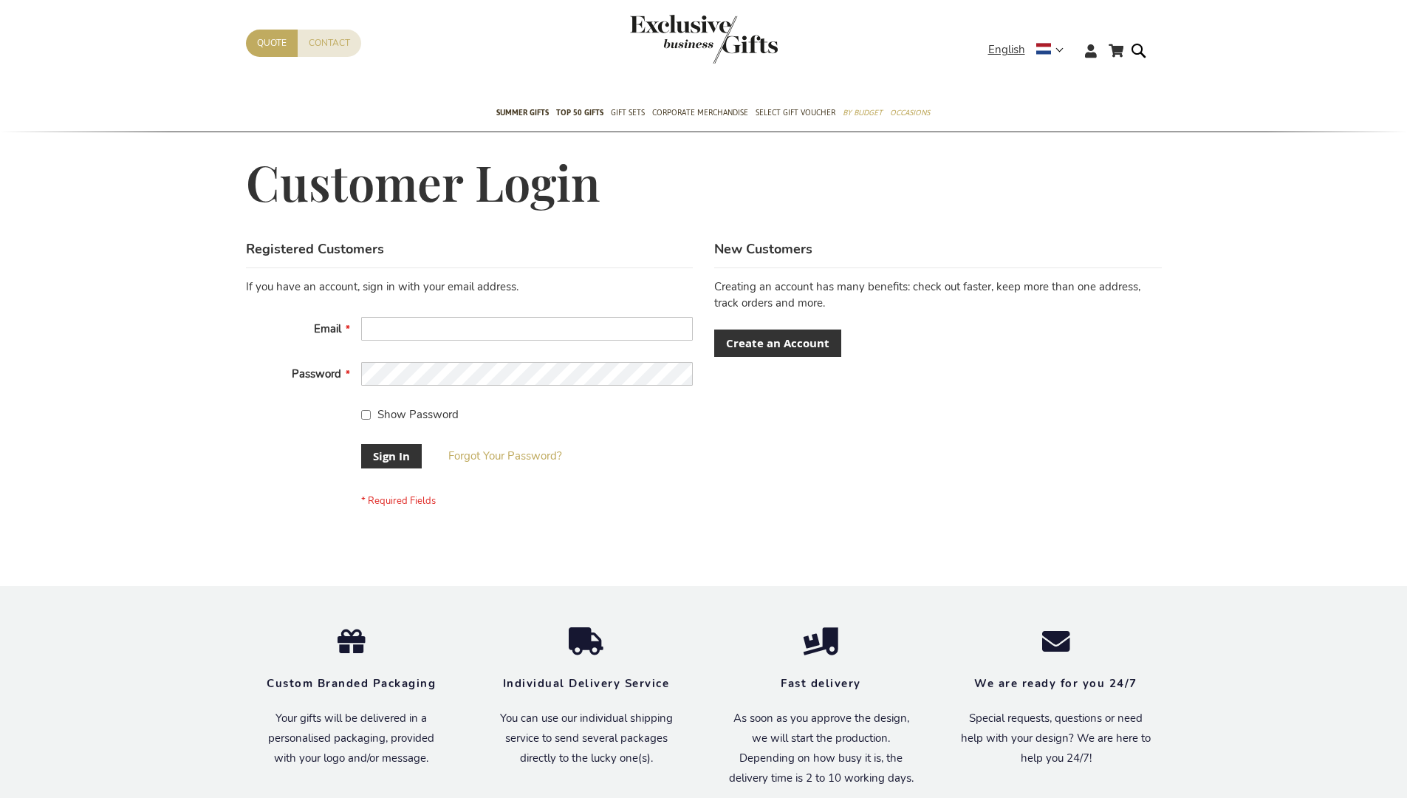
scroll to position [475, 0]
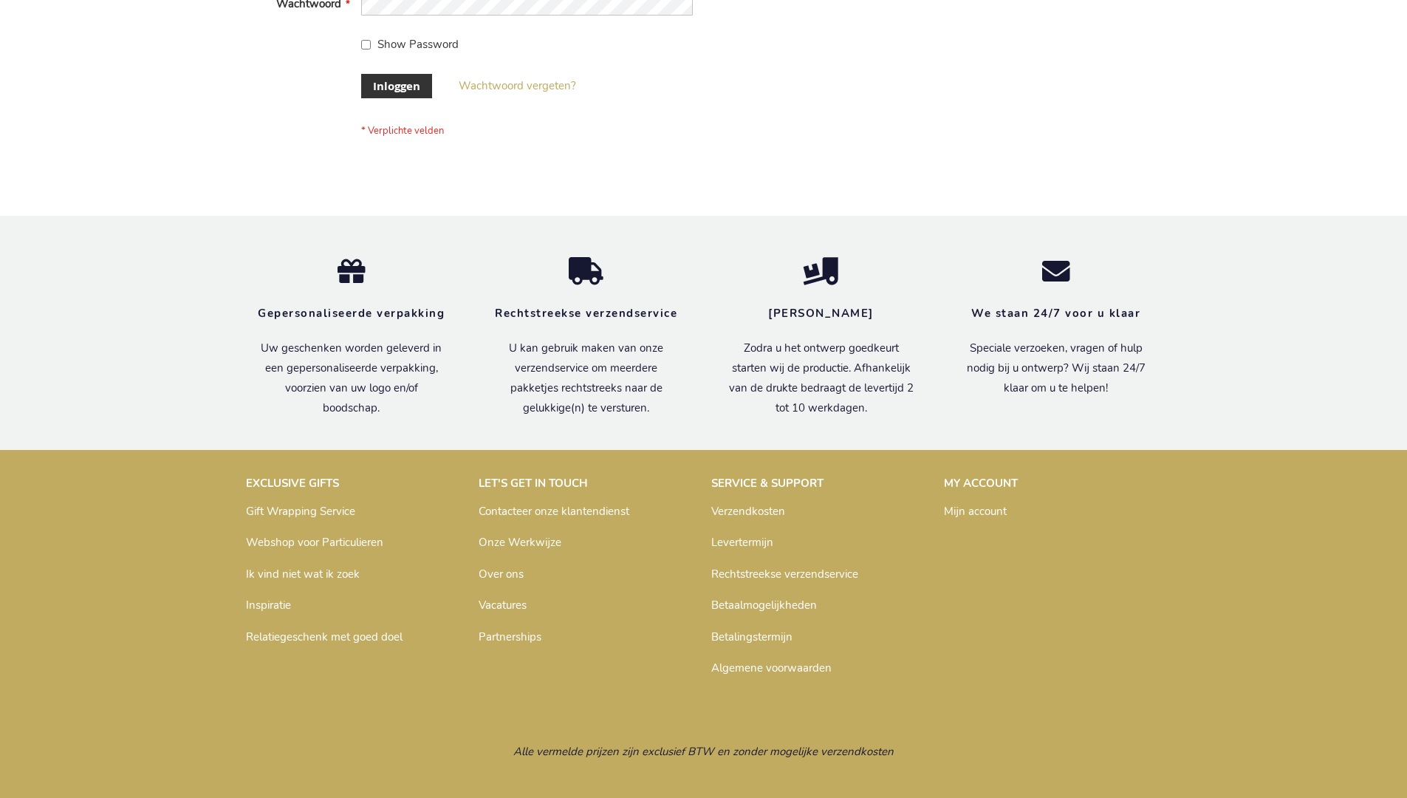
scroll to position [502, 0]
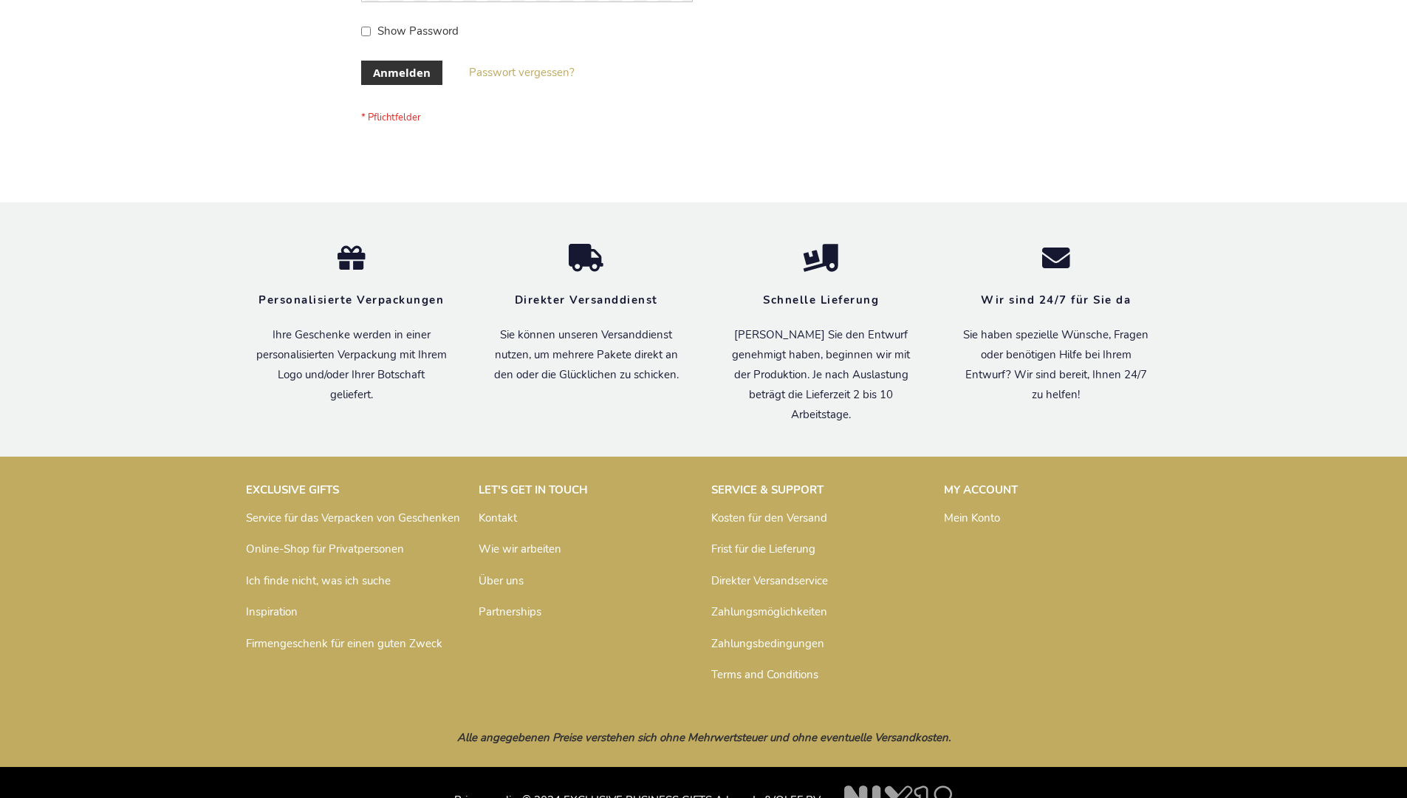
scroll to position [495, 0]
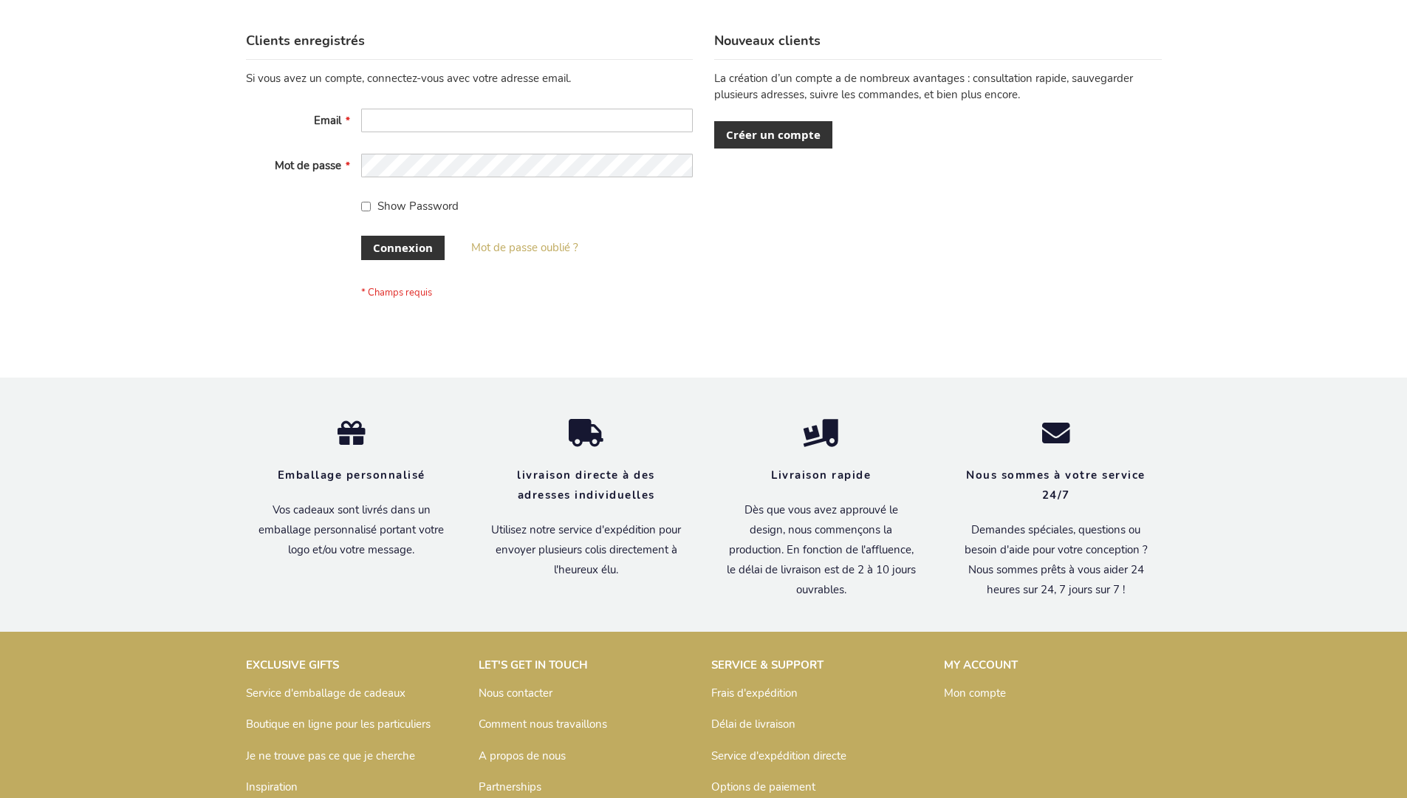
scroll to position [510, 0]
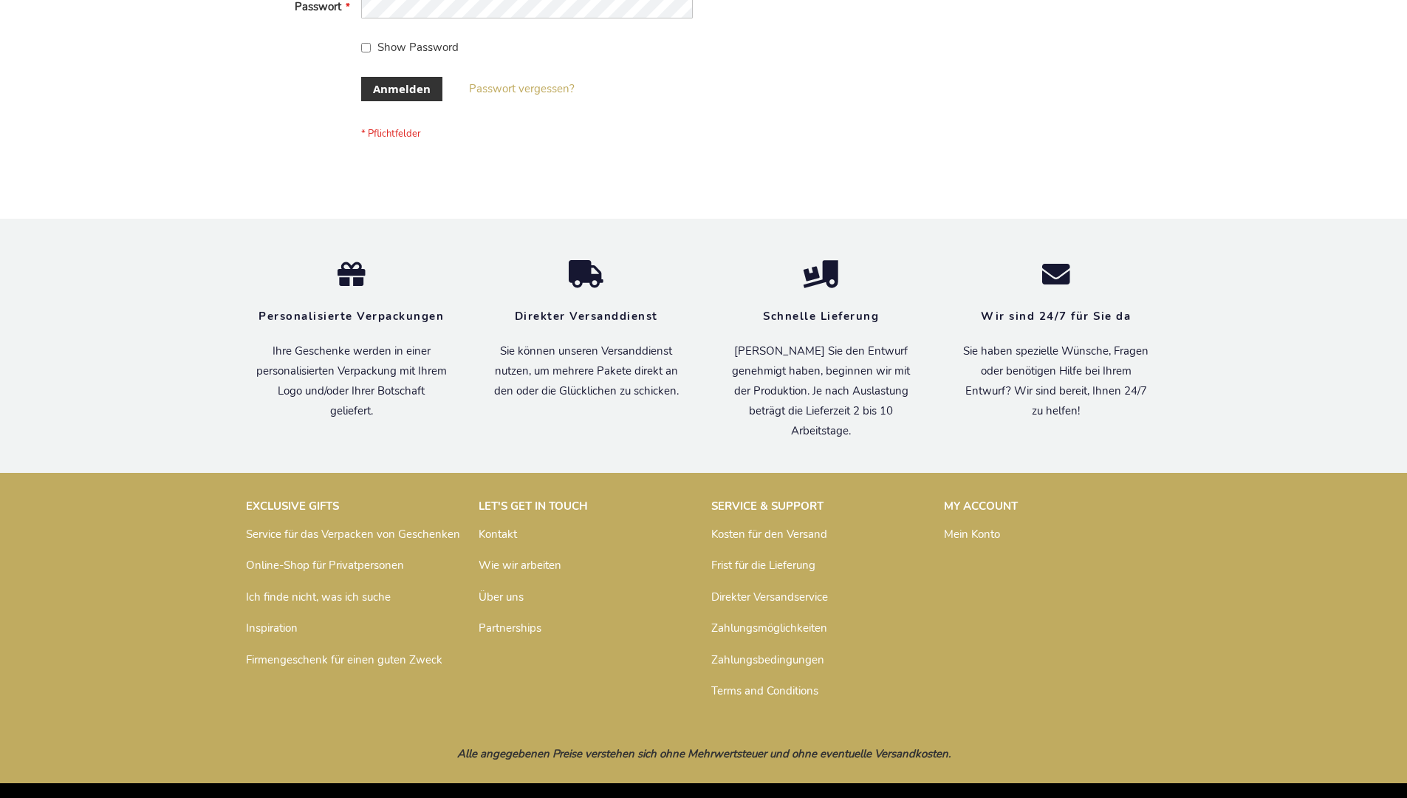
scroll to position [495, 0]
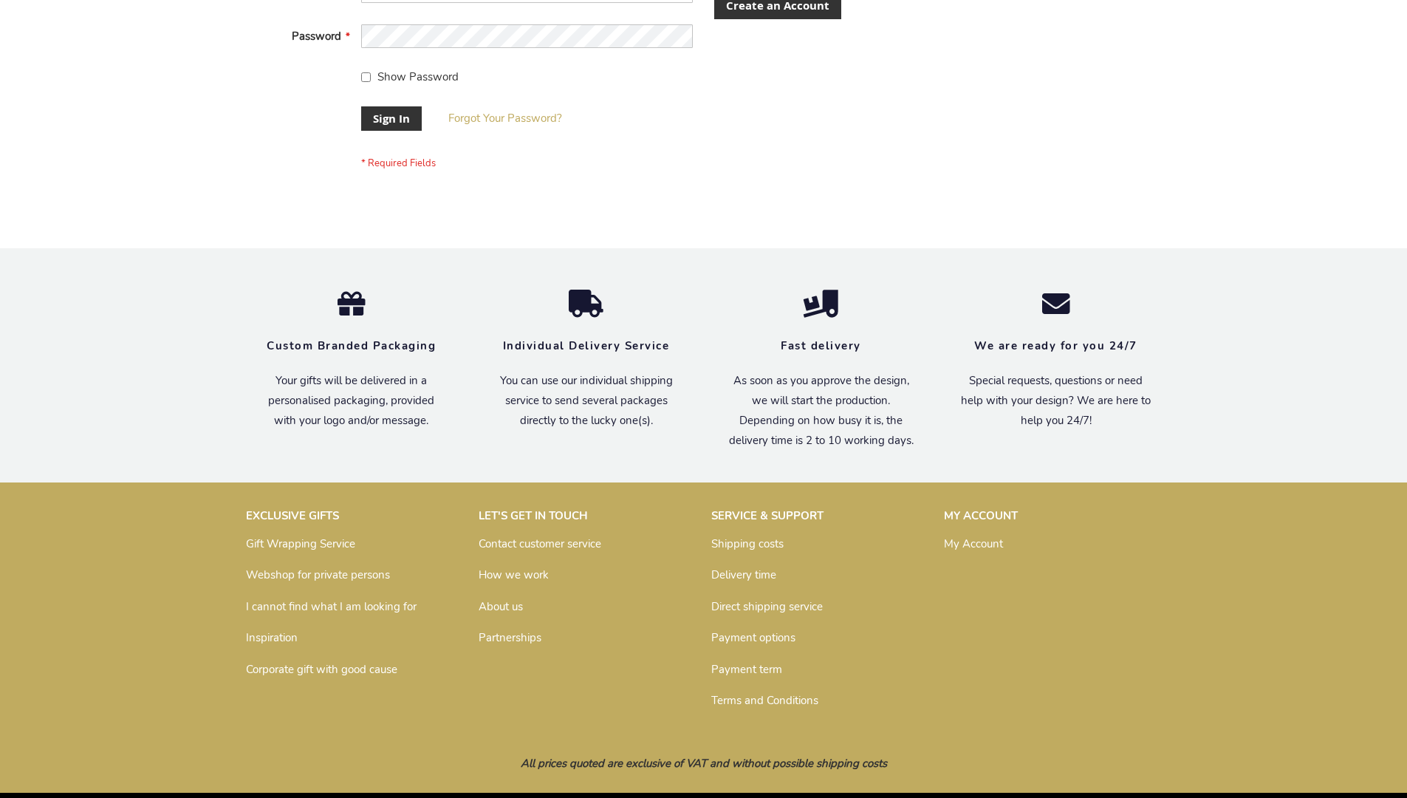
scroll to position [475, 0]
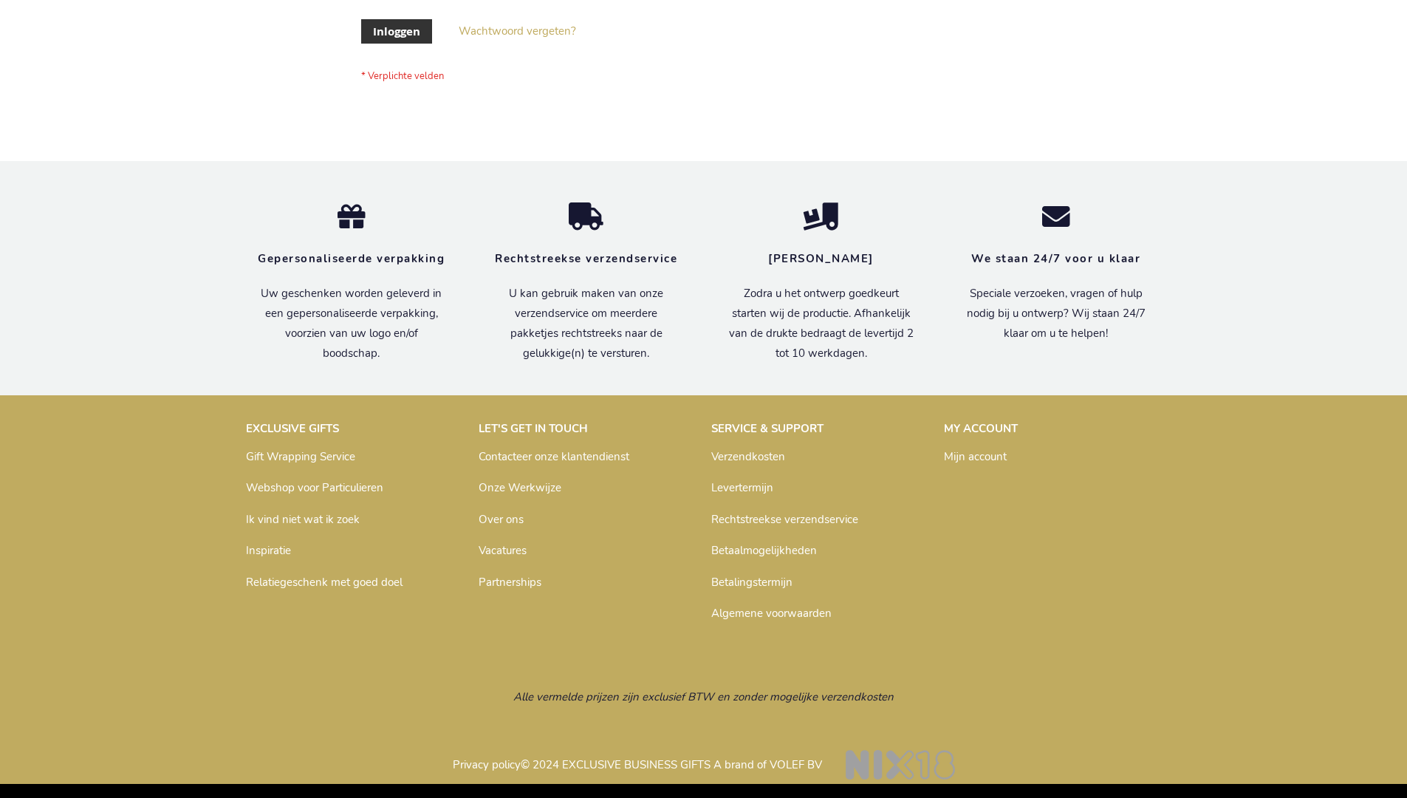
scroll to position [502, 0]
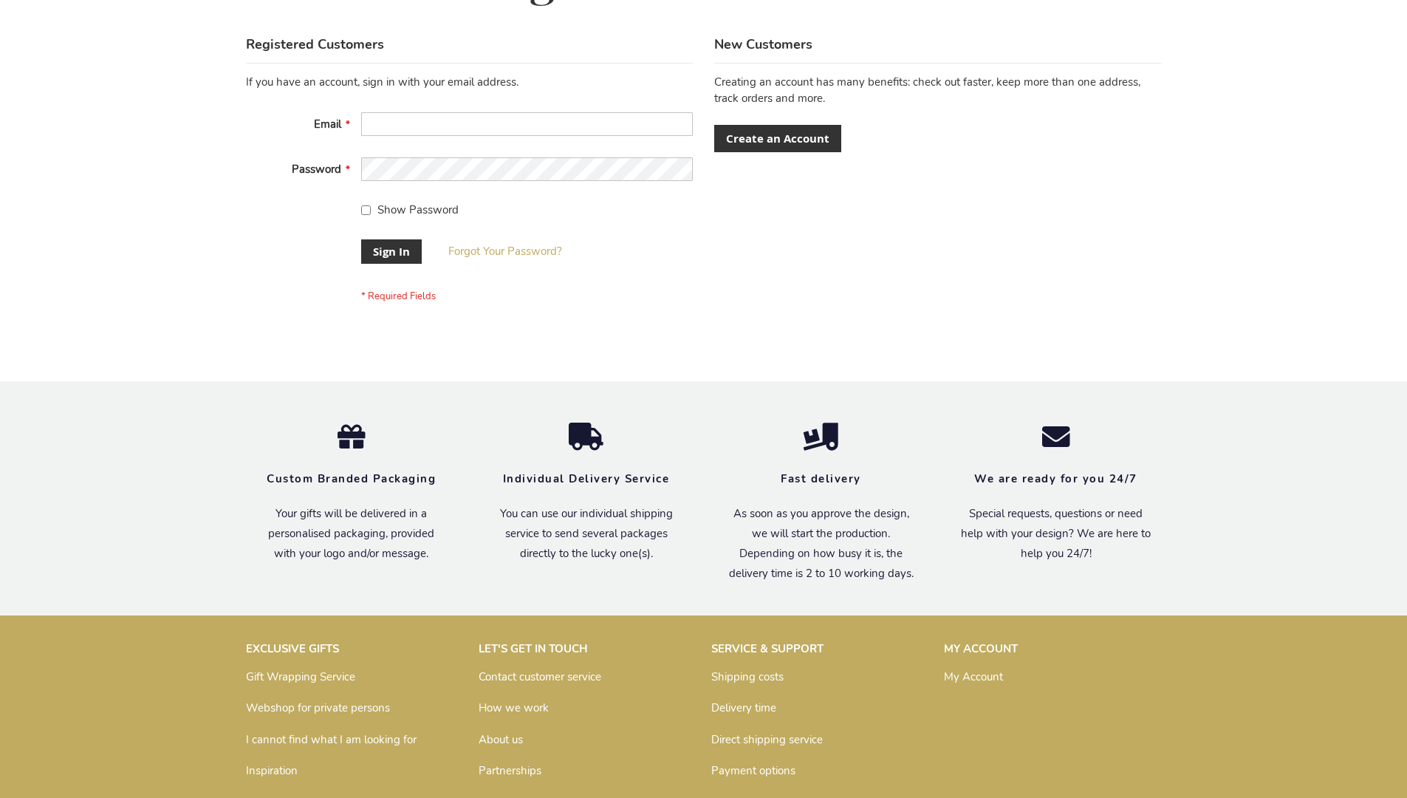
scroll to position [475, 0]
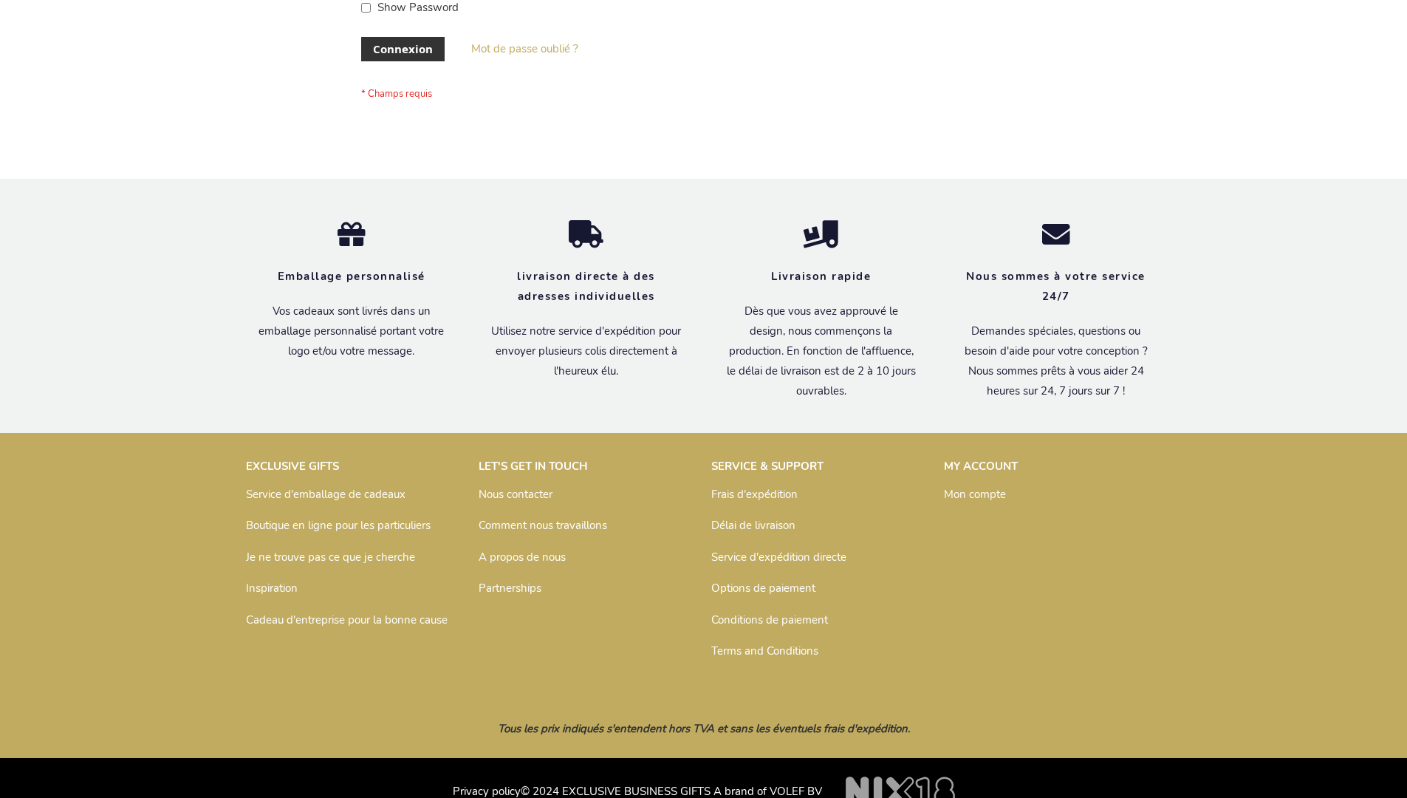
scroll to position [510, 0]
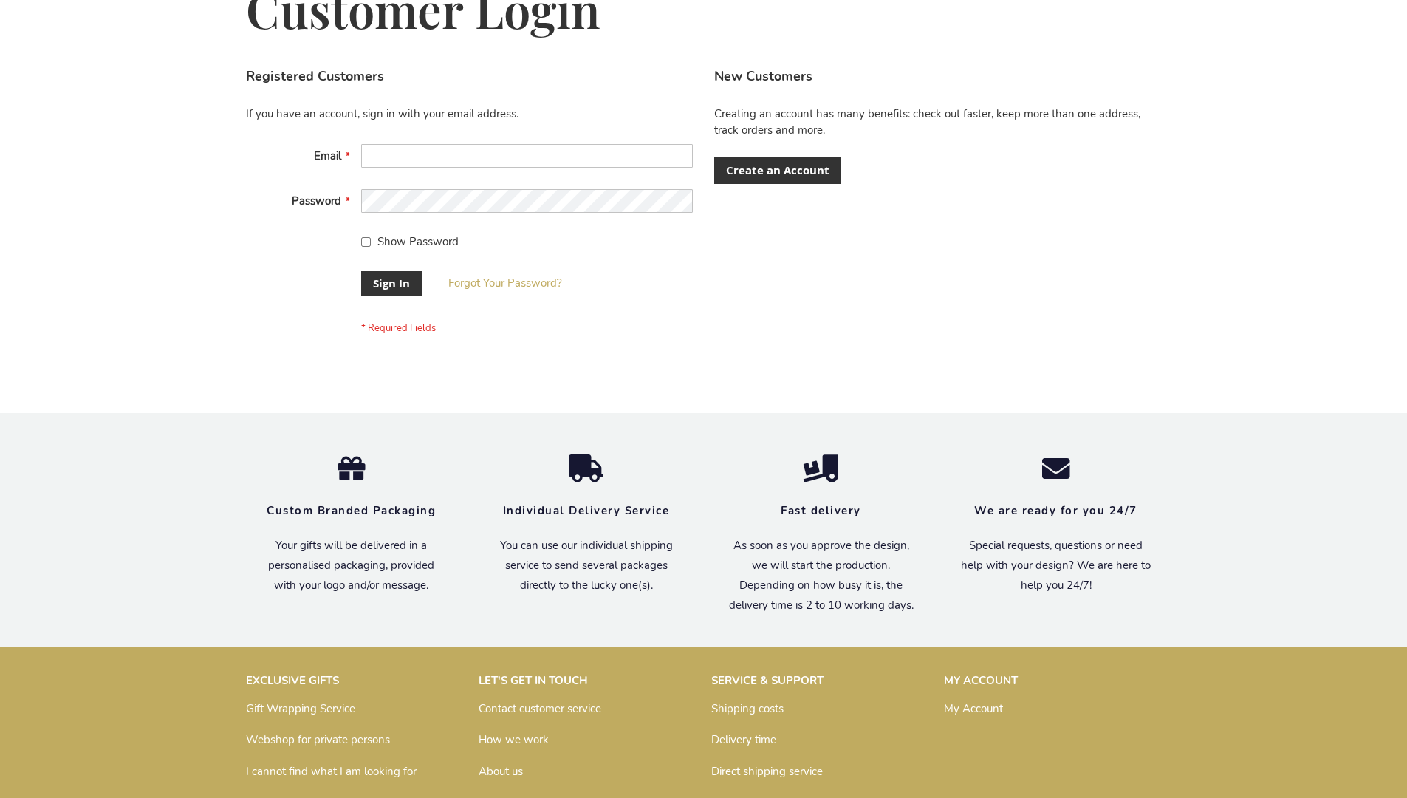
scroll to position [475, 0]
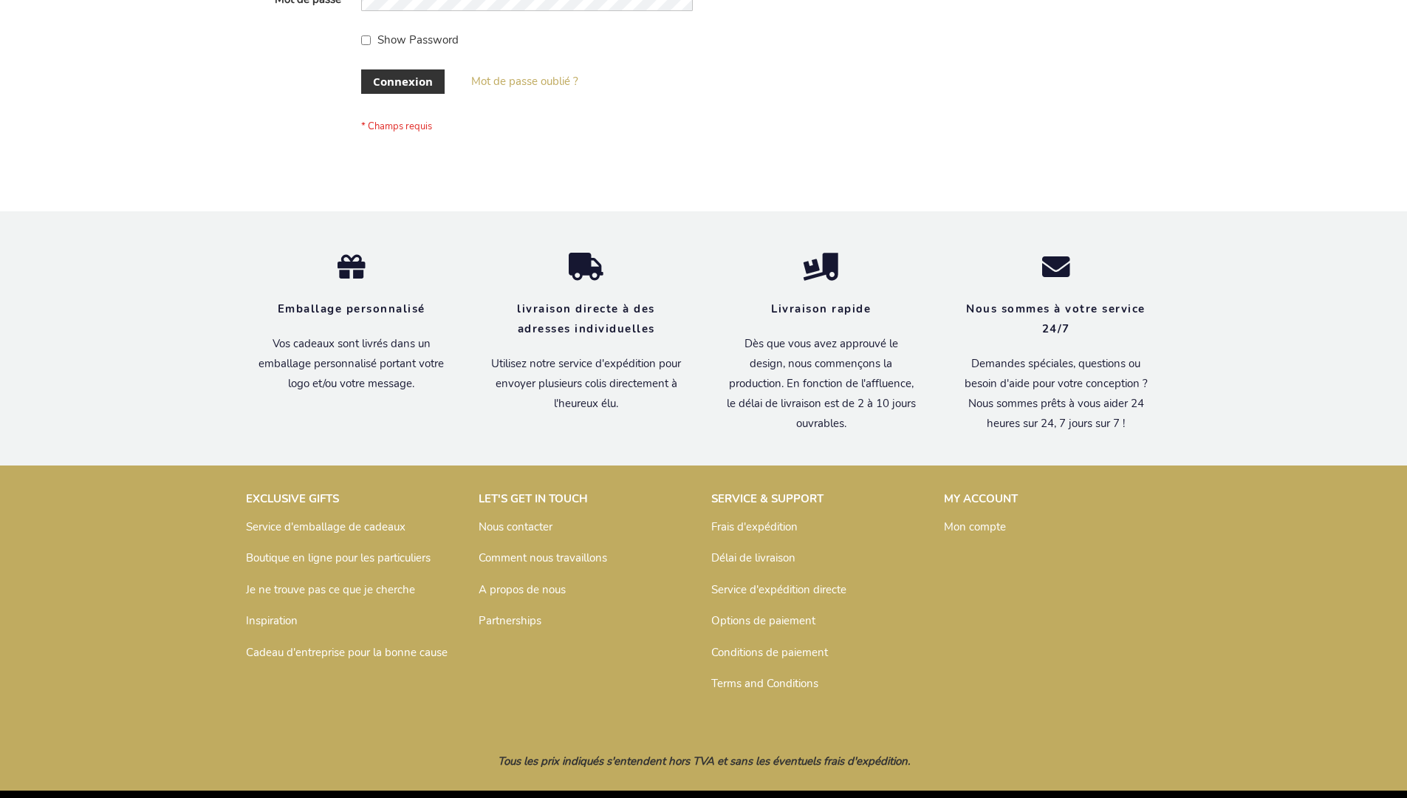
scroll to position [510, 0]
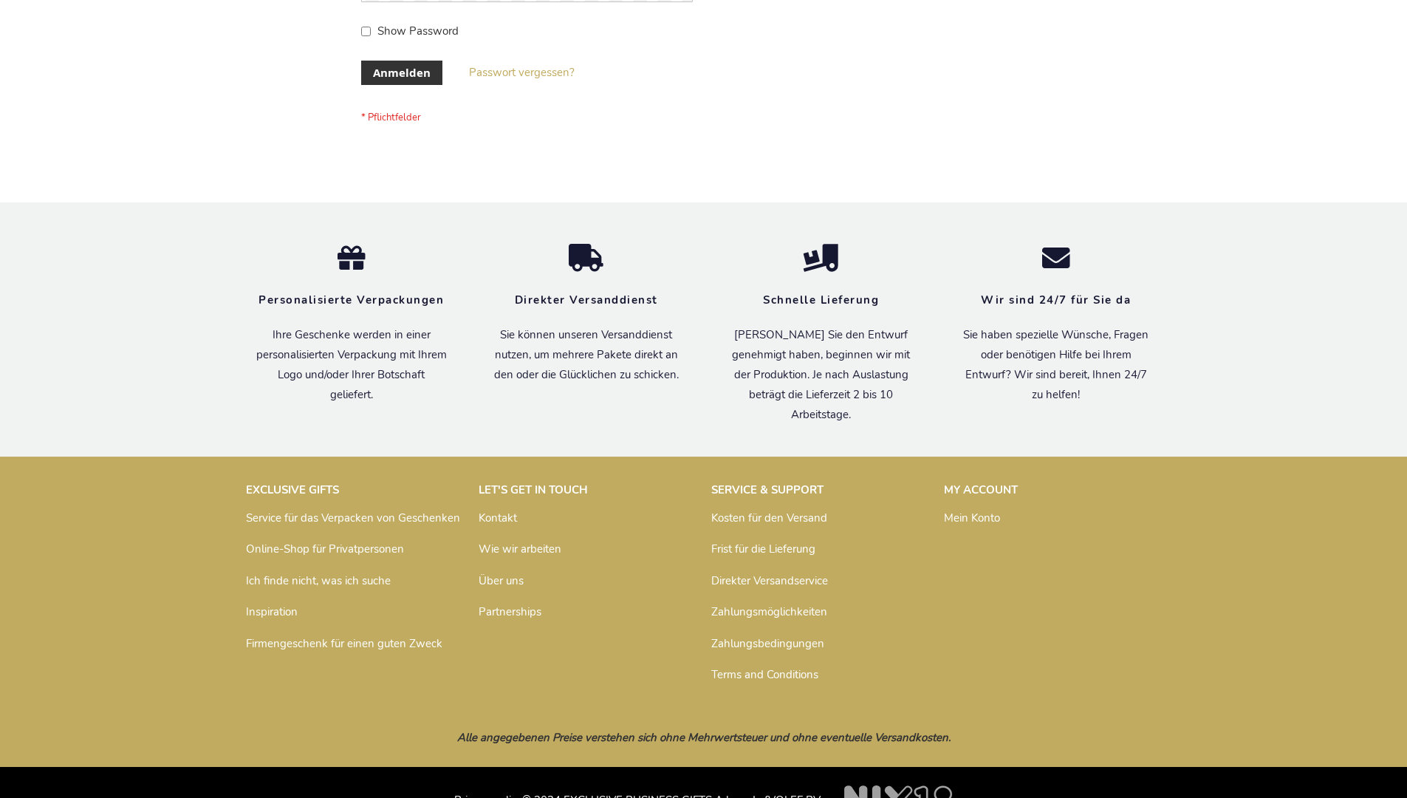
scroll to position [495, 0]
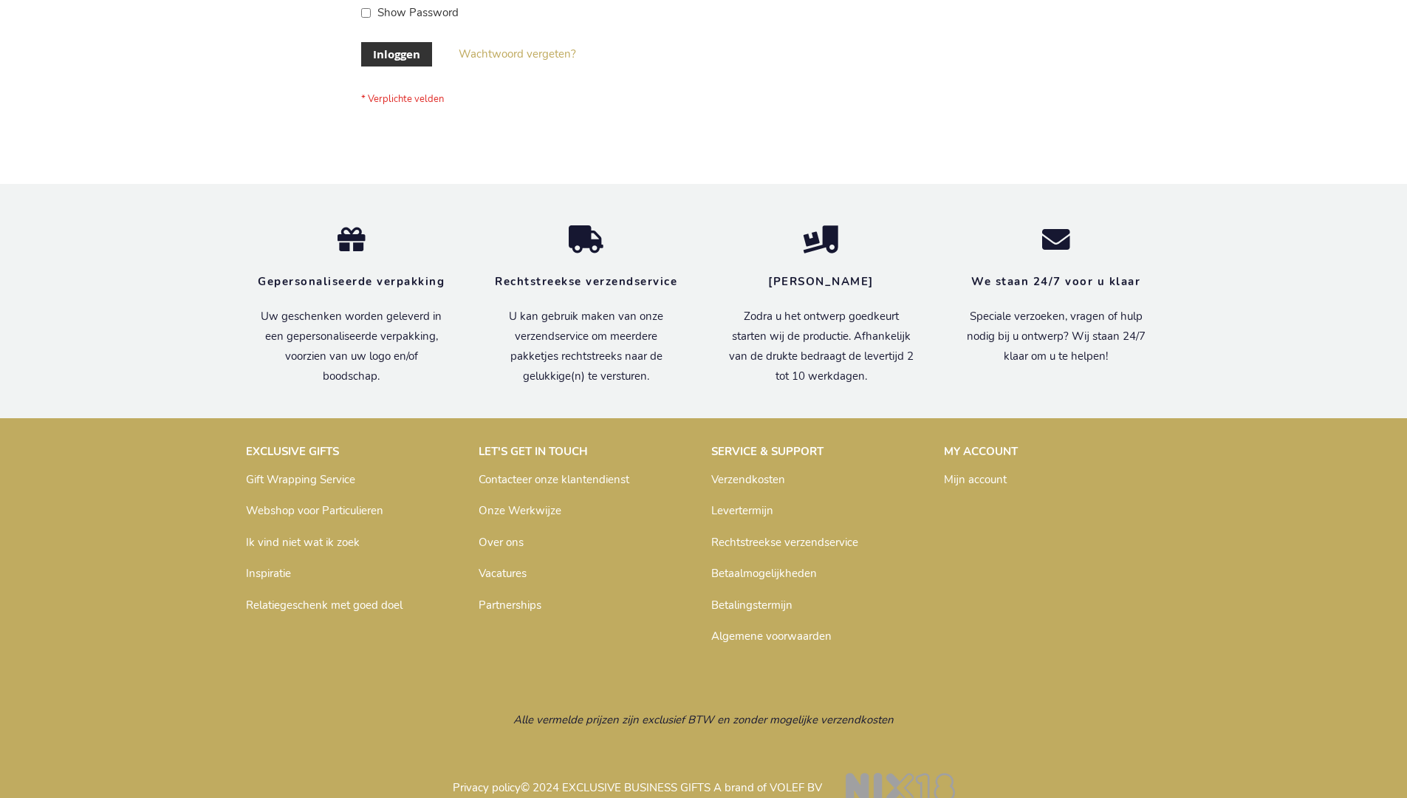
scroll to position [502, 0]
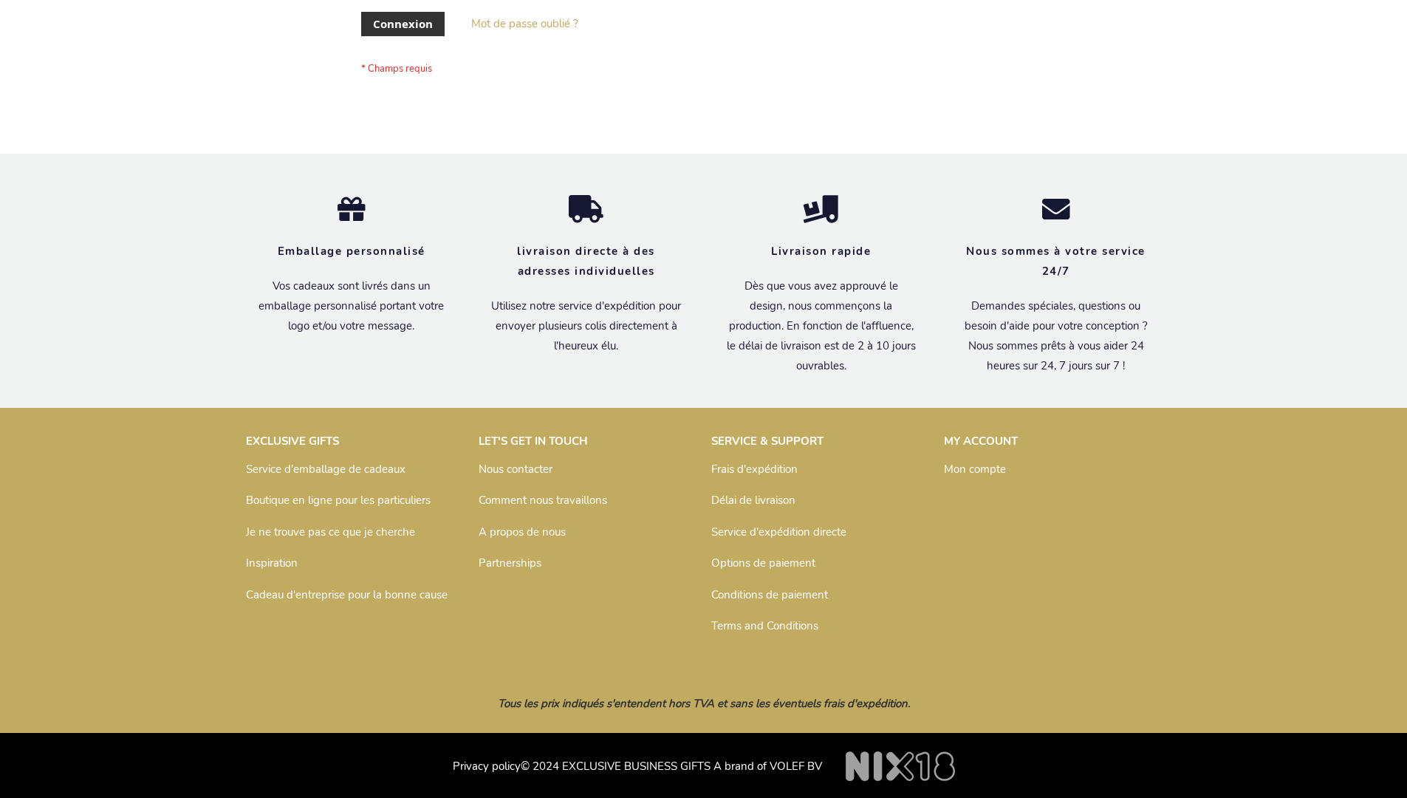
scroll to position [510, 0]
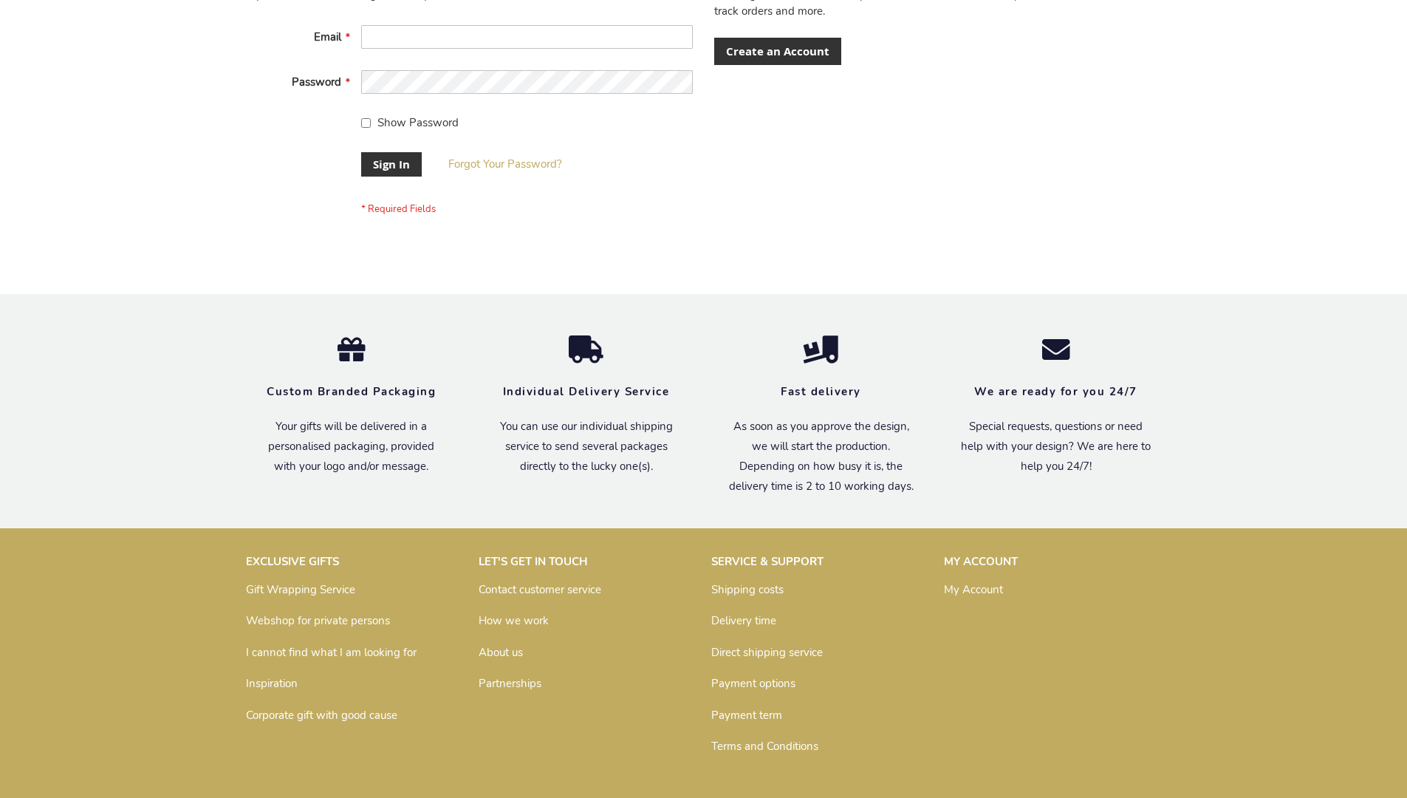
scroll to position [475, 0]
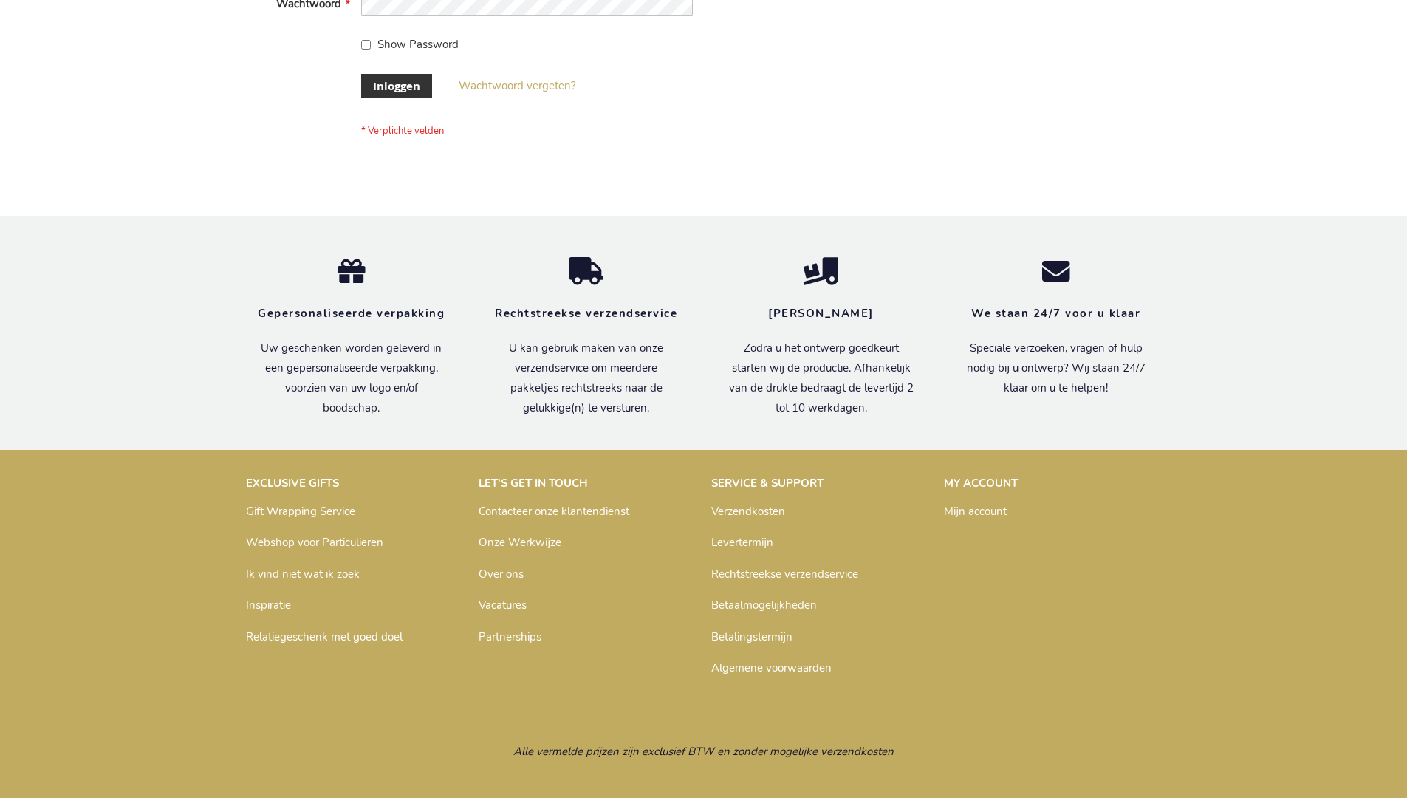
scroll to position [502, 0]
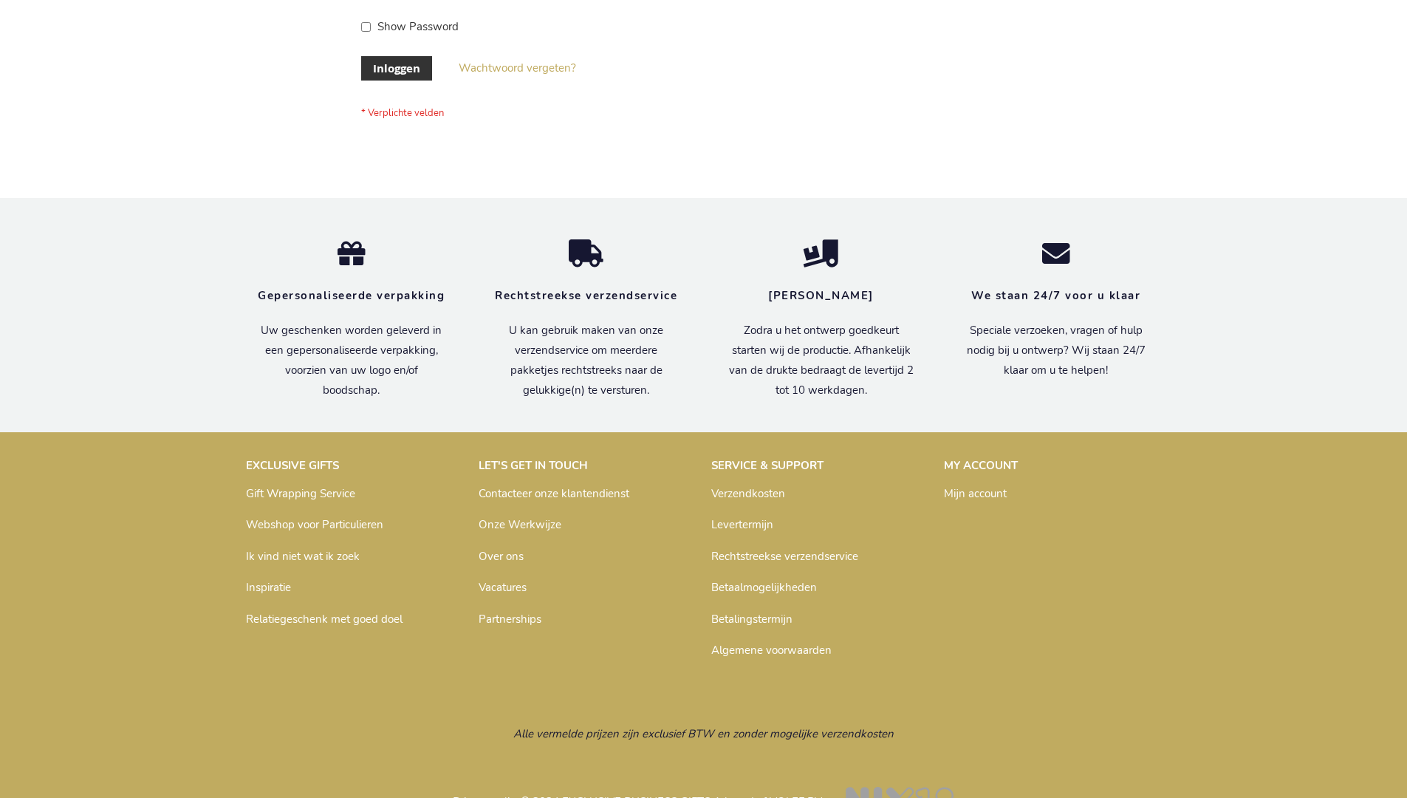
scroll to position [502, 0]
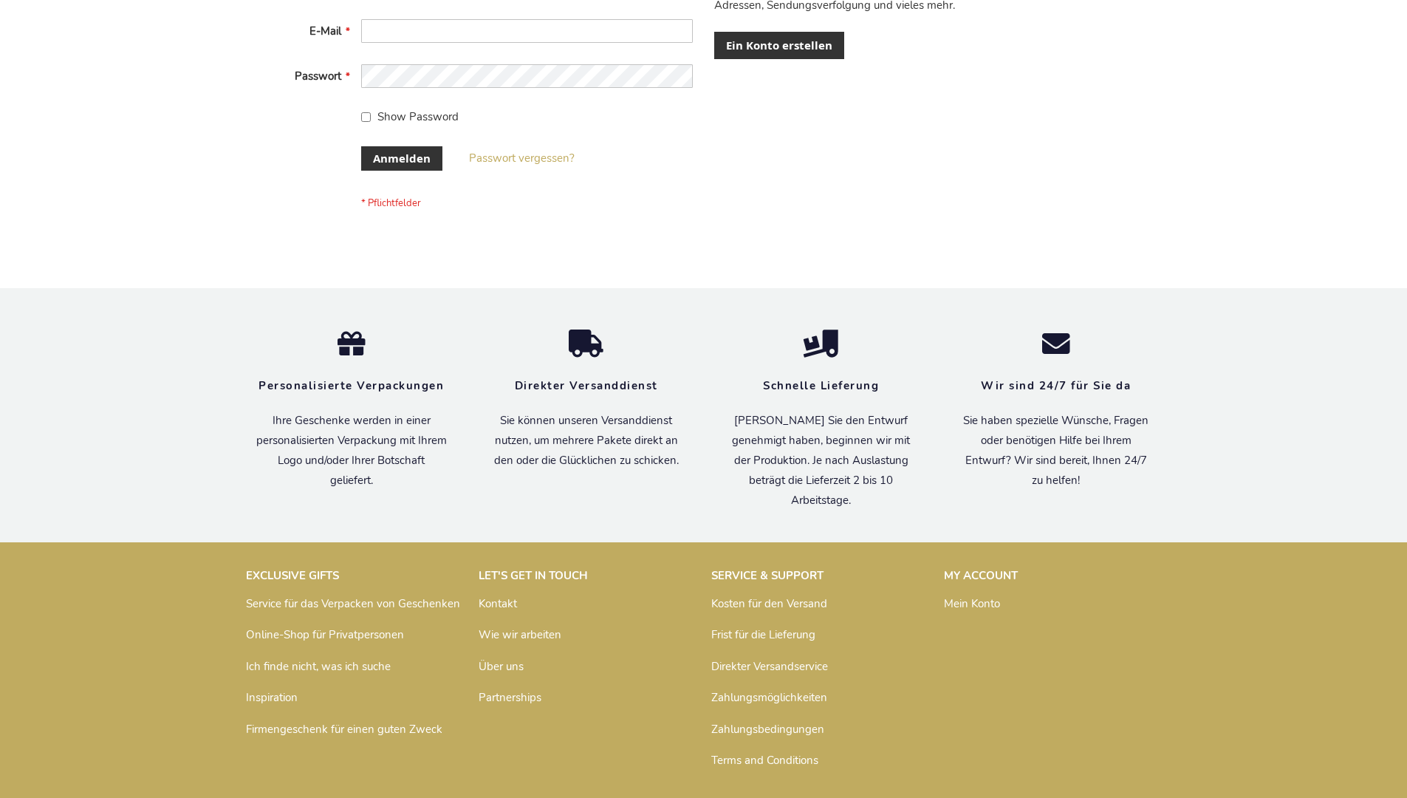
scroll to position [495, 0]
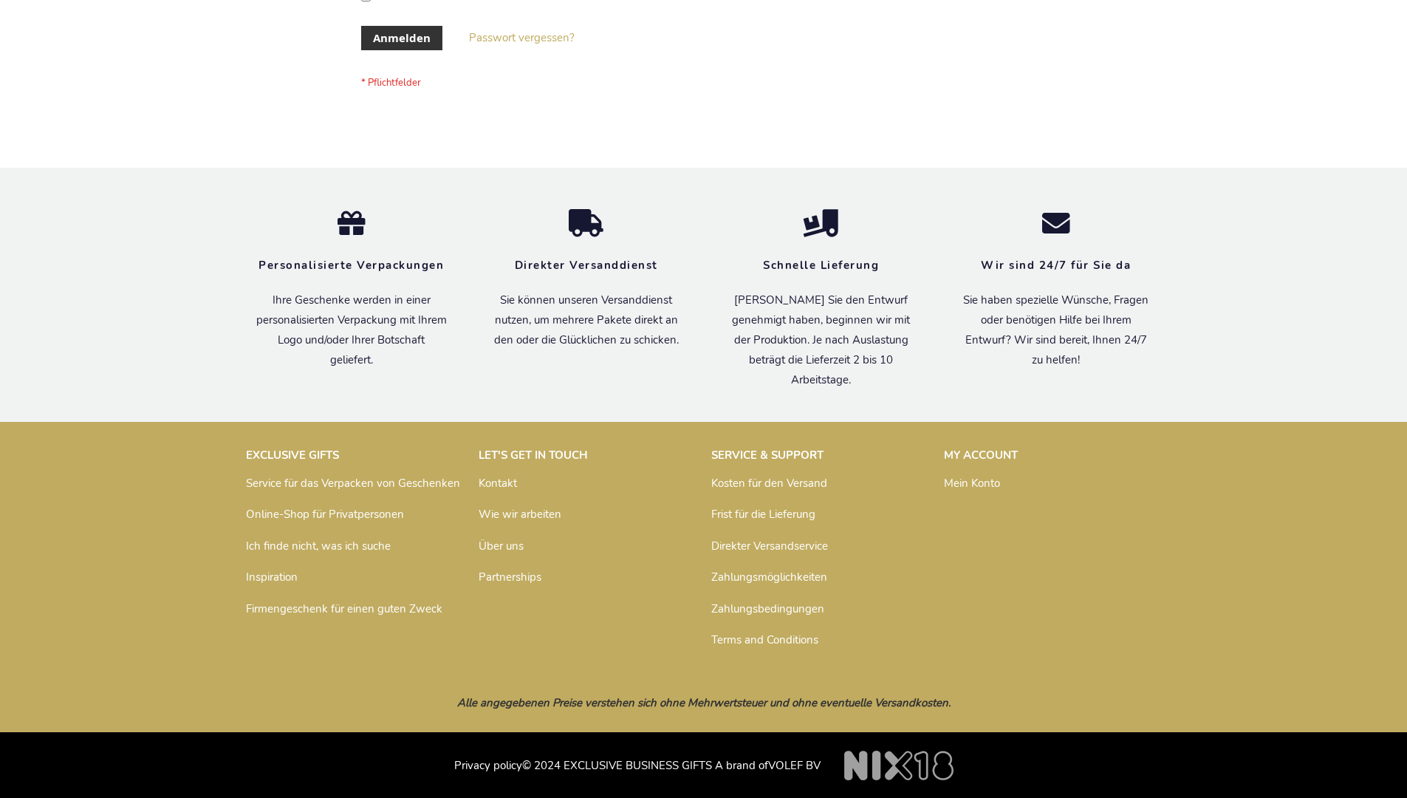
scroll to position [495, 0]
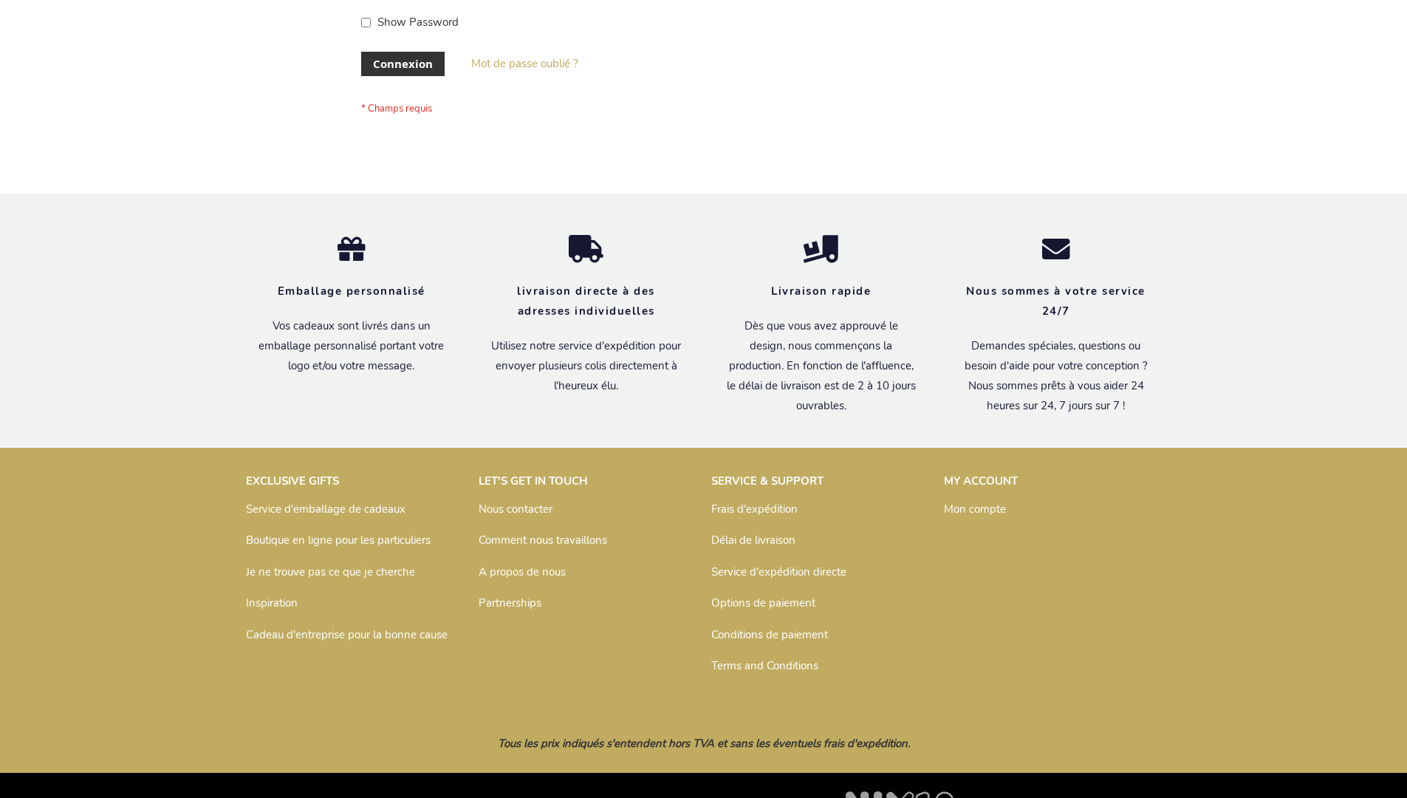
scroll to position [510, 0]
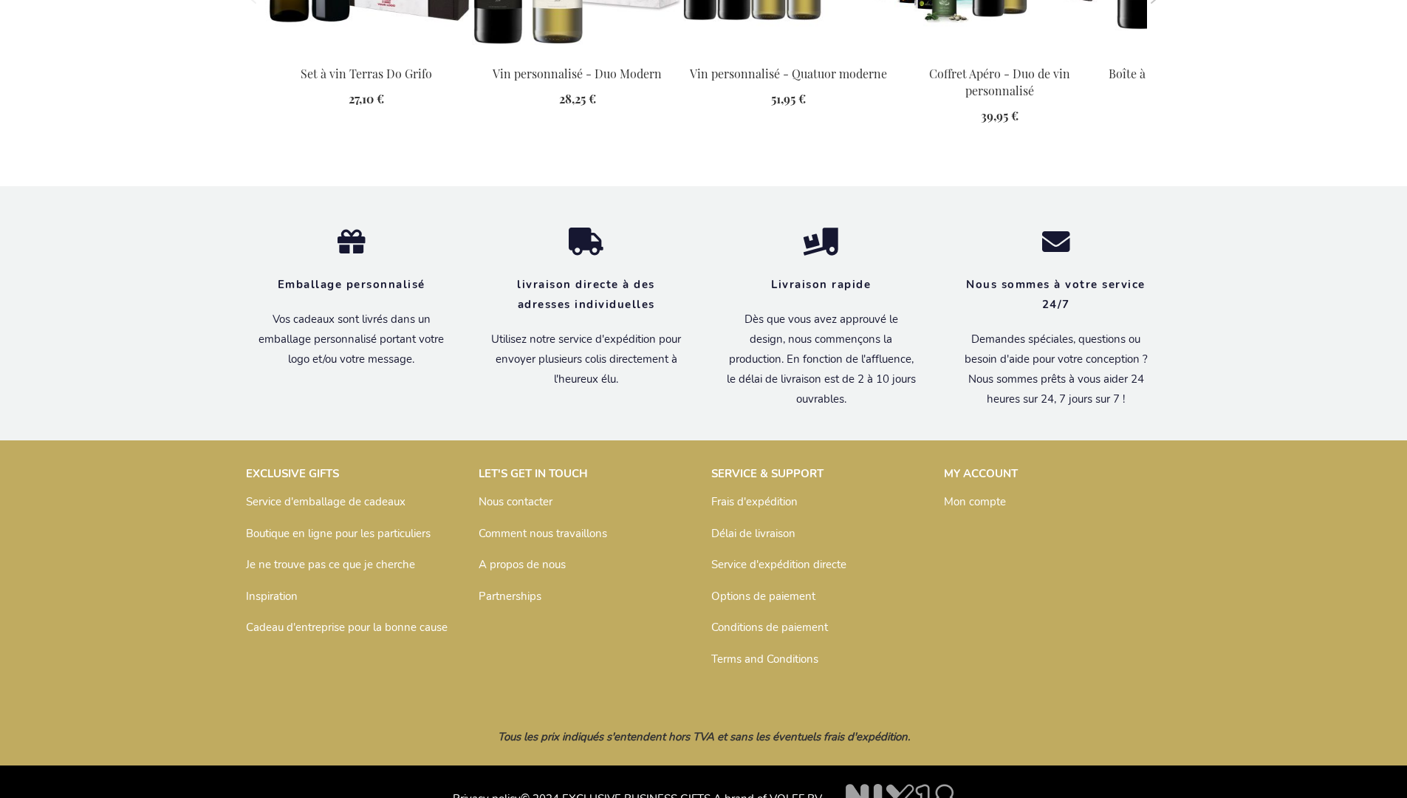
scroll to position [1940, 0]
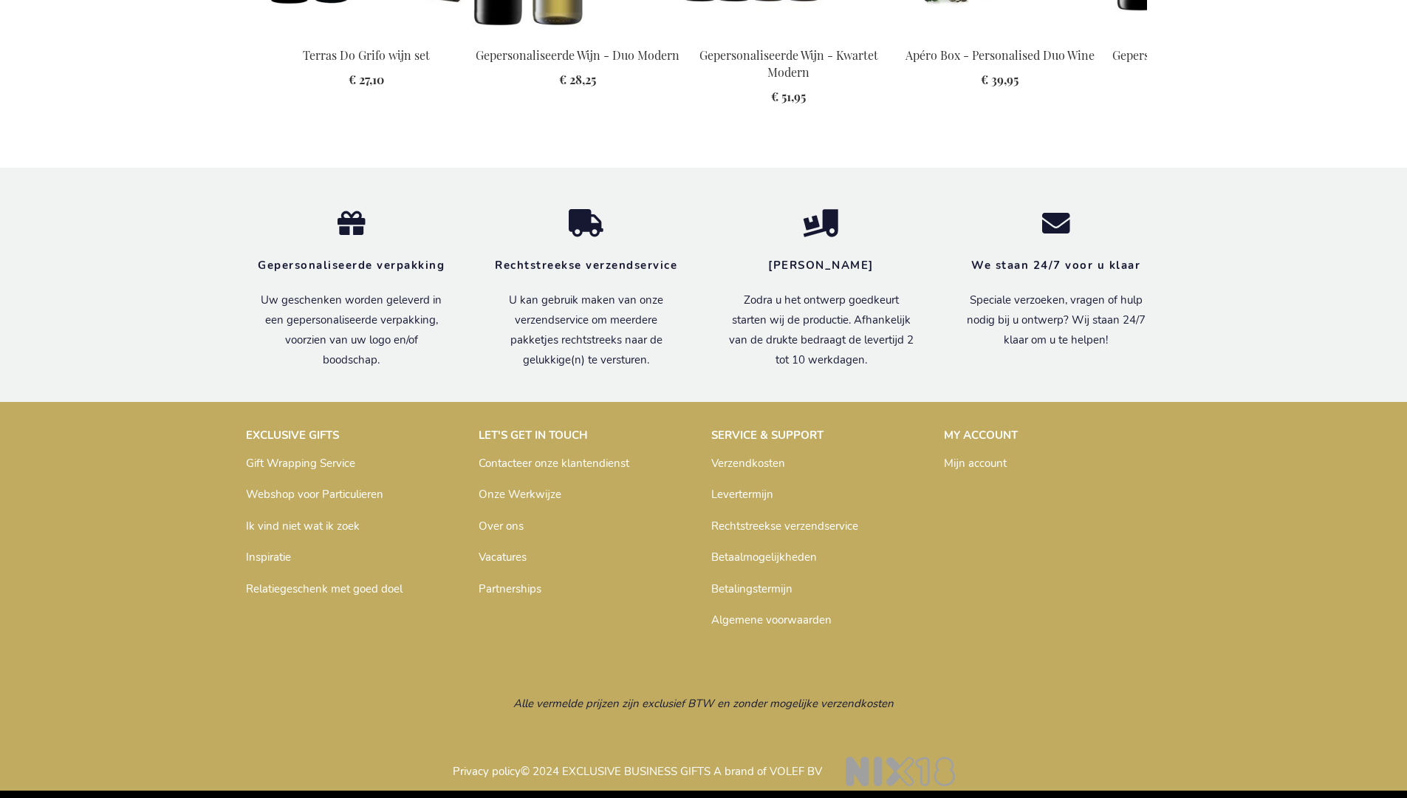
scroll to position [1916, 0]
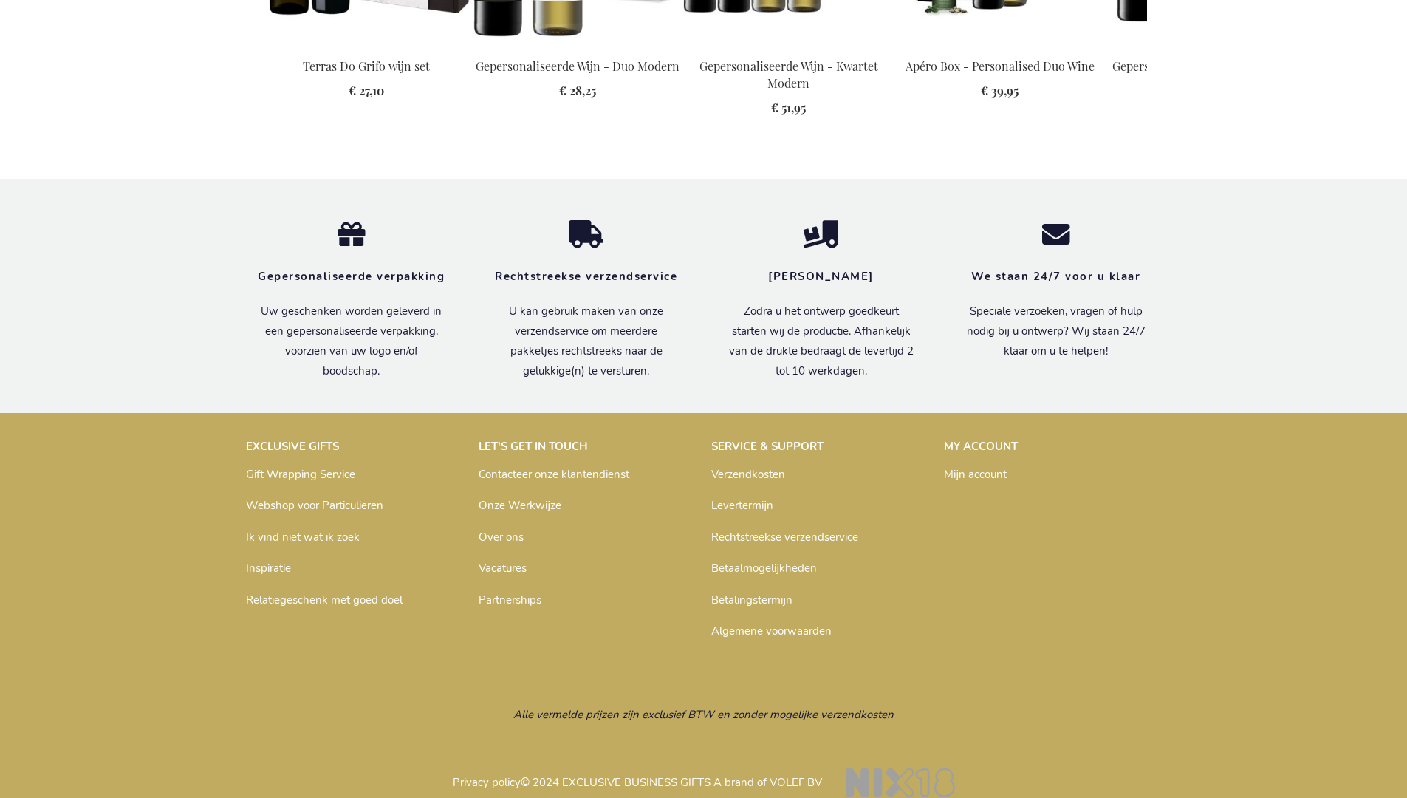
scroll to position [1916, 0]
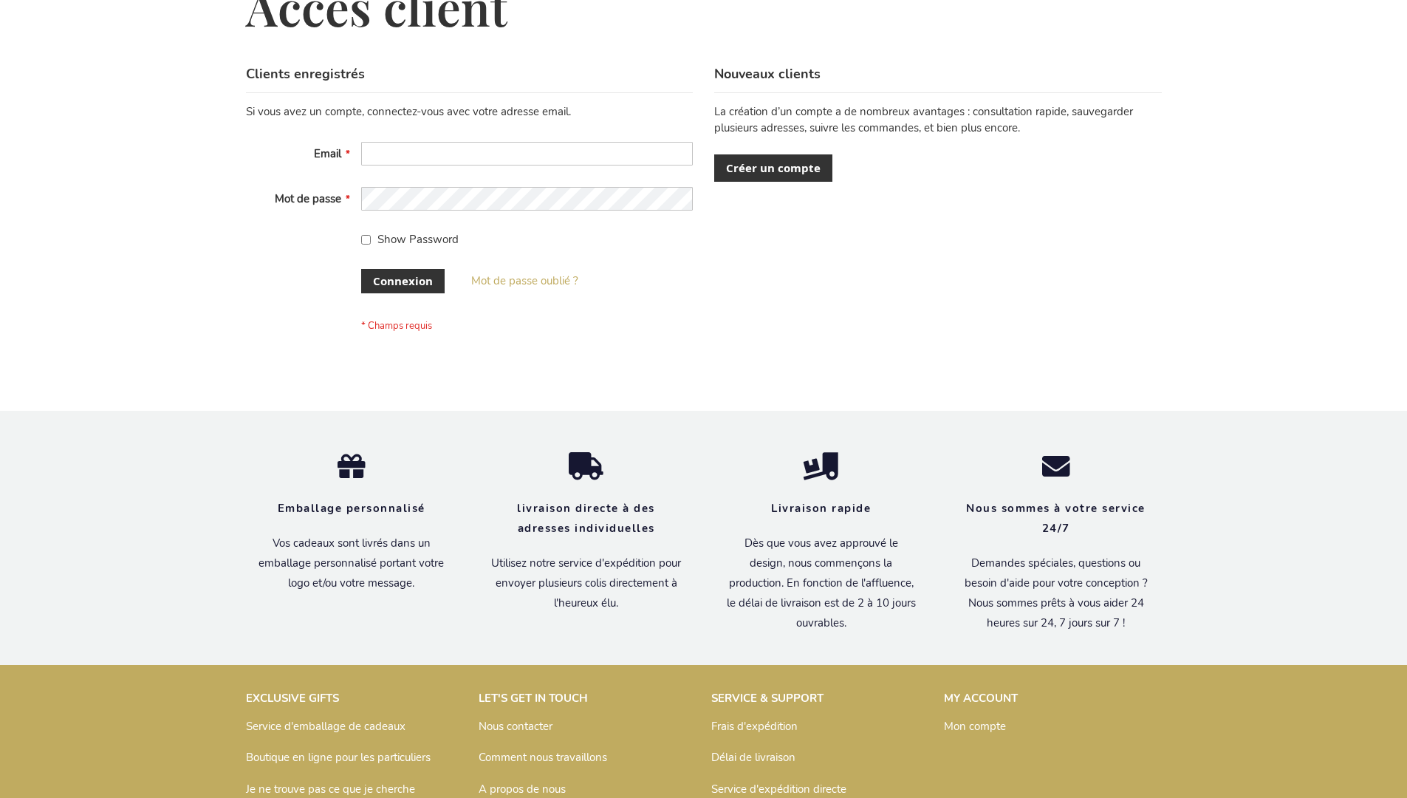
scroll to position [510, 0]
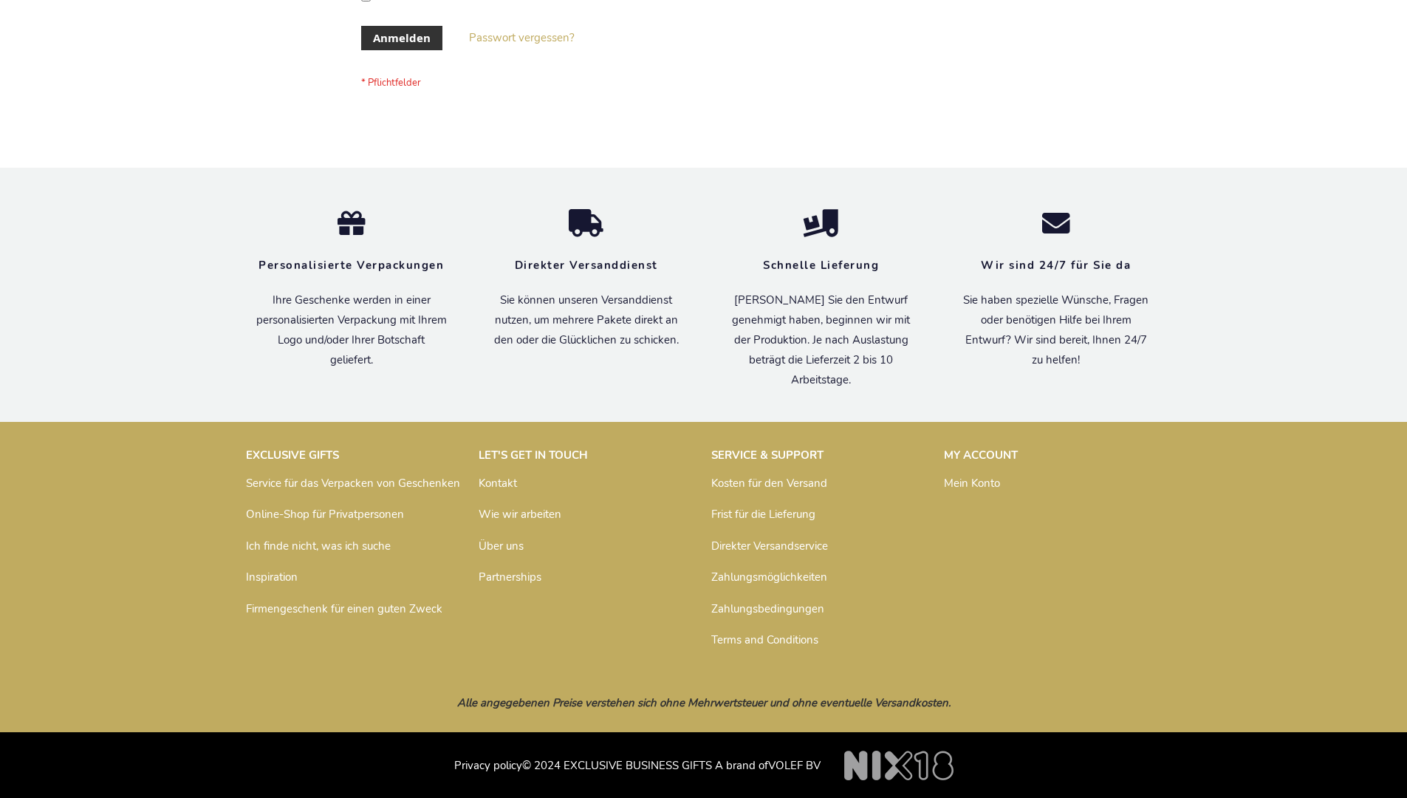
scroll to position [495, 0]
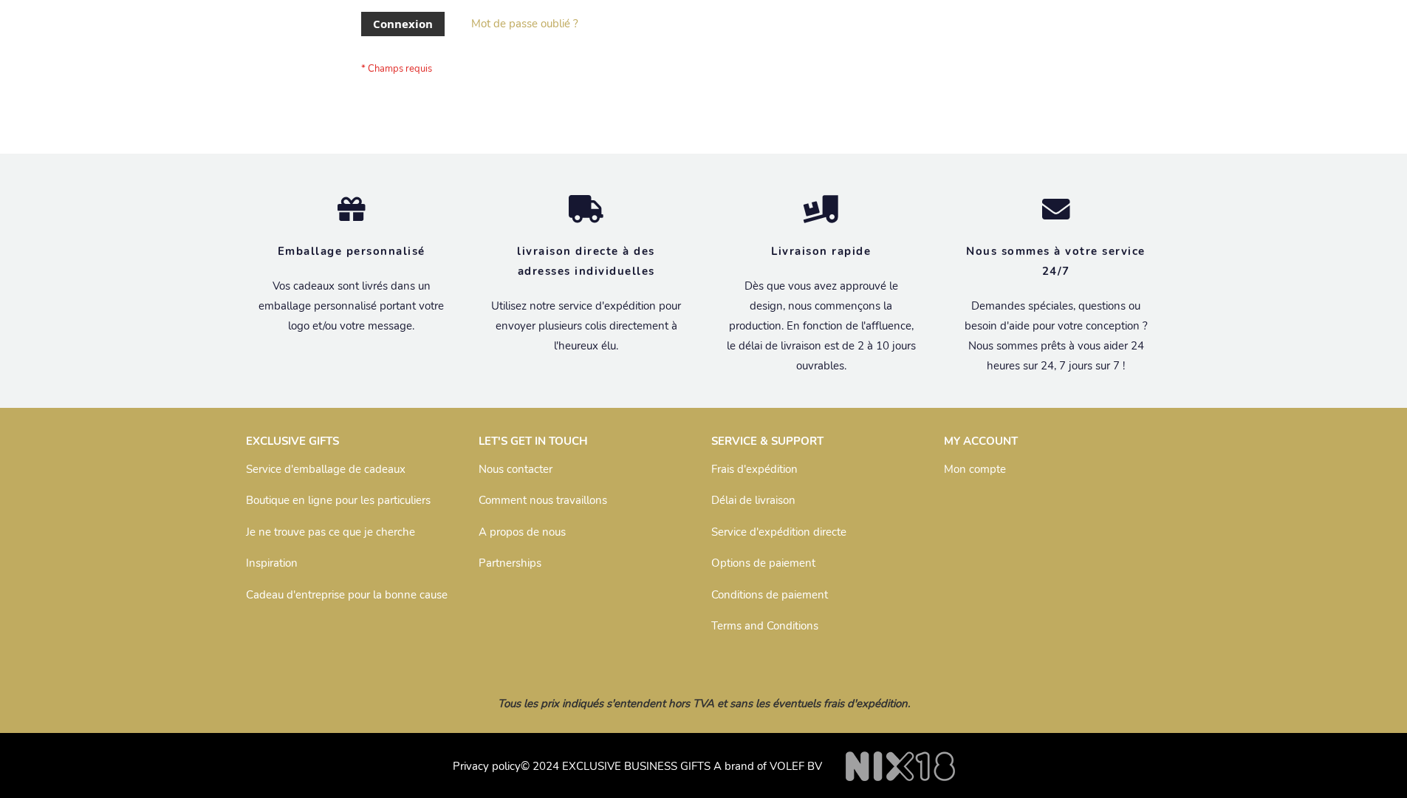
scroll to position [510, 0]
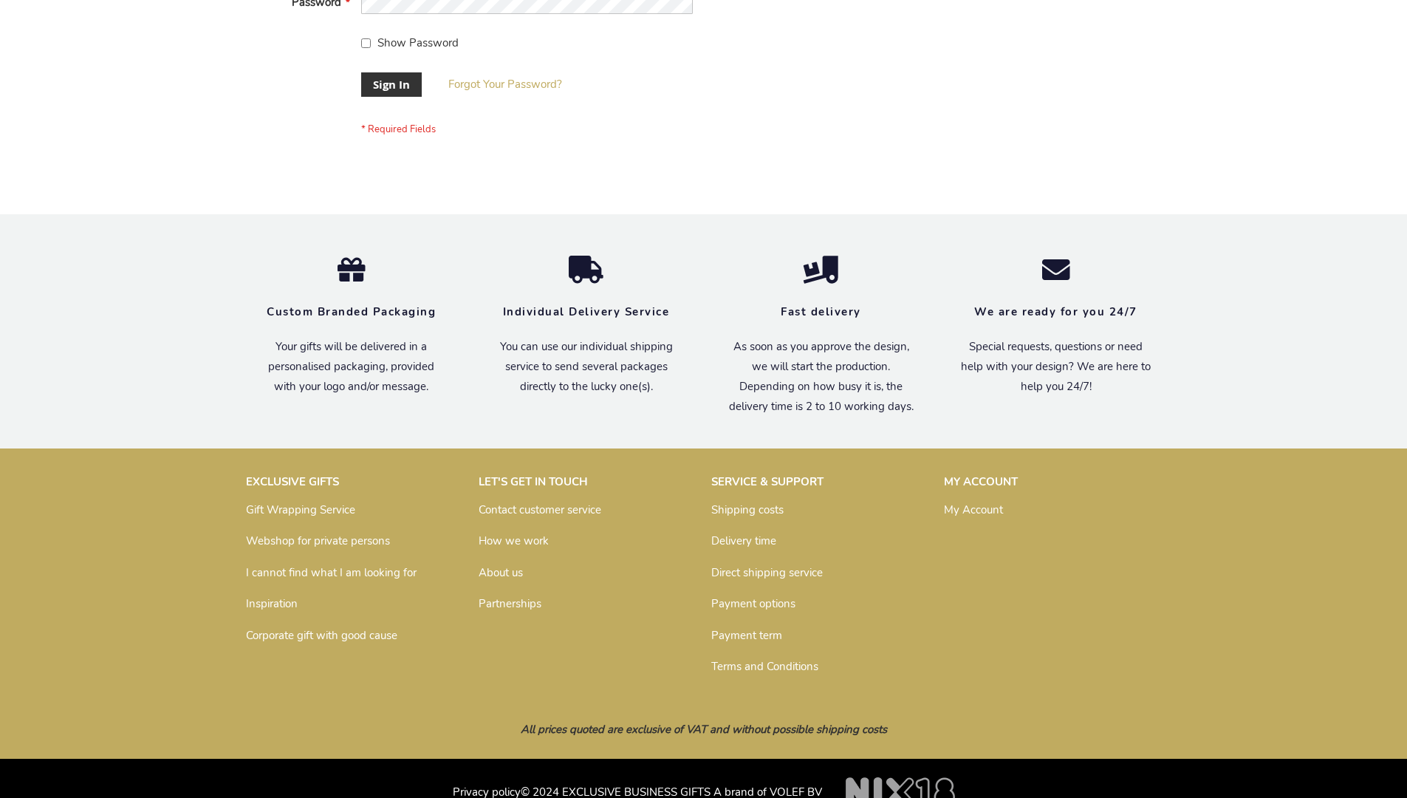
scroll to position [475, 0]
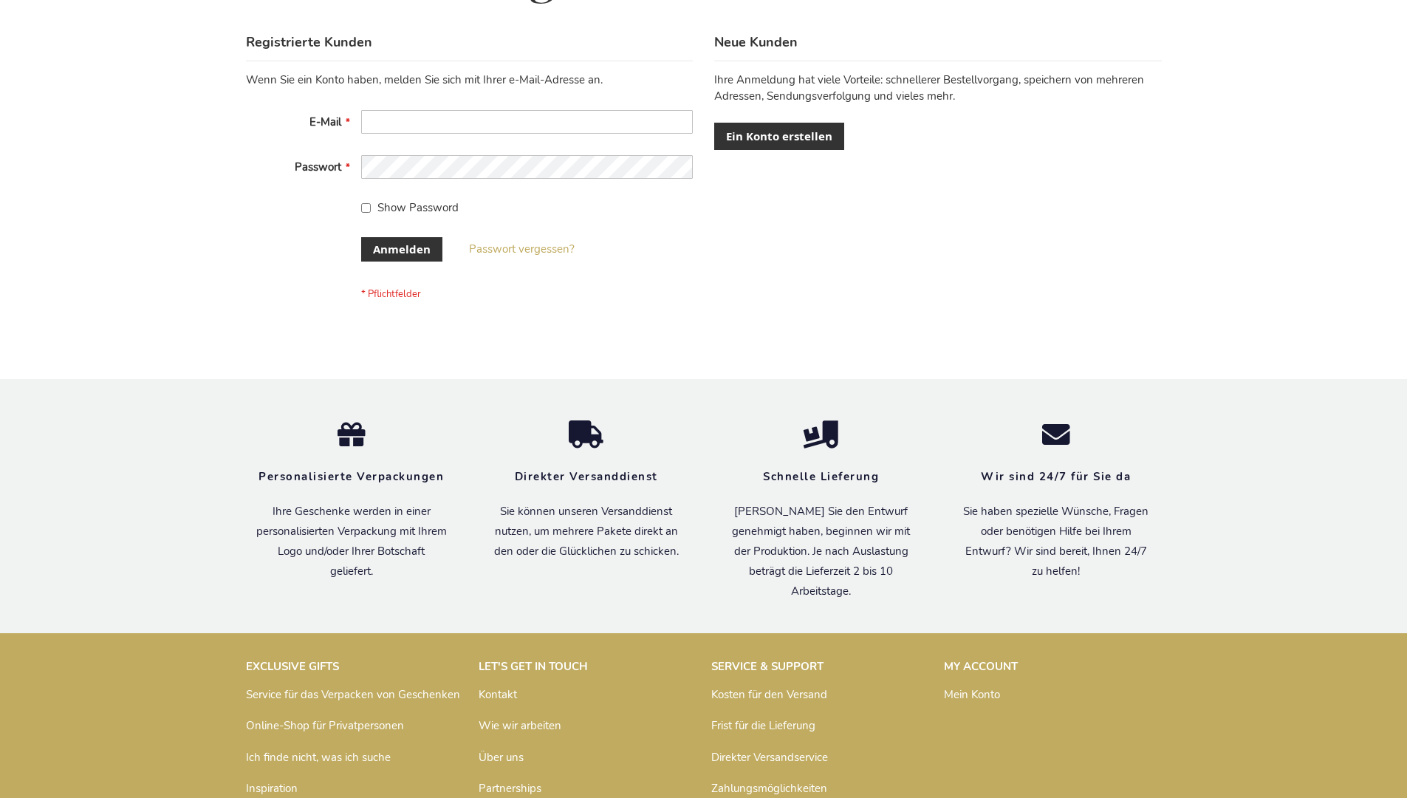
scroll to position [495, 0]
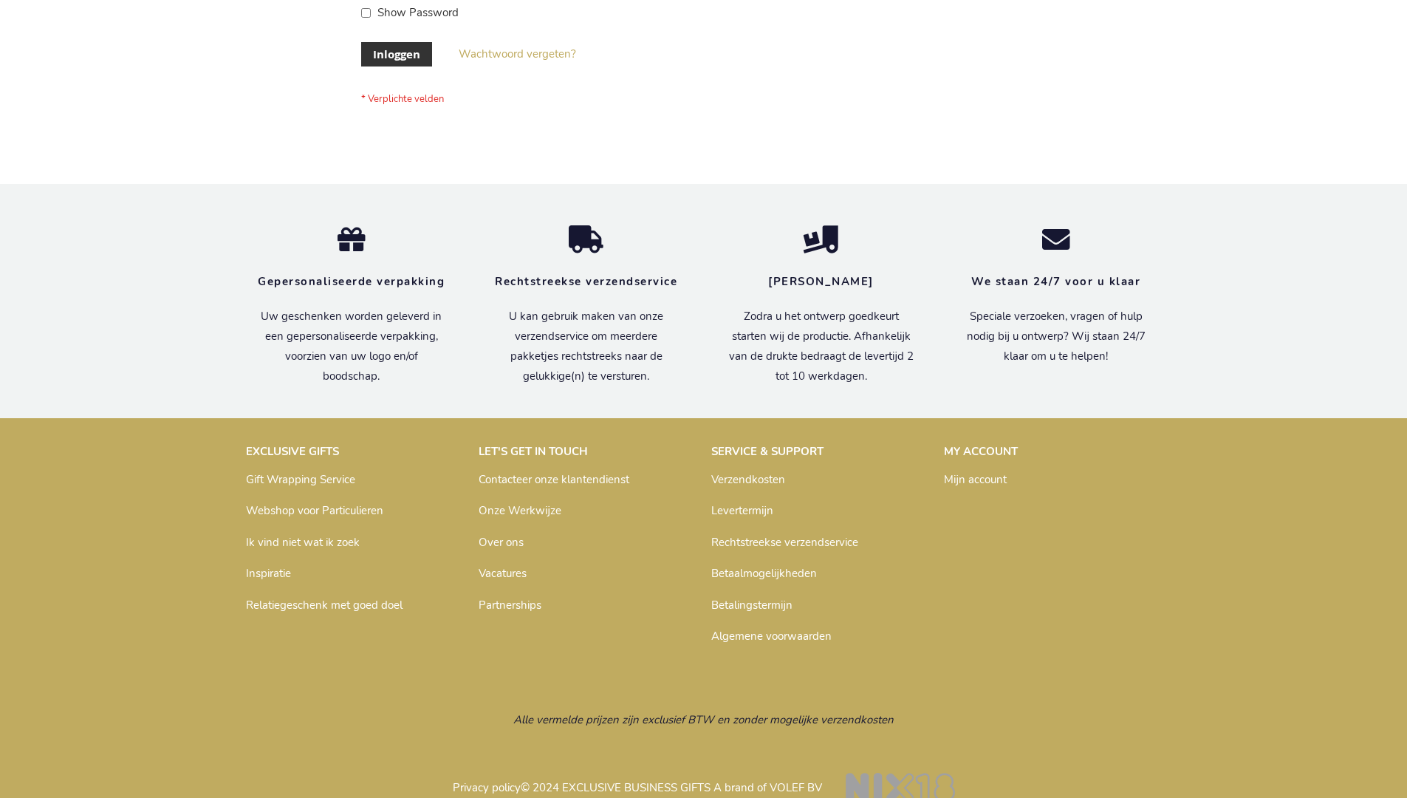
scroll to position [502, 0]
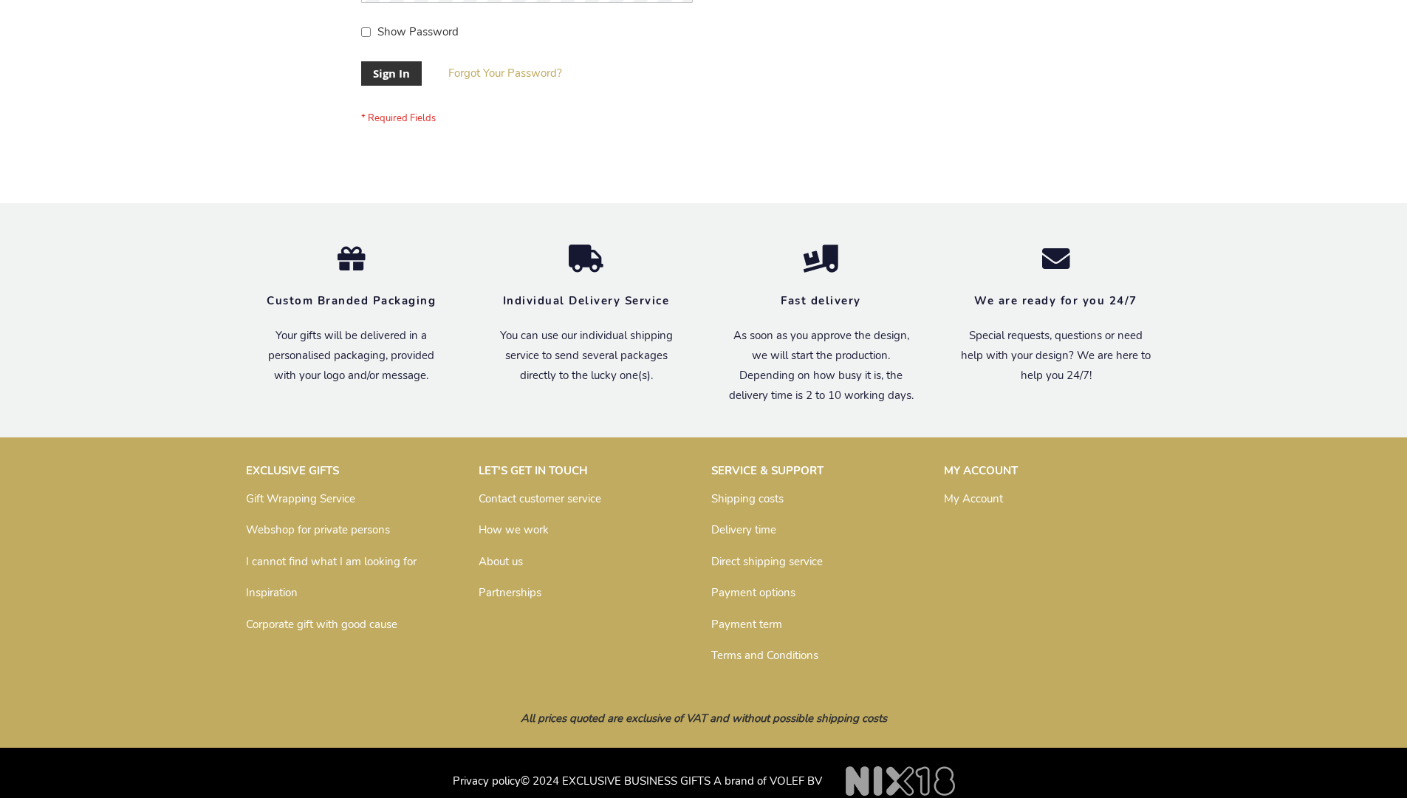
scroll to position [475, 0]
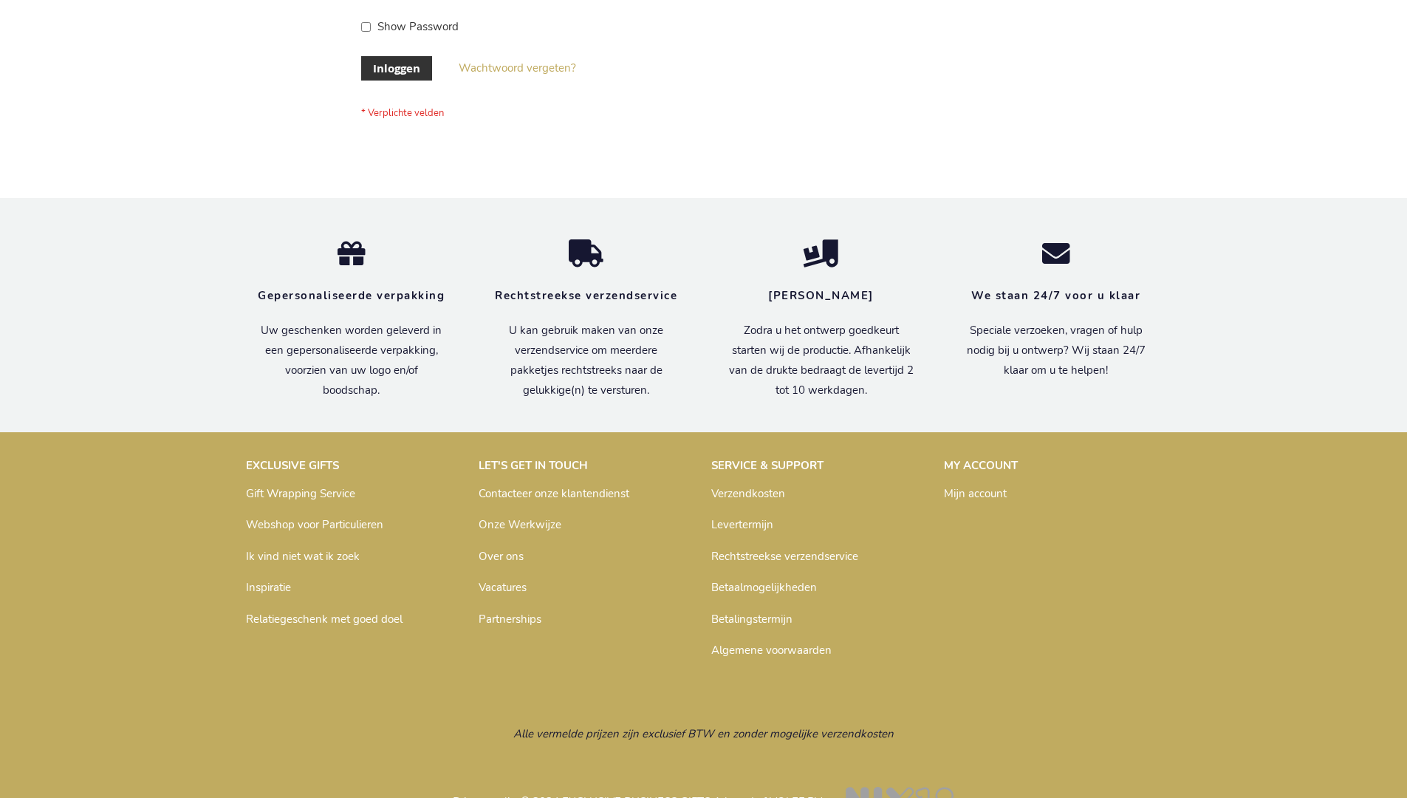
scroll to position [502, 0]
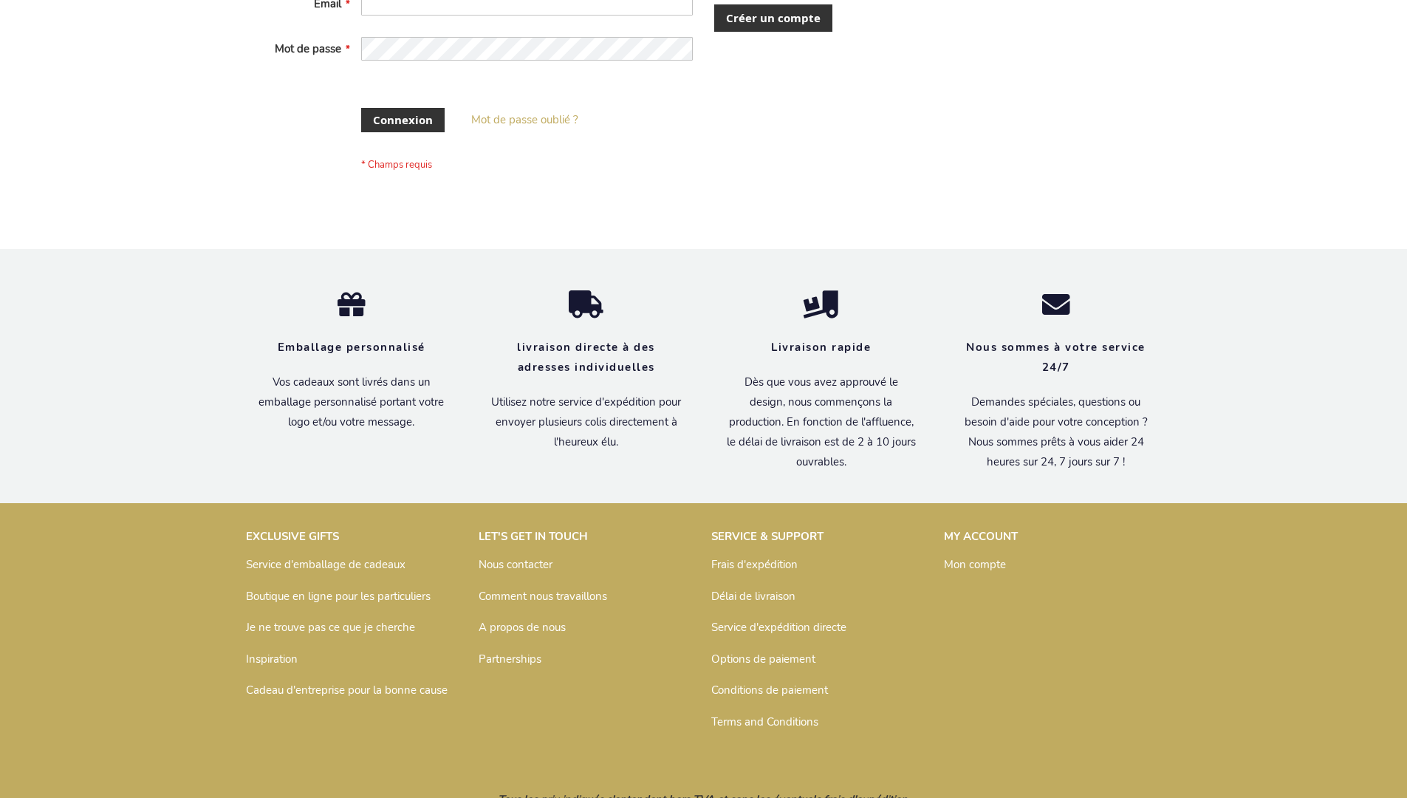
scroll to position [498, 0]
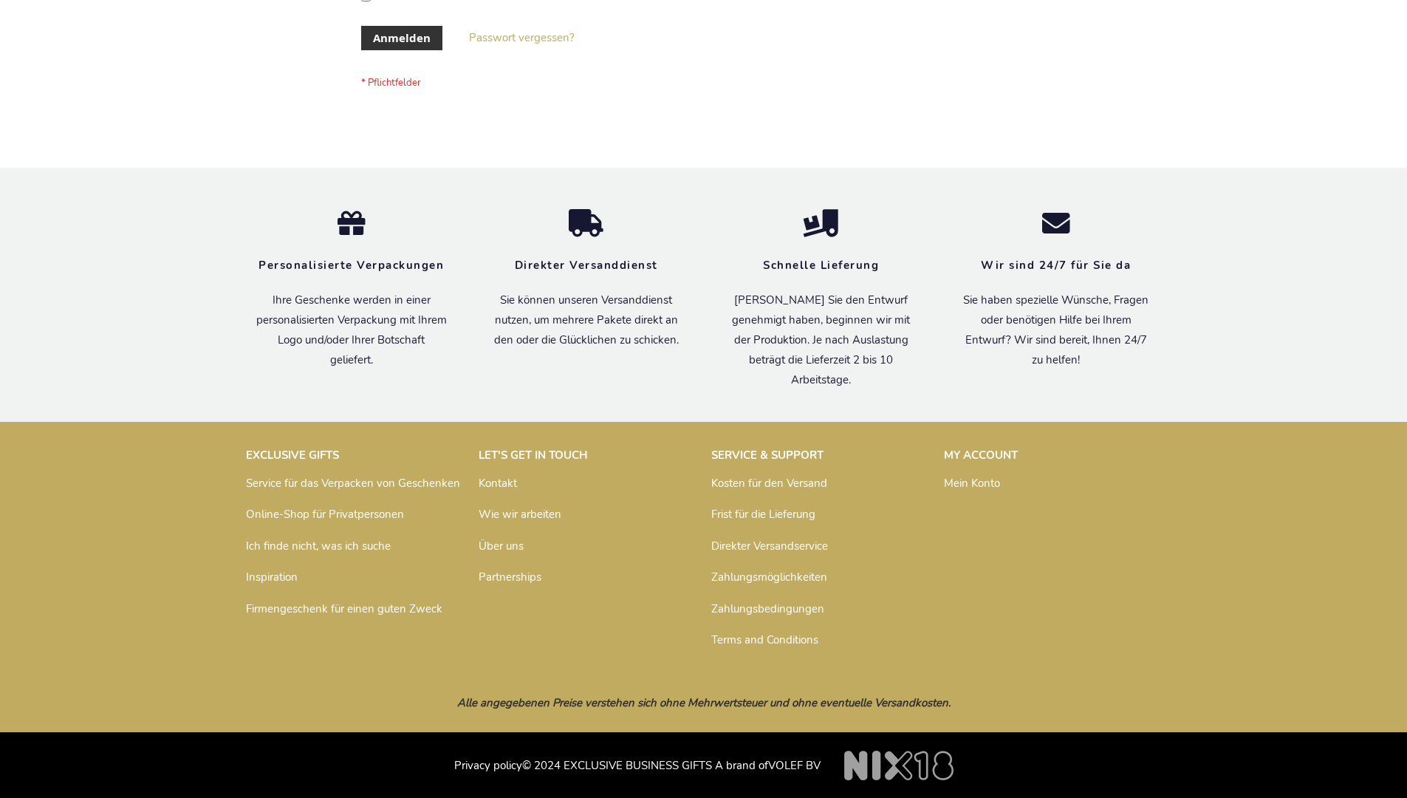
scroll to position [495, 0]
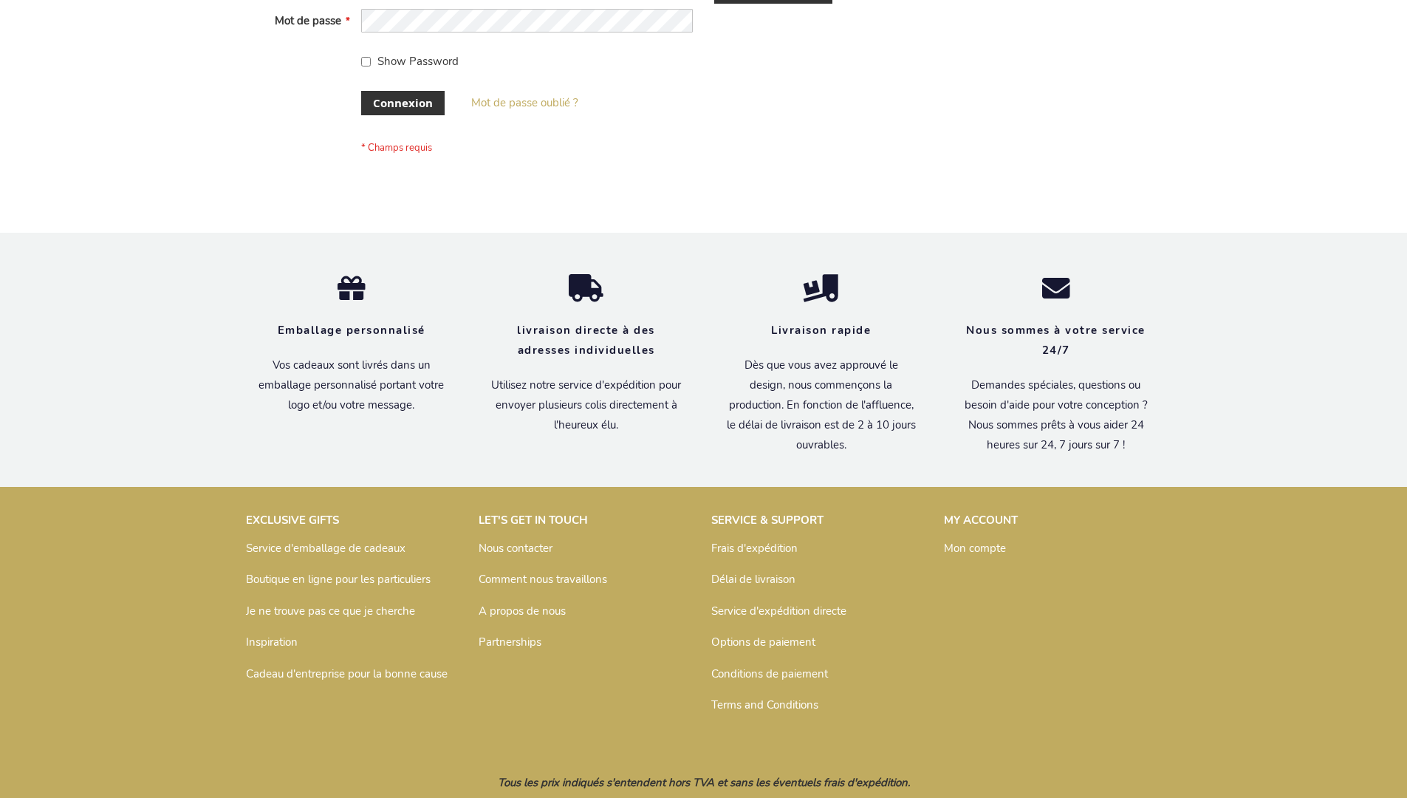
scroll to position [510, 0]
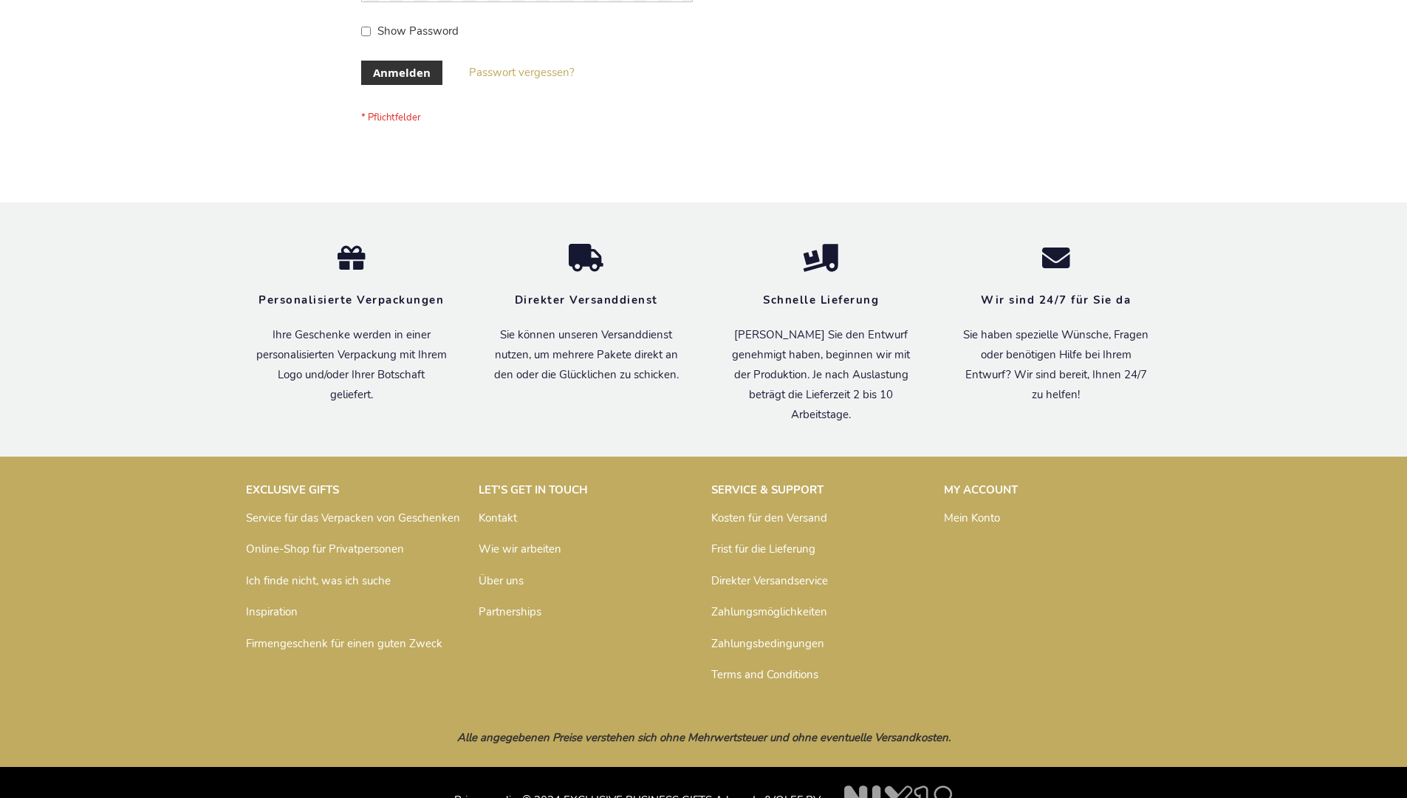
scroll to position [495, 0]
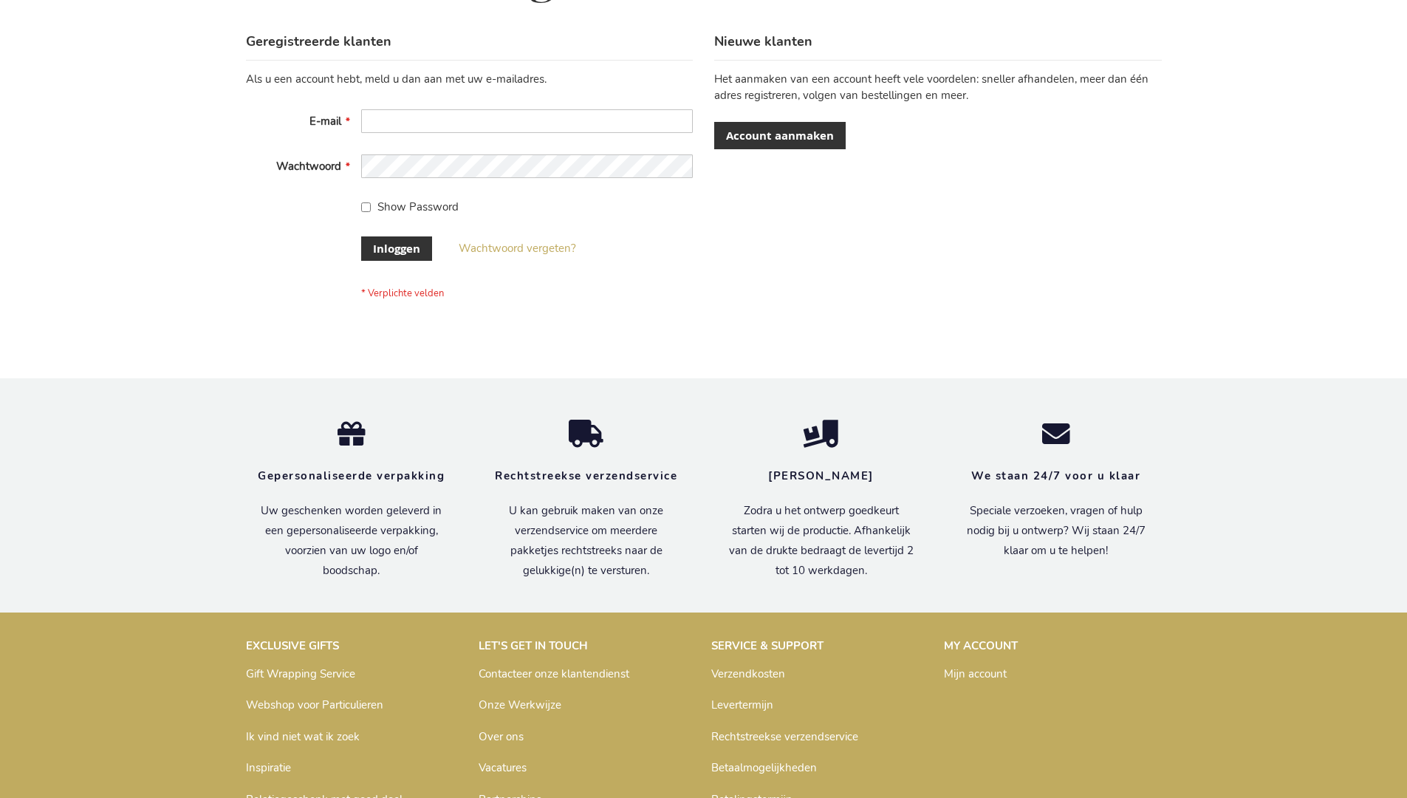
scroll to position [502, 0]
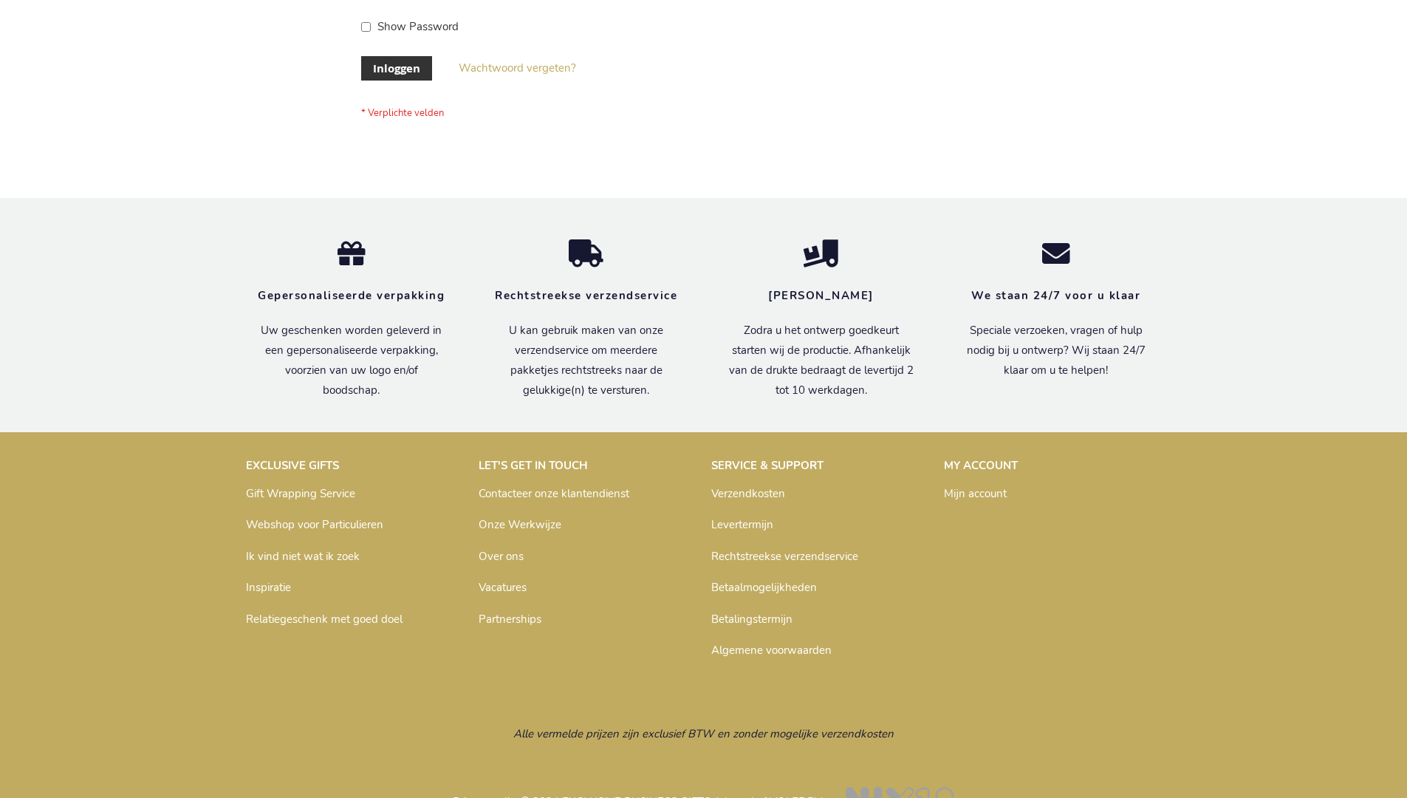
scroll to position [502, 0]
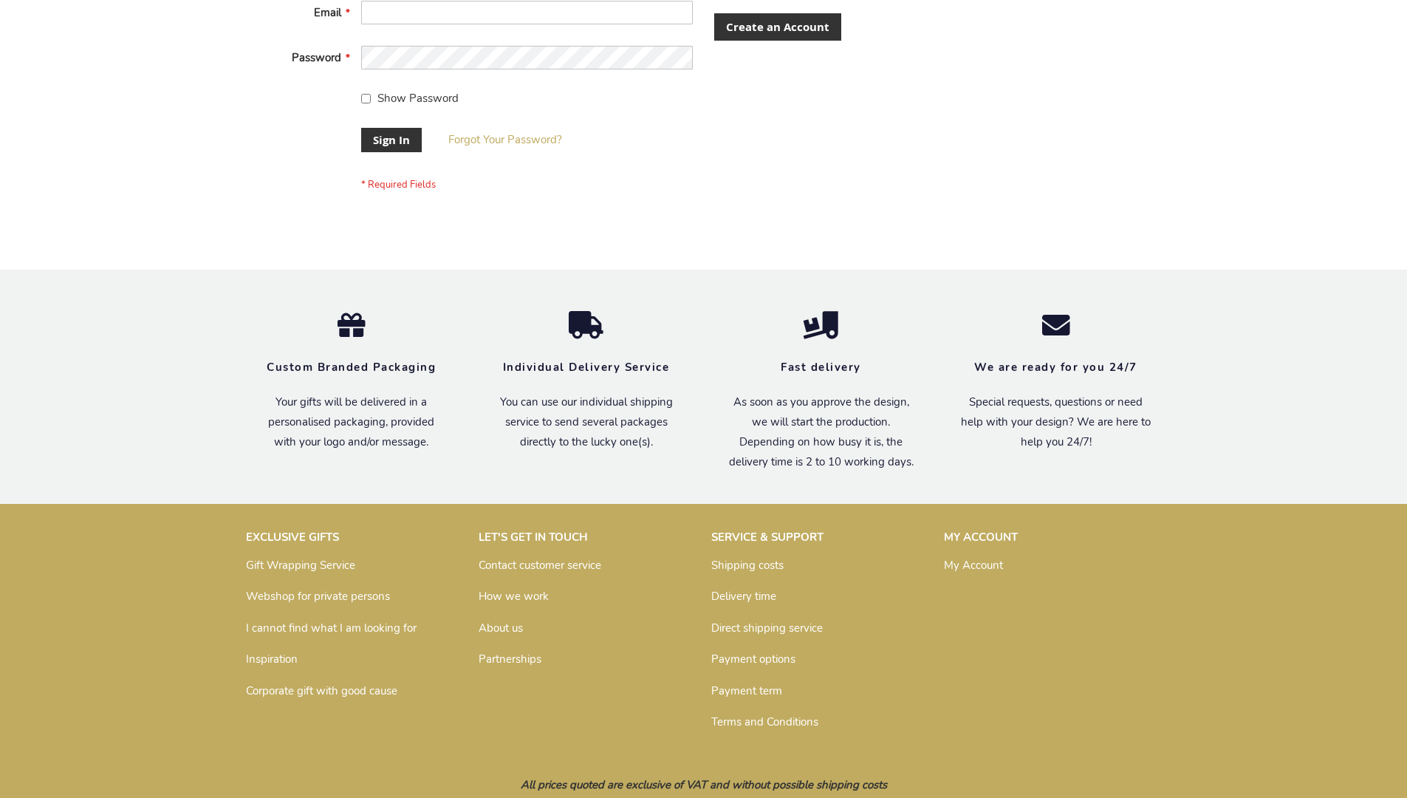
scroll to position [475, 0]
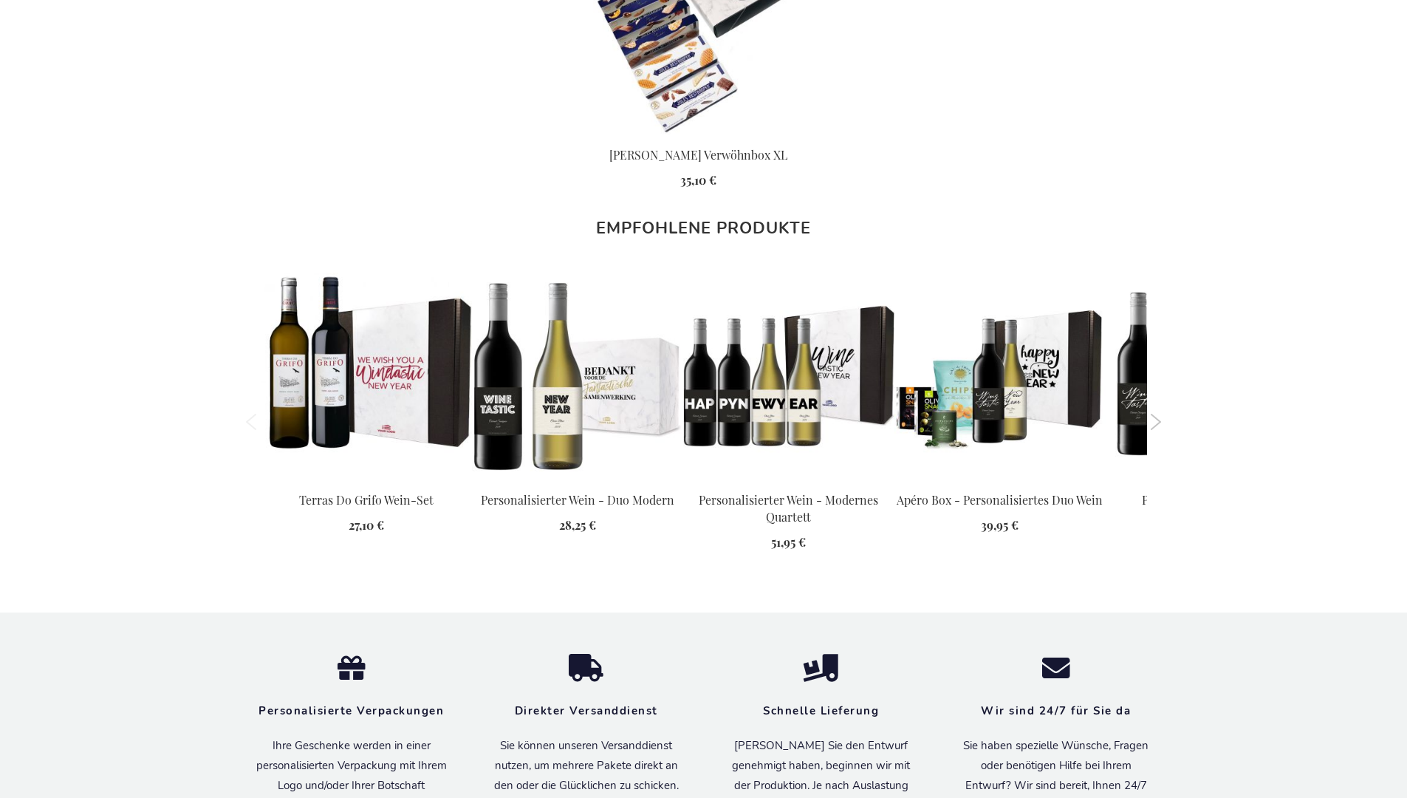
scroll to position [1926, 0]
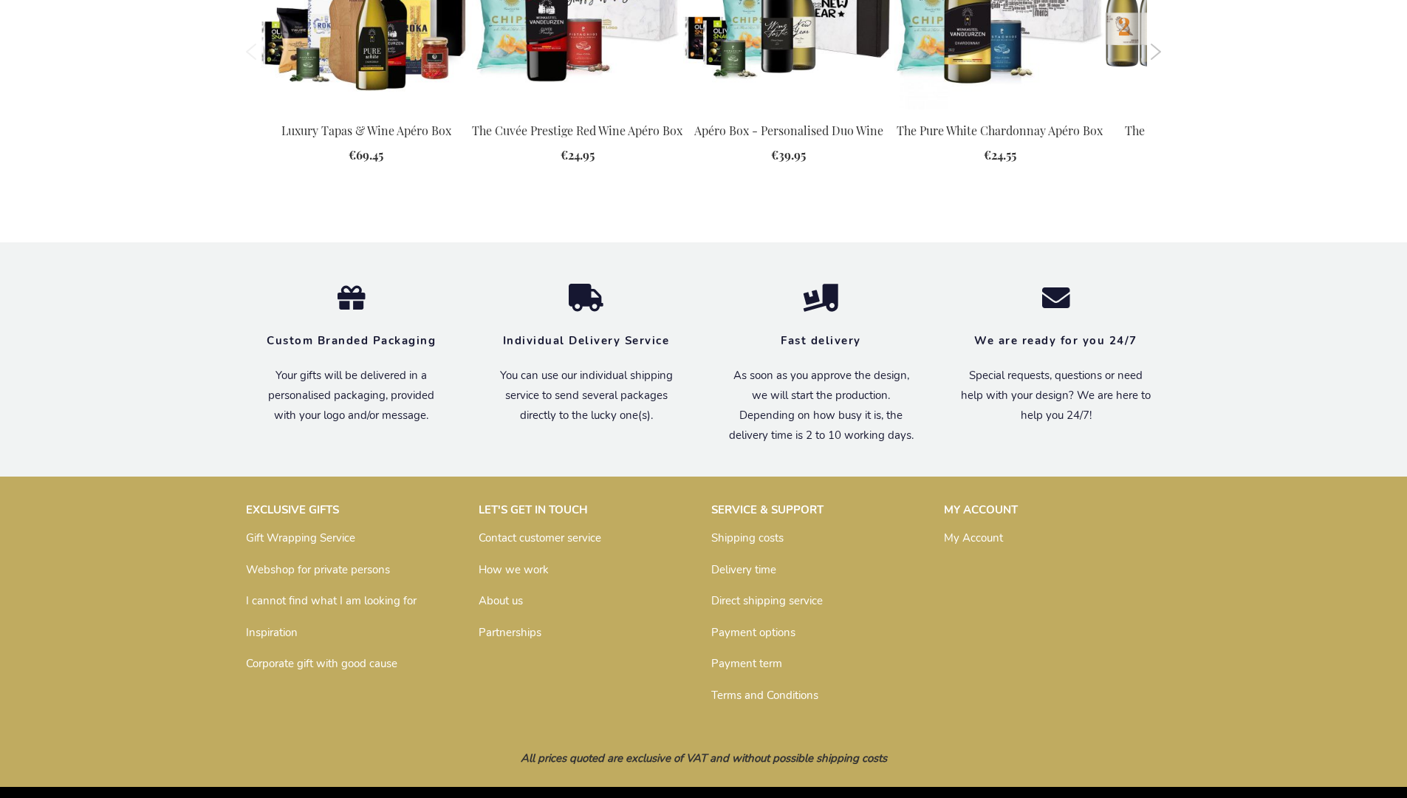
scroll to position [1985, 0]
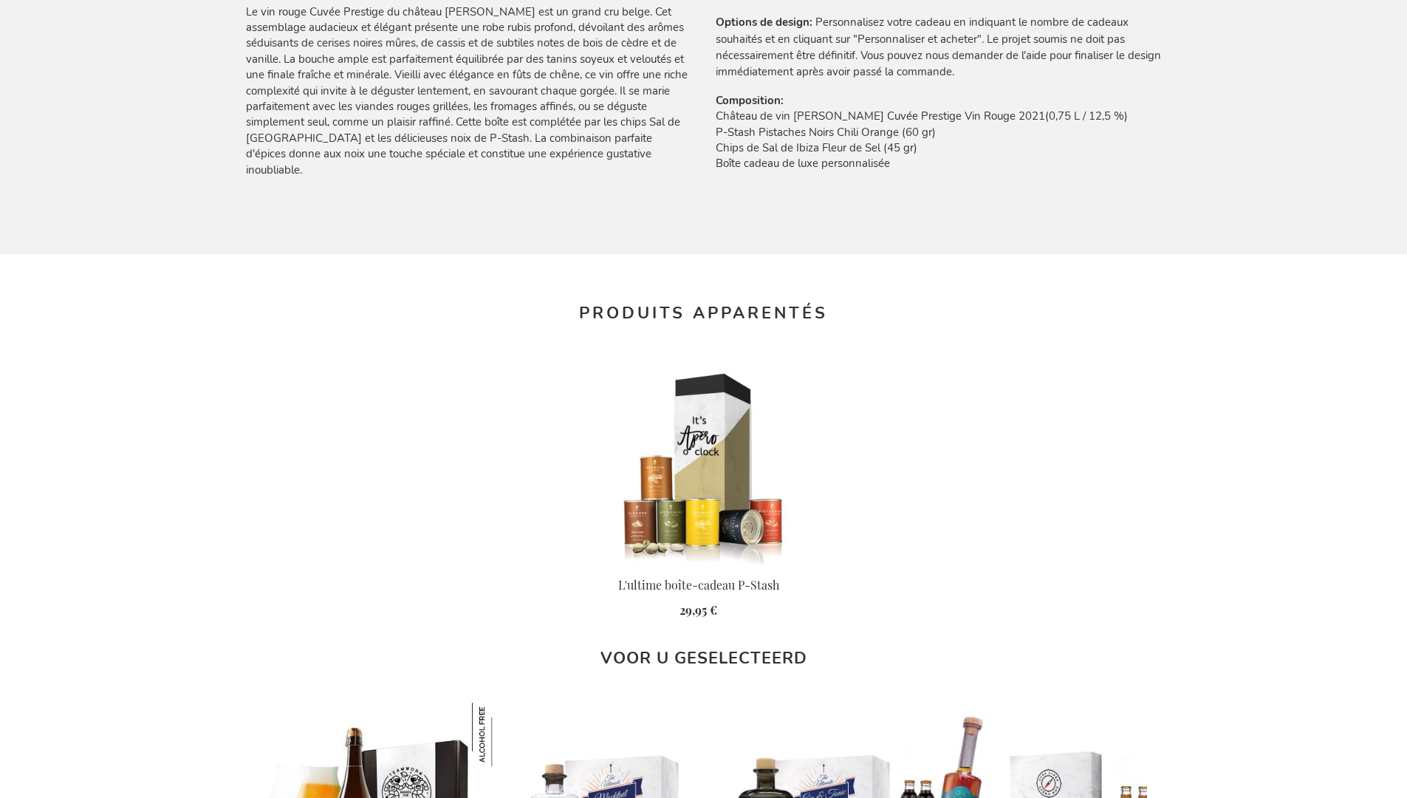
scroll to position [1940, 0]
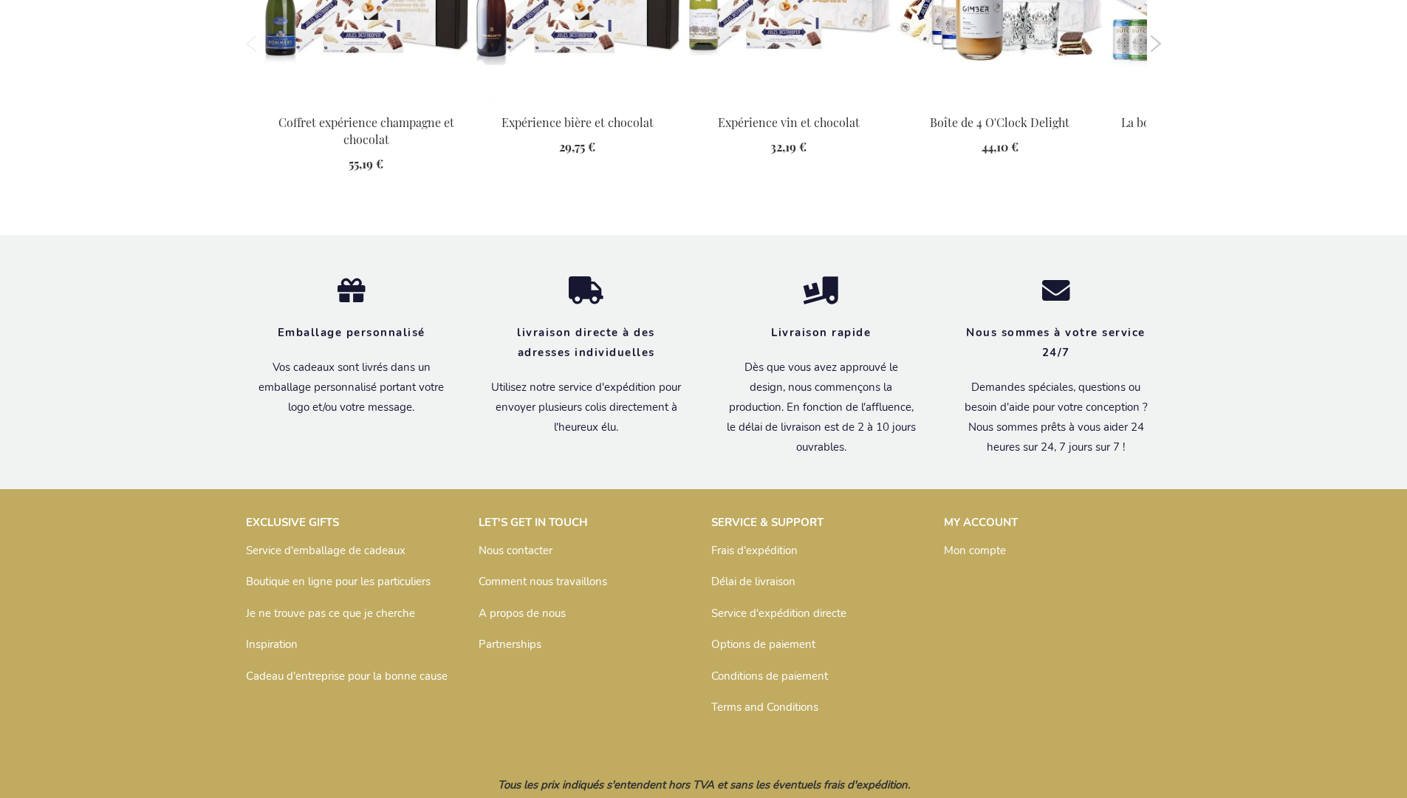
scroll to position [2036, 0]
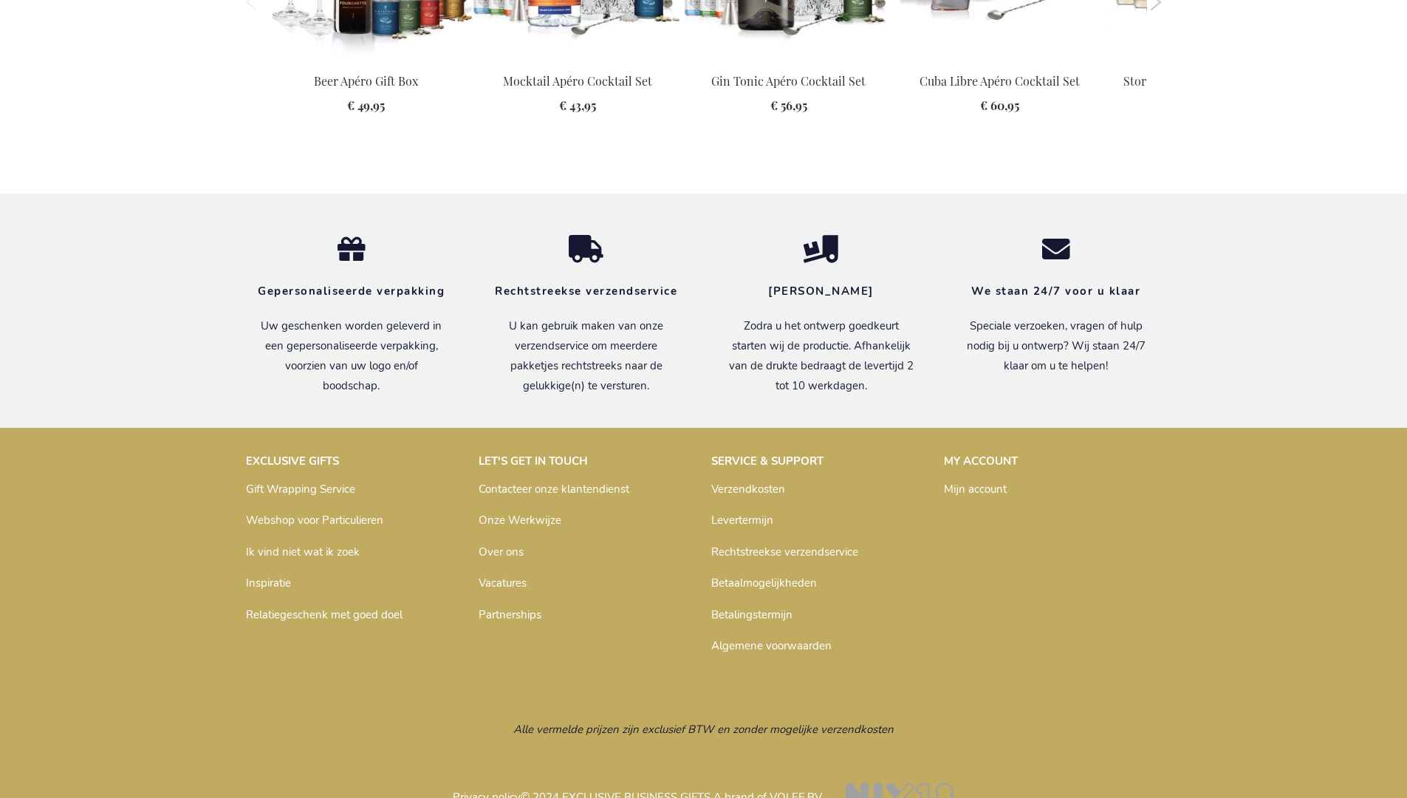
scroll to position [1916, 0]
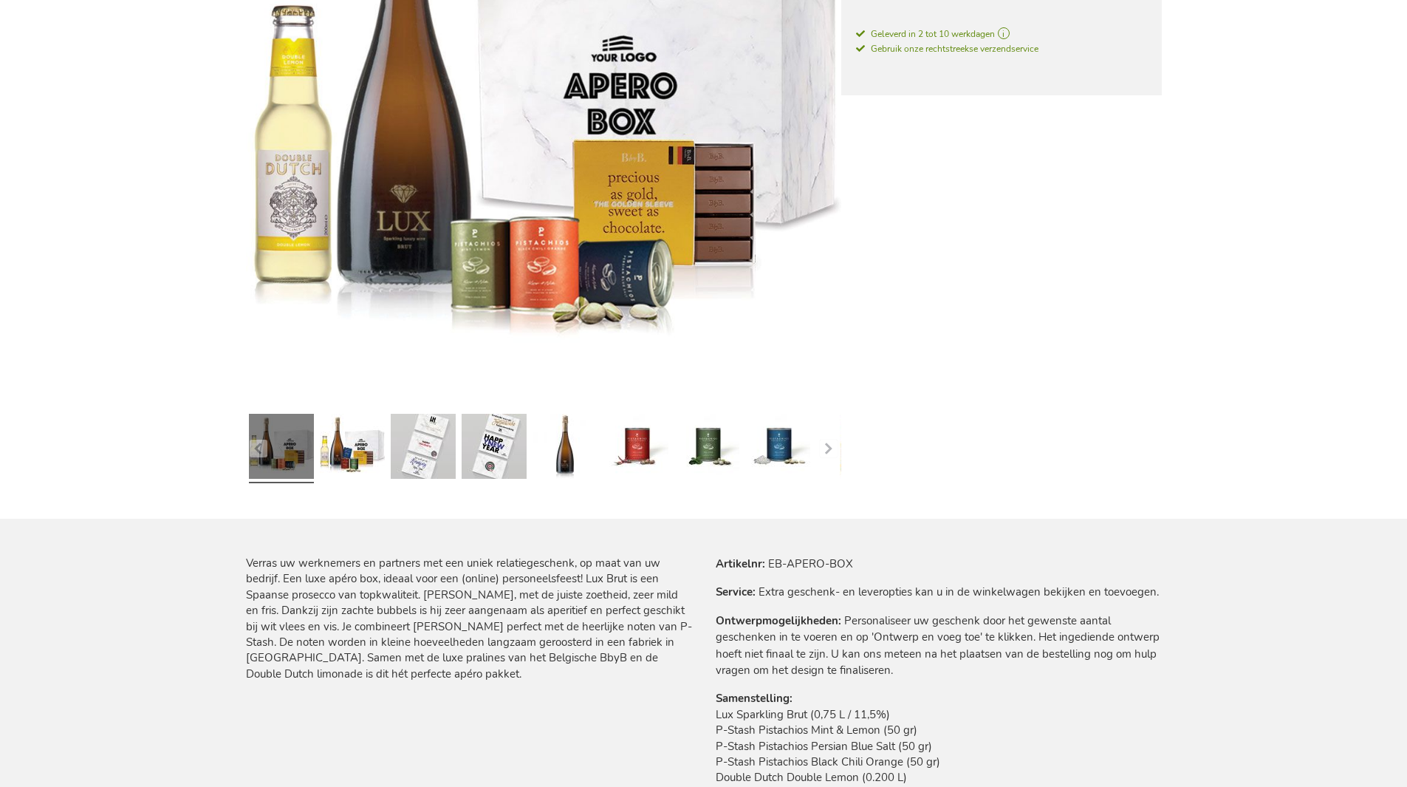
scroll to position [1877, 0]
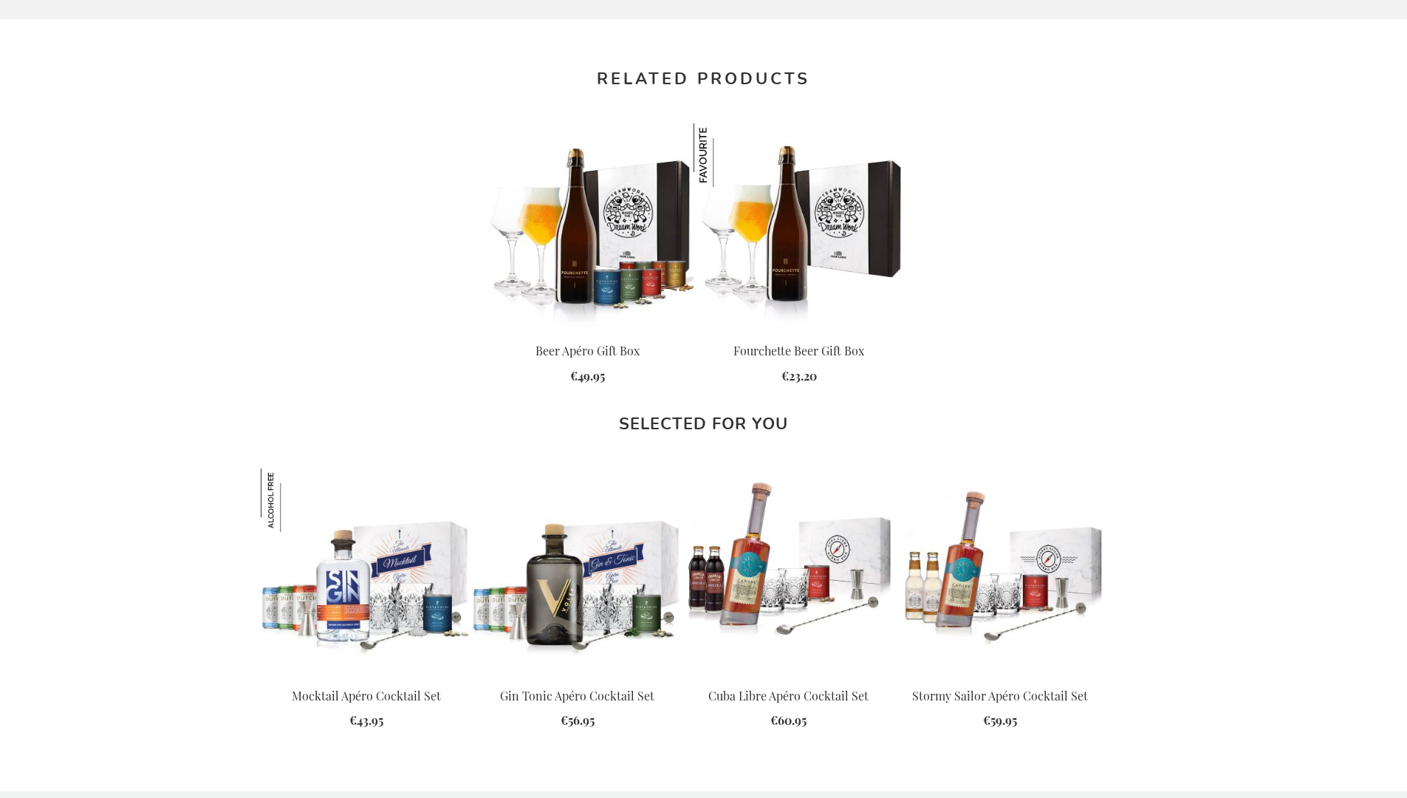
scroll to position [2003, 0]
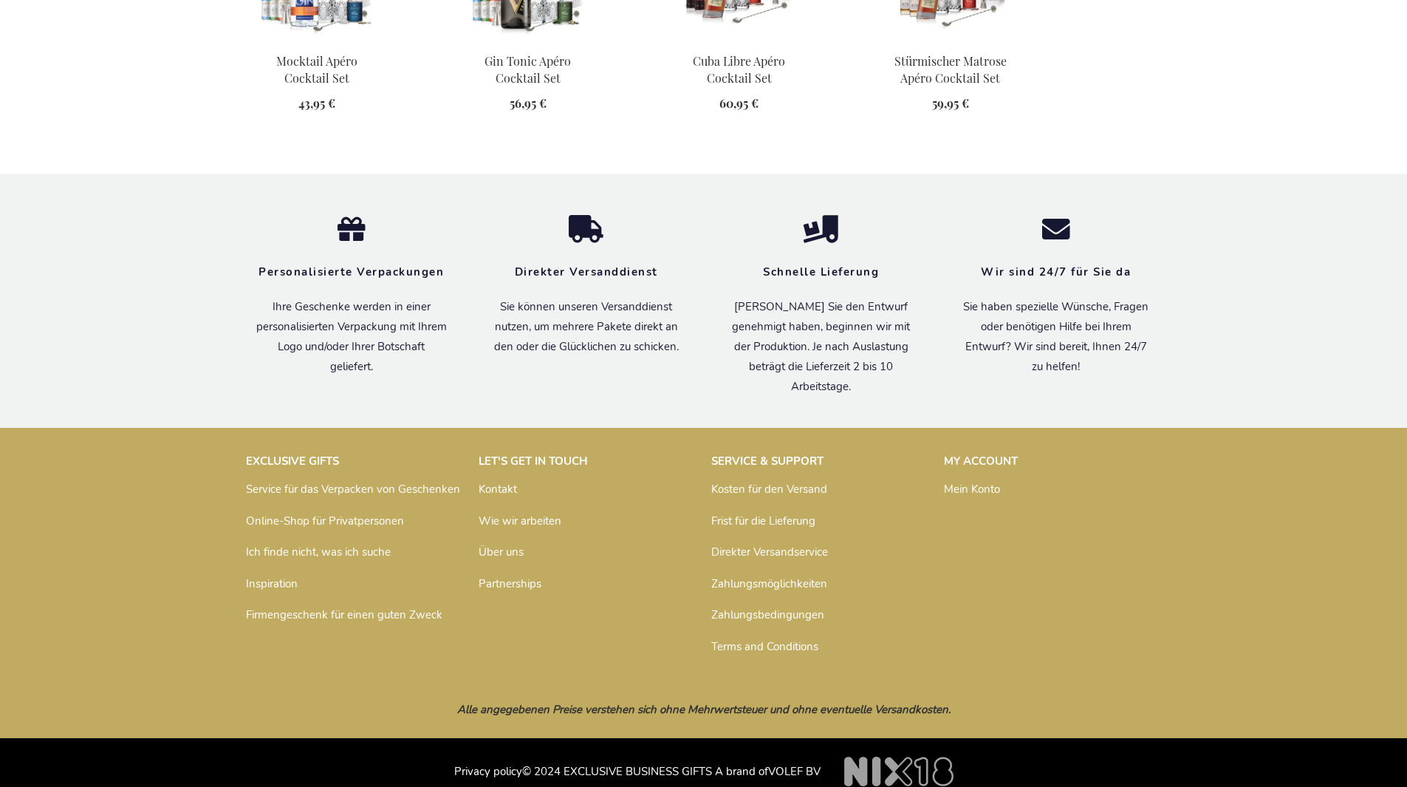
scroll to position [1886, 0]
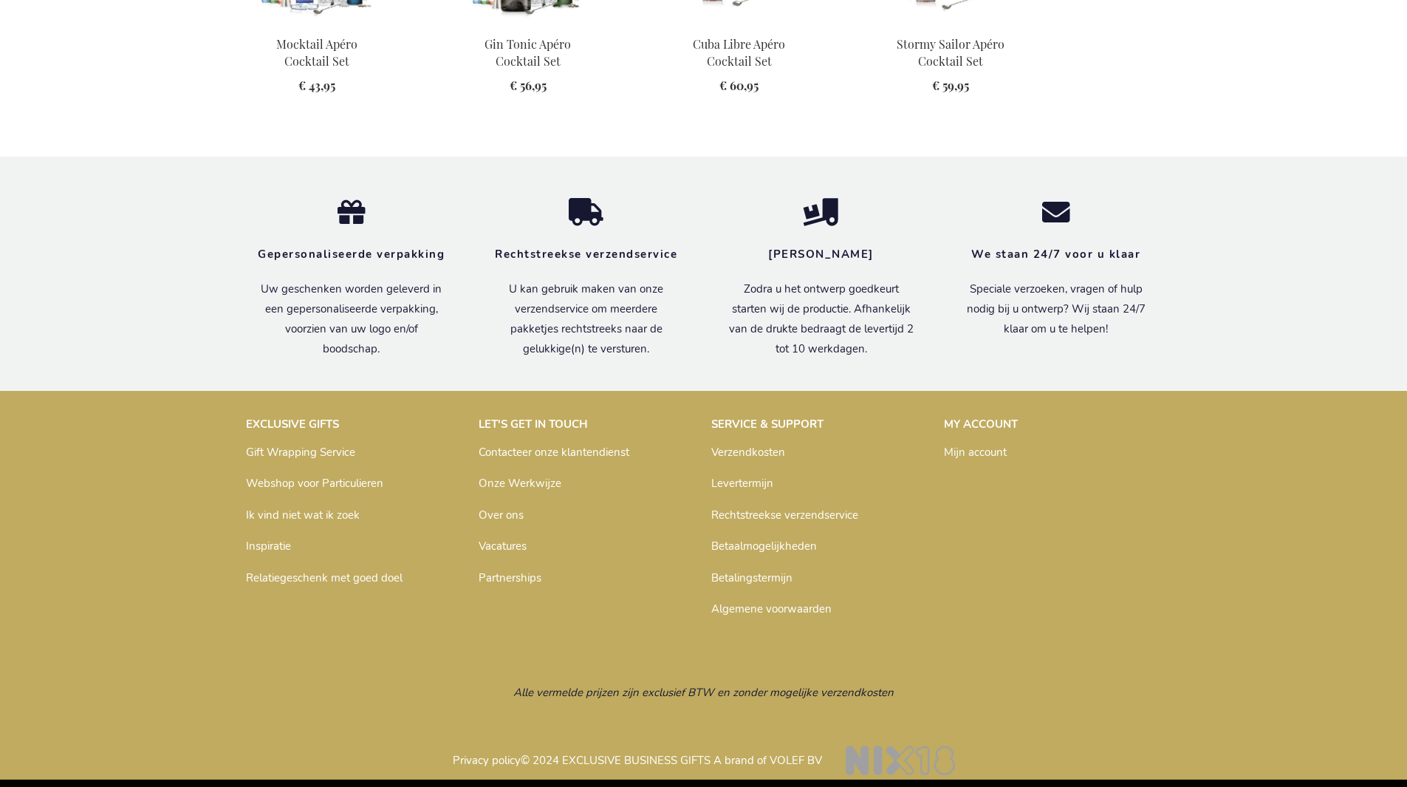
scroll to position [1877, 0]
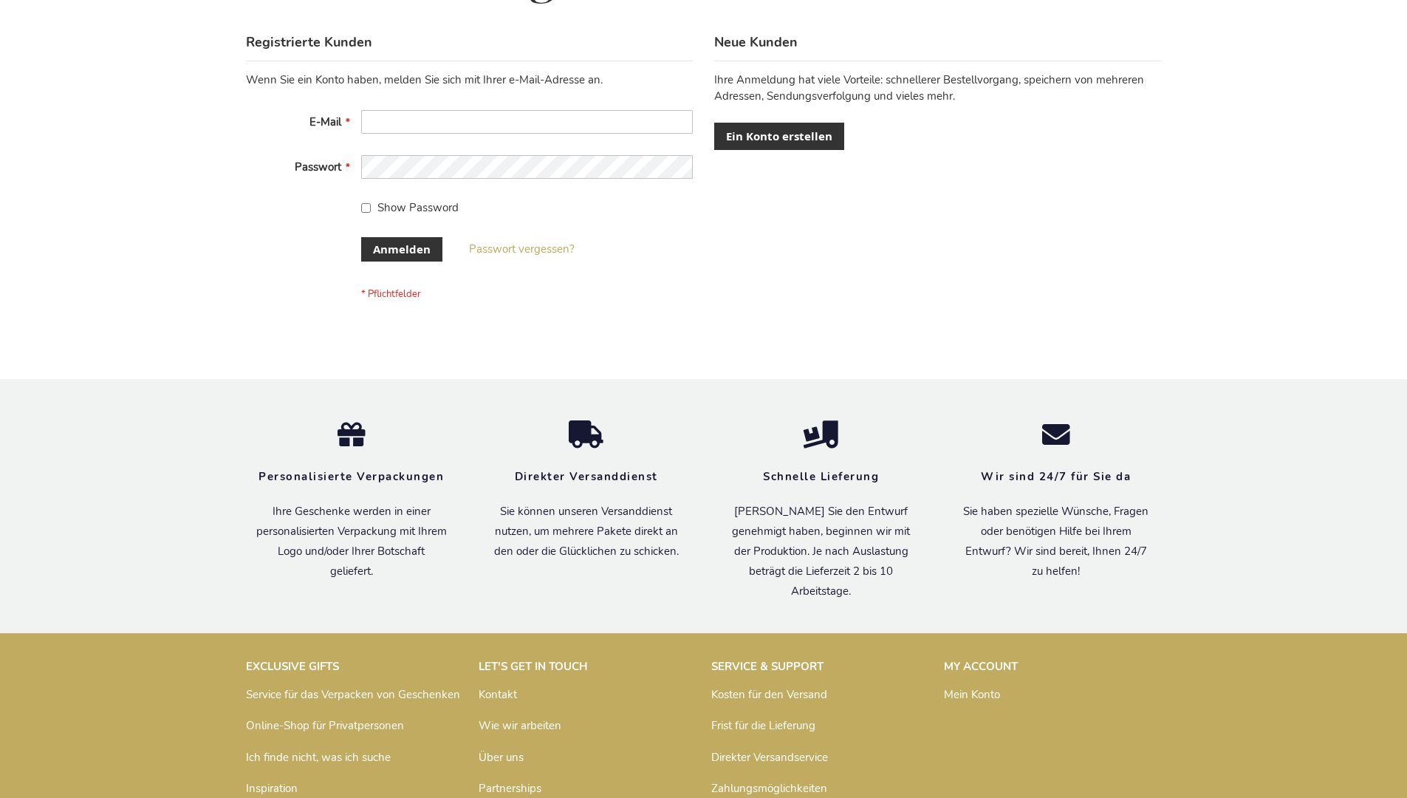
scroll to position [495, 0]
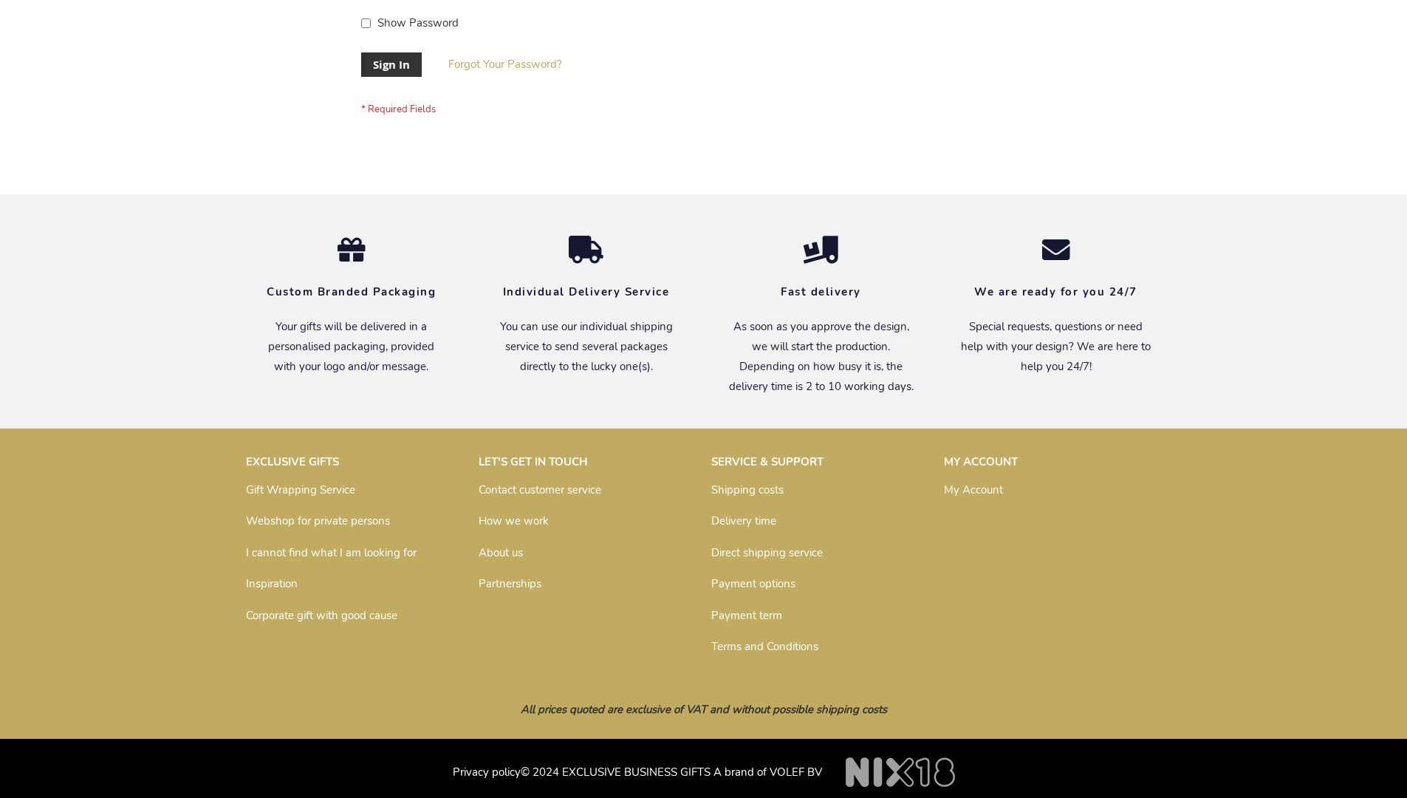
scroll to position [475, 0]
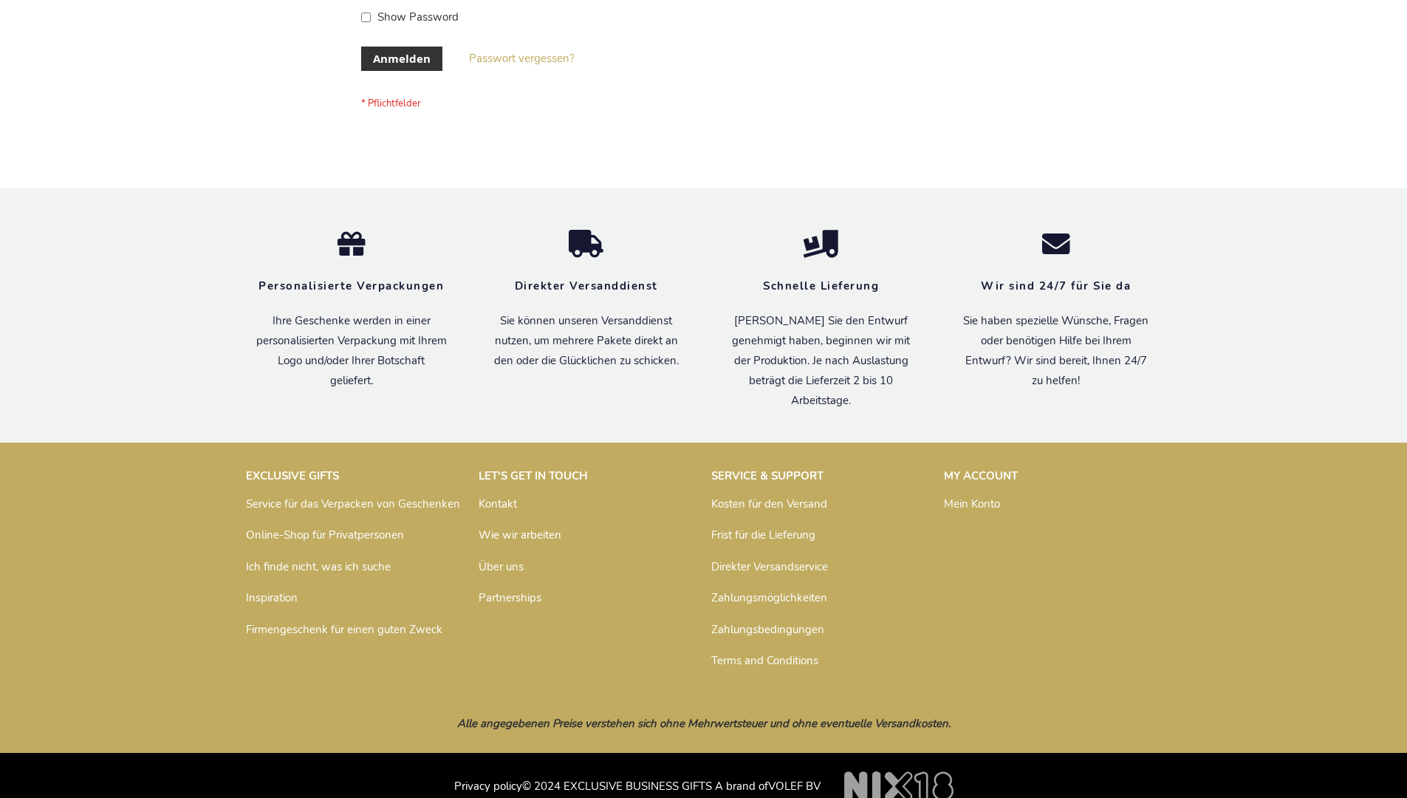
scroll to position [495, 0]
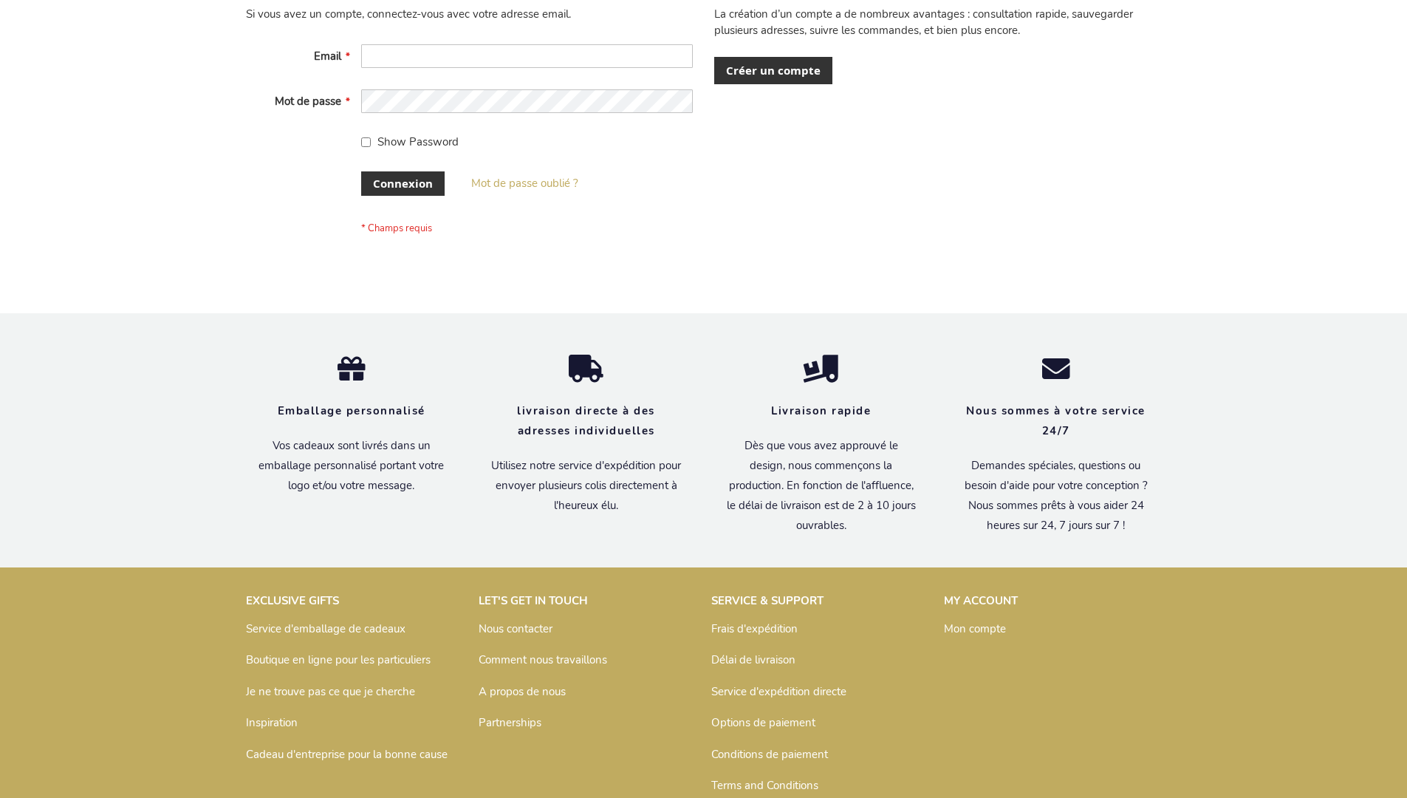
scroll to position [510, 0]
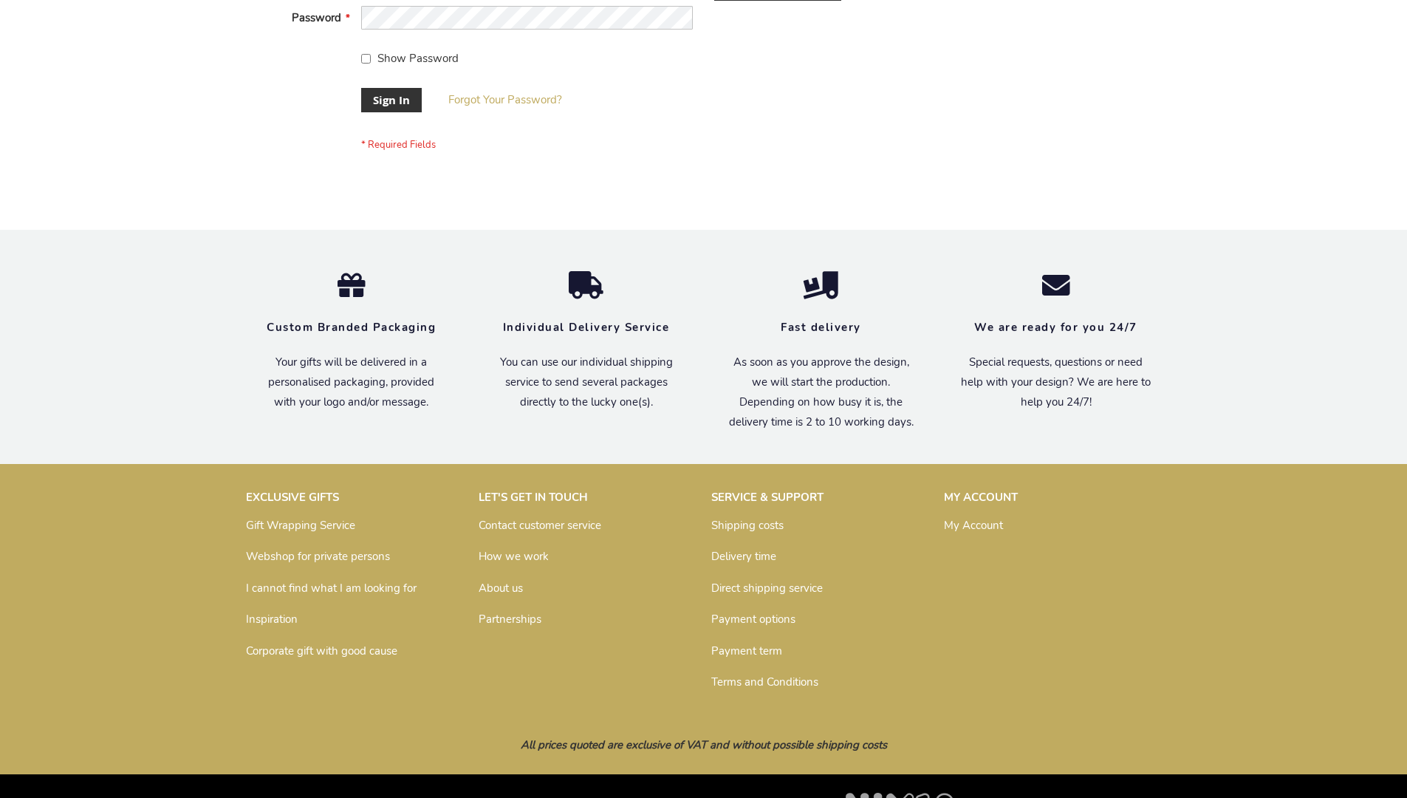
scroll to position [475, 0]
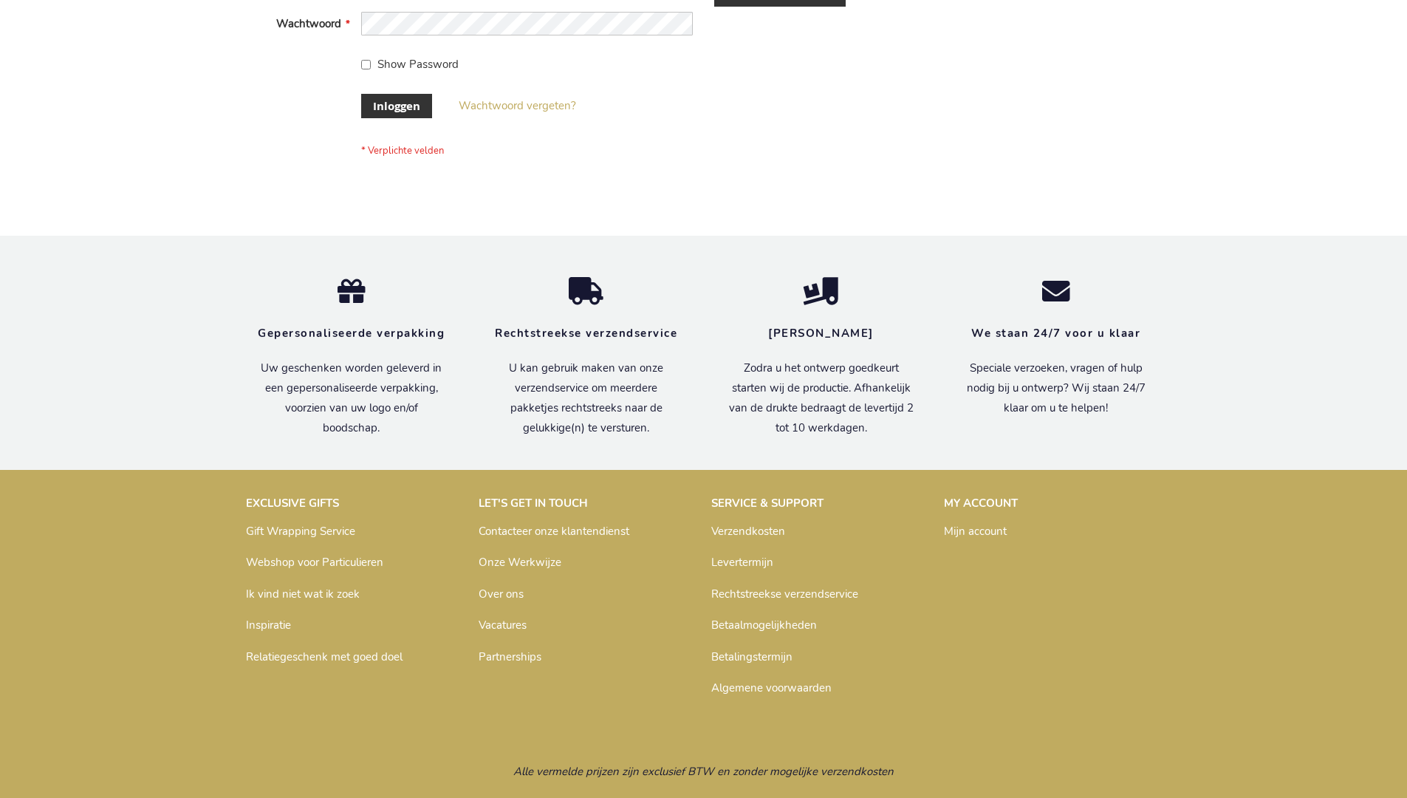
scroll to position [502, 0]
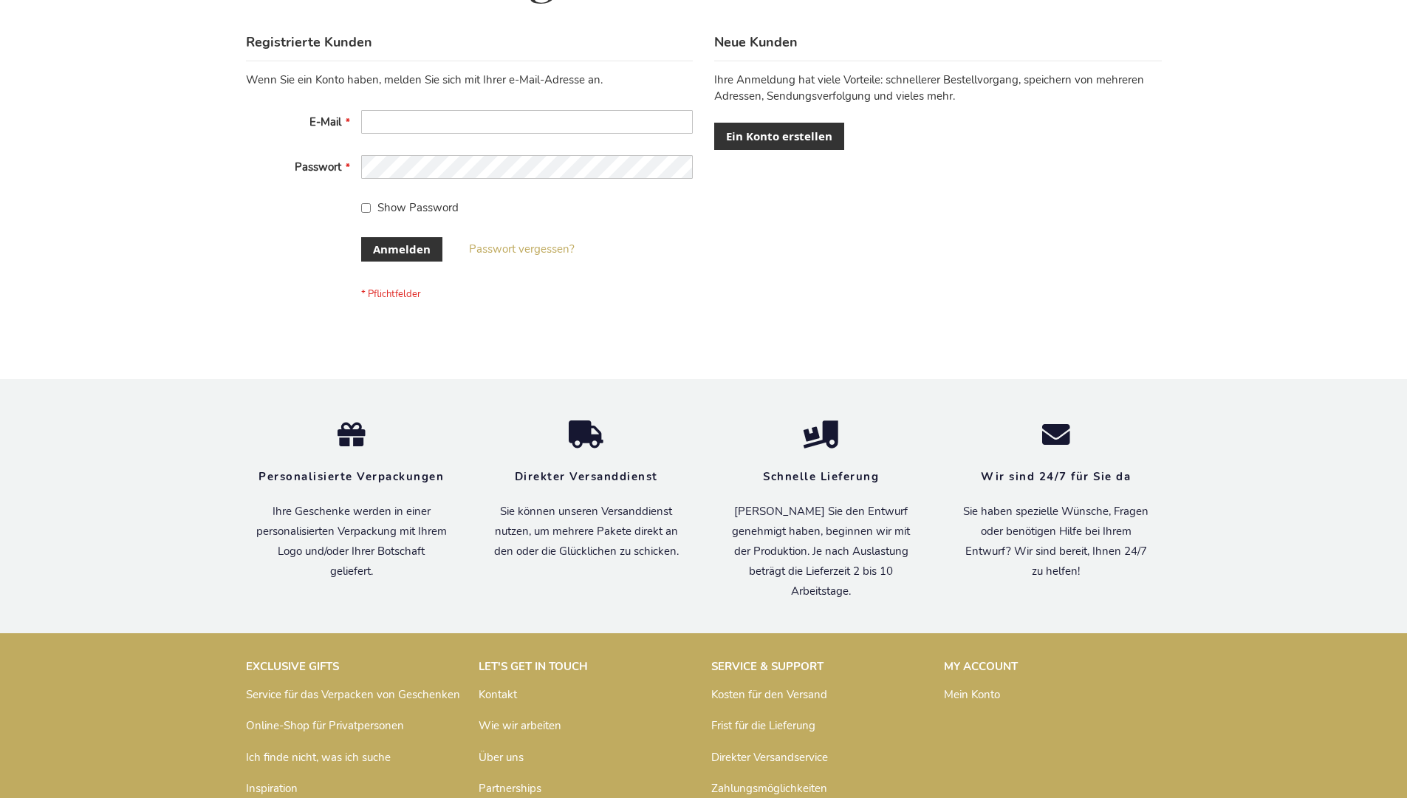
scroll to position [495, 0]
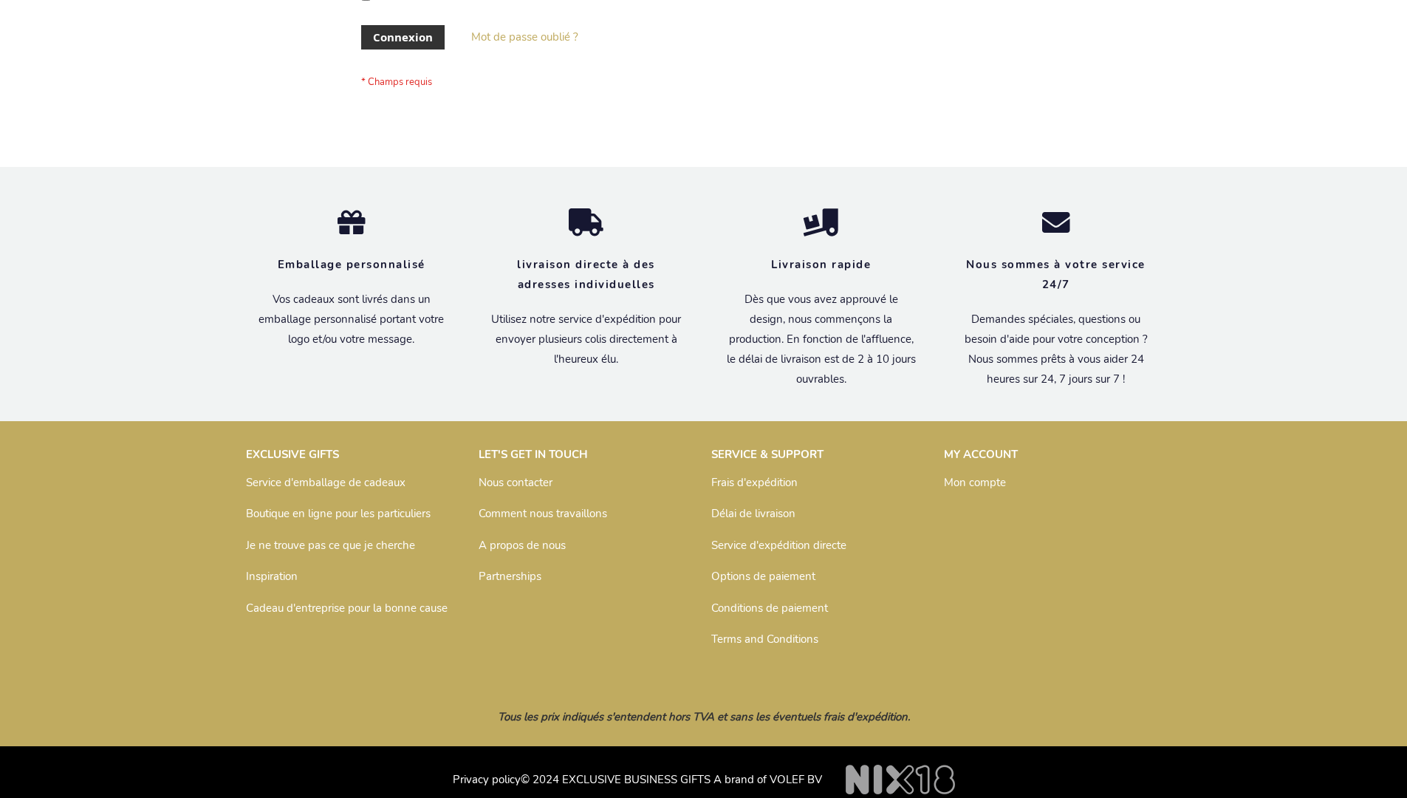
scroll to position [510, 0]
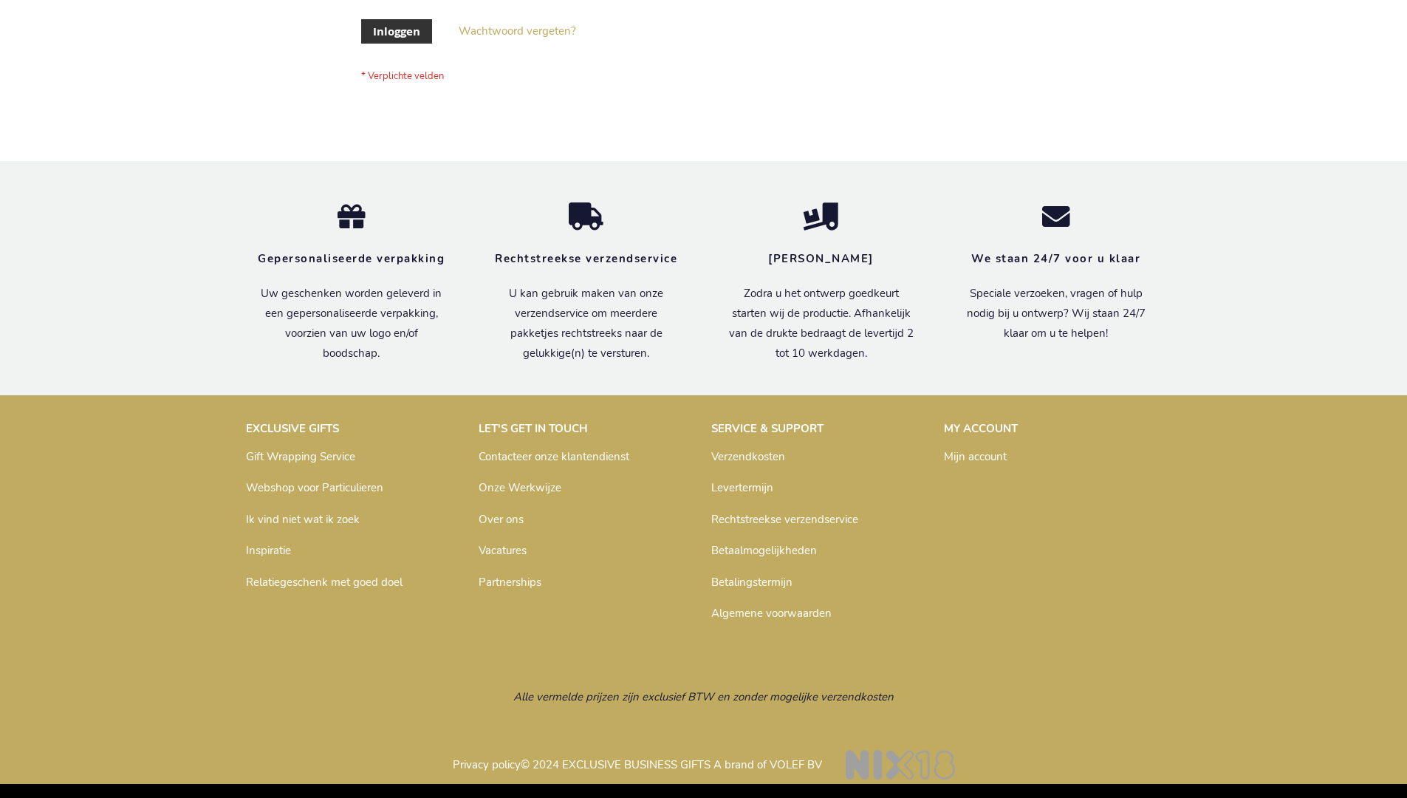
scroll to position [502, 0]
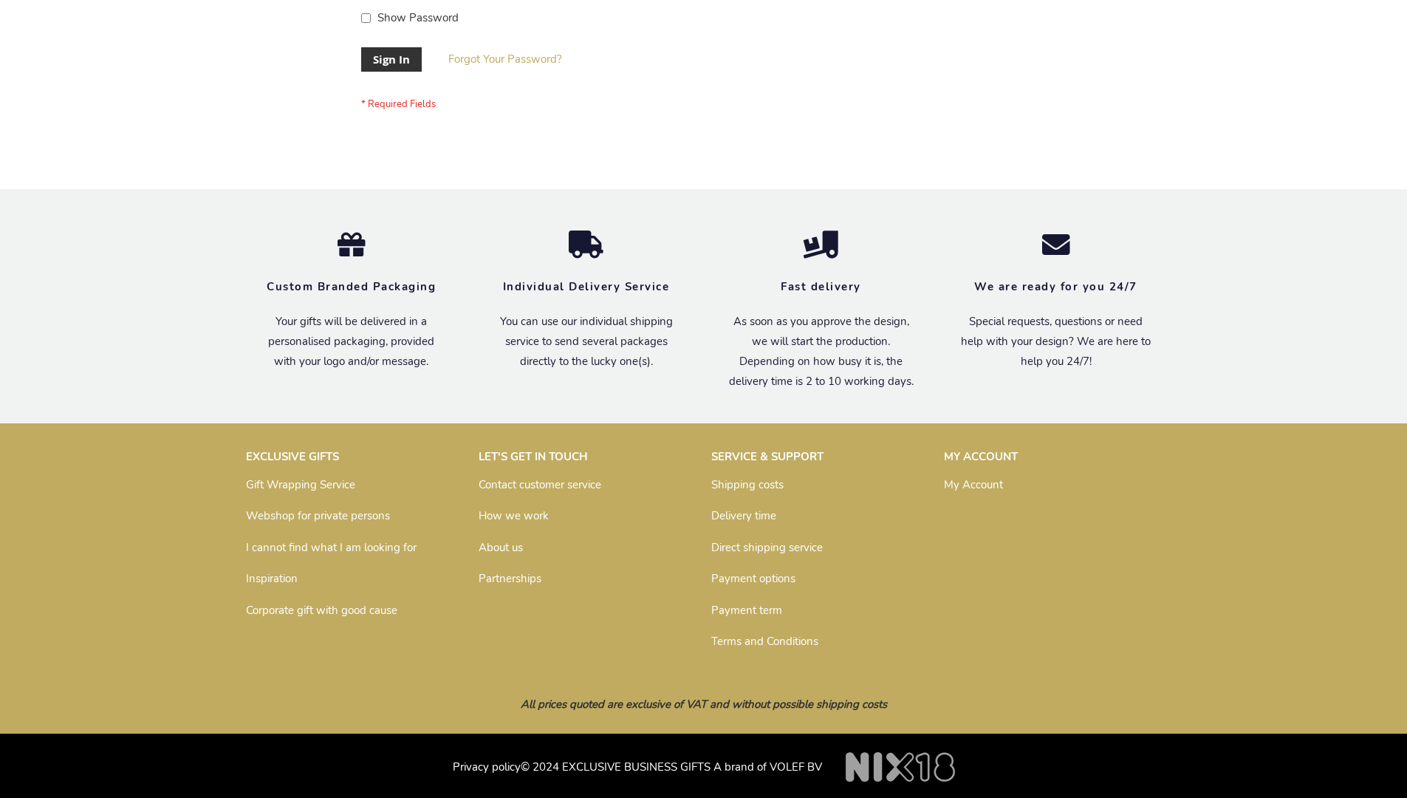
scroll to position [475, 0]
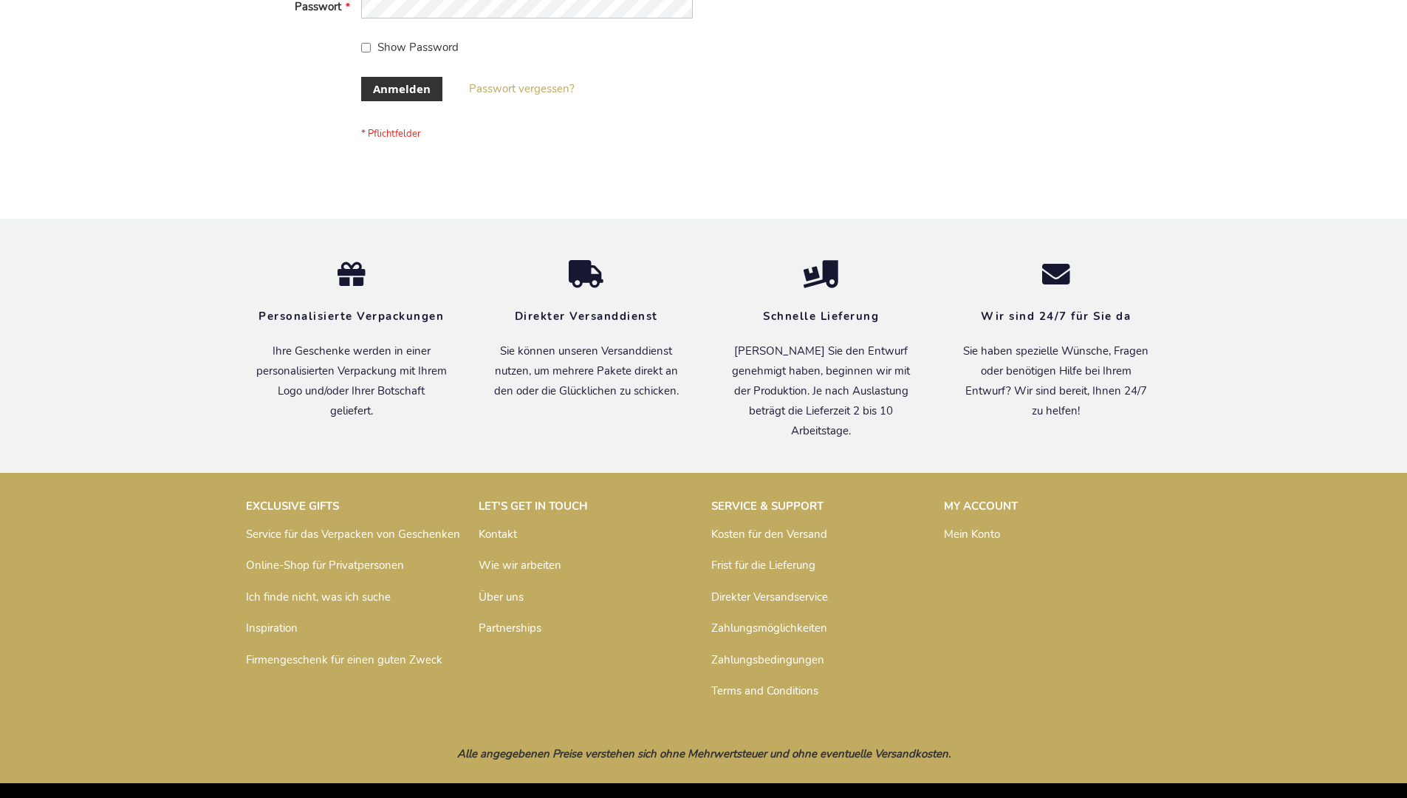
scroll to position [495, 0]
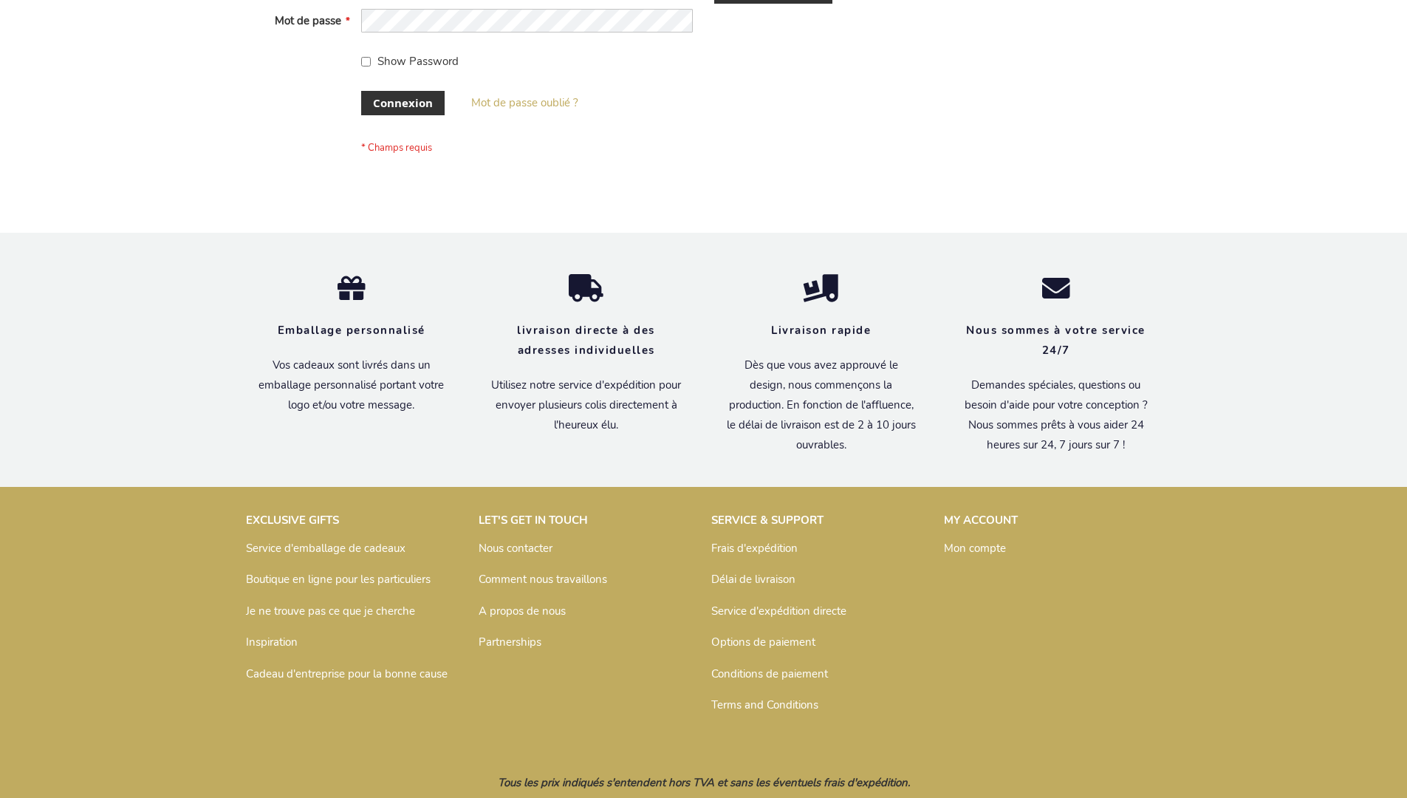
scroll to position [510, 0]
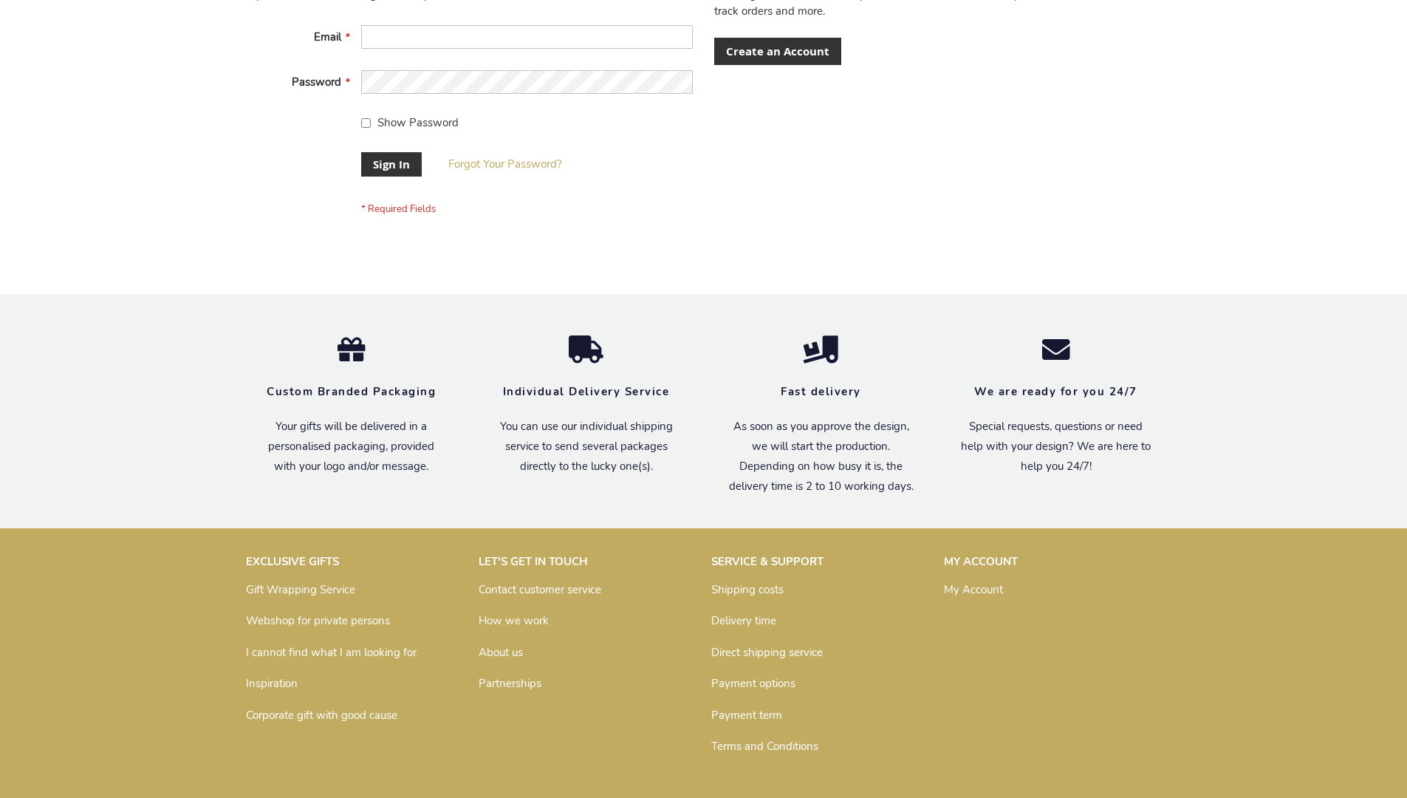
scroll to position [475, 0]
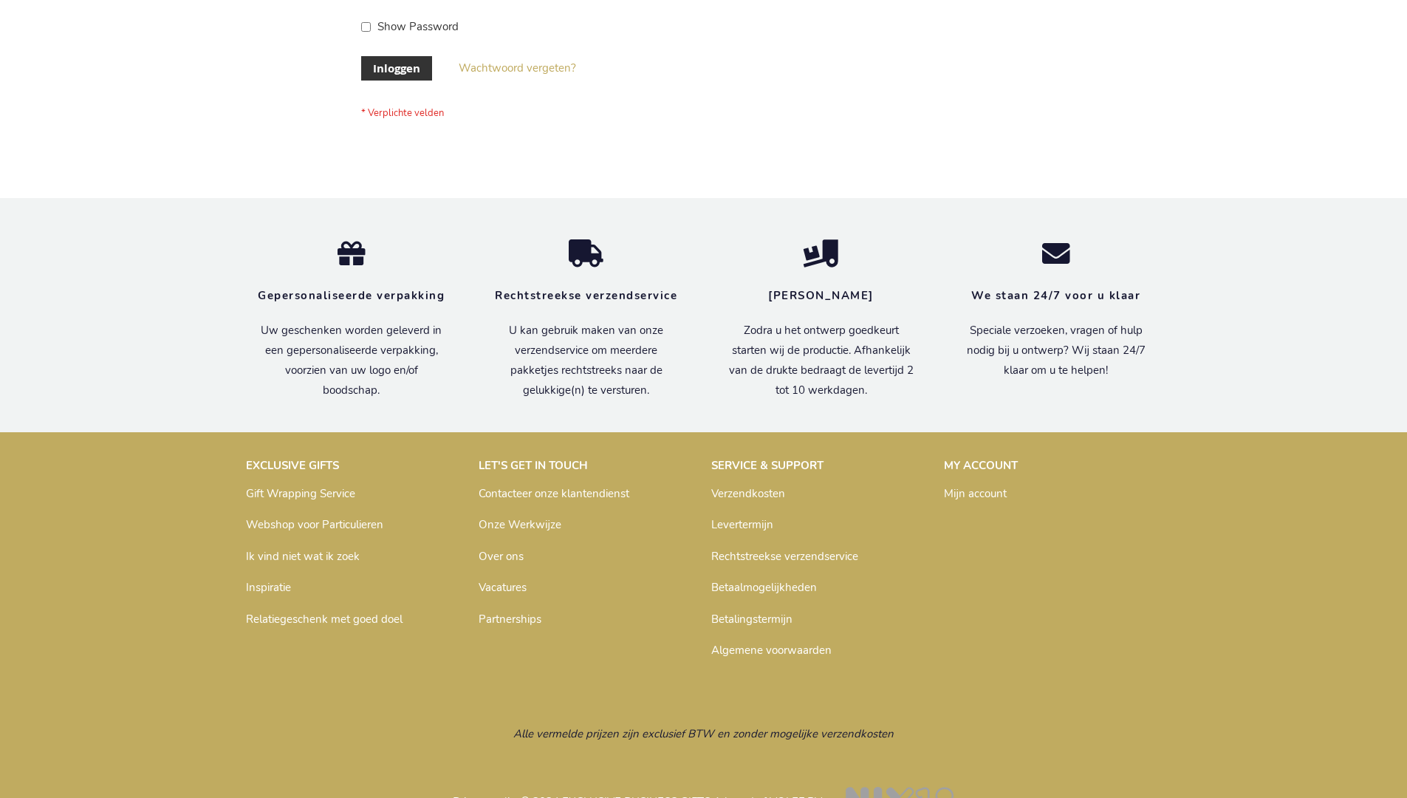
scroll to position [502, 0]
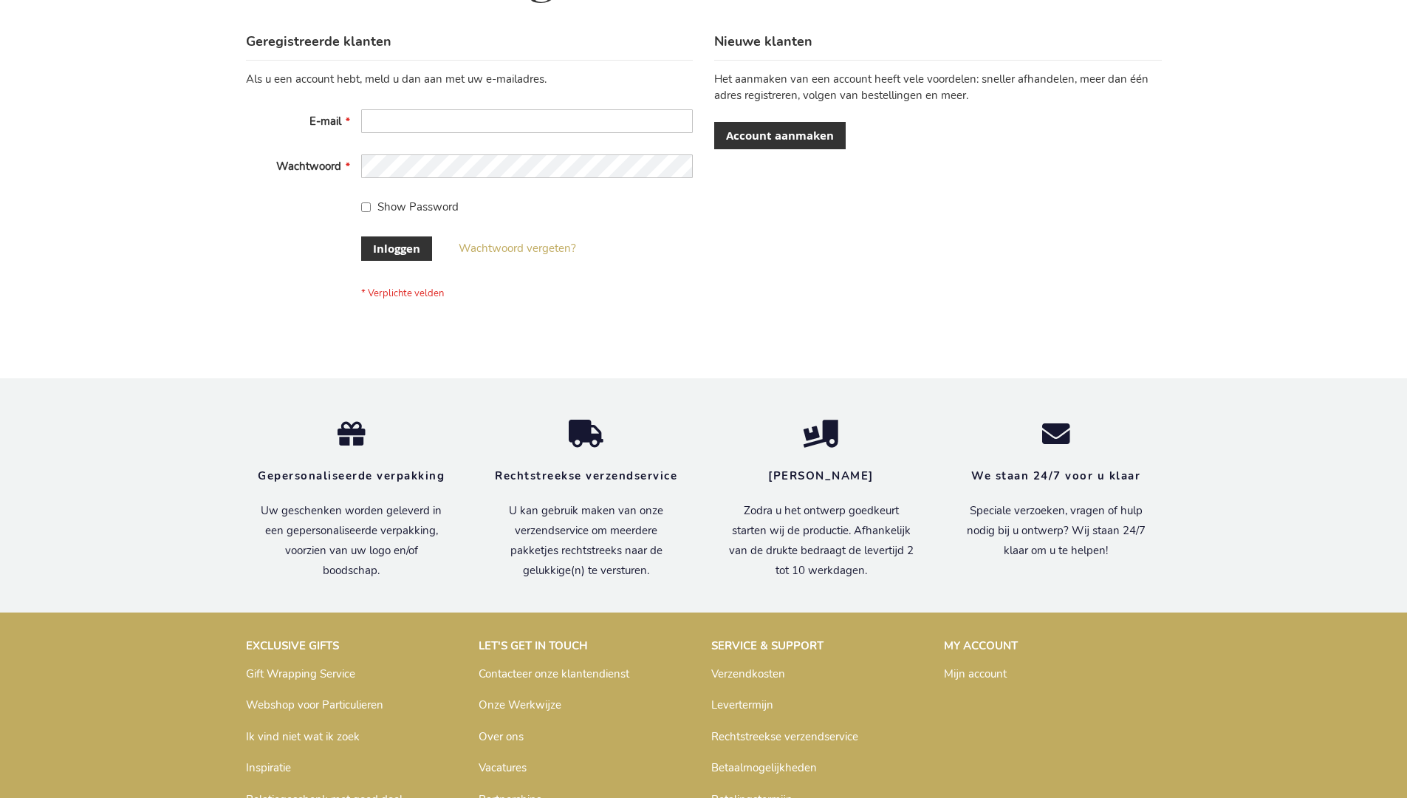
scroll to position [502, 0]
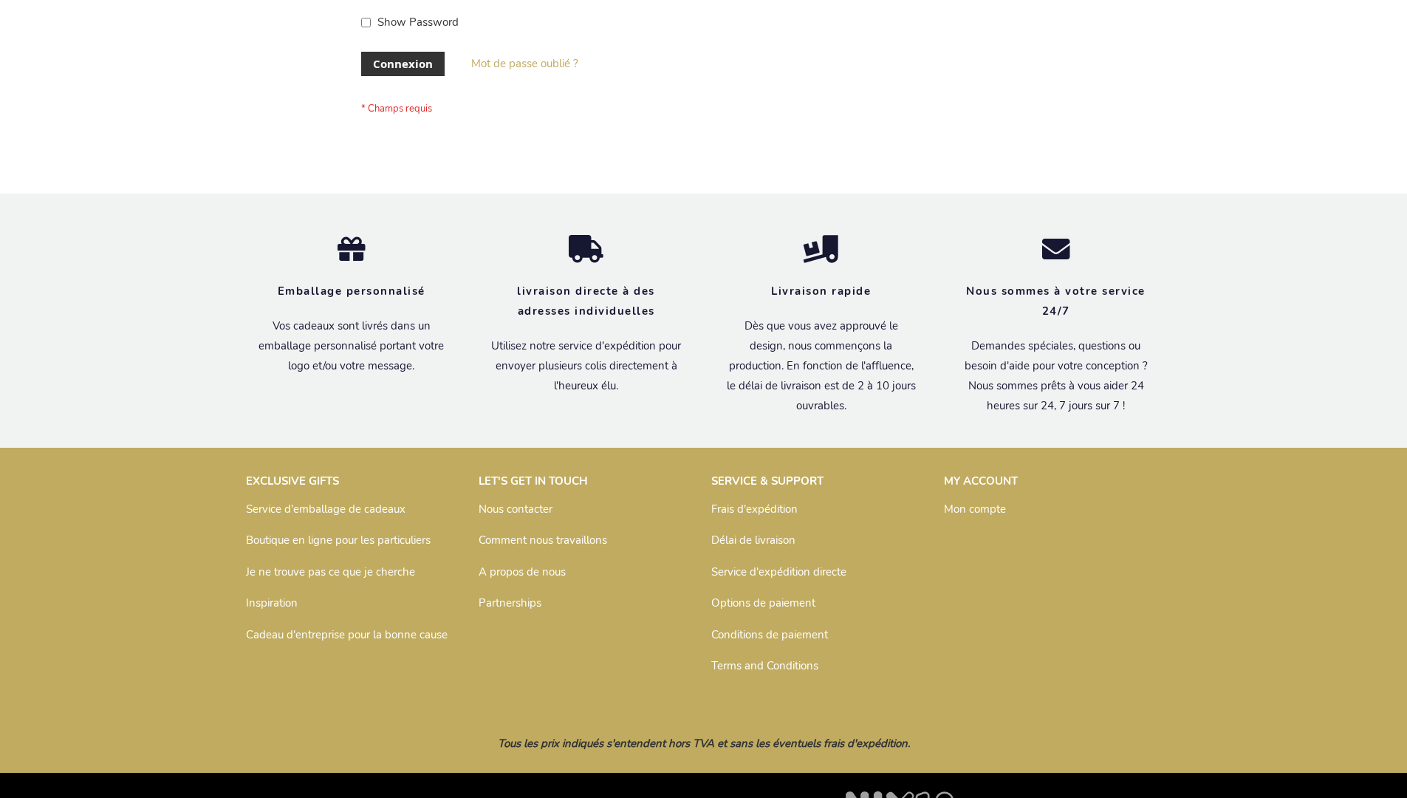
scroll to position [510, 0]
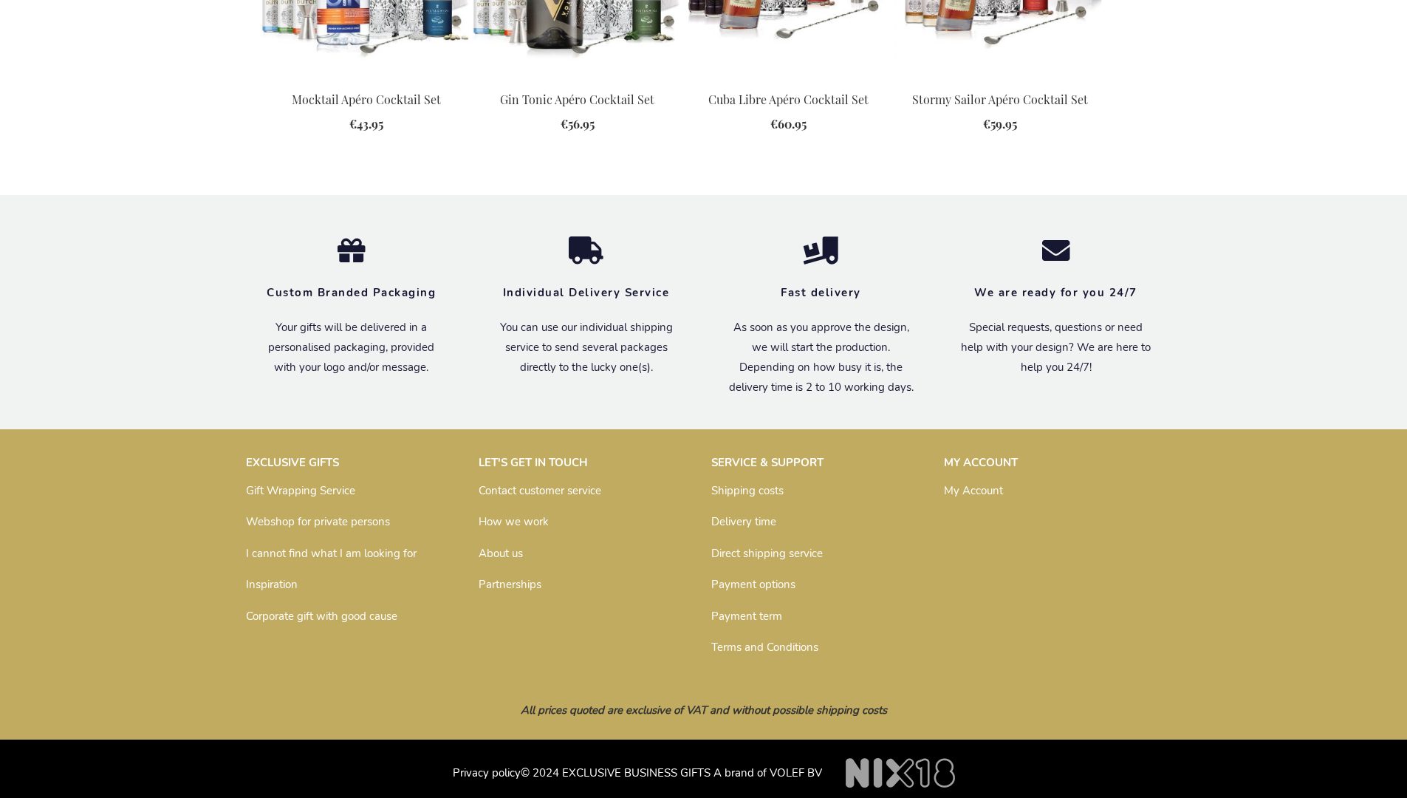
scroll to position [2003, 0]
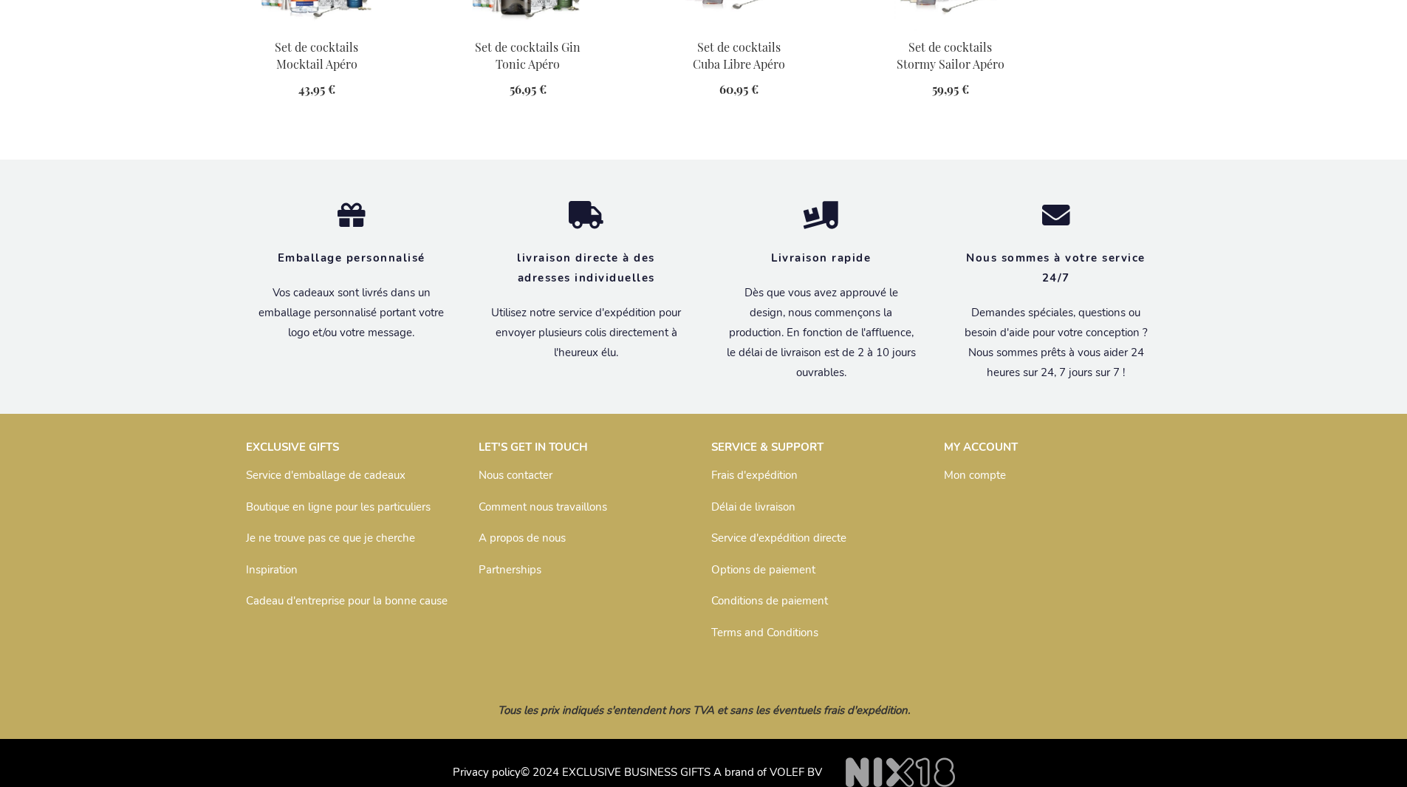
scroll to position [1901, 0]
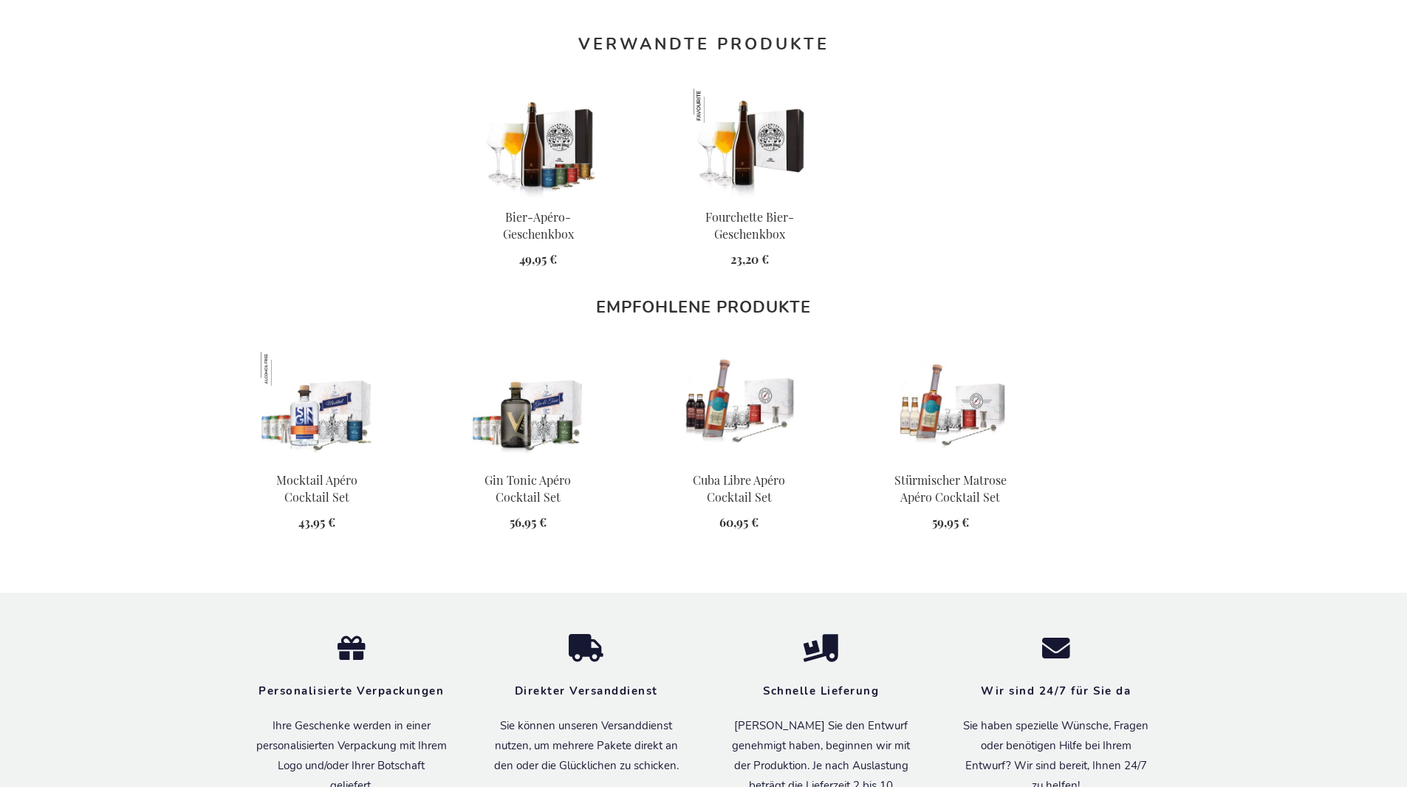
scroll to position [1886, 0]
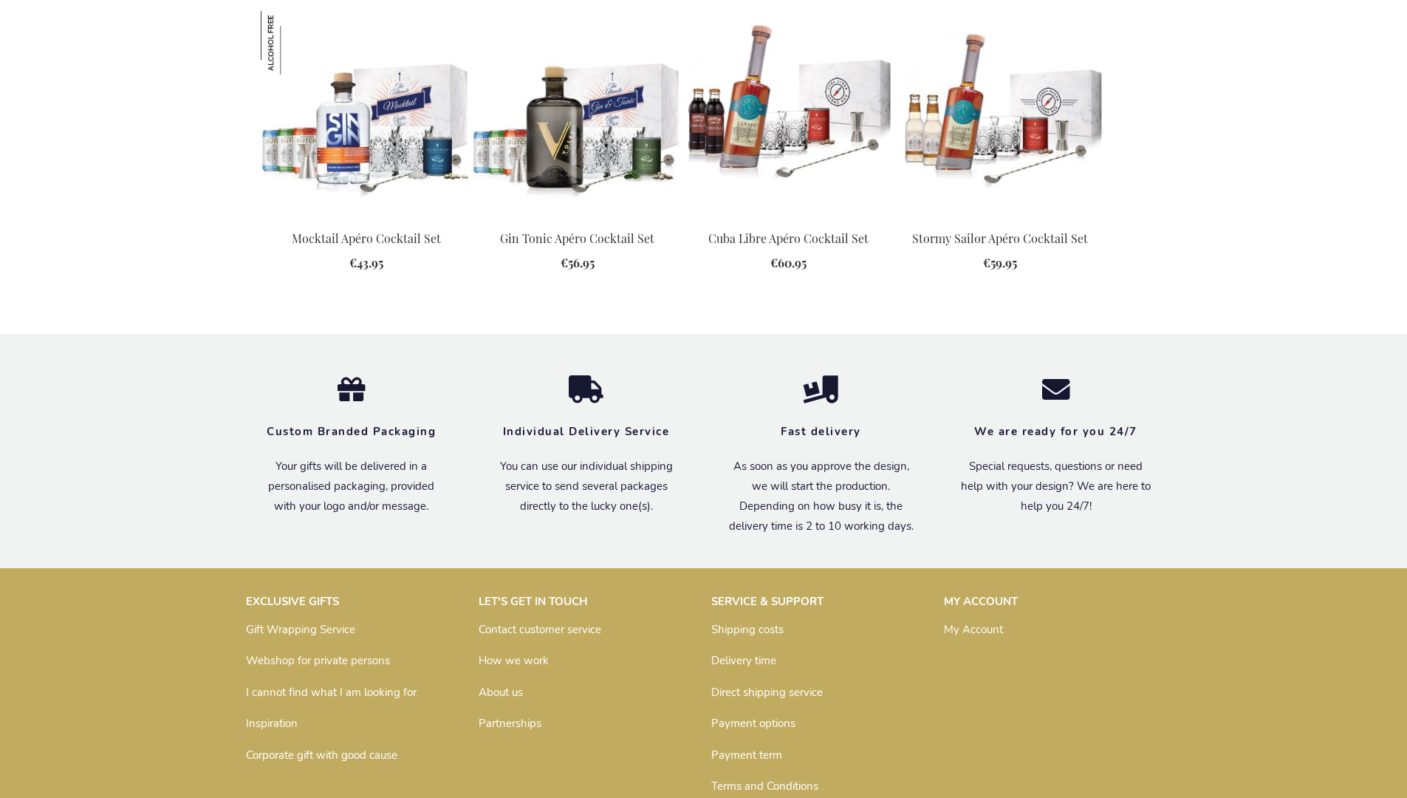
scroll to position [2003, 0]
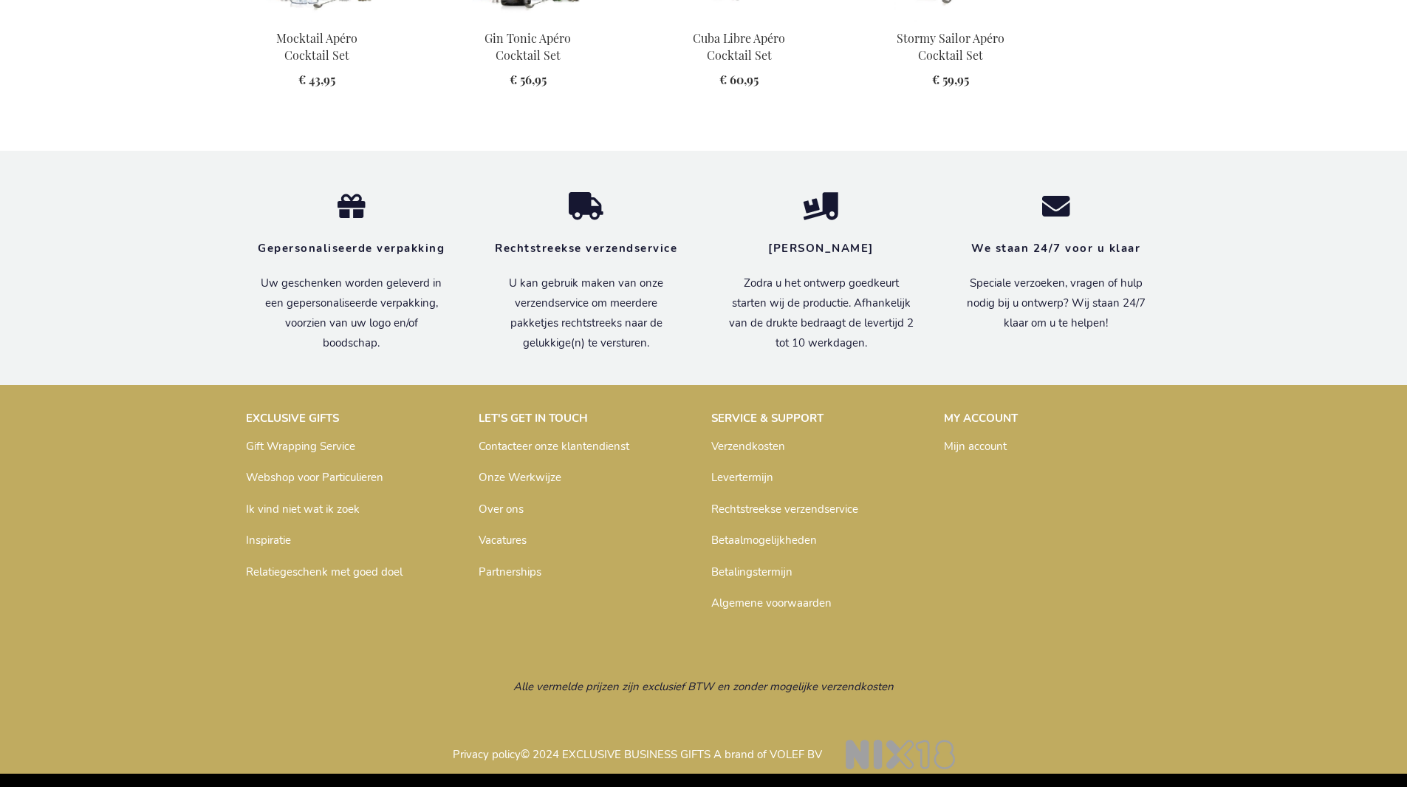
scroll to position [1877, 0]
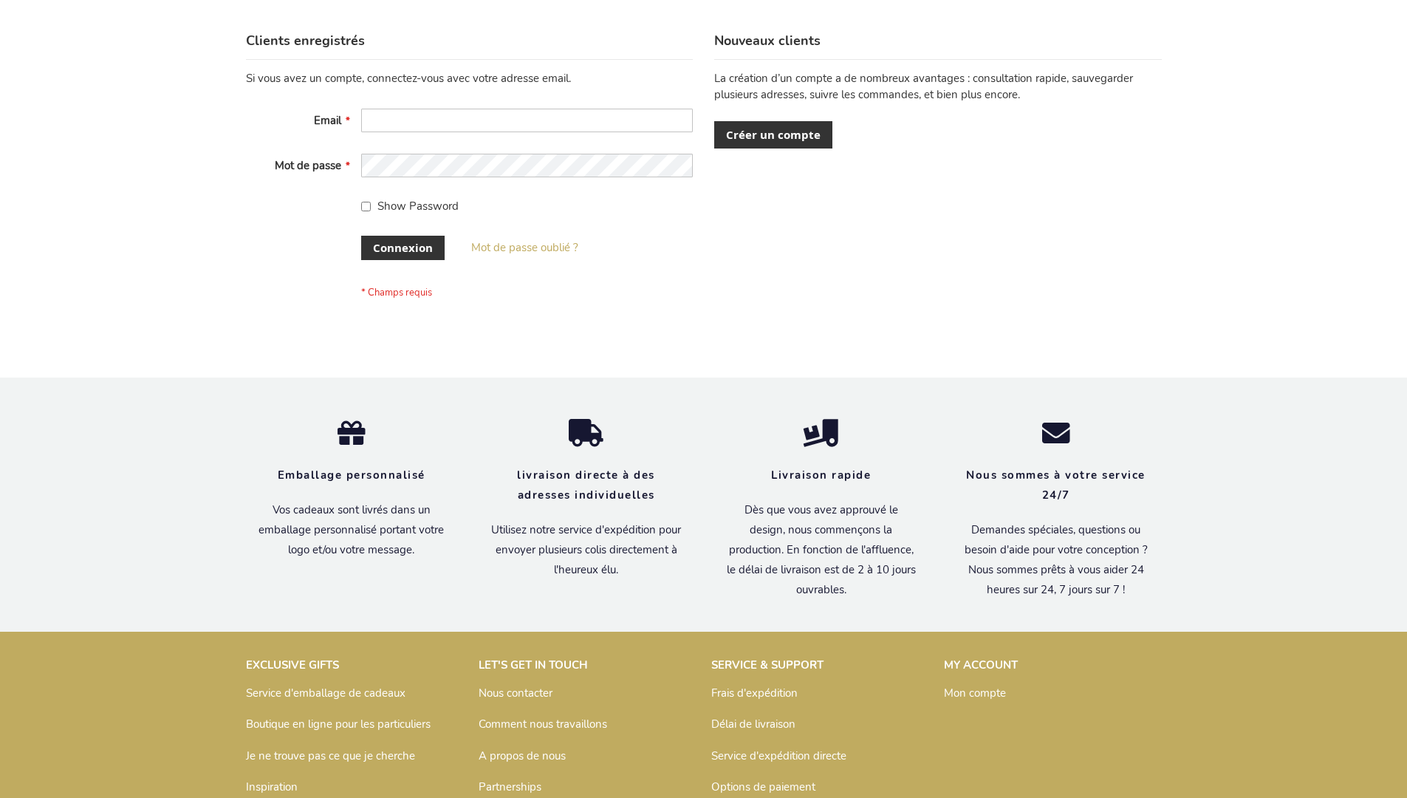
scroll to position [510, 0]
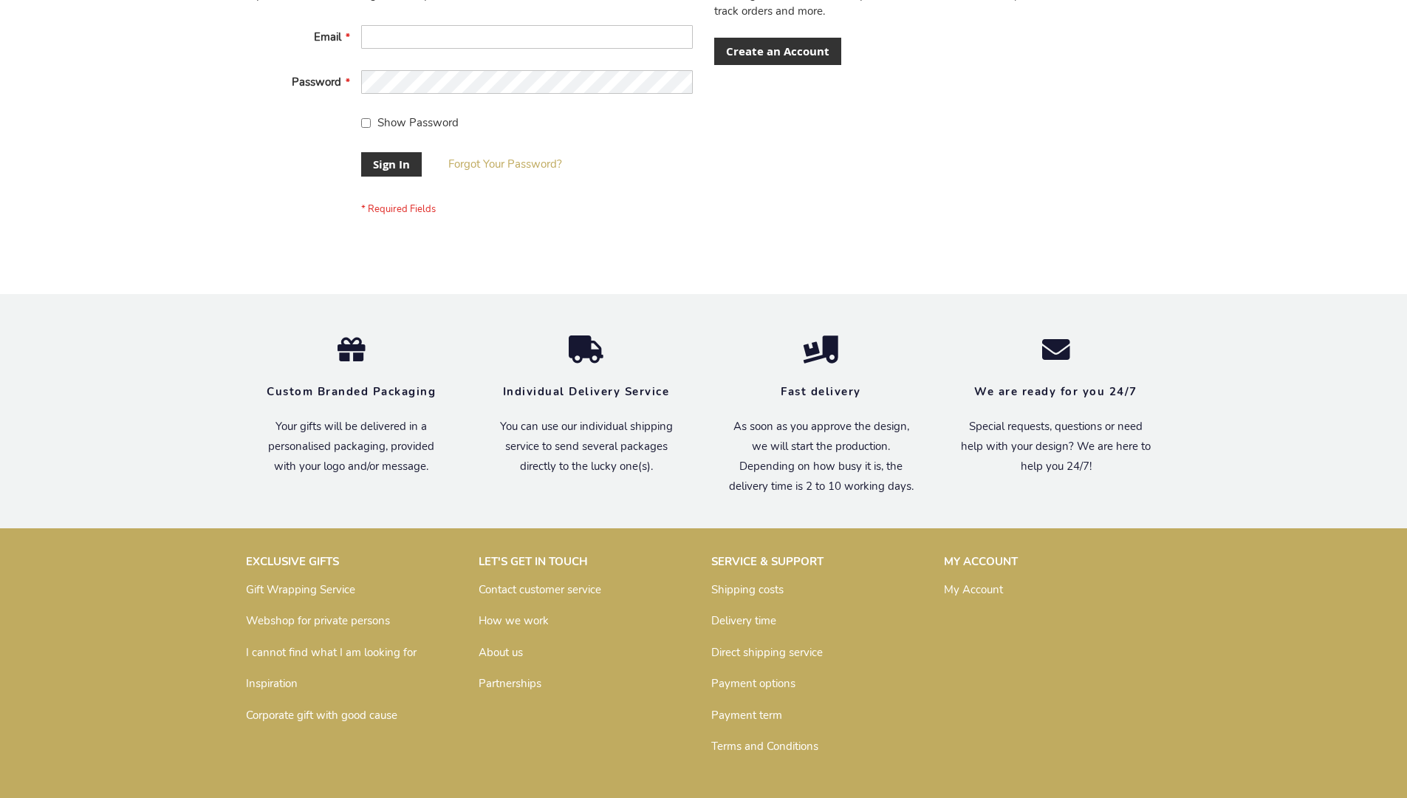
scroll to position [475, 0]
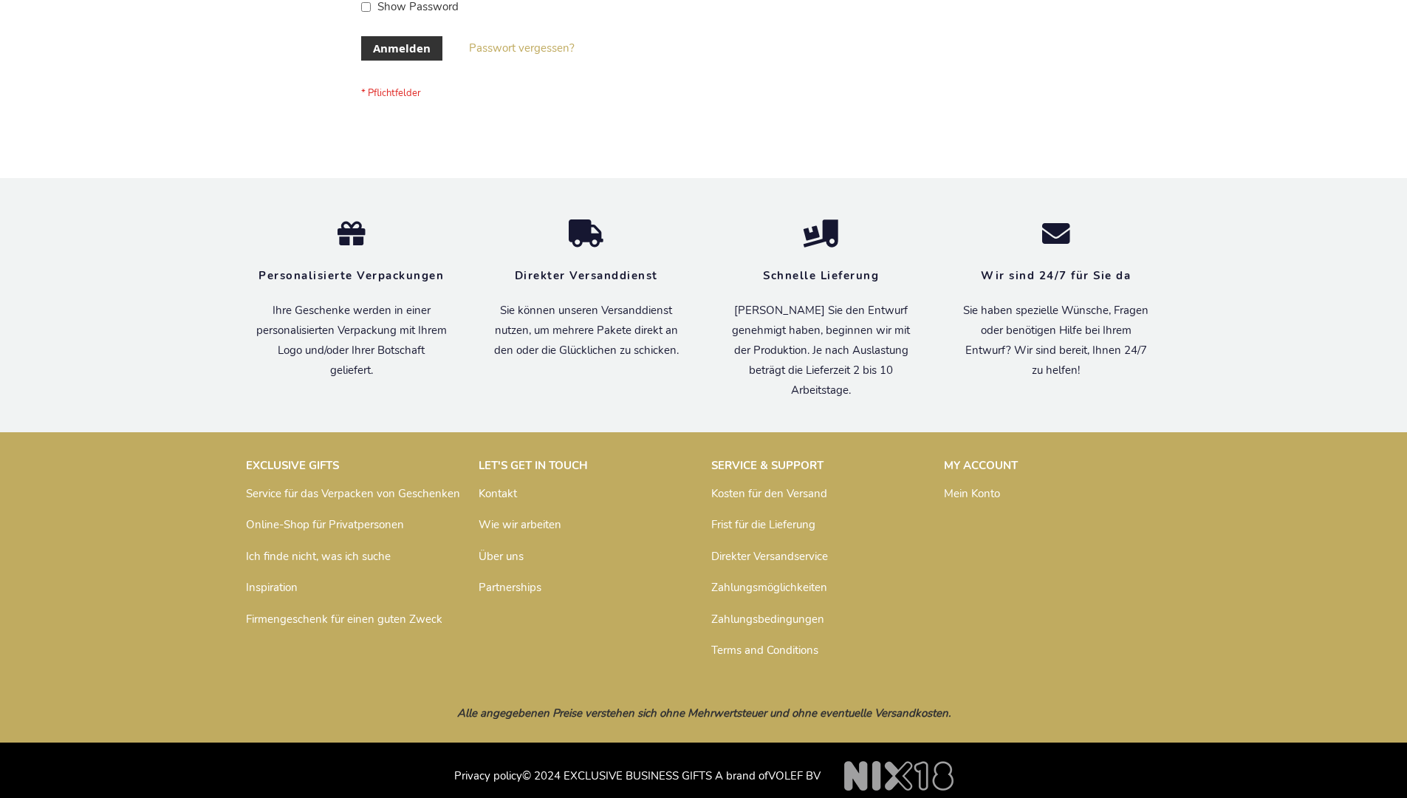
scroll to position [495, 0]
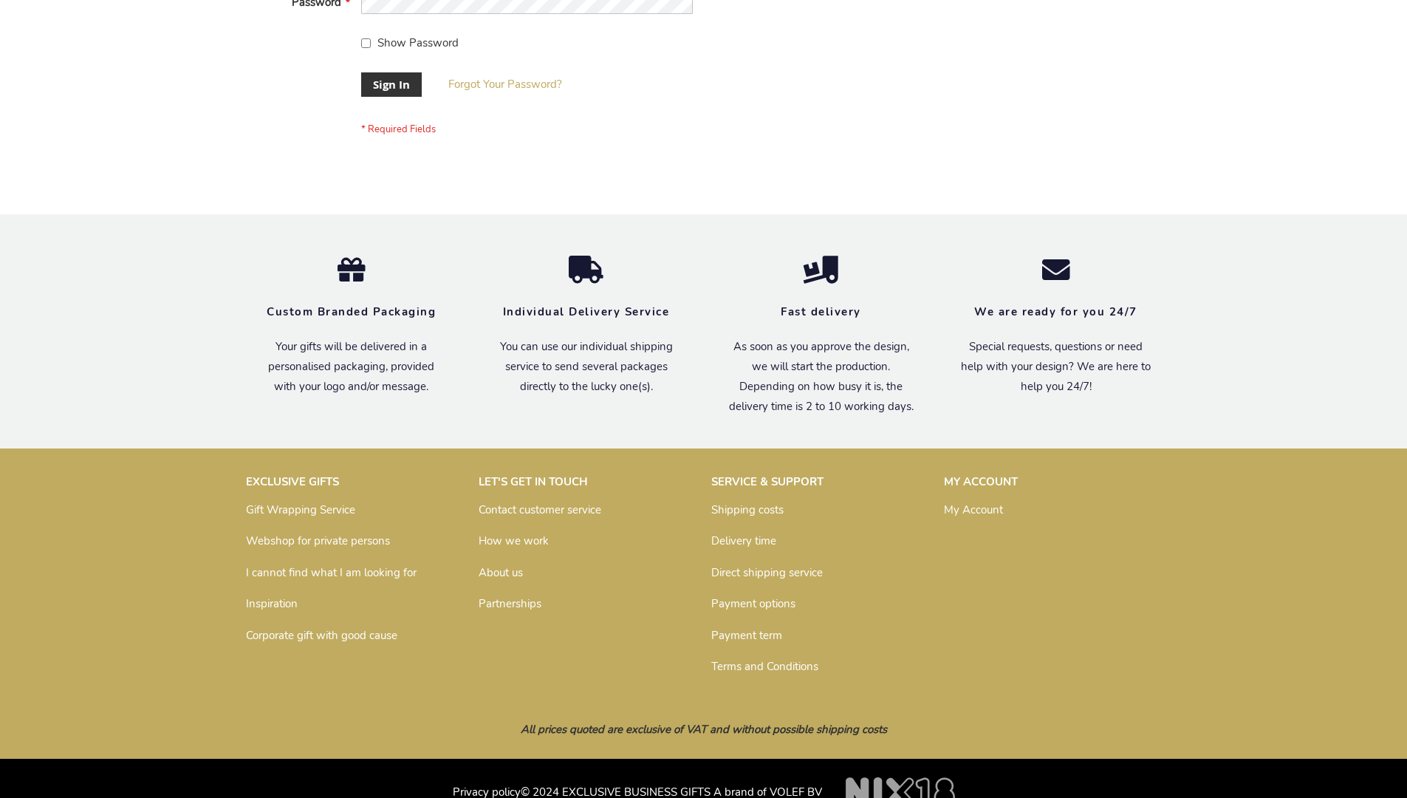
scroll to position [475, 0]
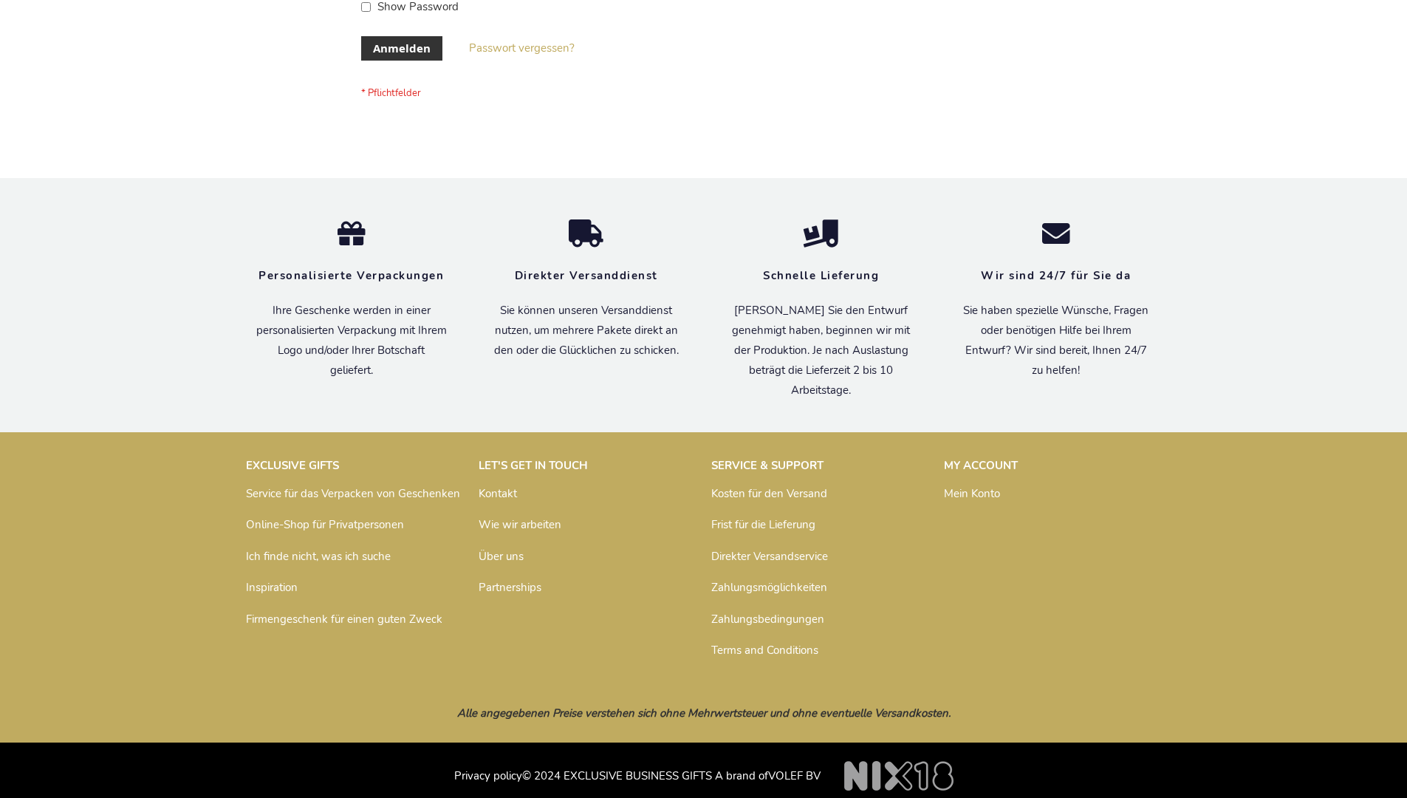
scroll to position [495, 0]
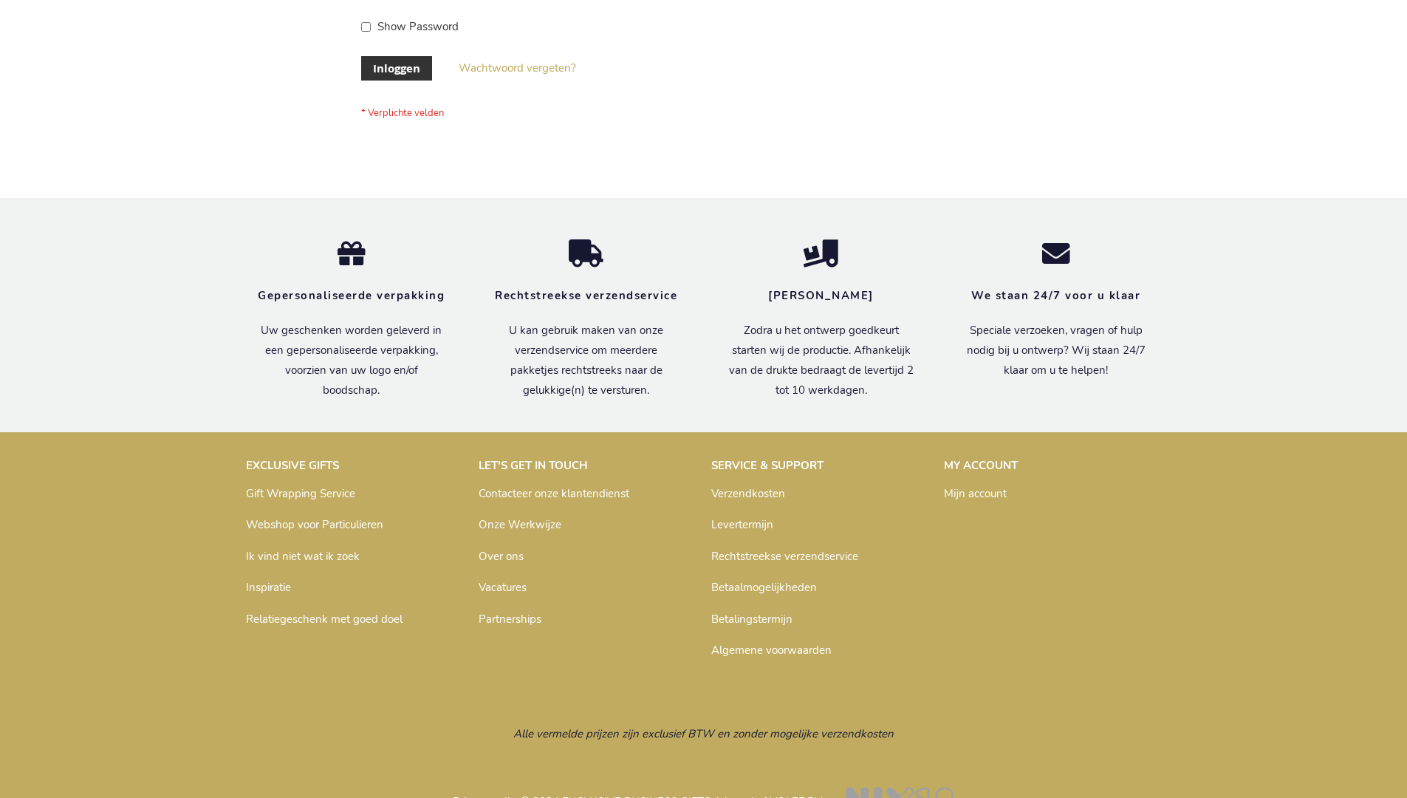
scroll to position [502, 0]
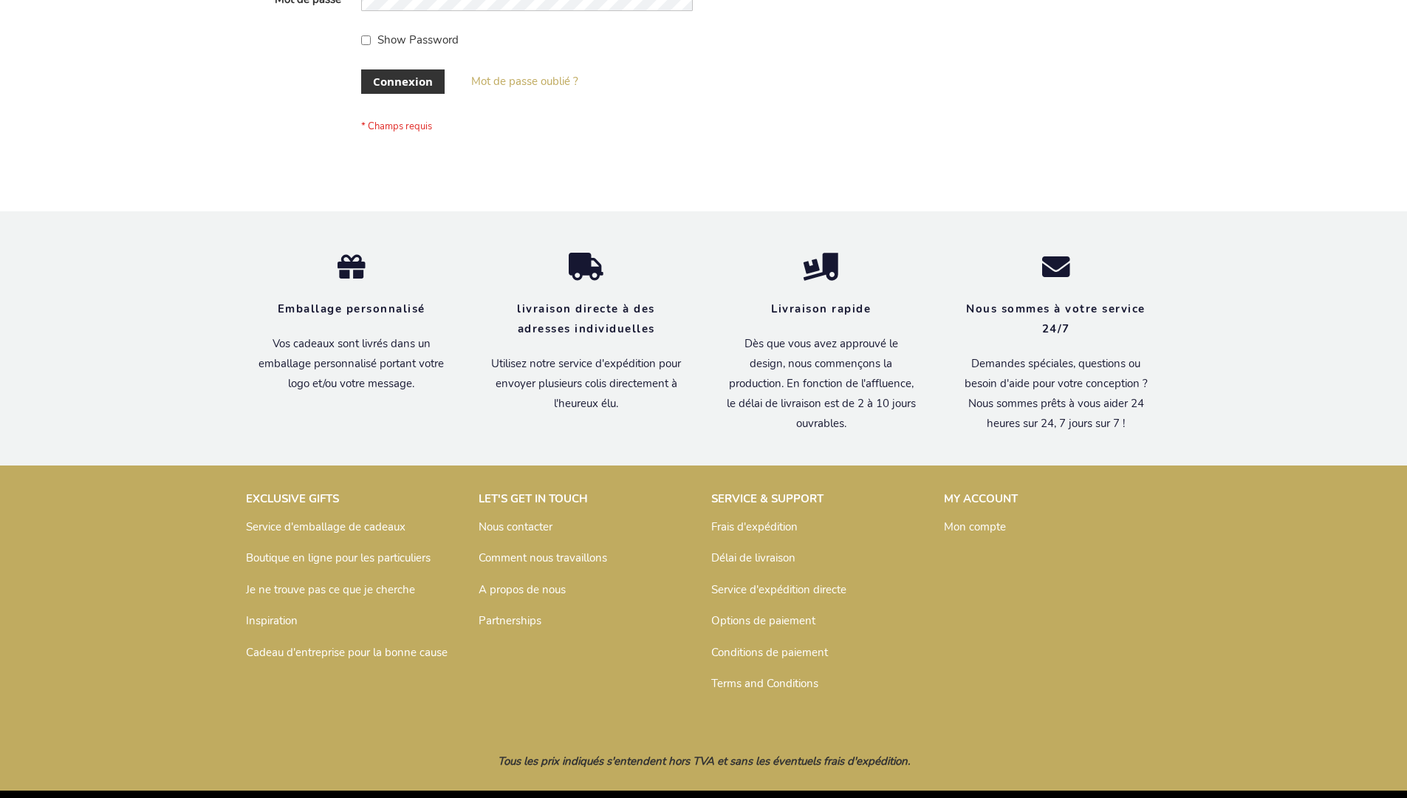
scroll to position [510, 0]
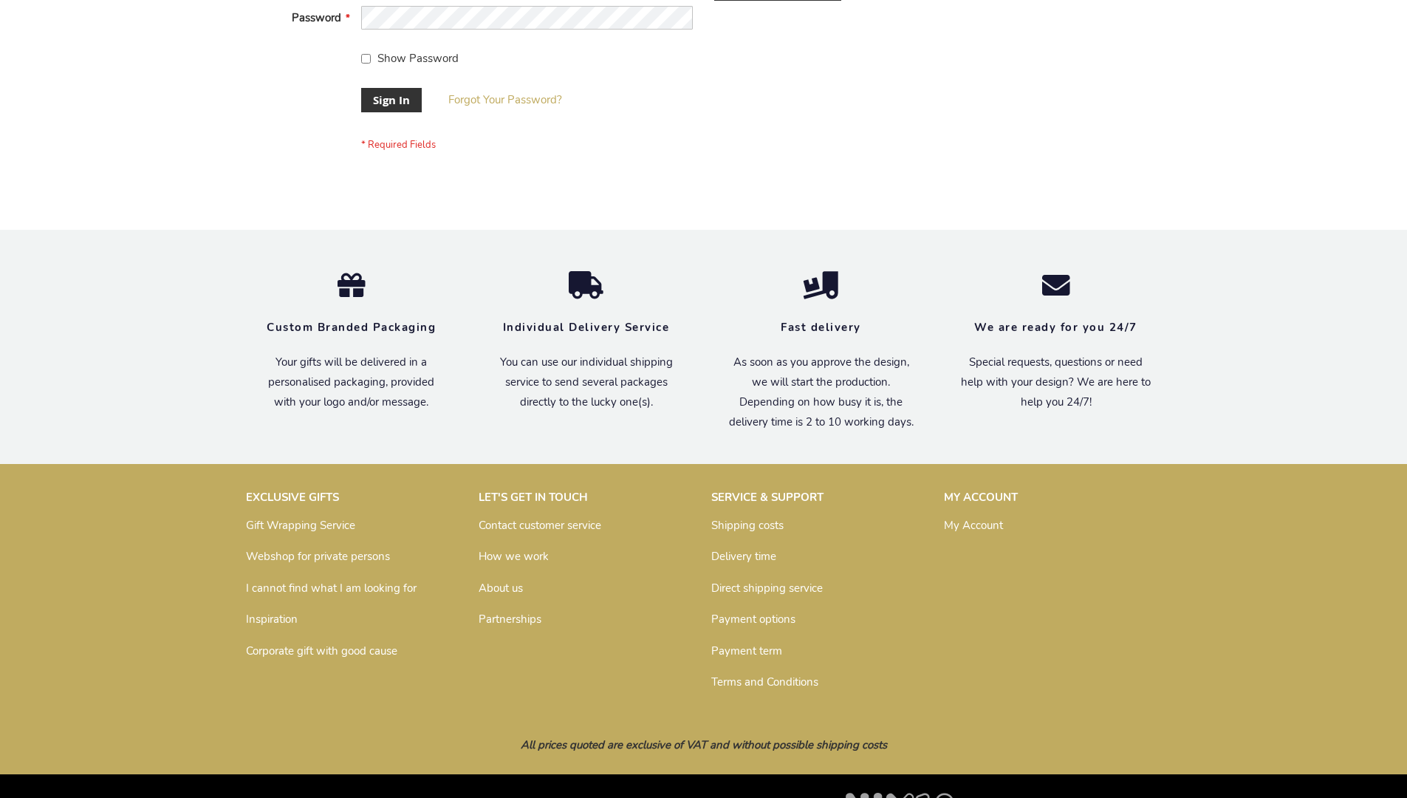
scroll to position [475, 0]
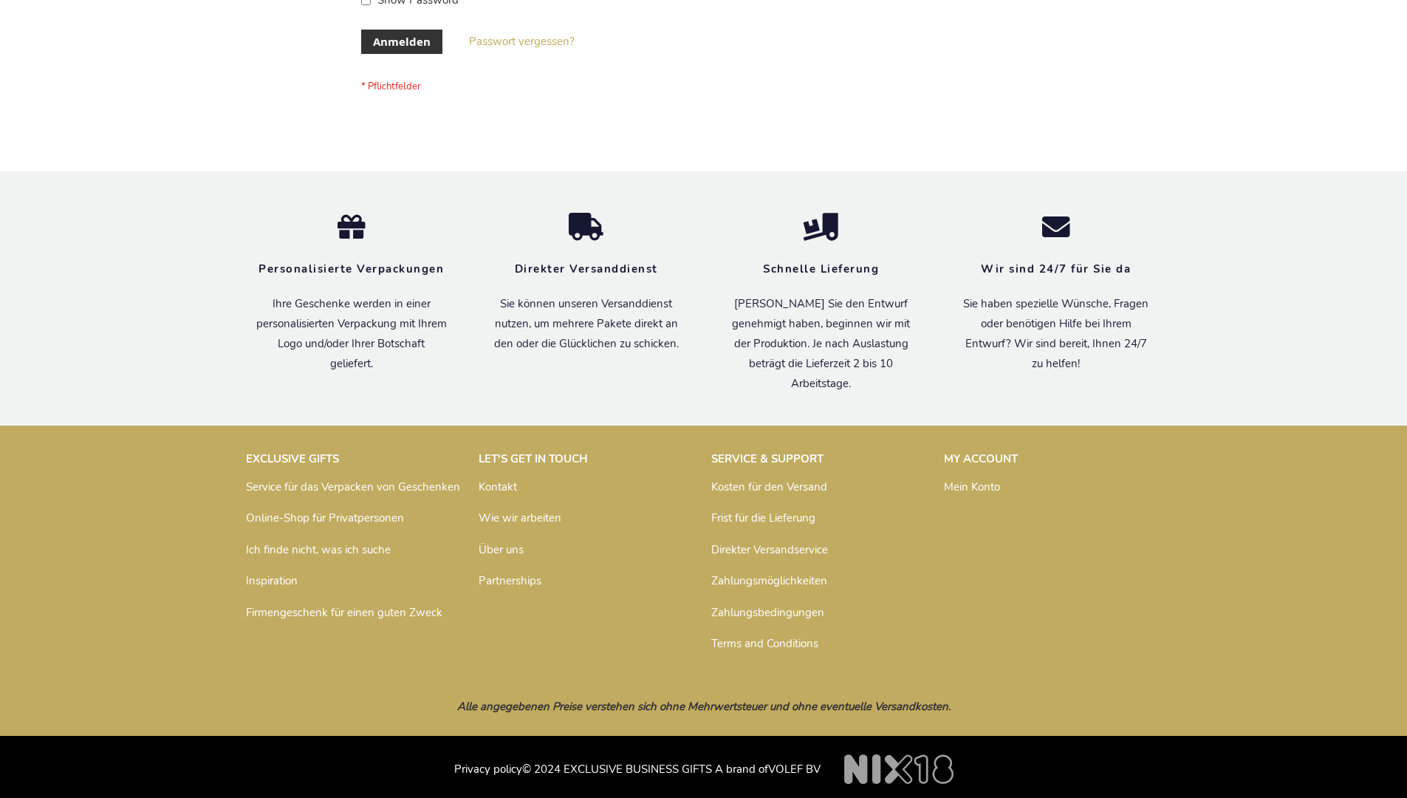
scroll to position [495, 0]
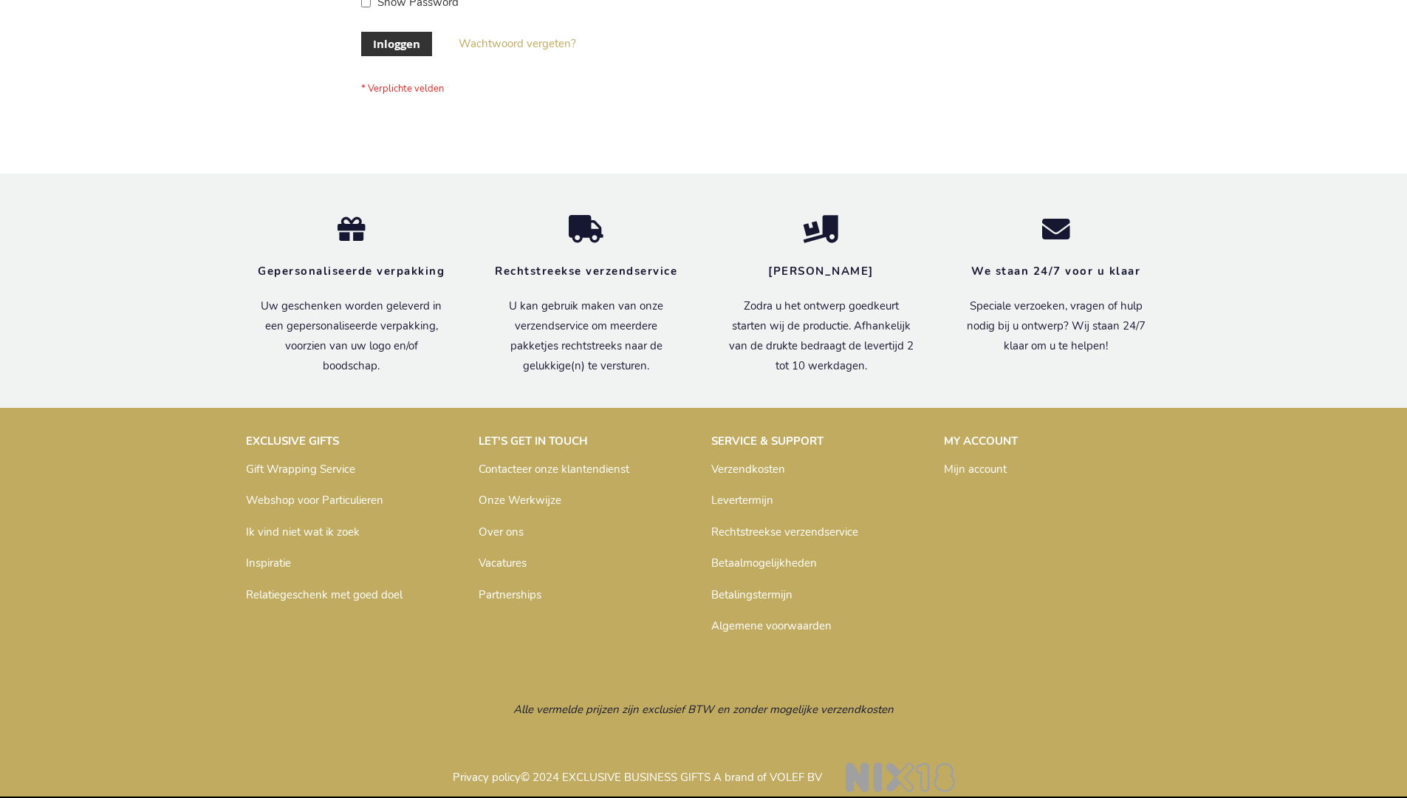
scroll to position [502, 0]
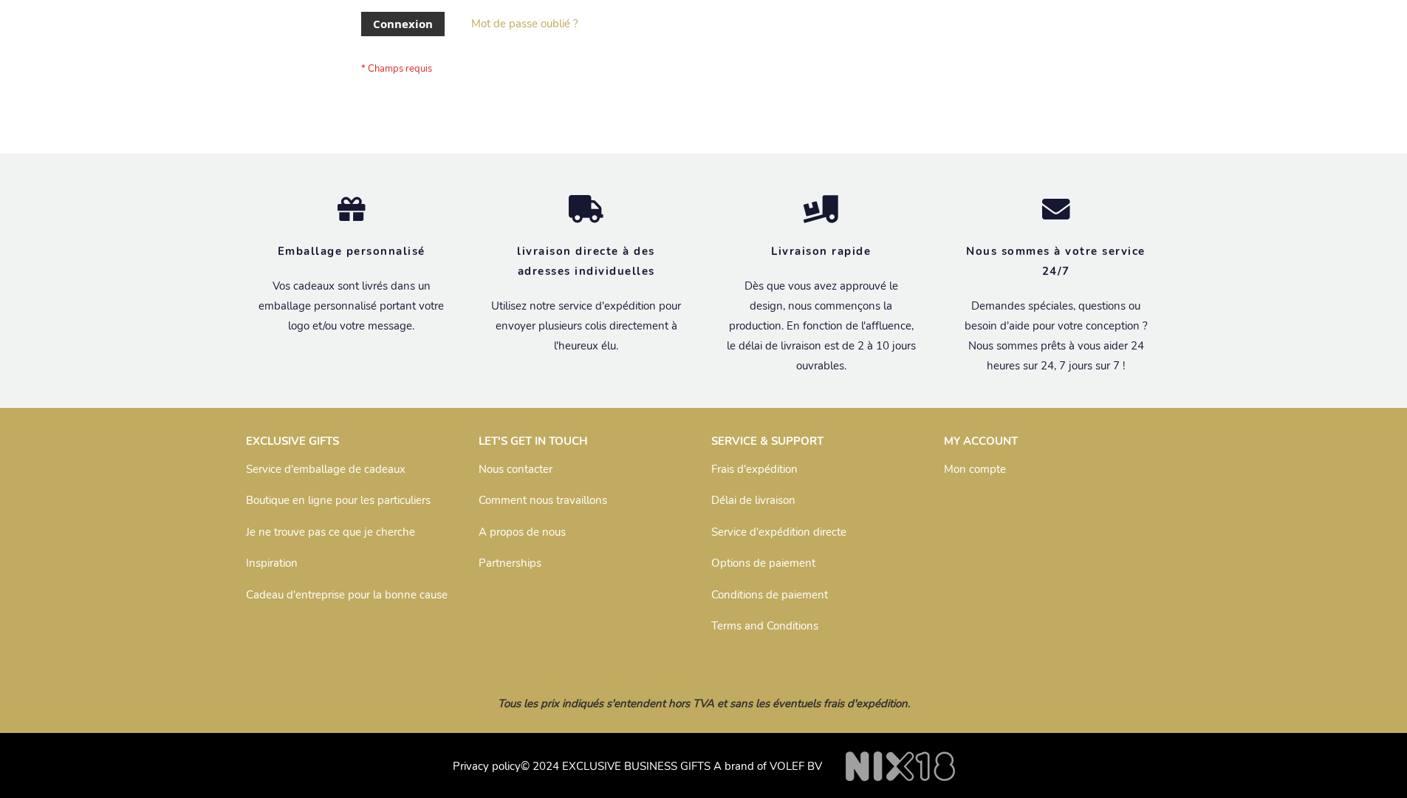
scroll to position [510, 0]
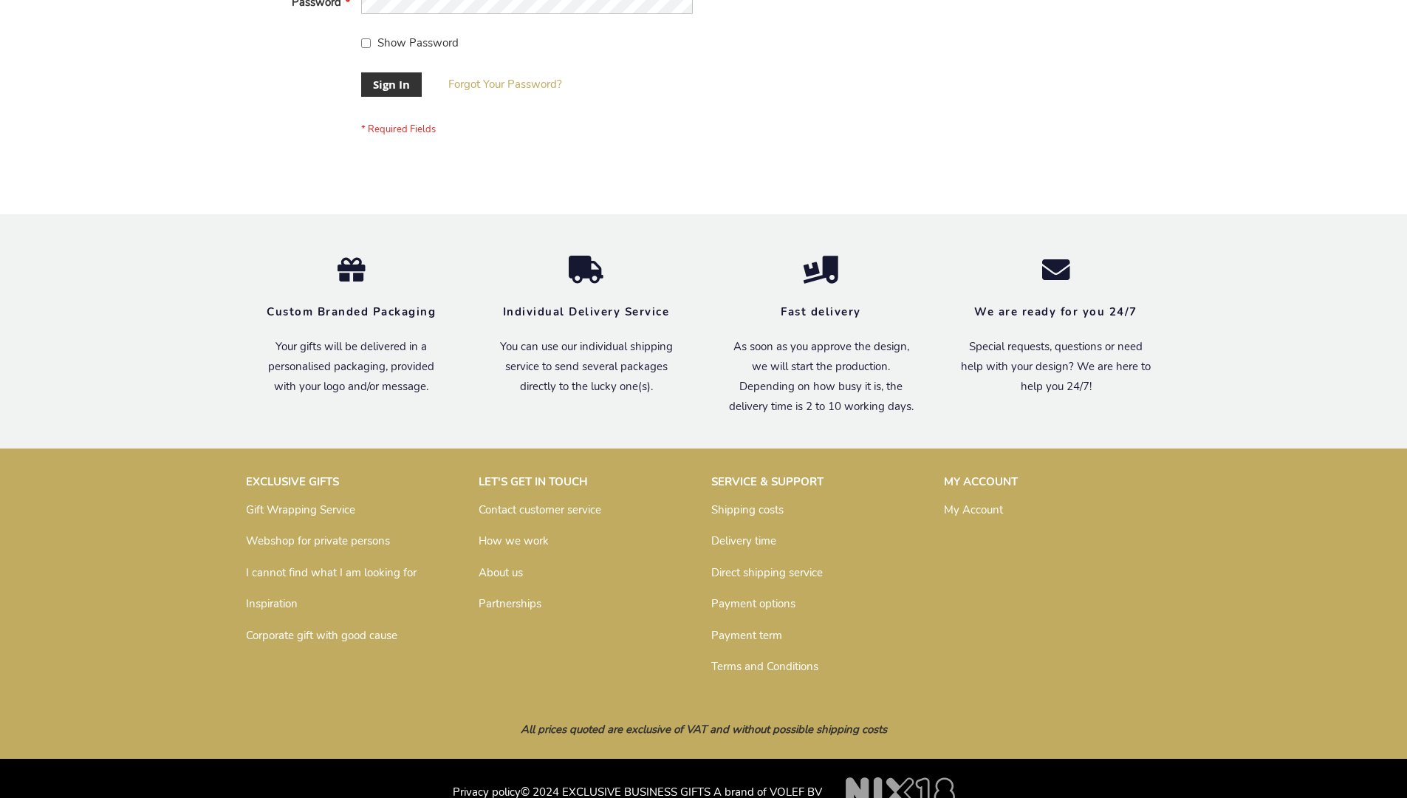
scroll to position [475, 0]
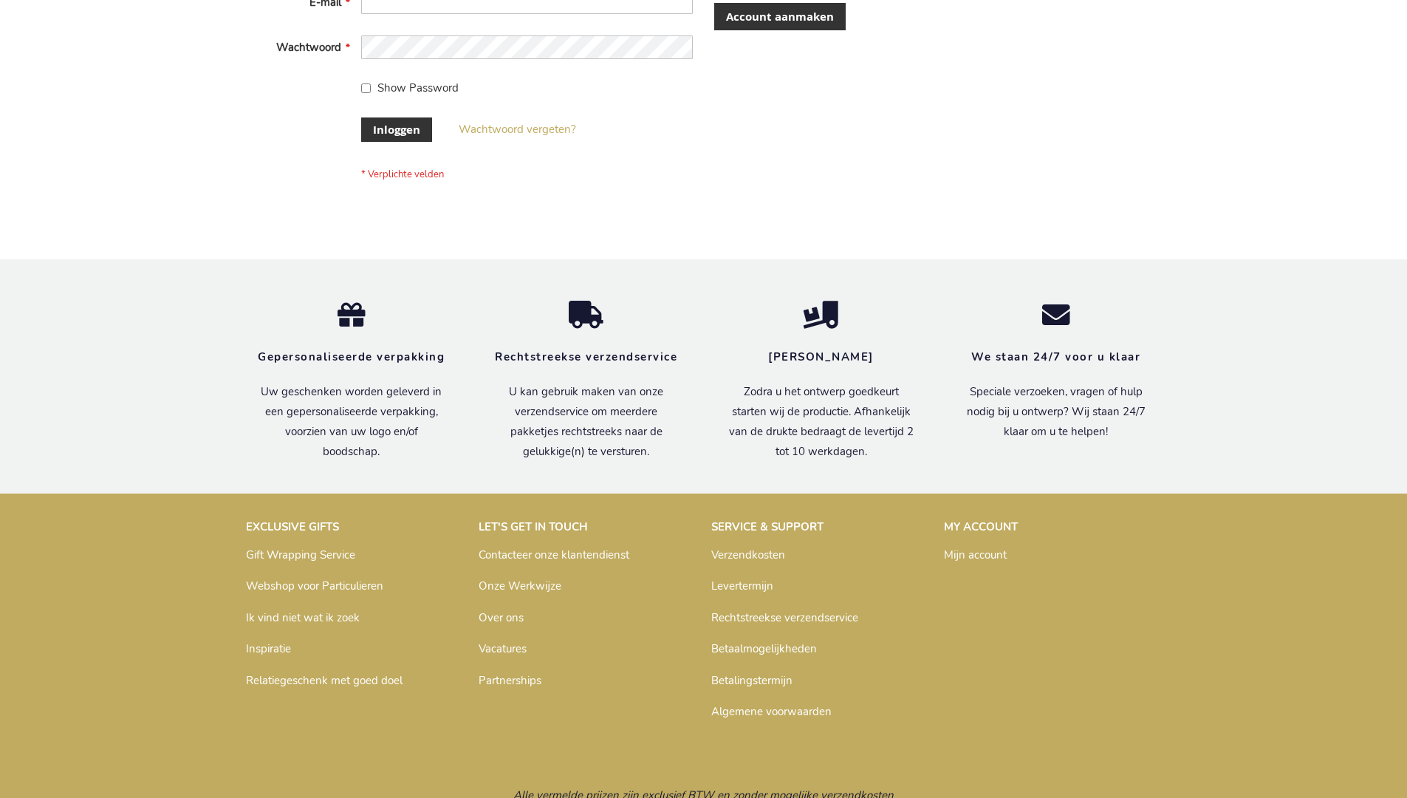
scroll to position [502, 0]
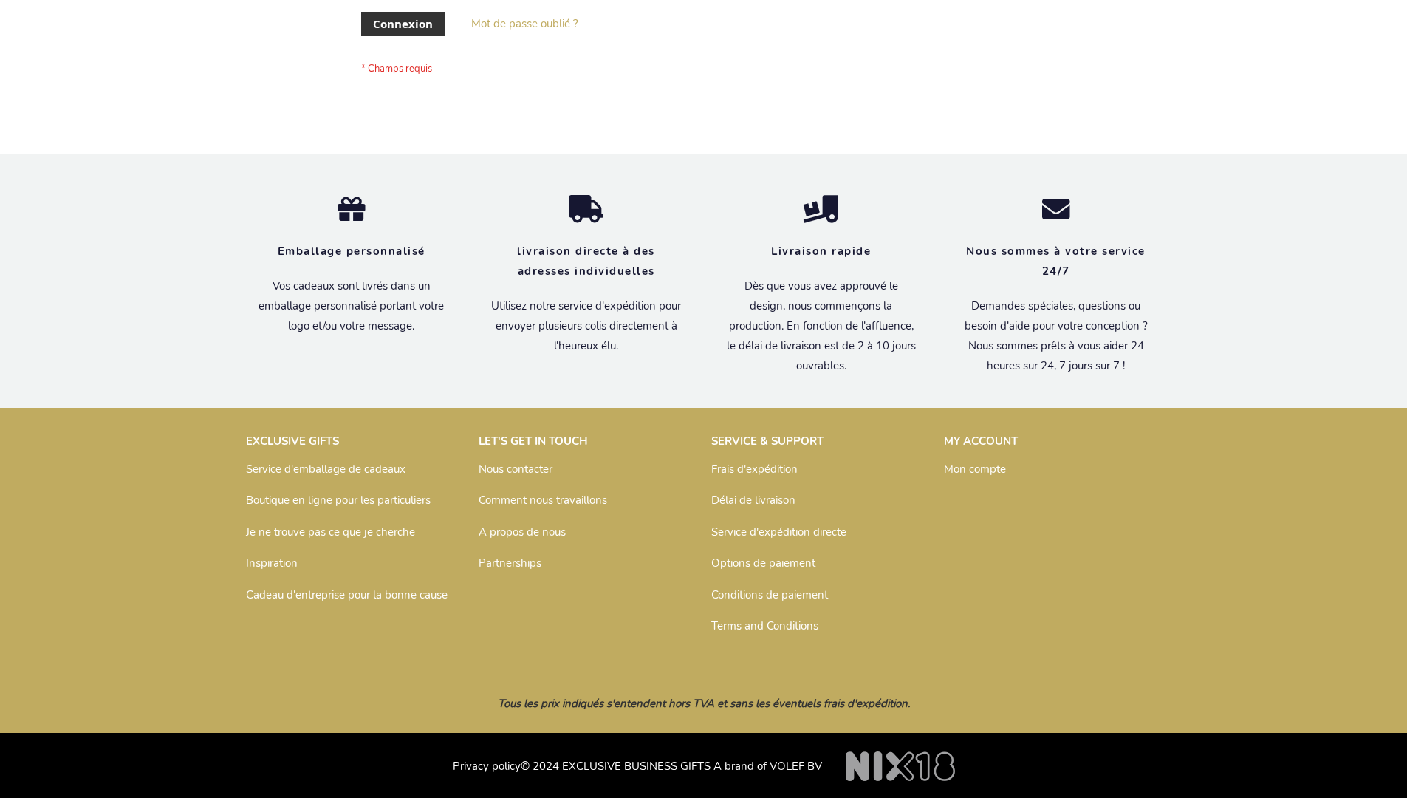
scroll to position [510, 0]
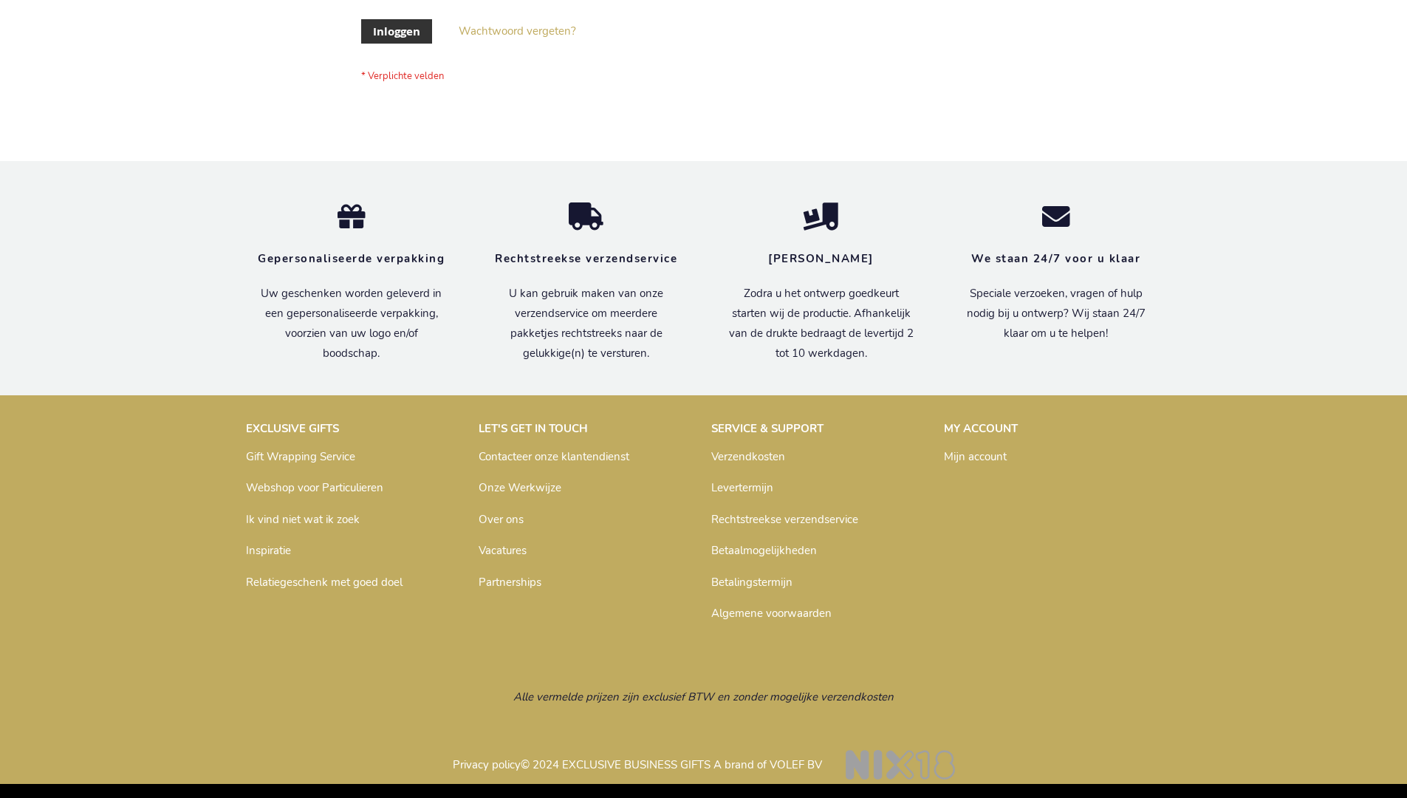
scroll to position [502, 0]
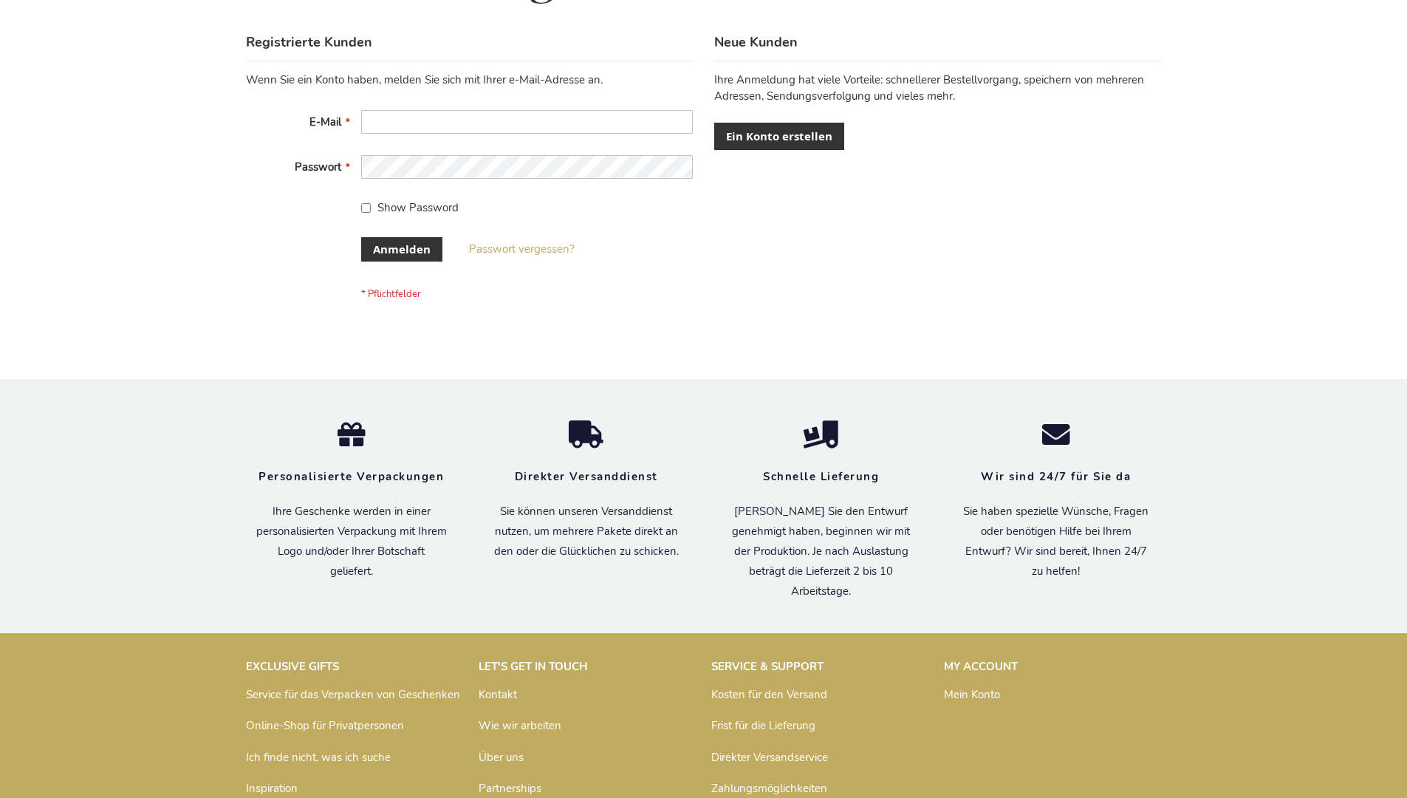
scroll to position [495, 0]
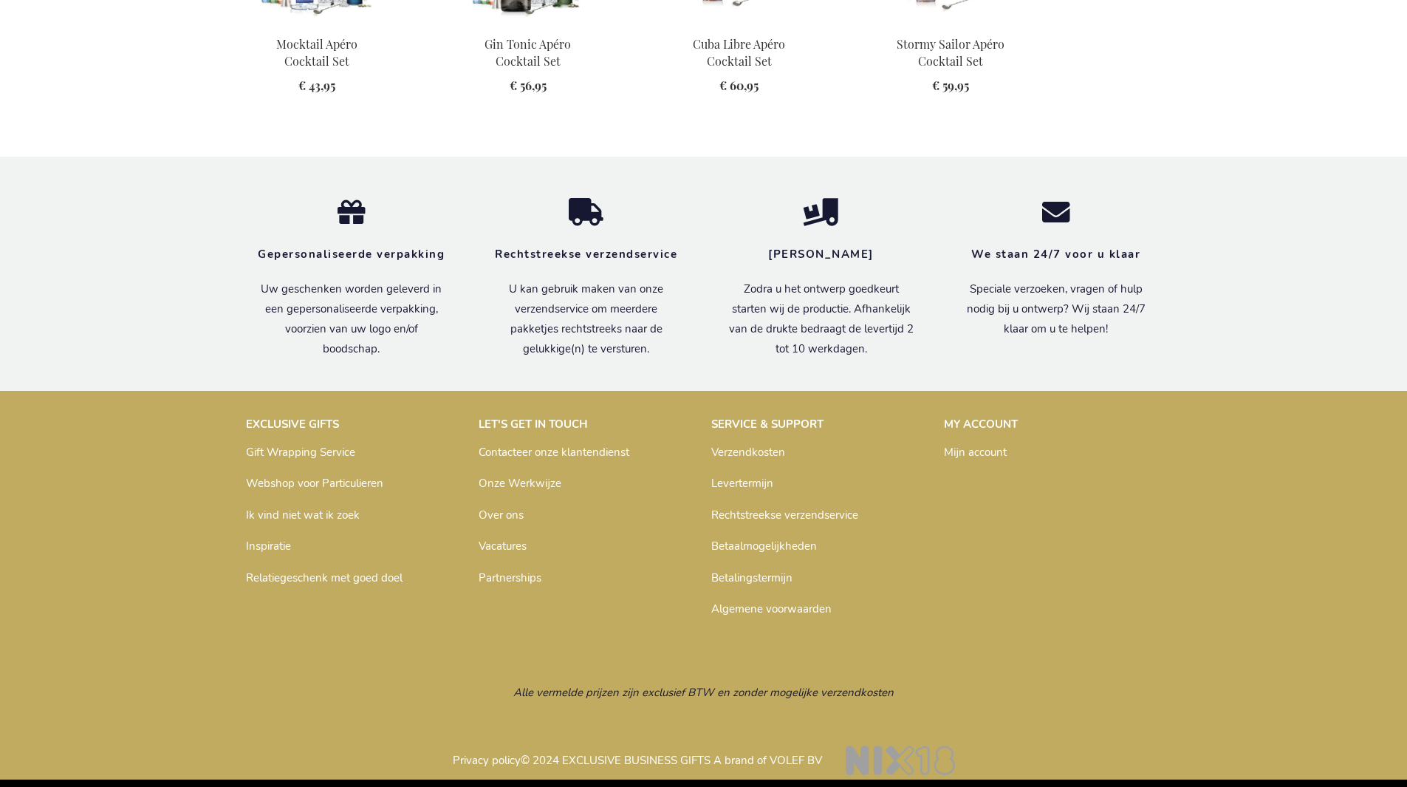
scroll to position [1877, 0]
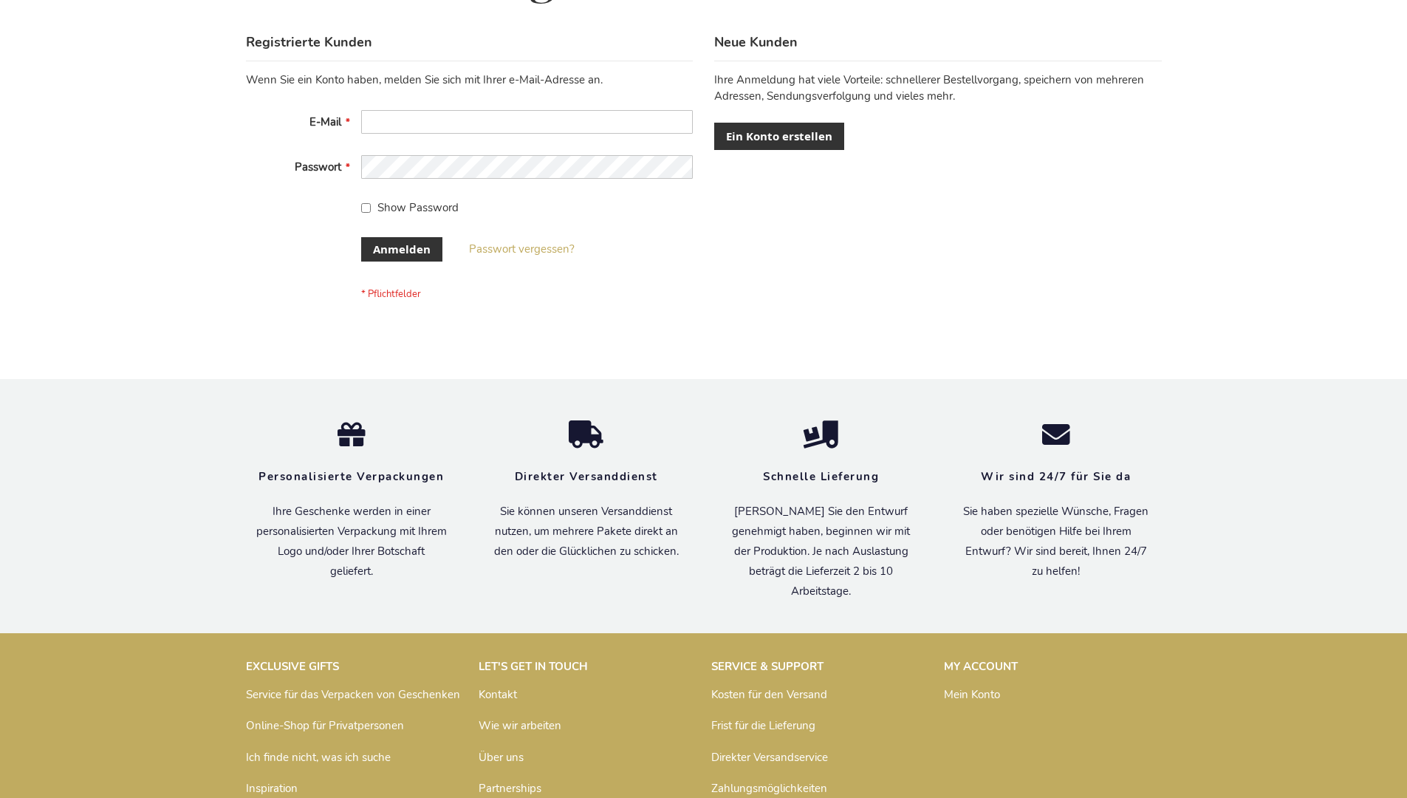
scroll to position [495, 0]
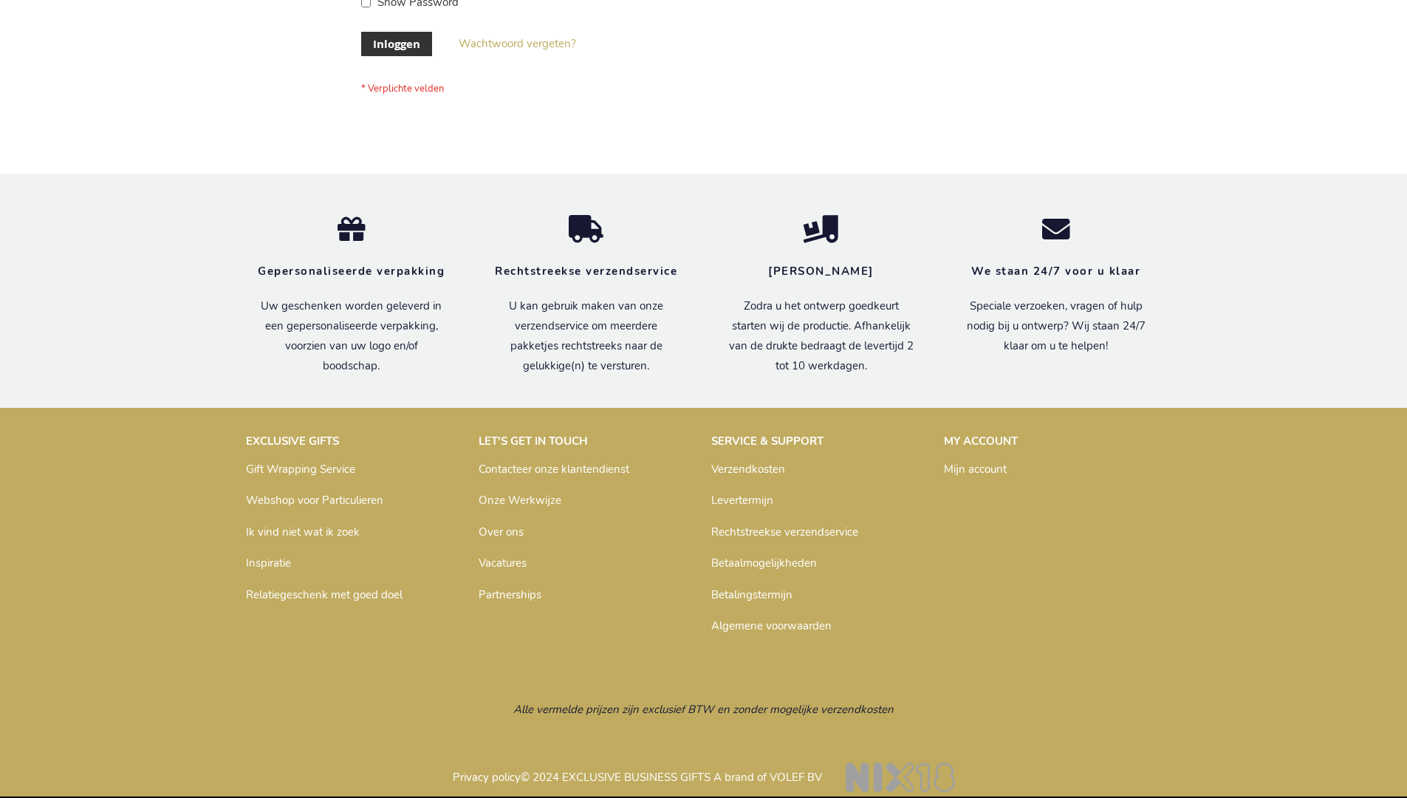
scroll to position [502, 0]
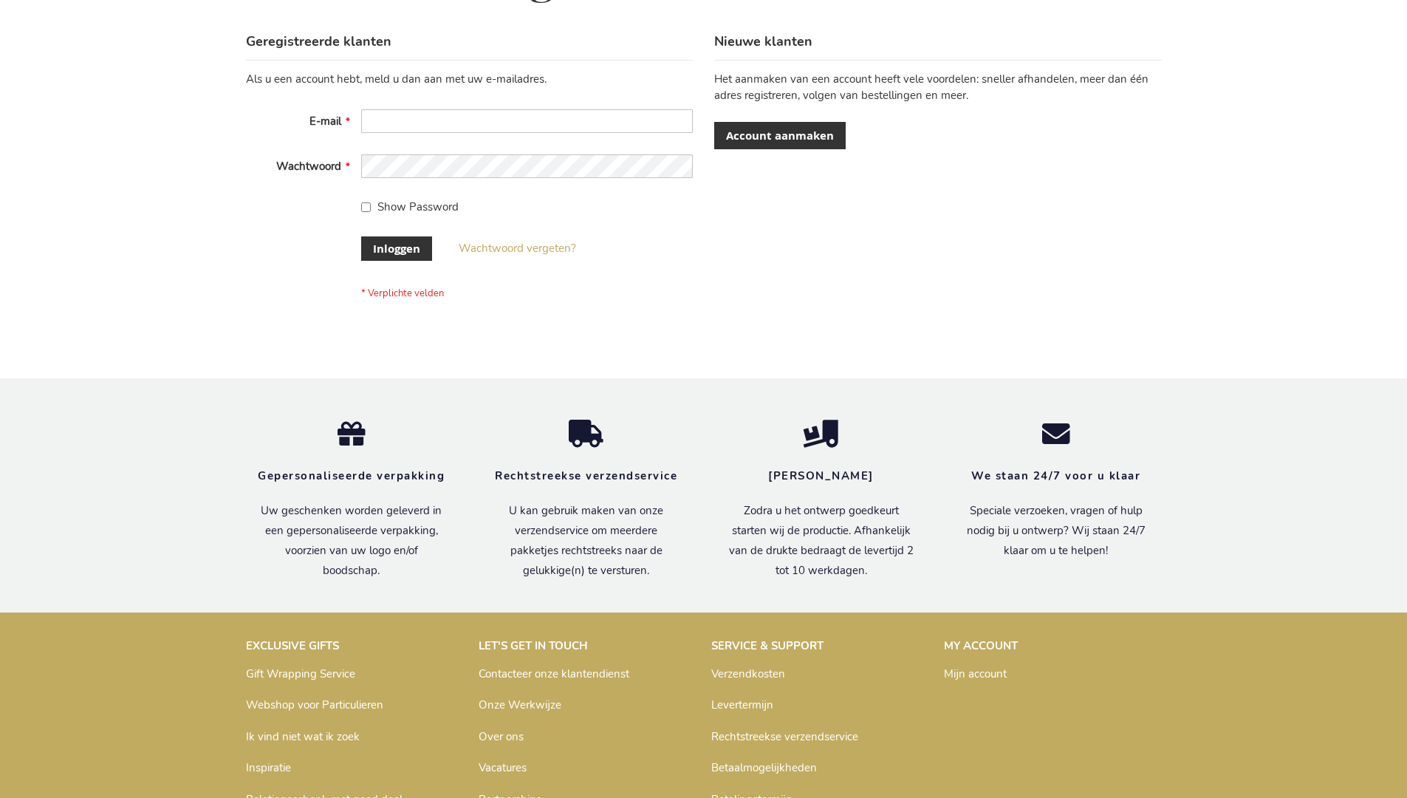
scroll to position [502, 0]
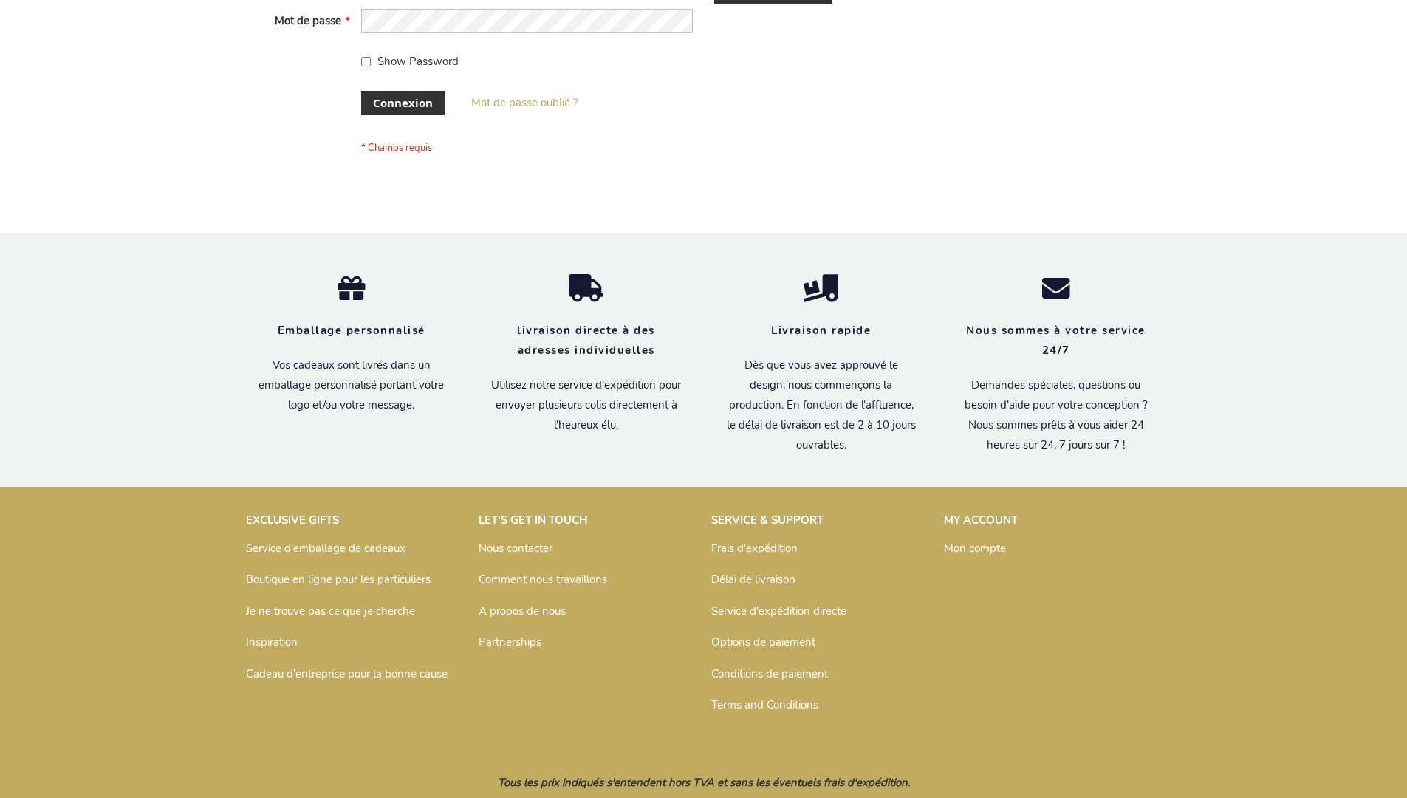
scroll to position [510, 0]
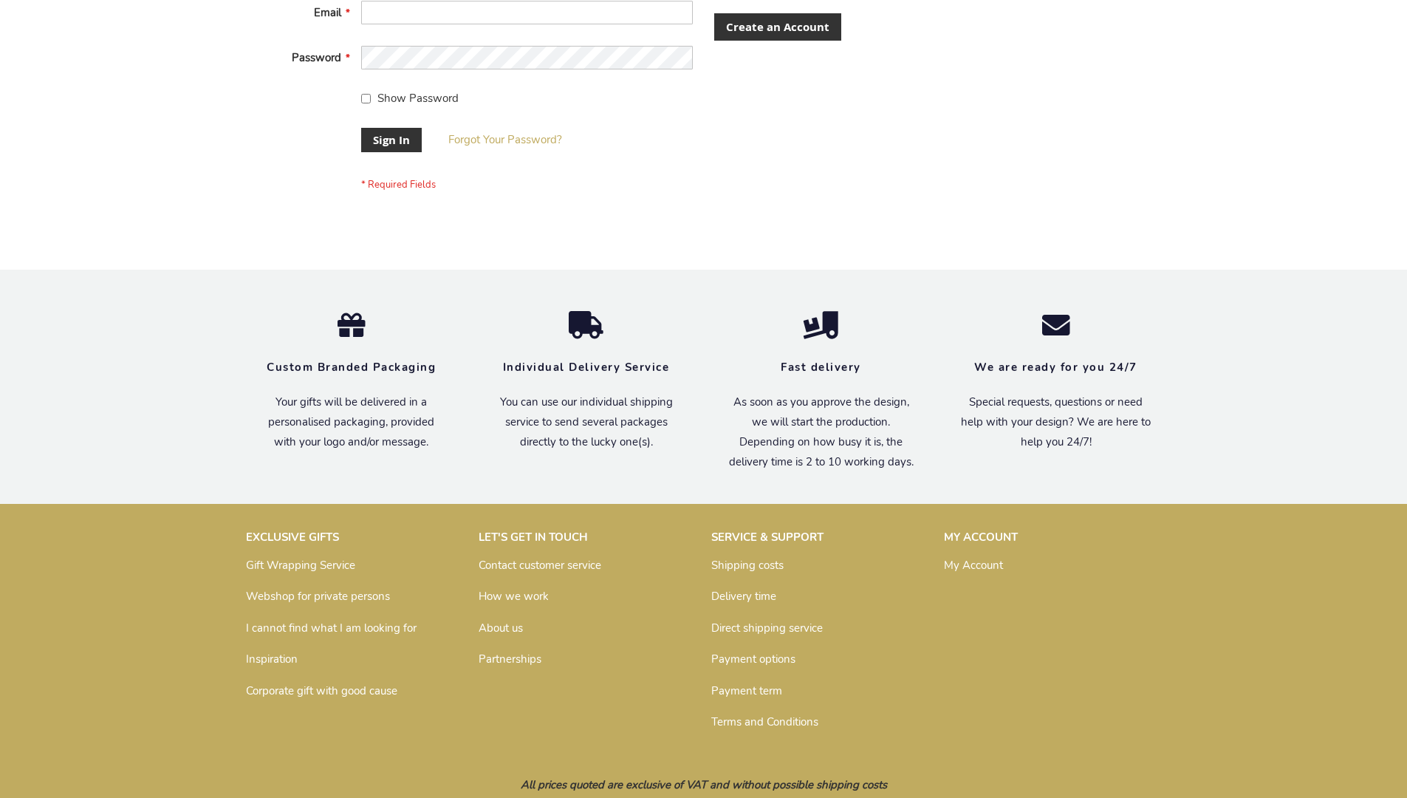
scroll to position [475, 0]
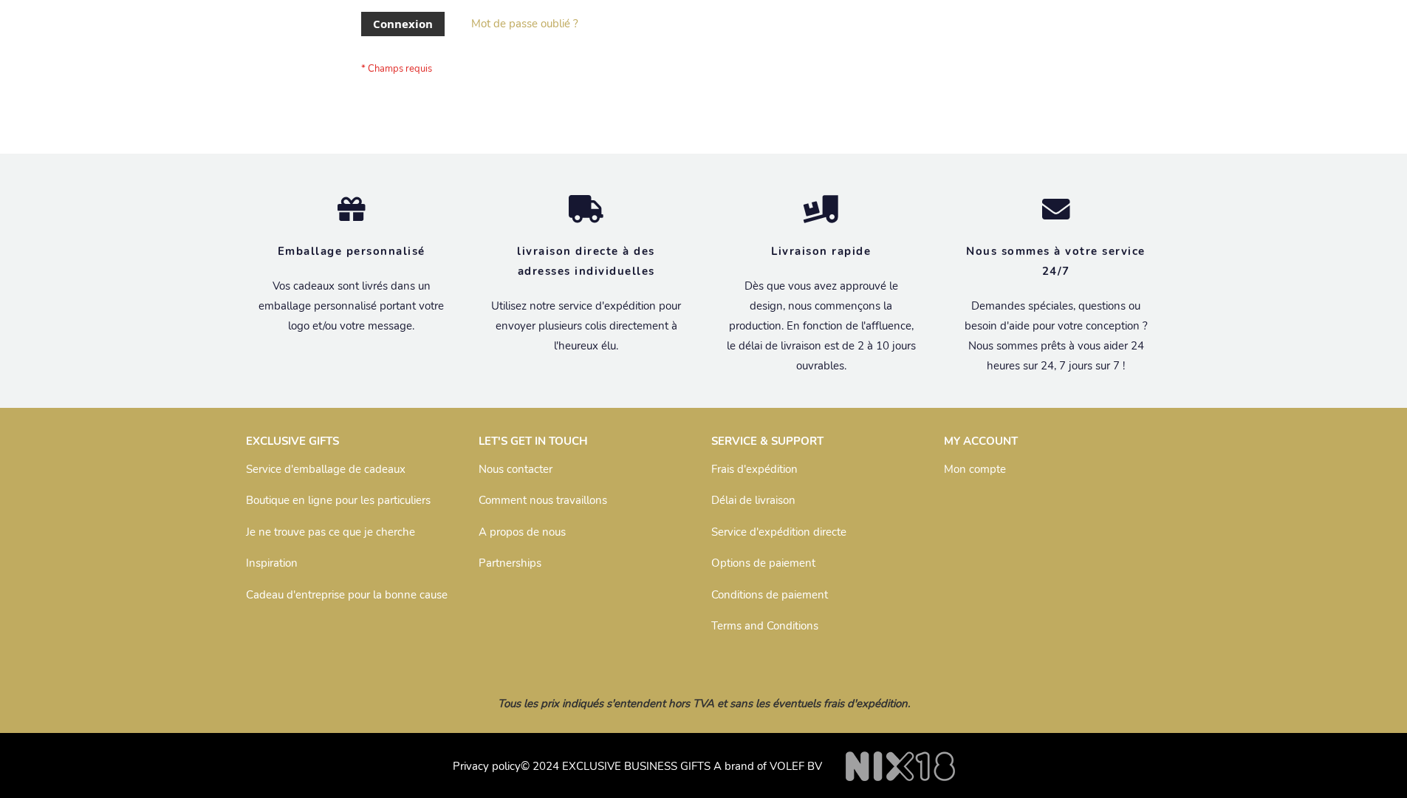
scroll to position [510, 0]
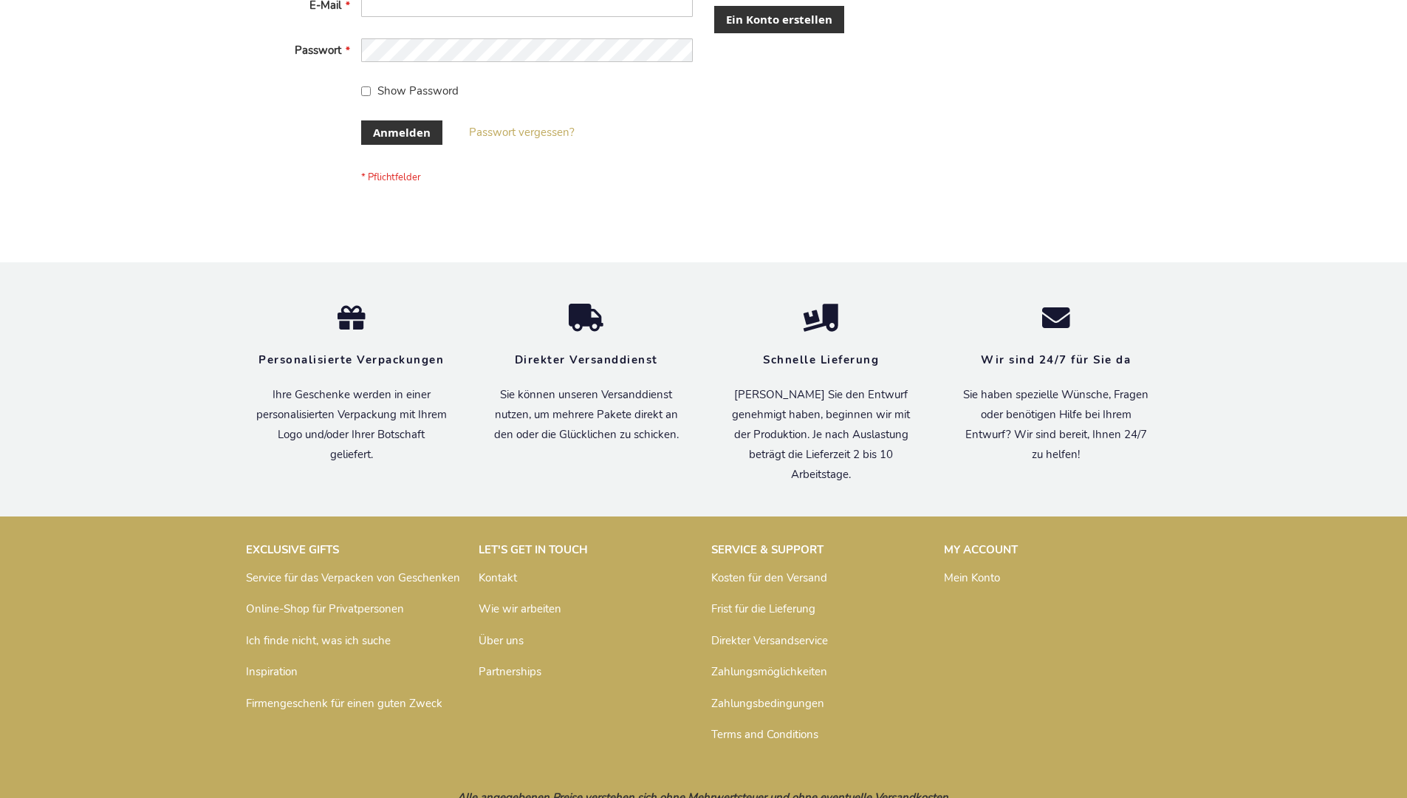
scroll to position [495, 0]
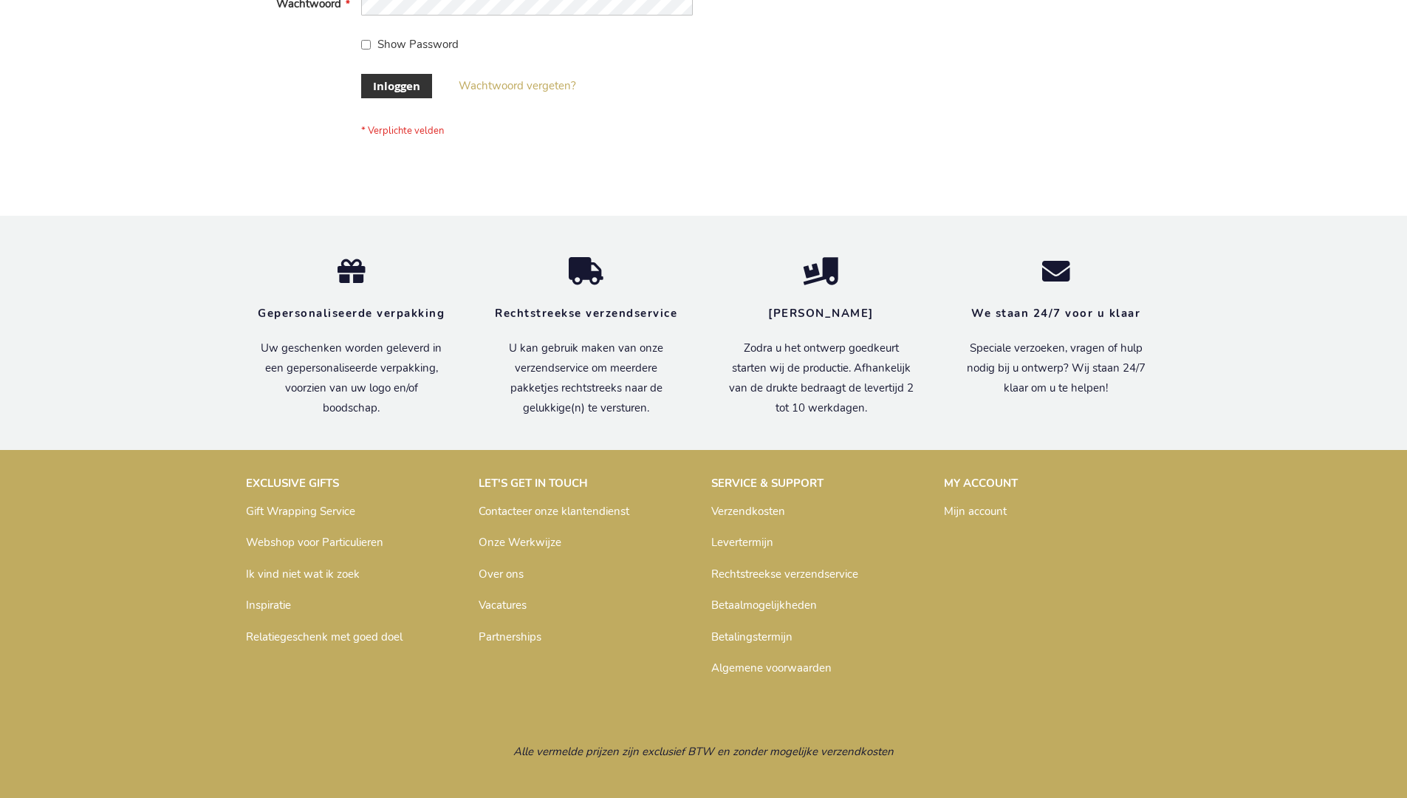
scroll to position [502, 0]
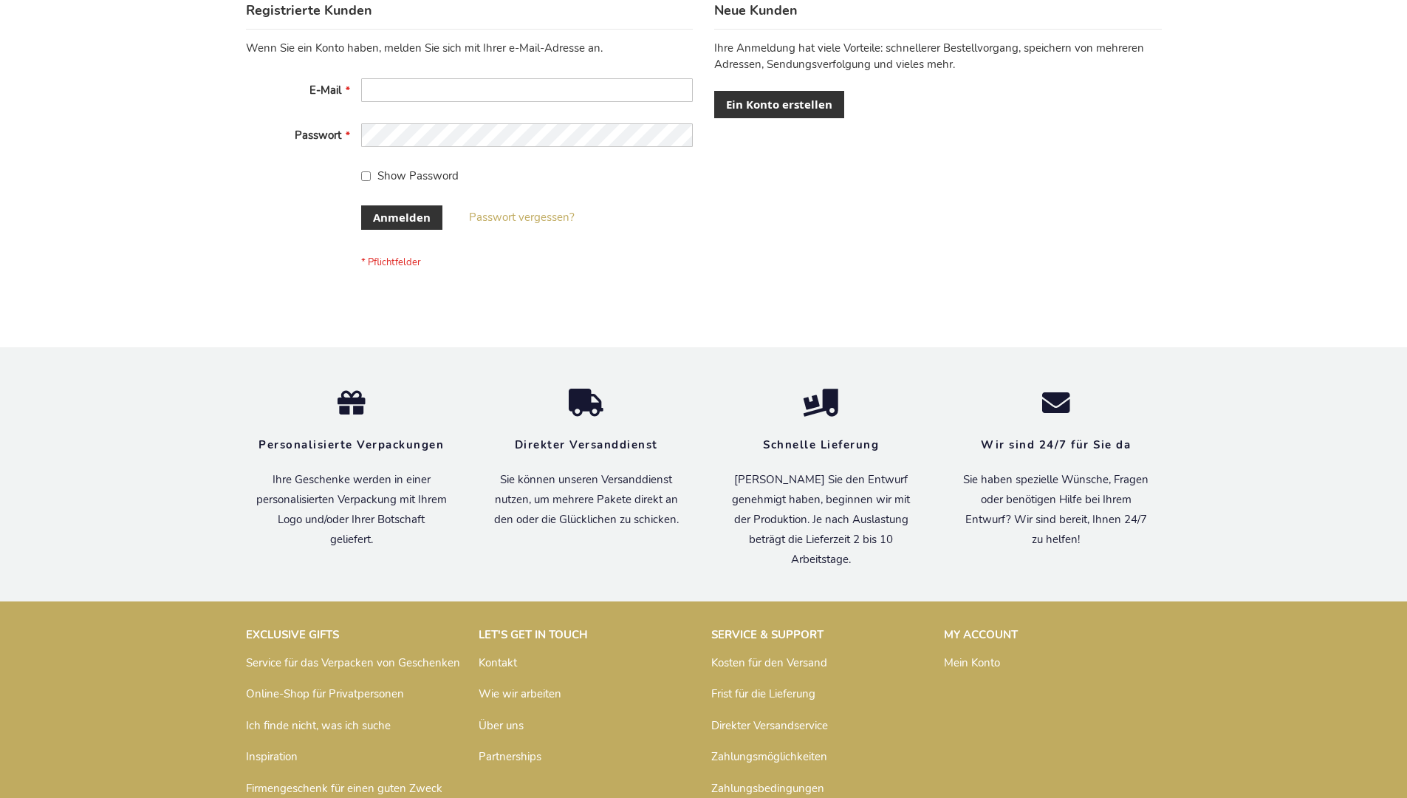
scroll to position [495, 0]
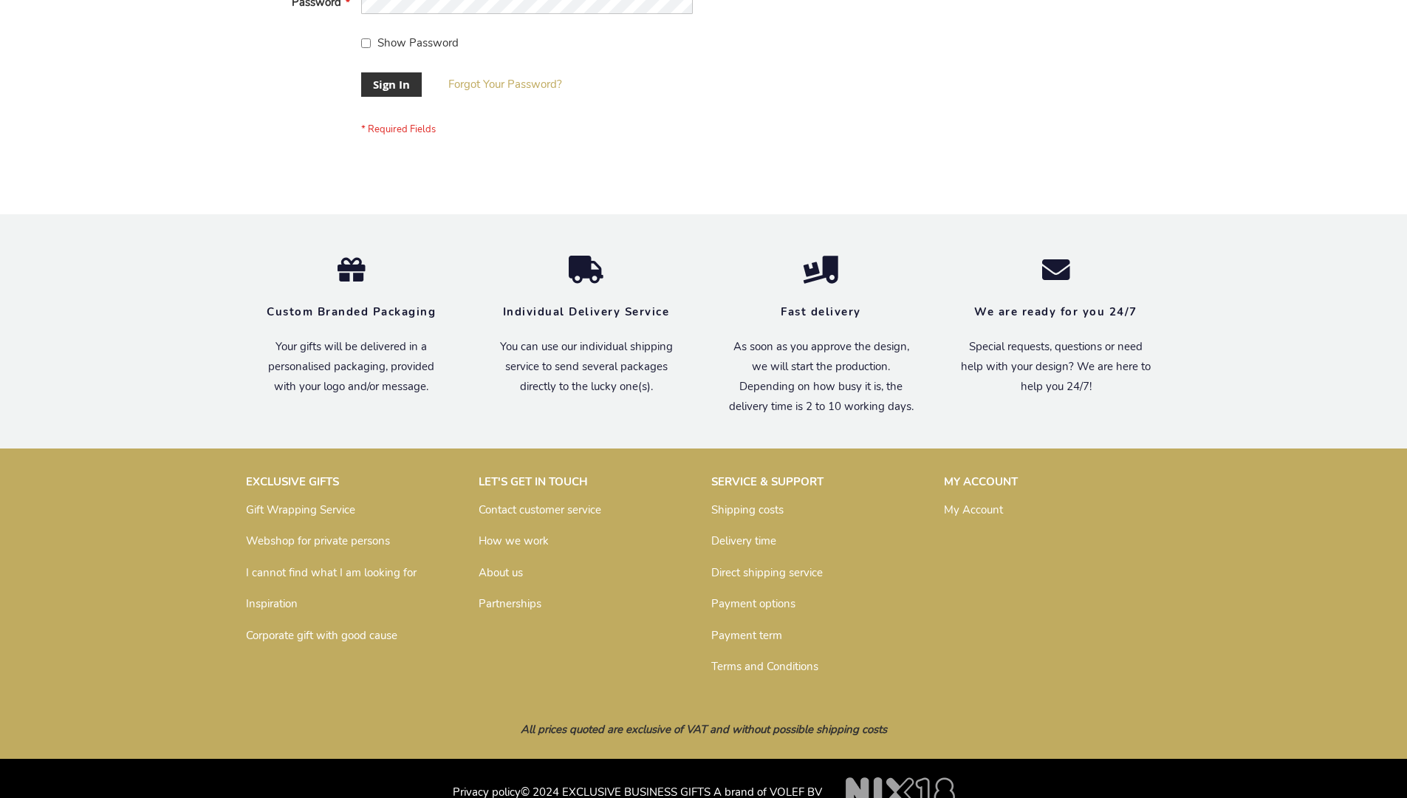
scroll to position [475, 0]
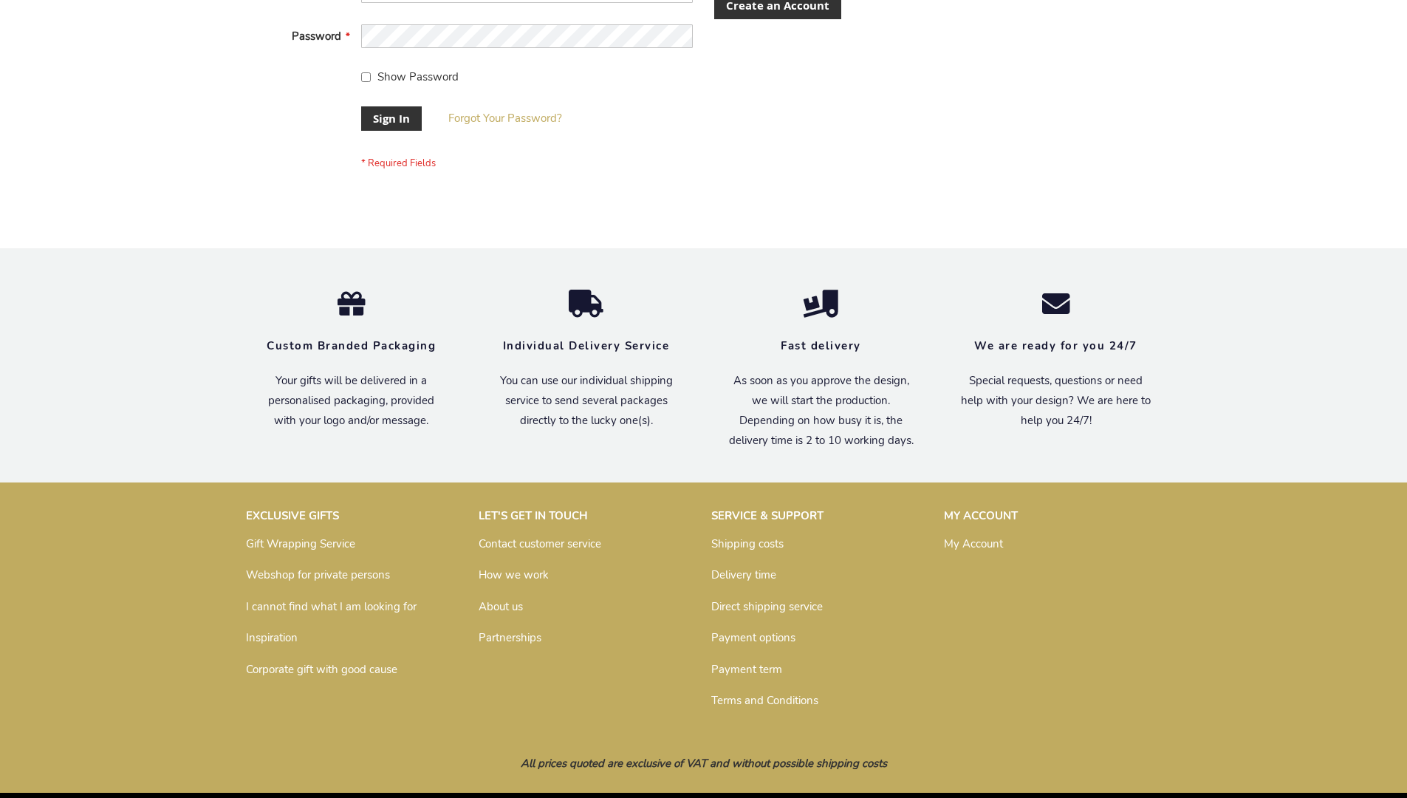
scroll to position [475, 0]
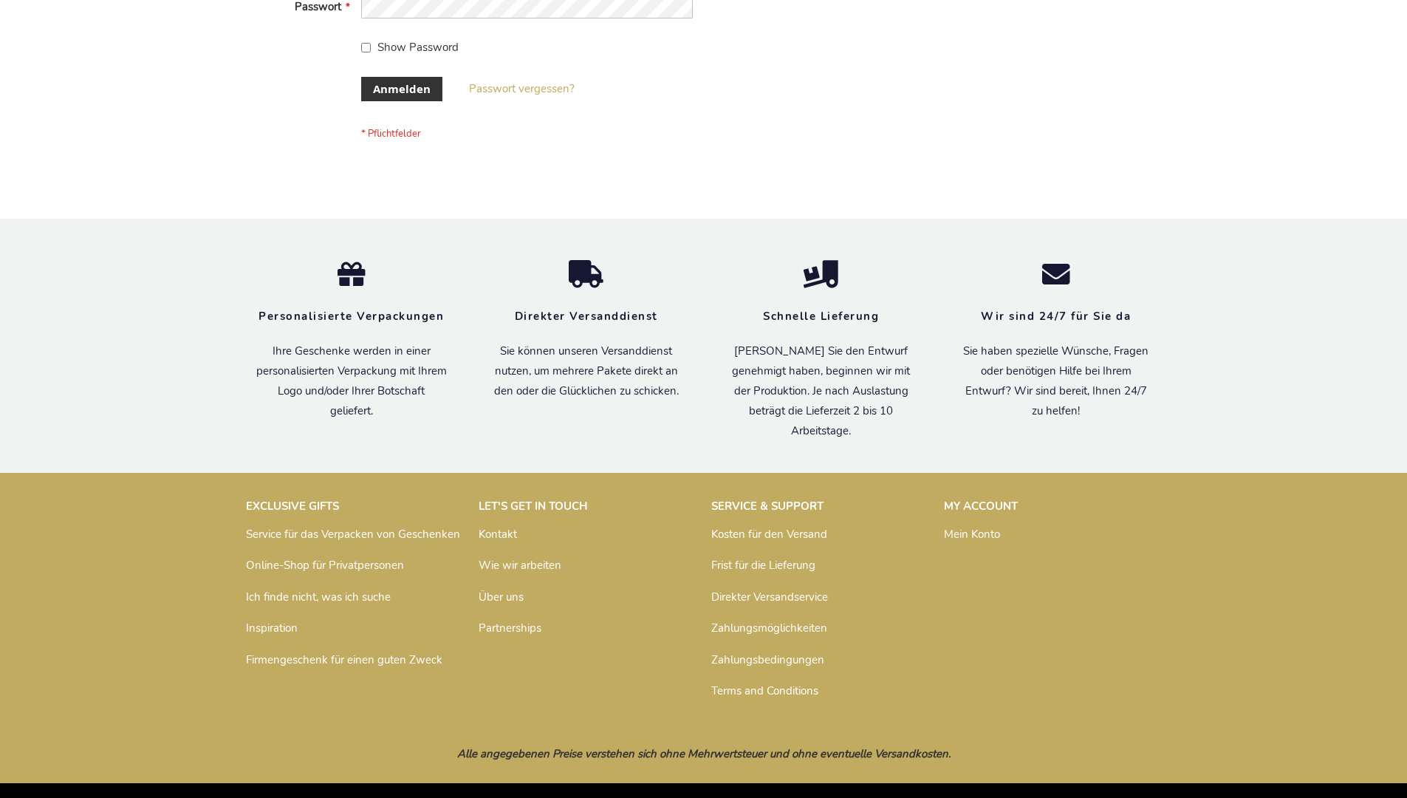
scroll to position [495, 0]
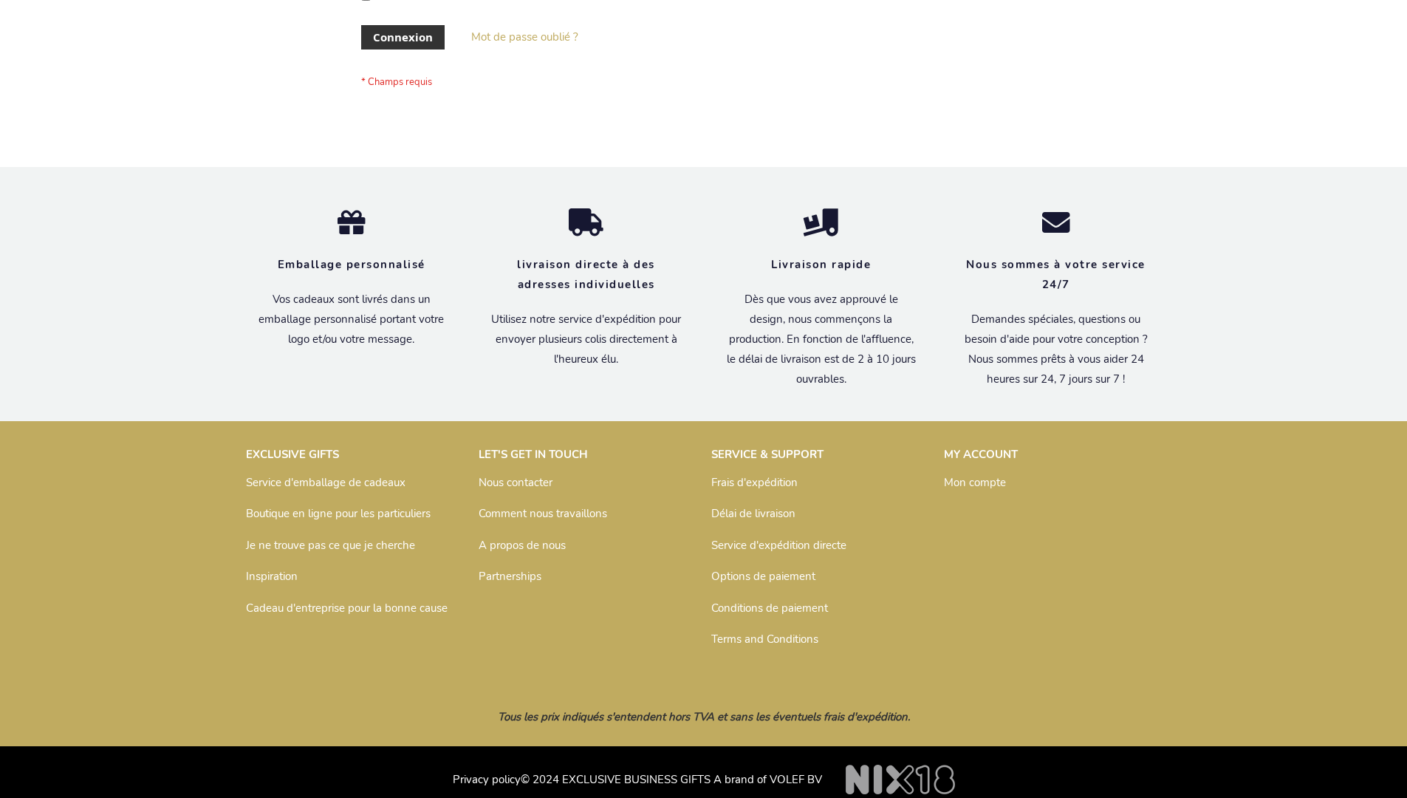
scroll to position [510, 0]
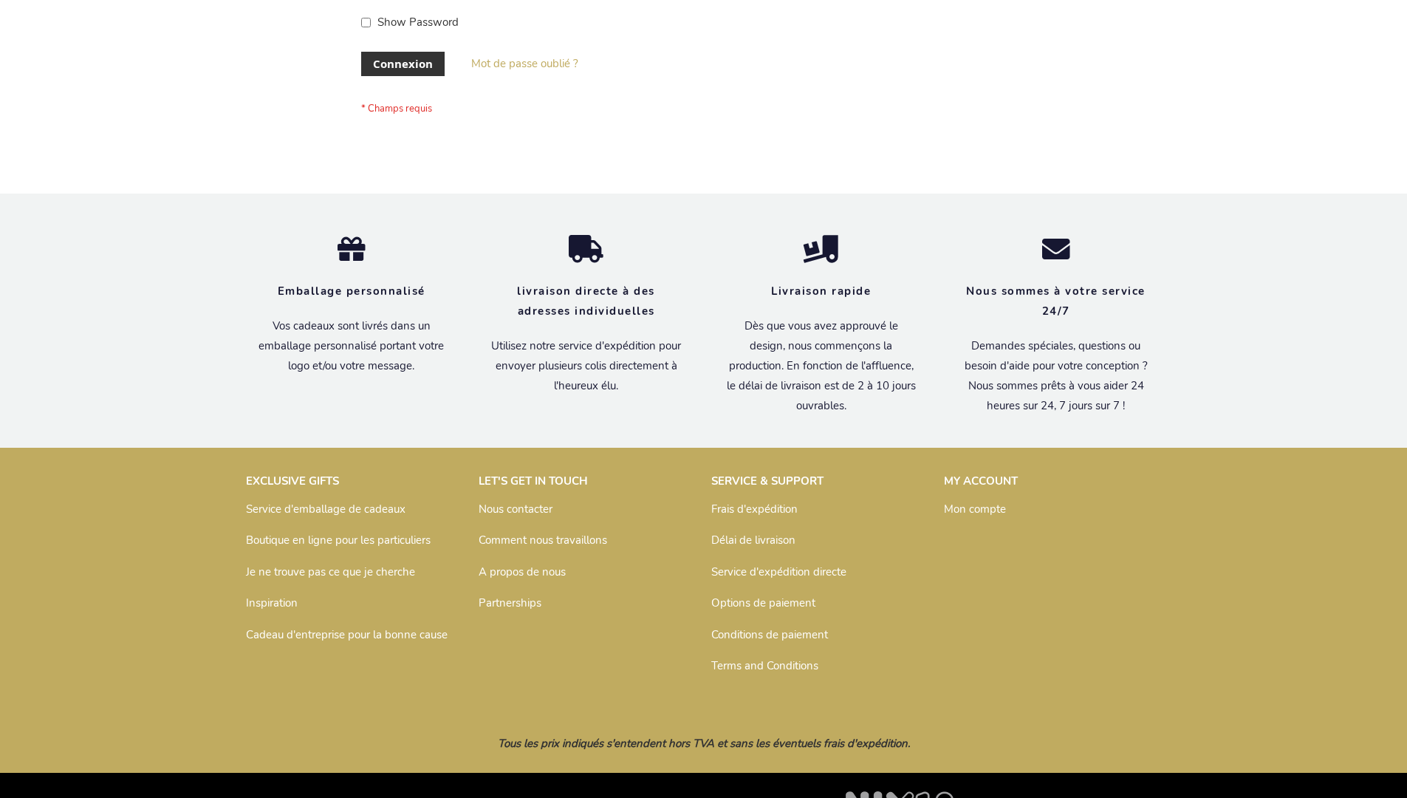
scroll to position [510, 0]
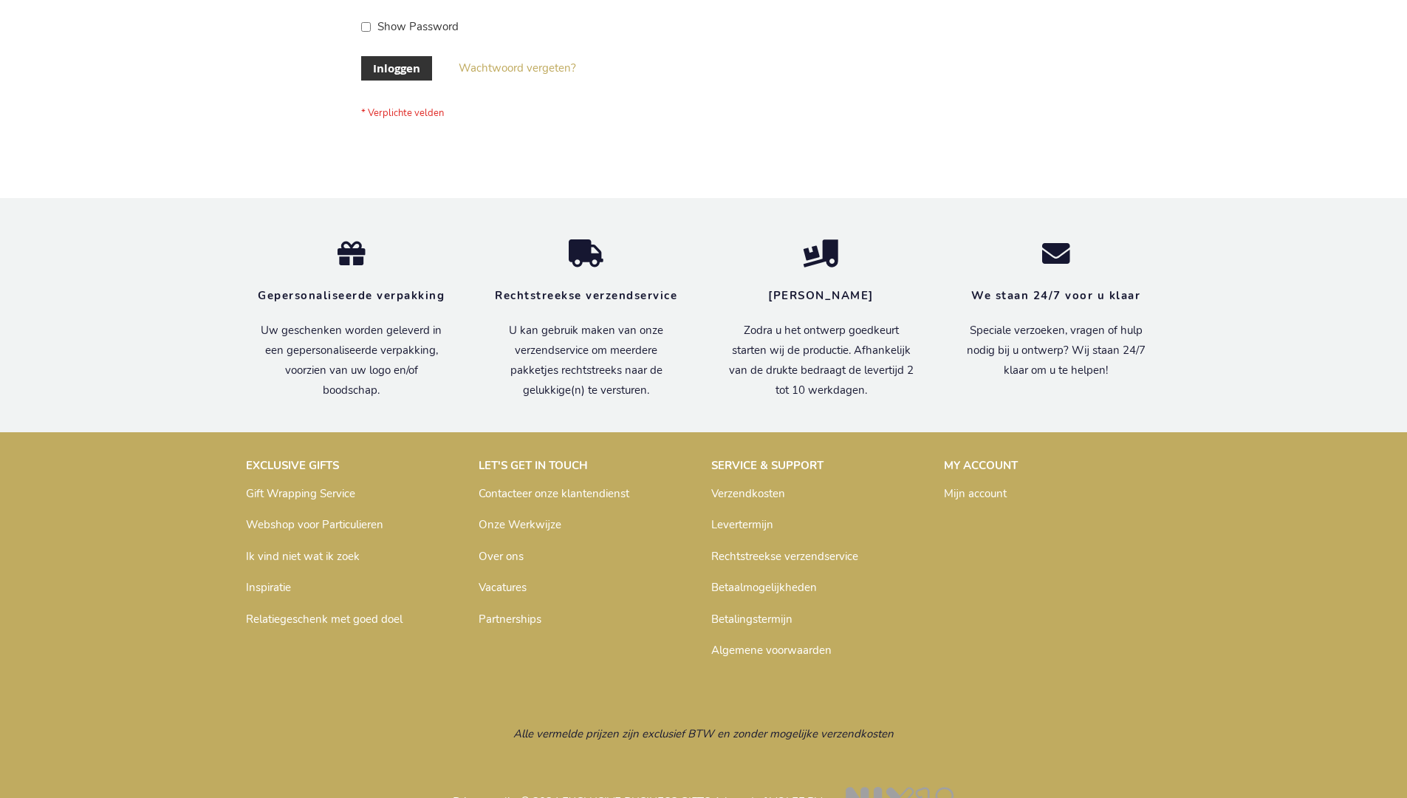
scroll to position [502, 0]
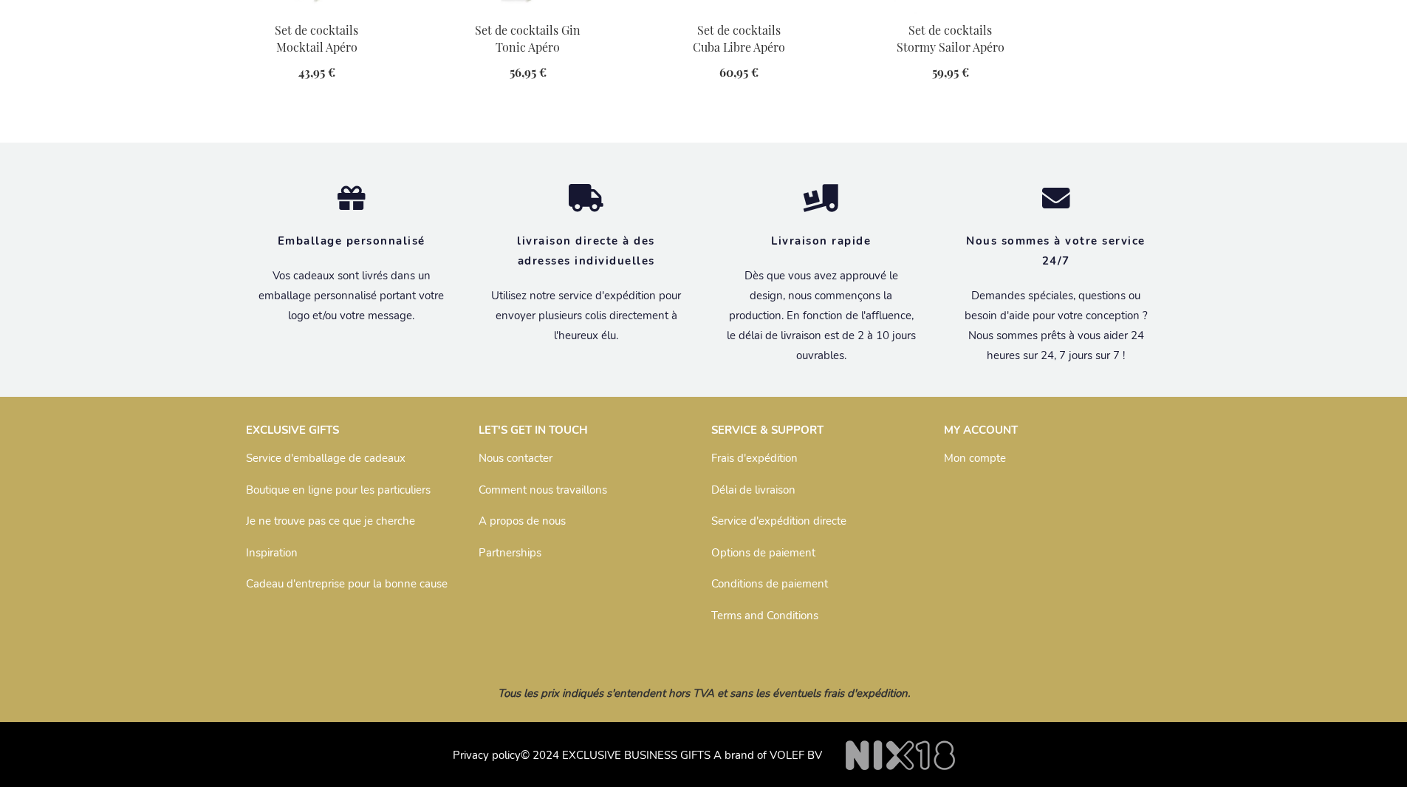
scroll to position [1901, 0]
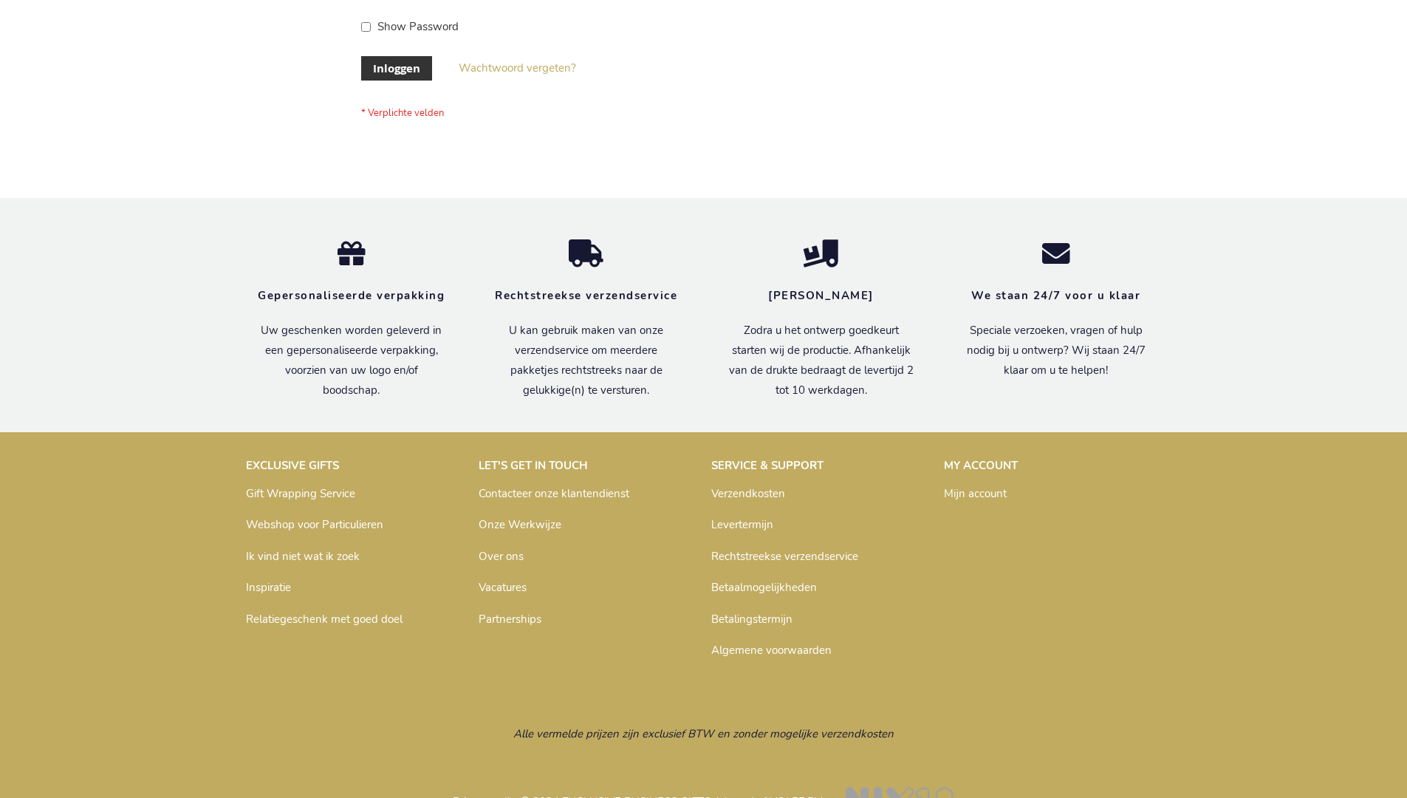
scroll to position [502, 0]
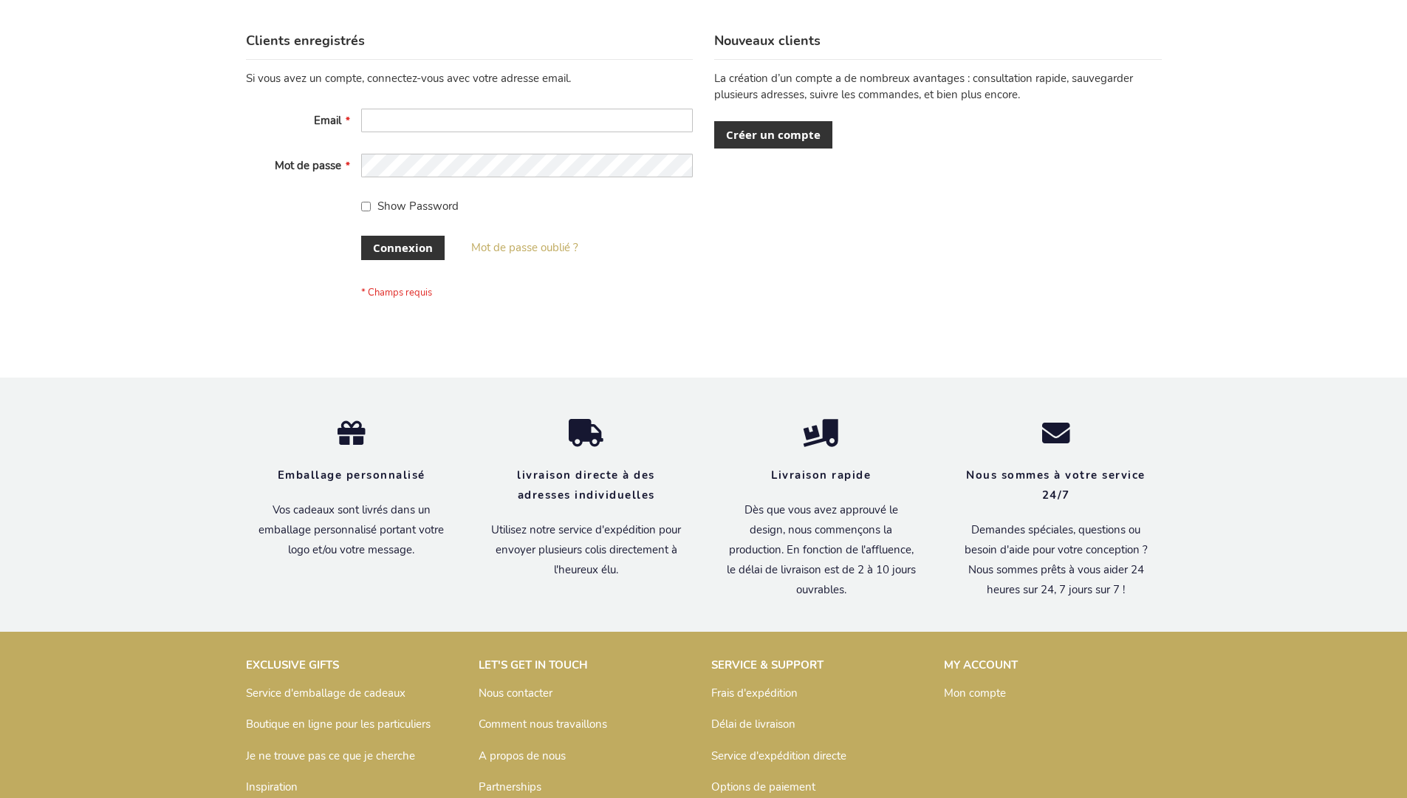
scroll to position [510, 0]
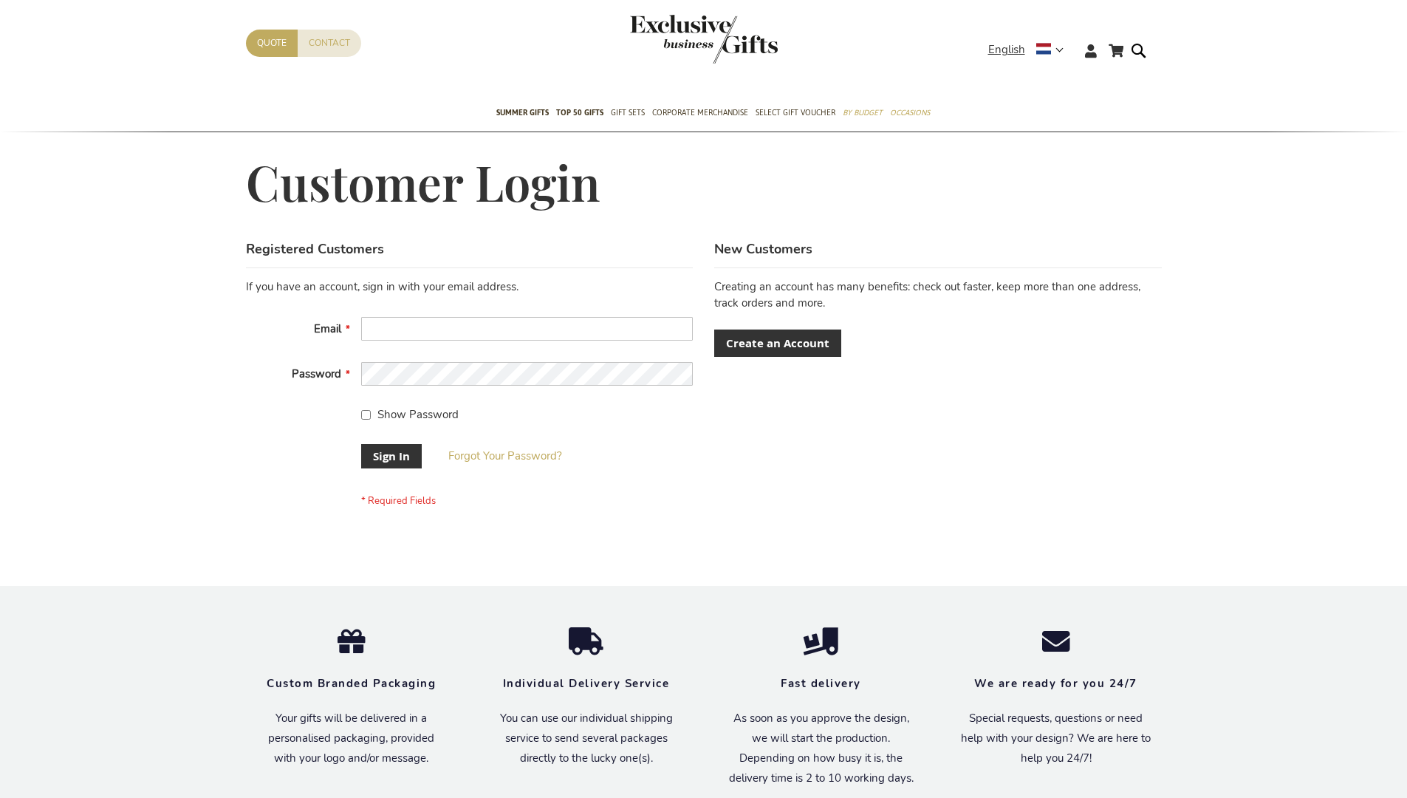
scroll to position [475, 0]
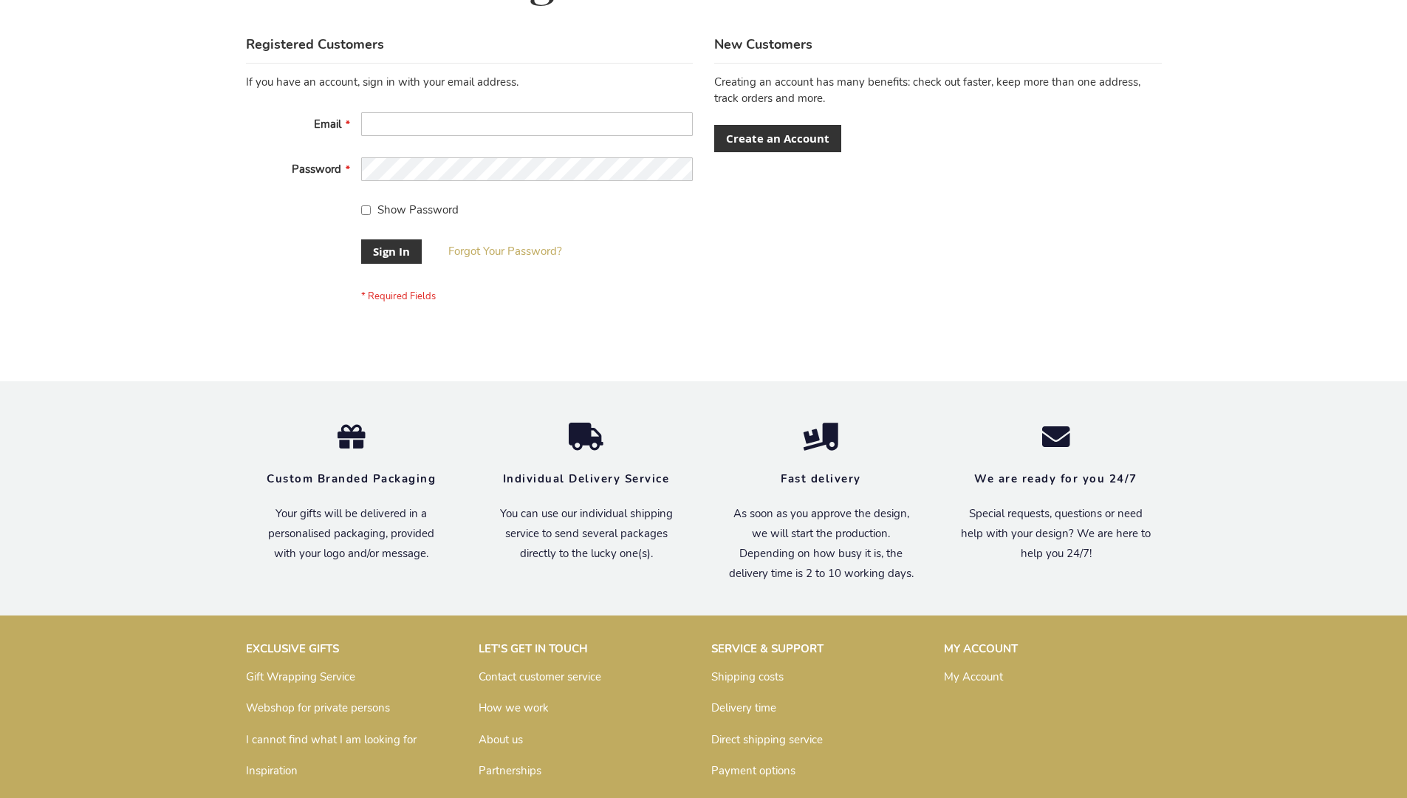
scroll to position [475, 0]
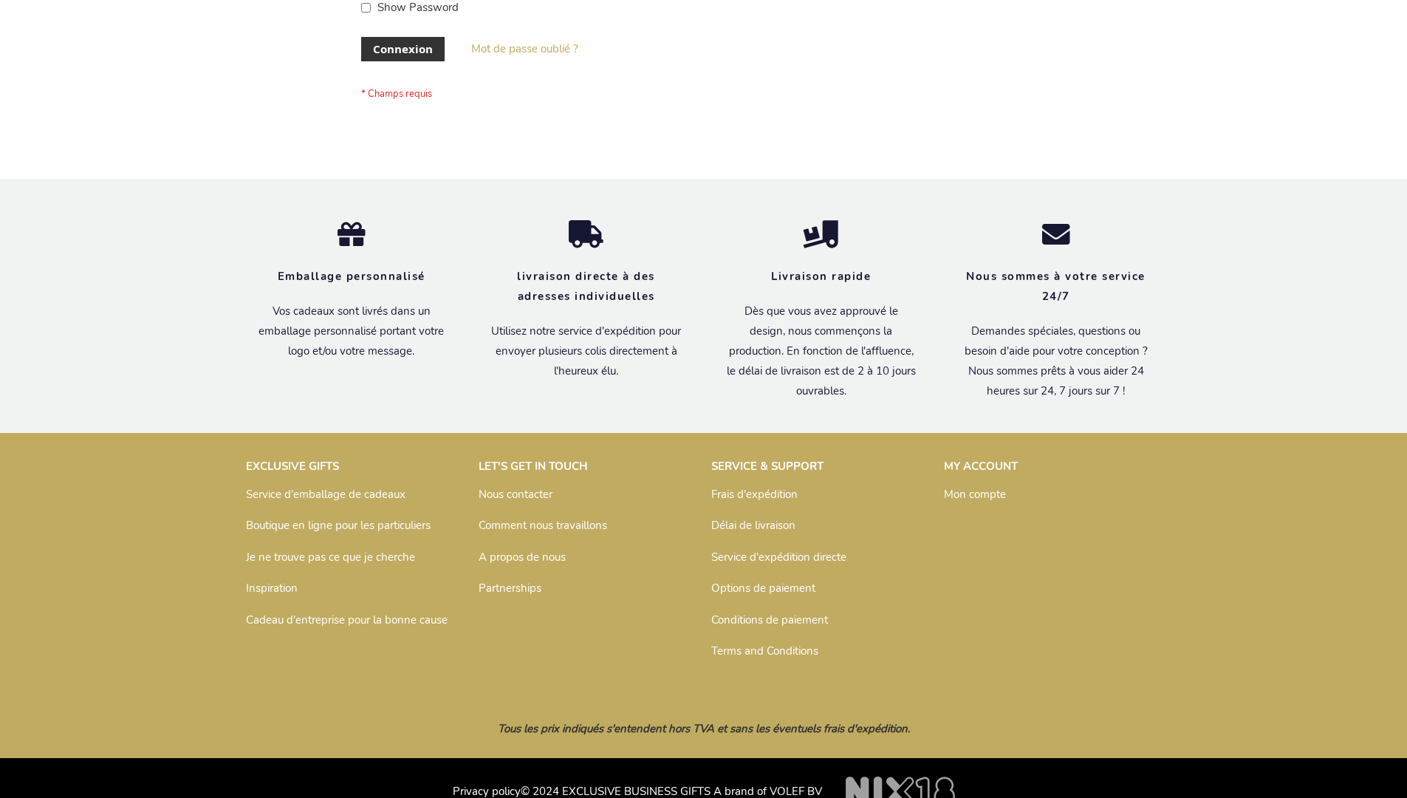
scroll to position [510, 0]
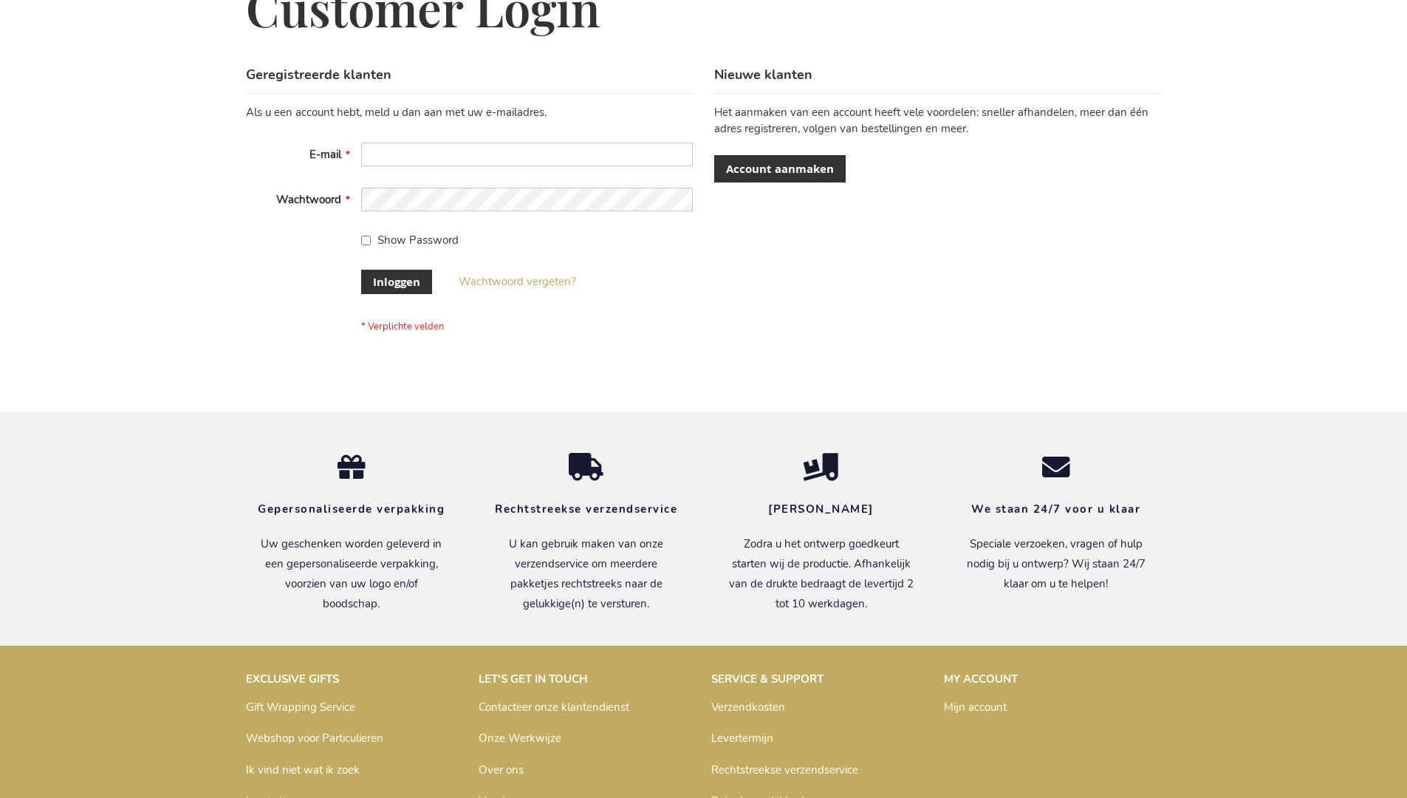
scroll to position [502, 0]
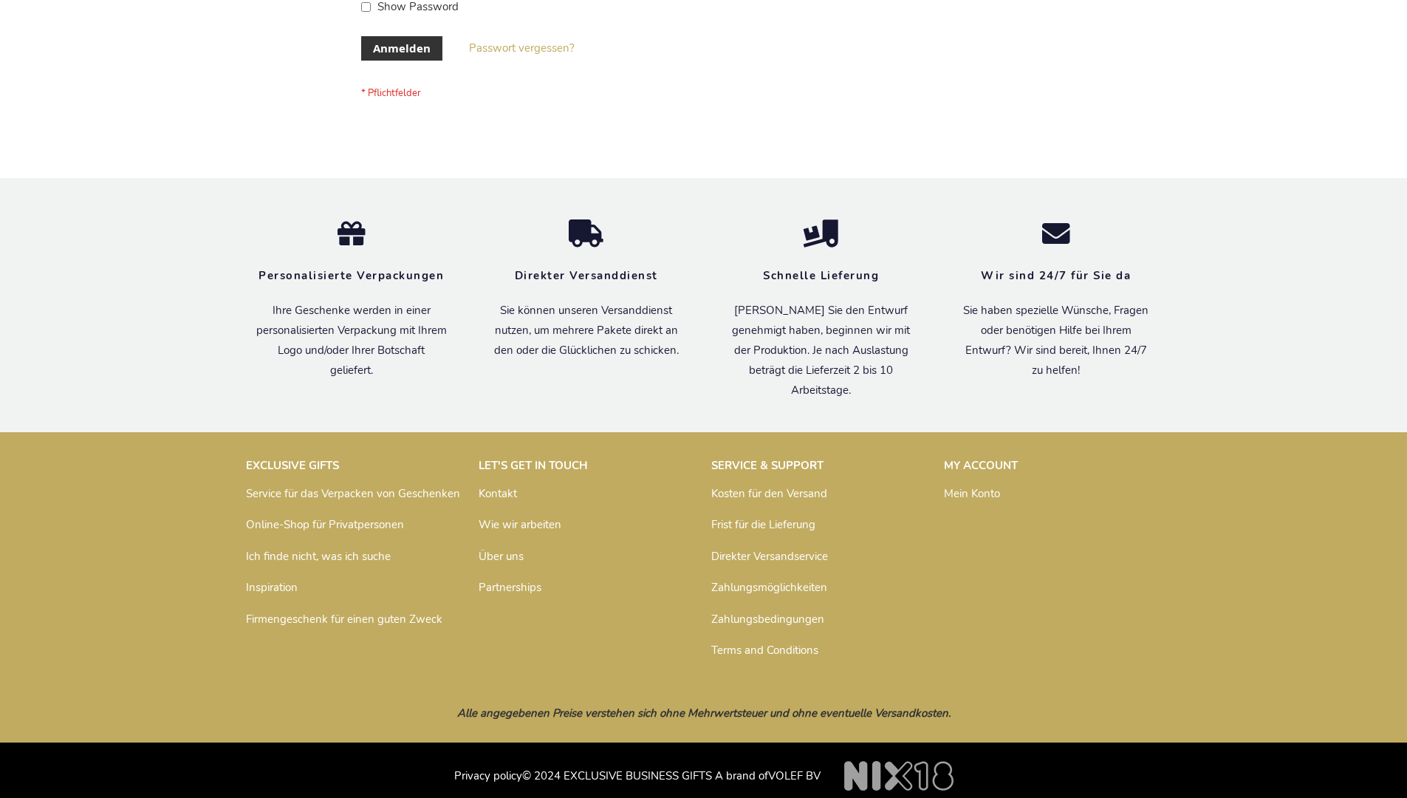
scroll to position [495, 0]
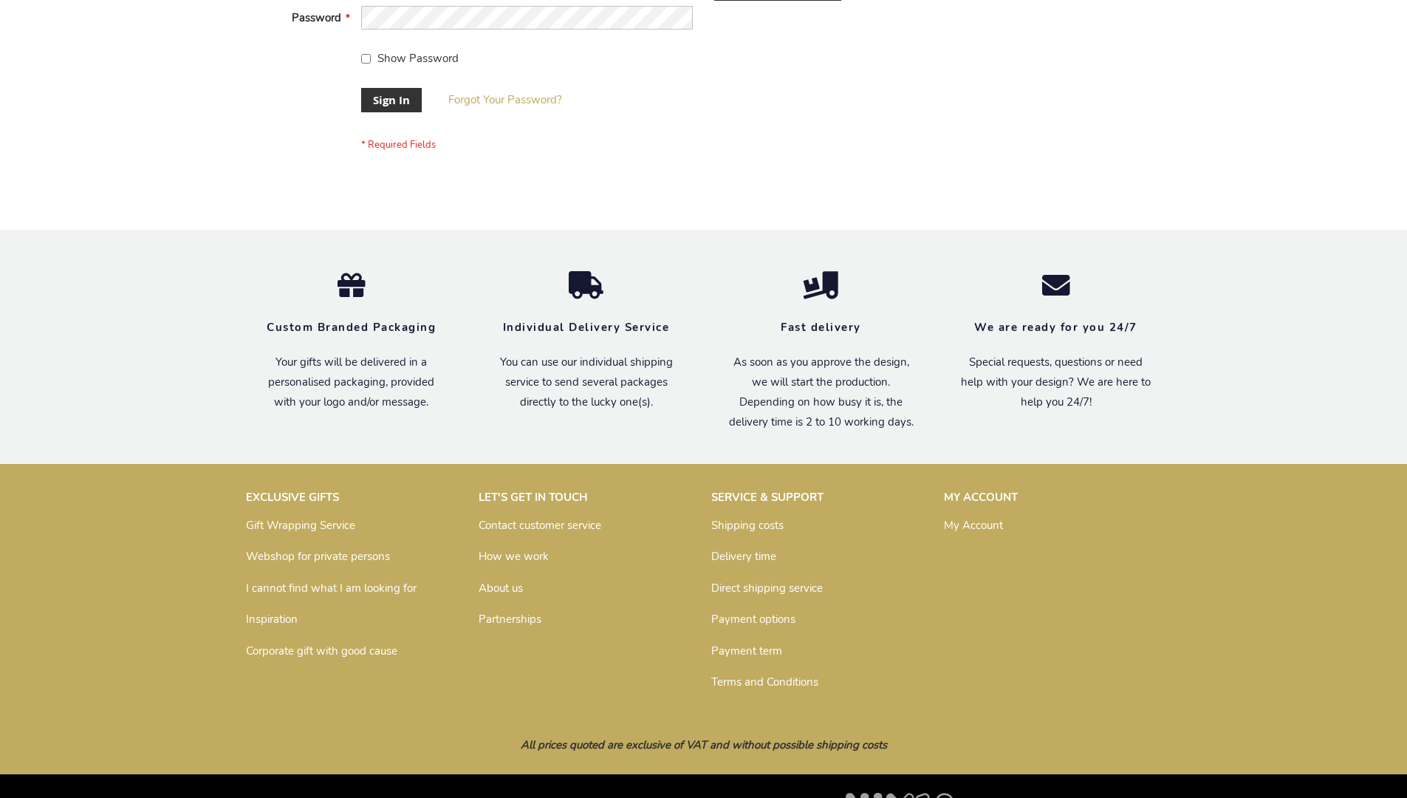
scroll to position [475, 0]
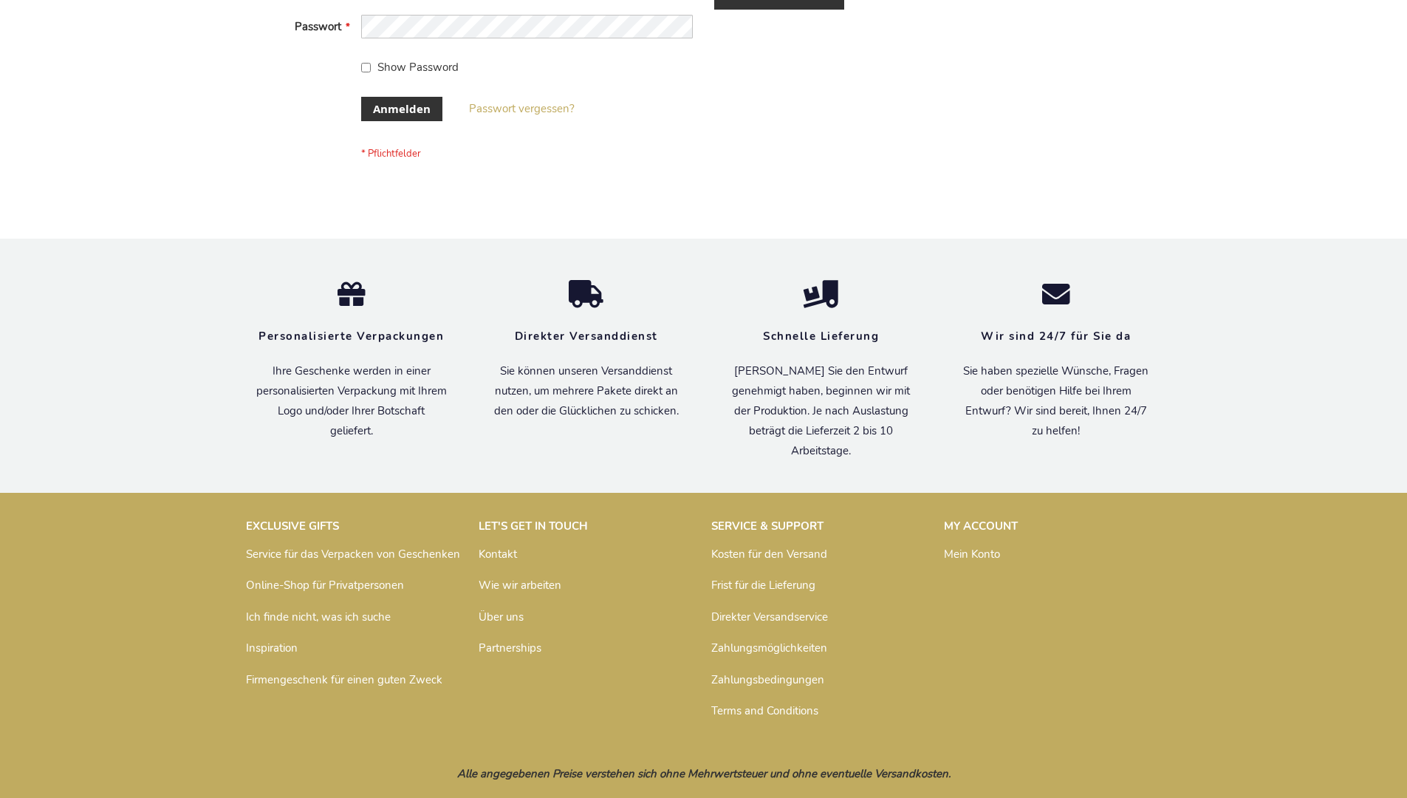
scroll to position [495, 0]
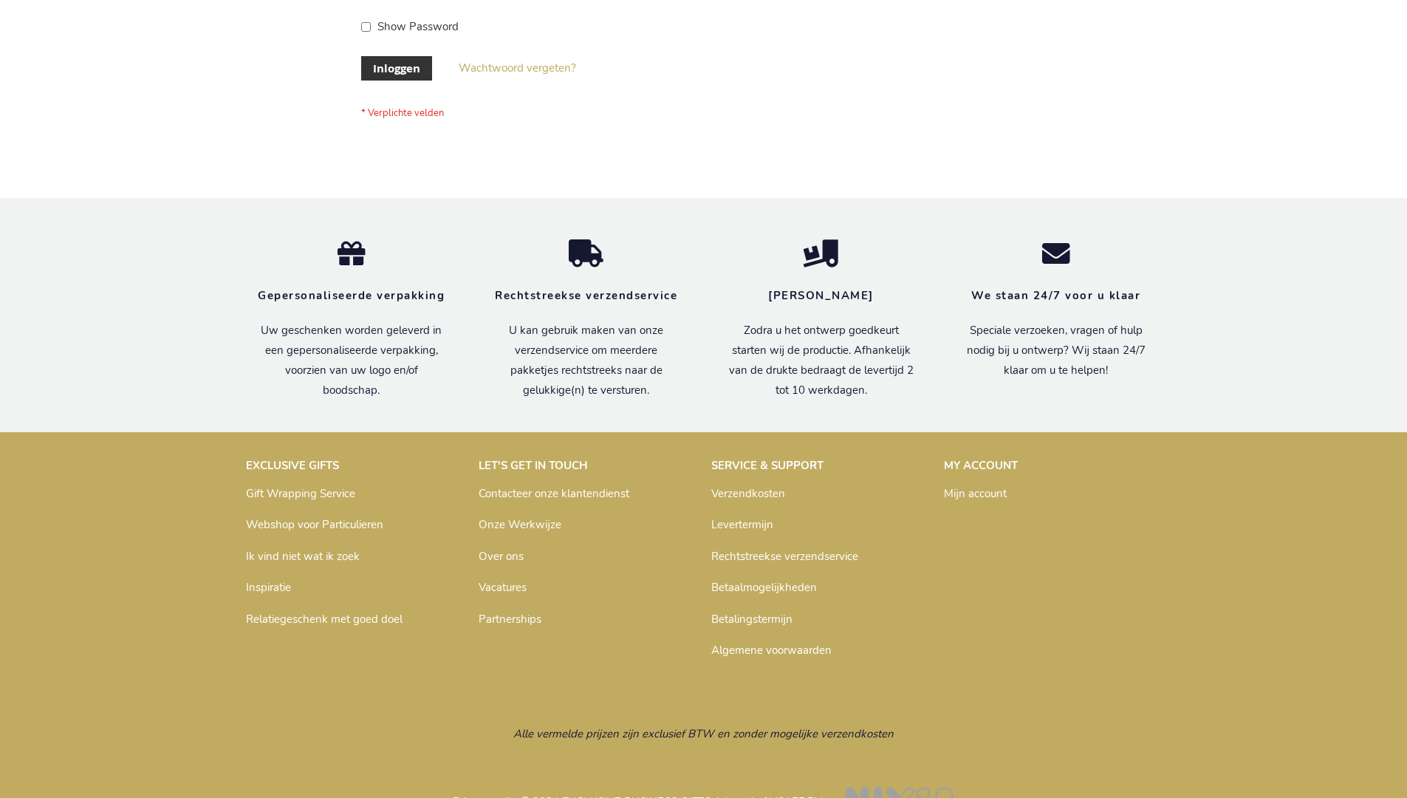
scroll to position [502, 0]
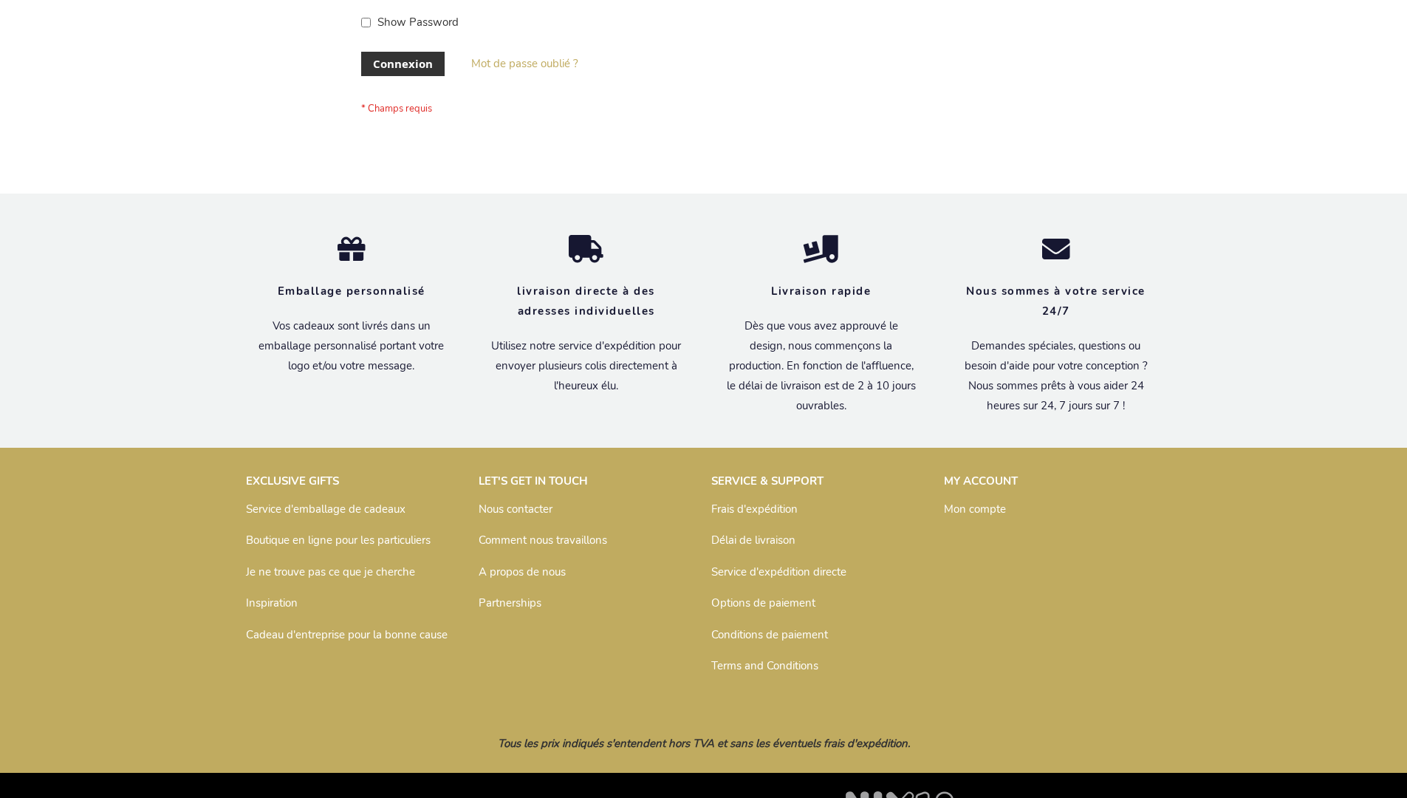
scroll to position [510, 0]
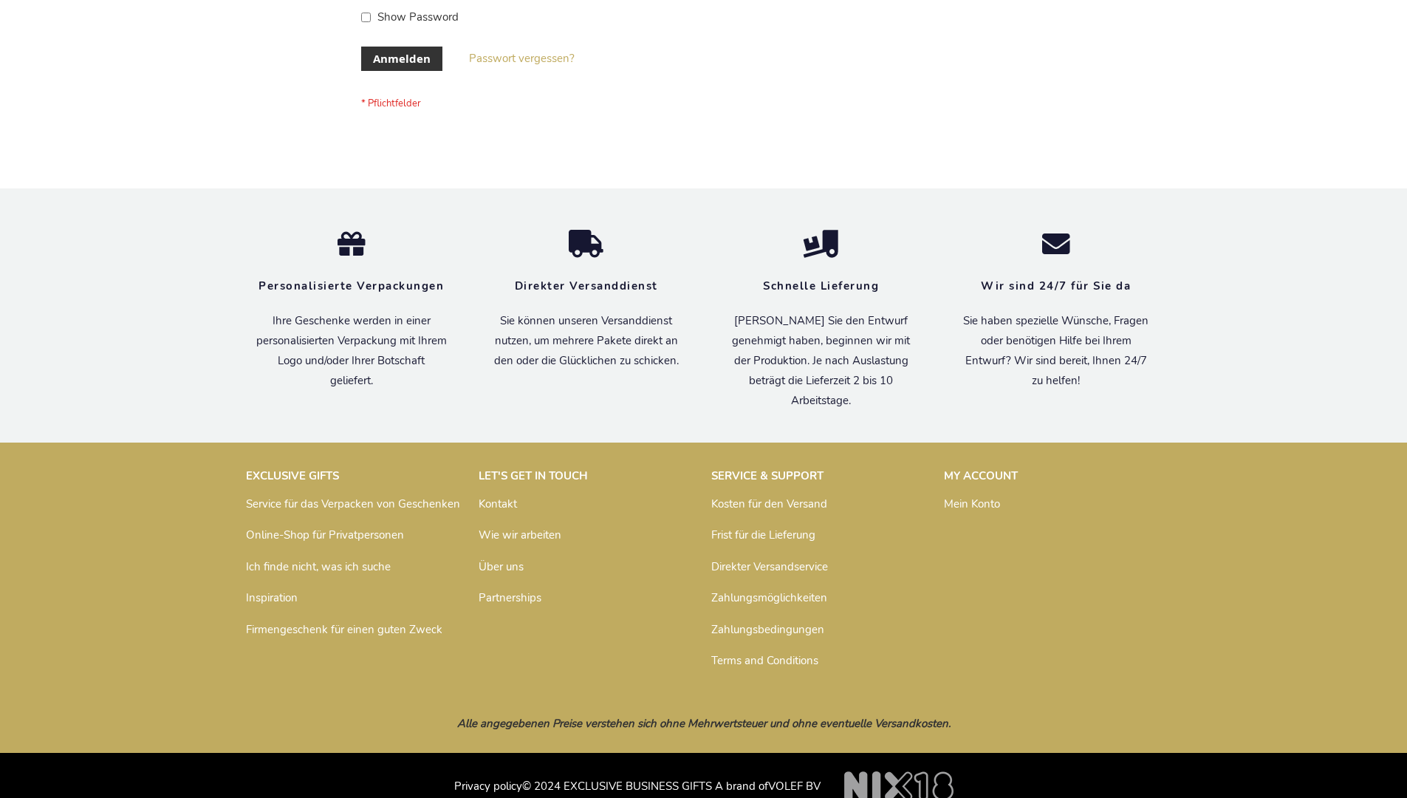
scroll to position [495, 0]
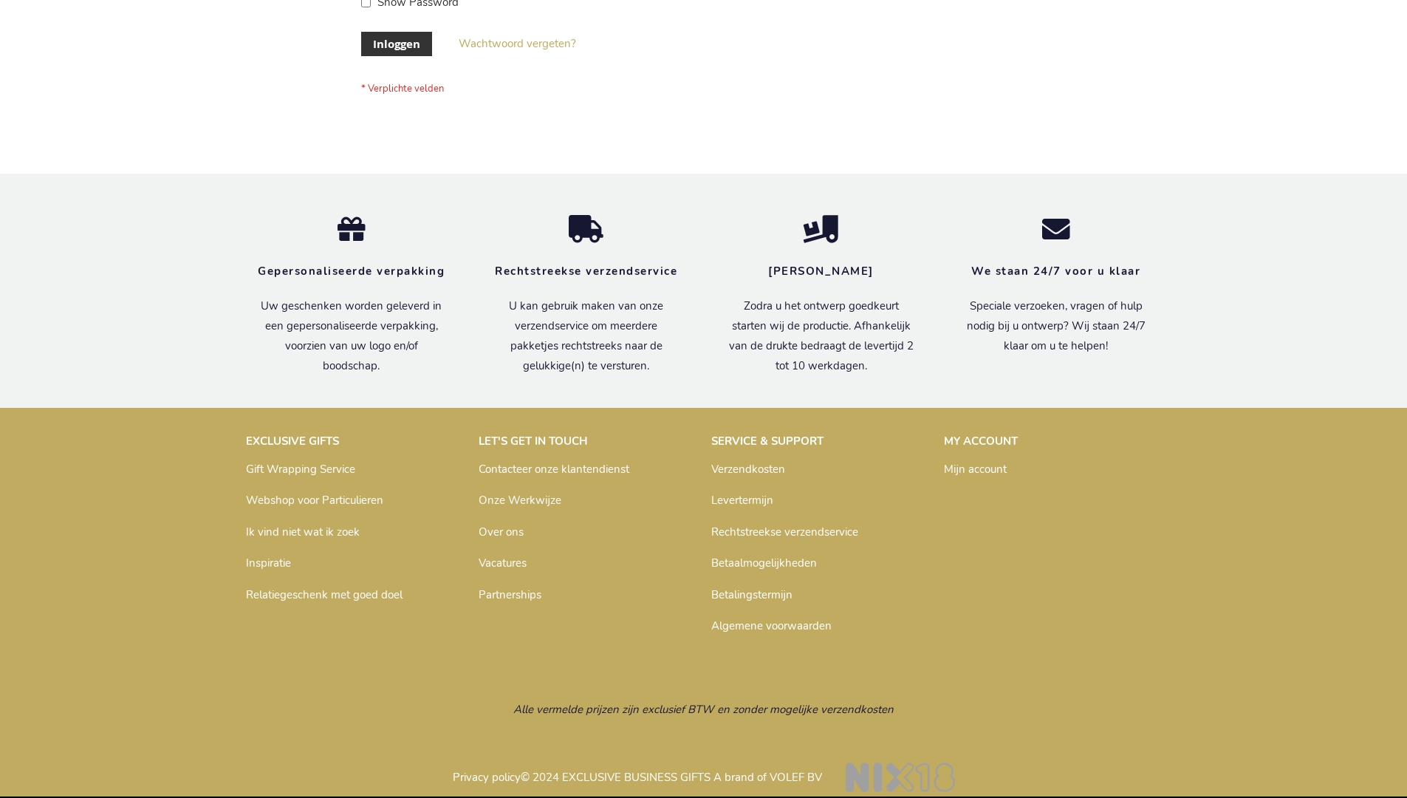
scroll to position [502, 0]
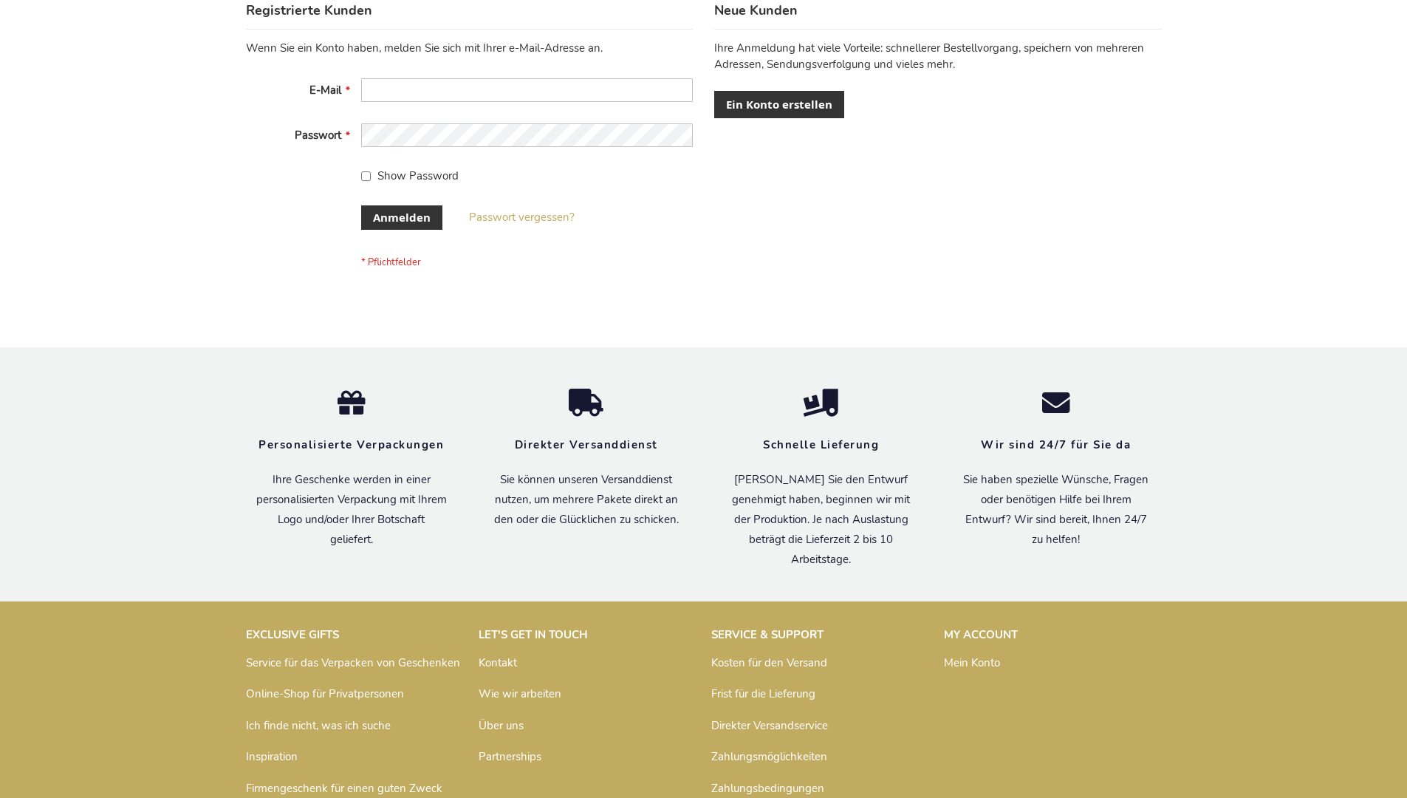
scroll to position [495, 0]
